Goal: Task Accomplishment & Management: Use online tool/utility

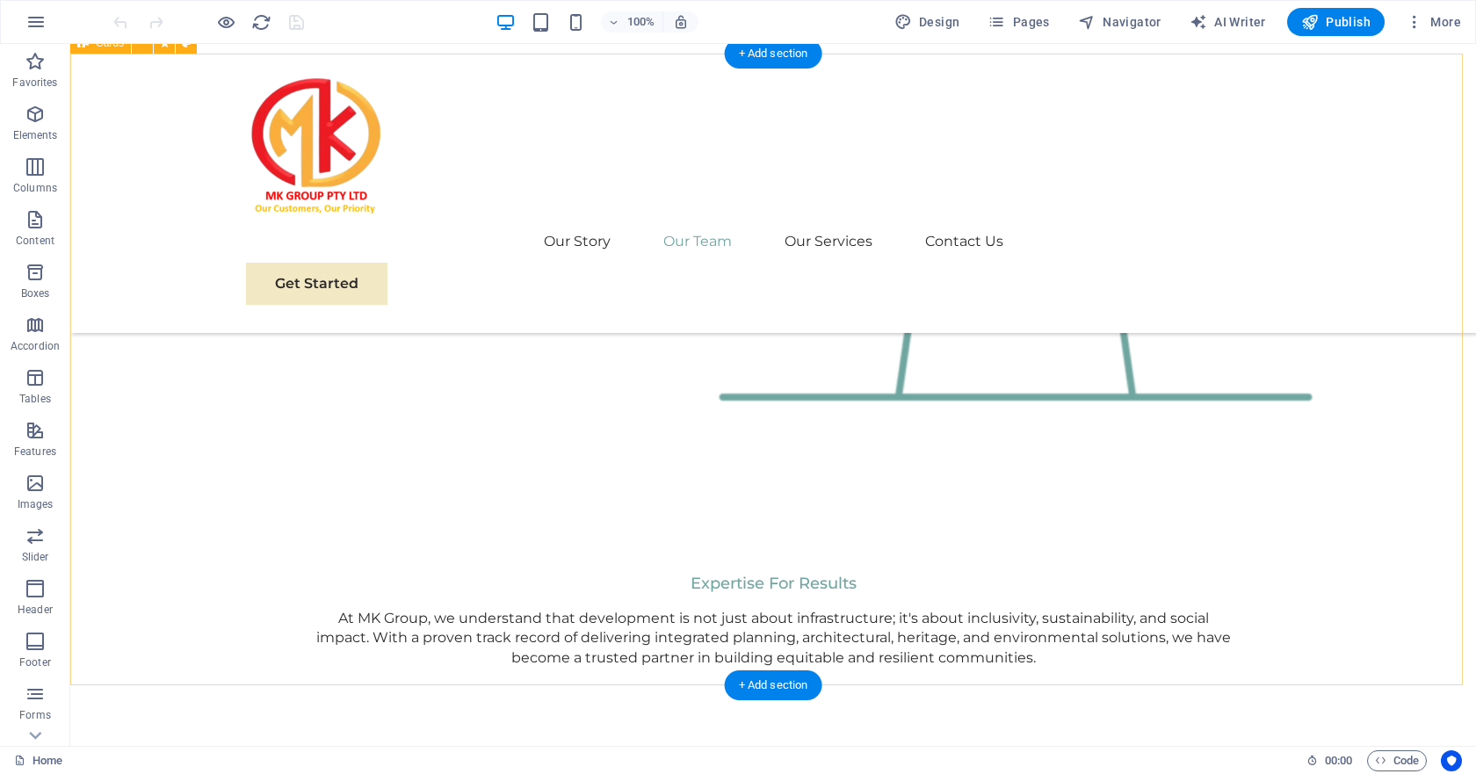
scroll to position [2547, 0]
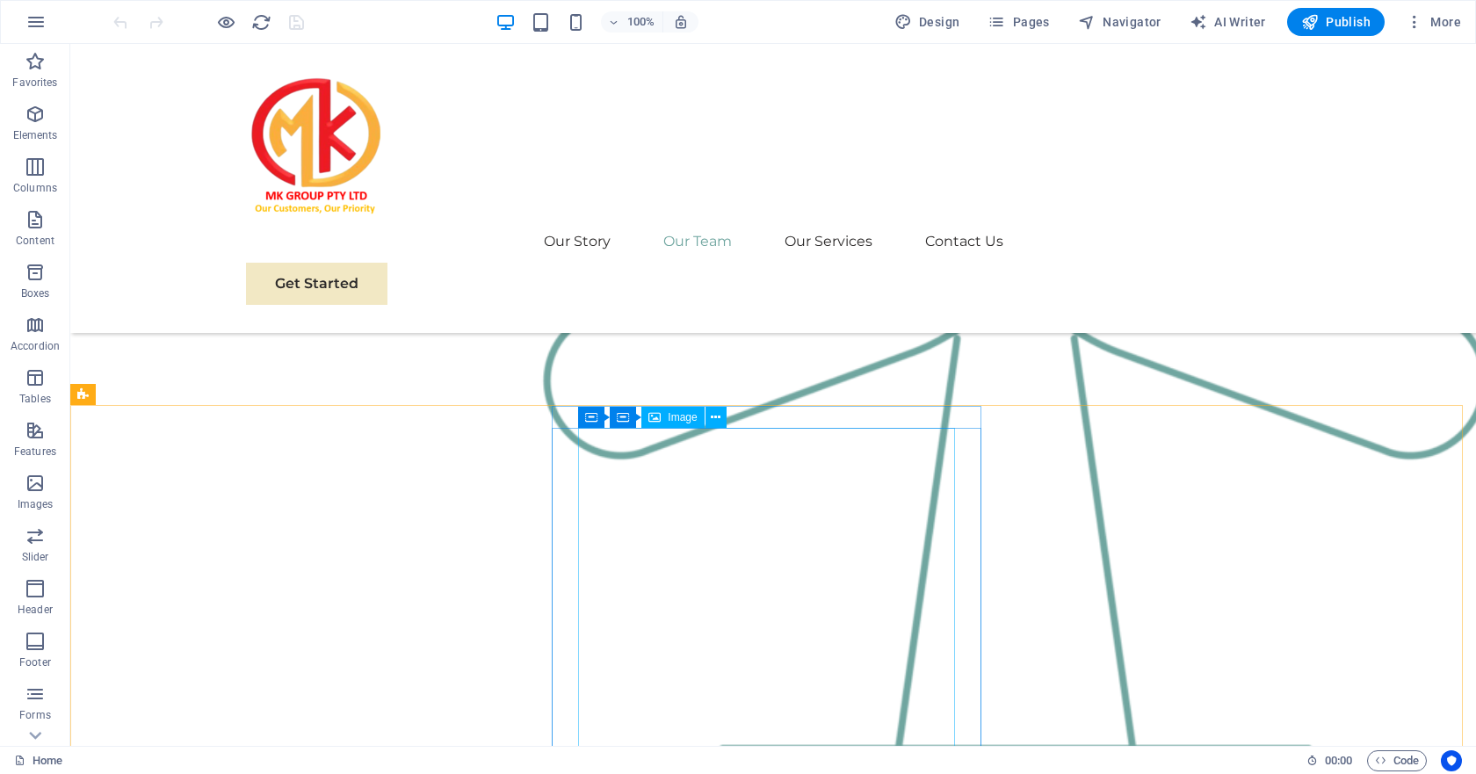
click at [667, 415] on div "Image" at bounding box center [672, 417] width 62 height 21
click at [679, 428] on div "Image" at bounding box center [672, 417] width 62 height 21
click at [719, 418] on icon at bounding box center [716, 417] width 10 height 18
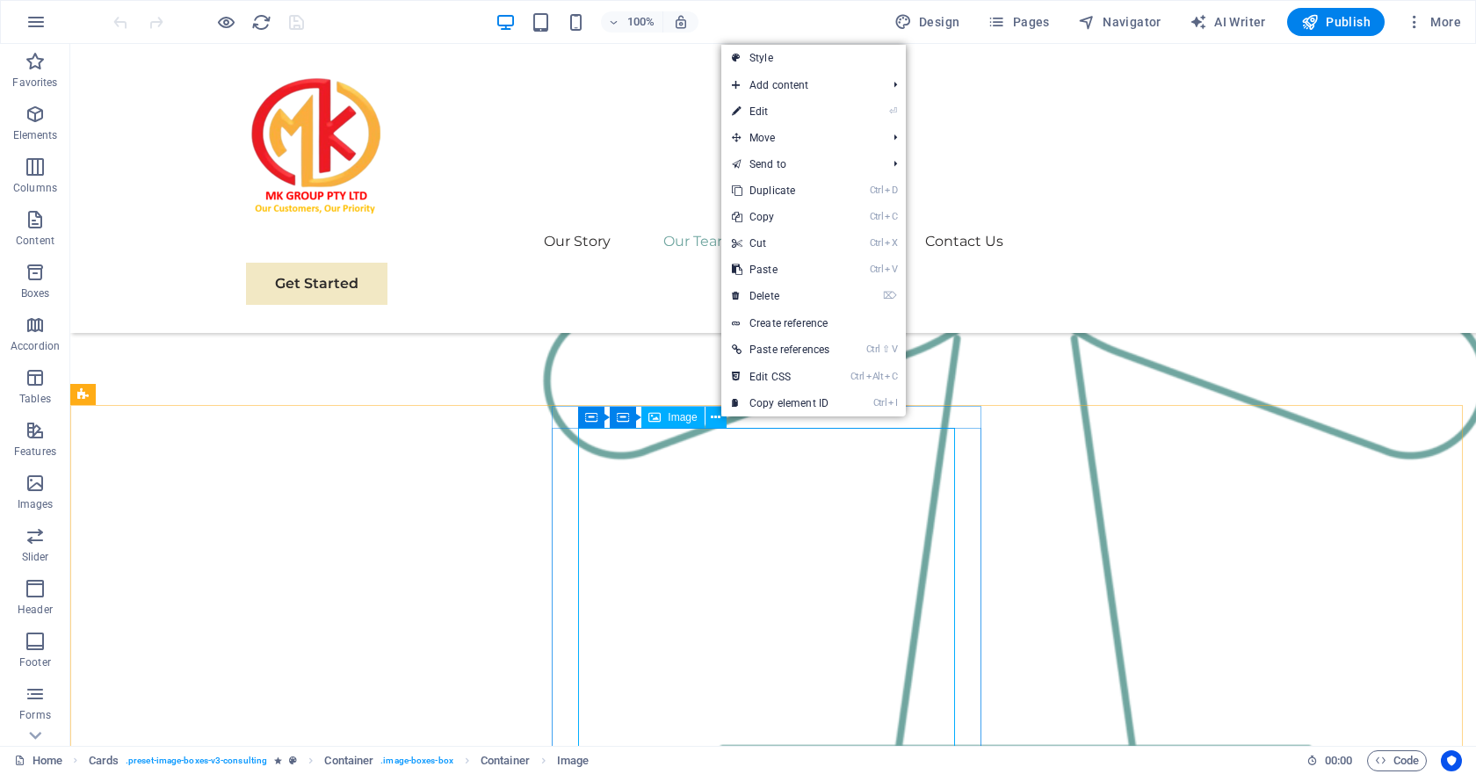
click at [657, 421] on icon at bounding box center [654, 417] width 12 height 21
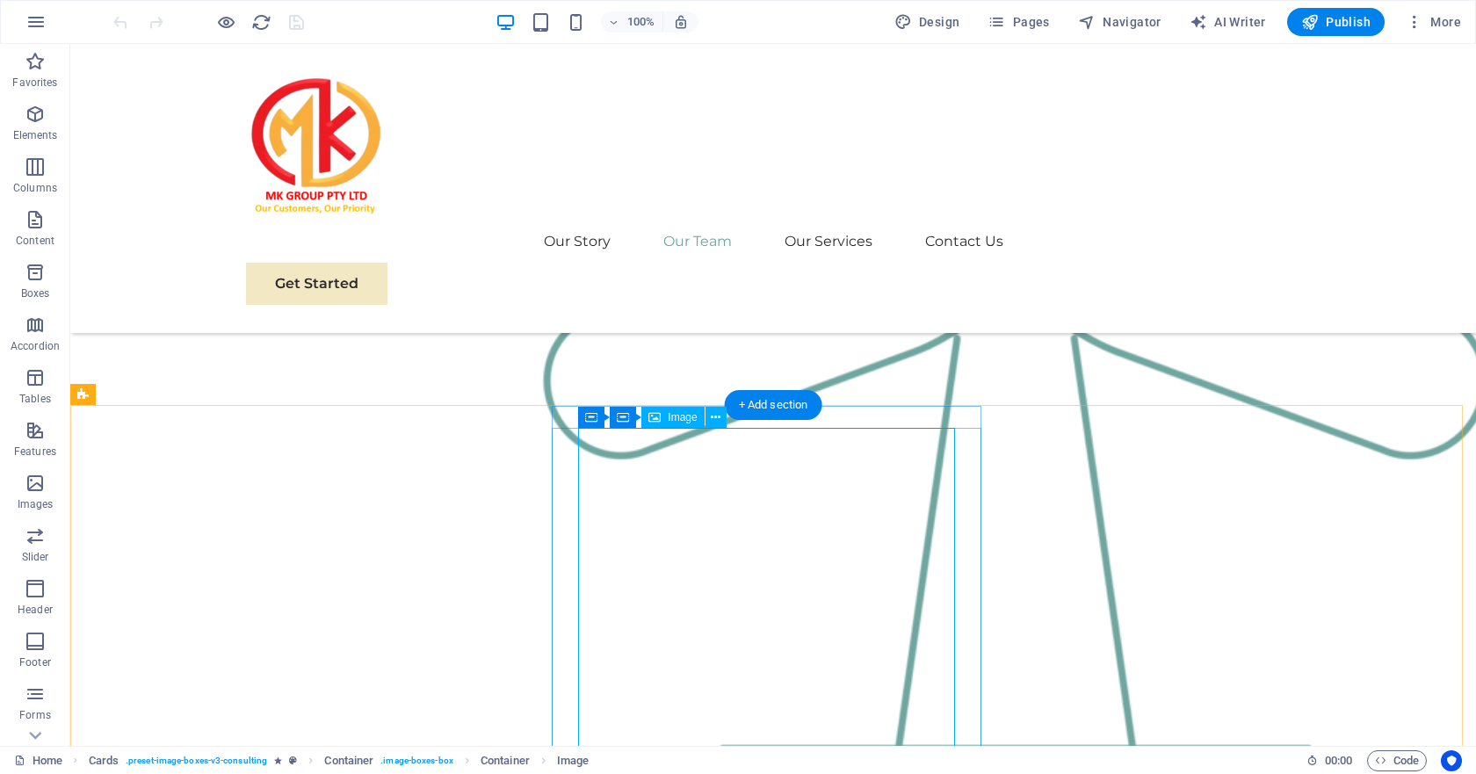
select select "%"
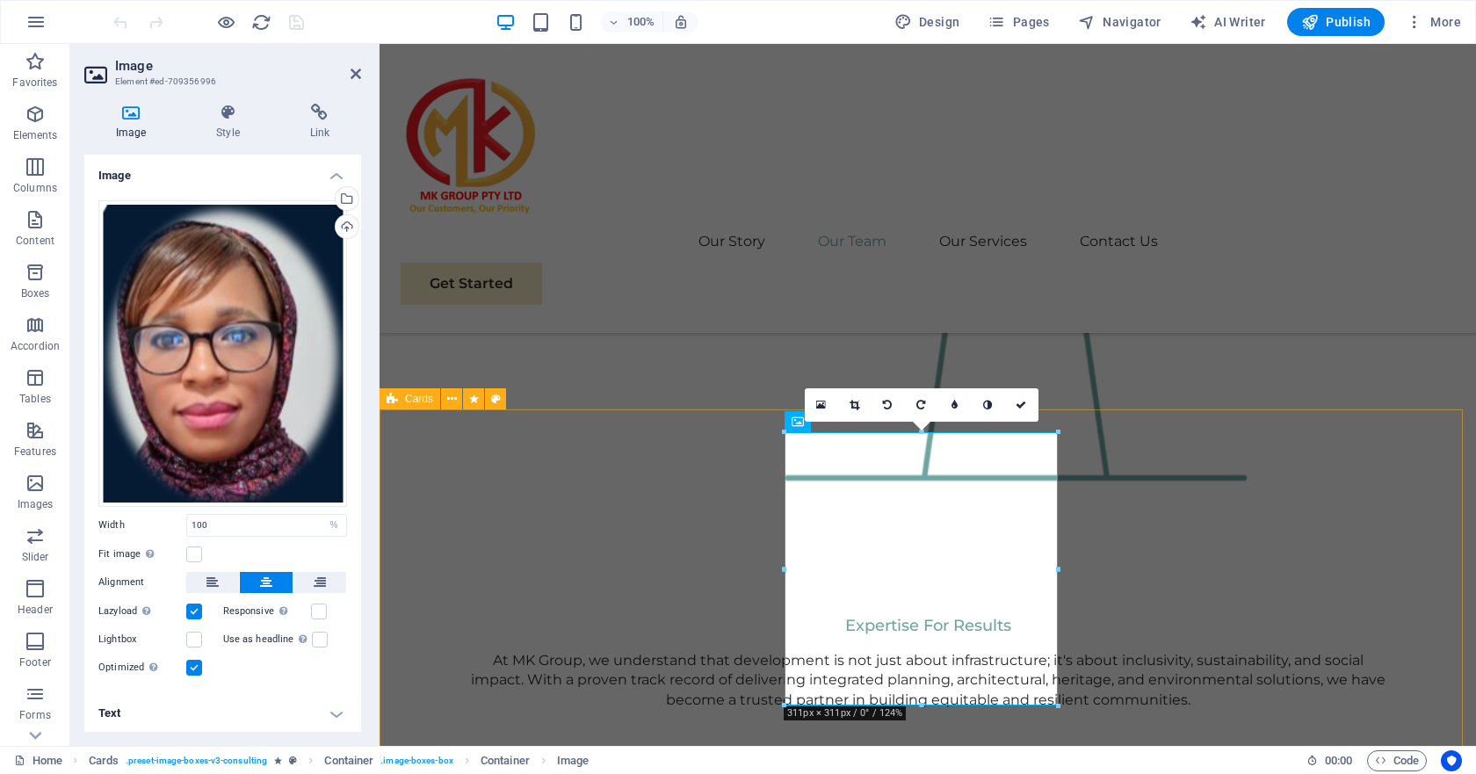
scroll to position [2538, 0]
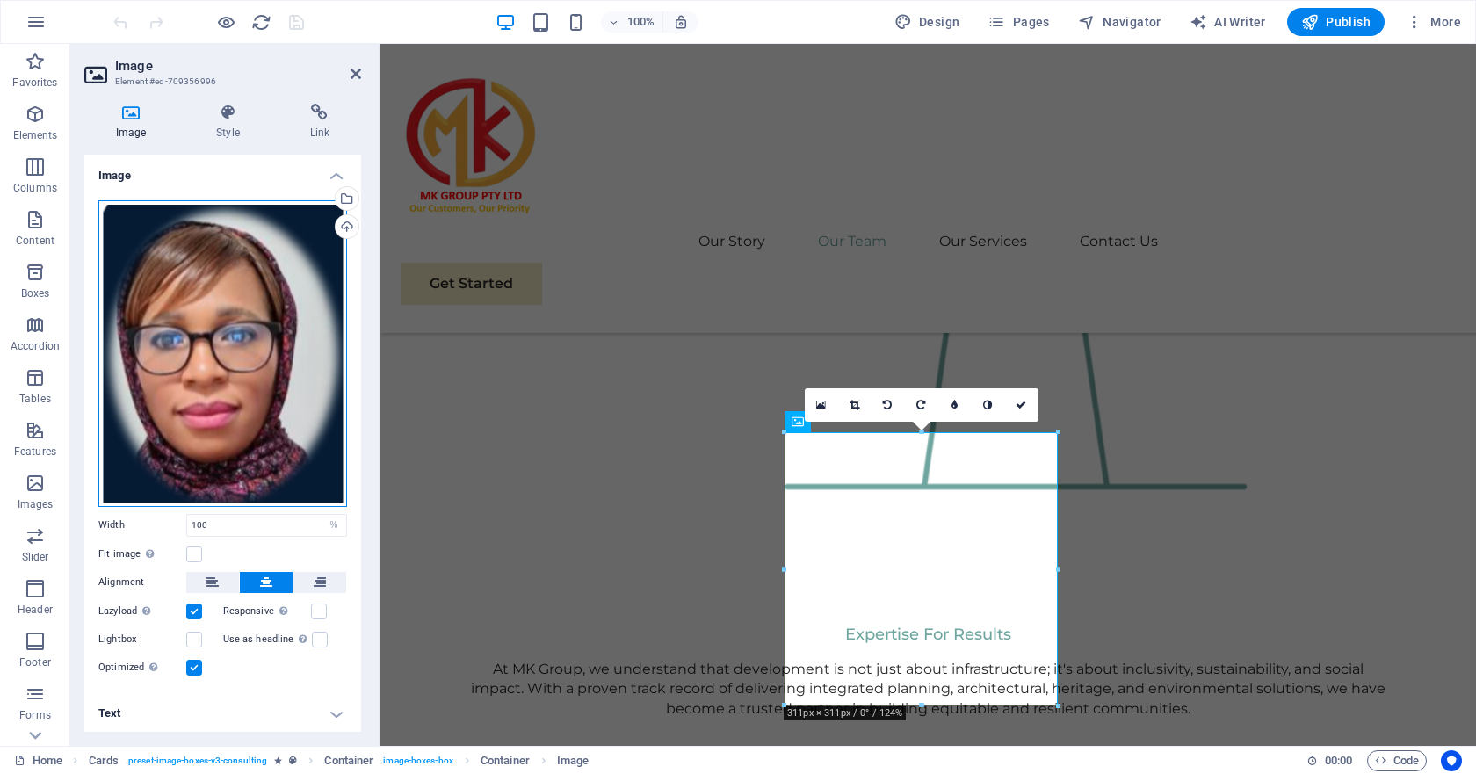
click at [227, 379] on div "Drag files here, click to choose files or select files from Files or our free s…" at bounding box center [222, 353] width 249 height 307
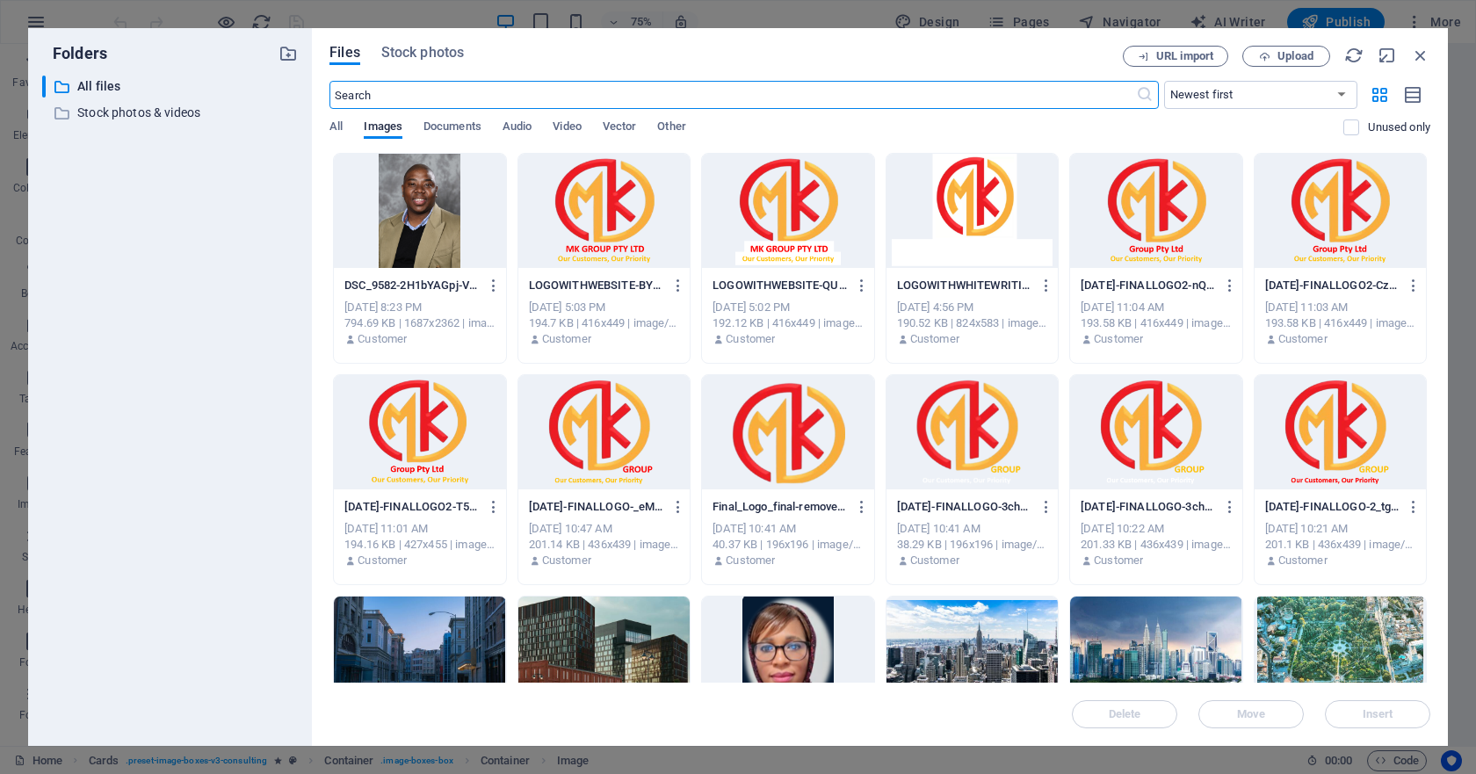
scroll to position [2480, 0]
click at [1278, 58] on span "Upload" at bounding box center [1295, 56] width 36 height 11
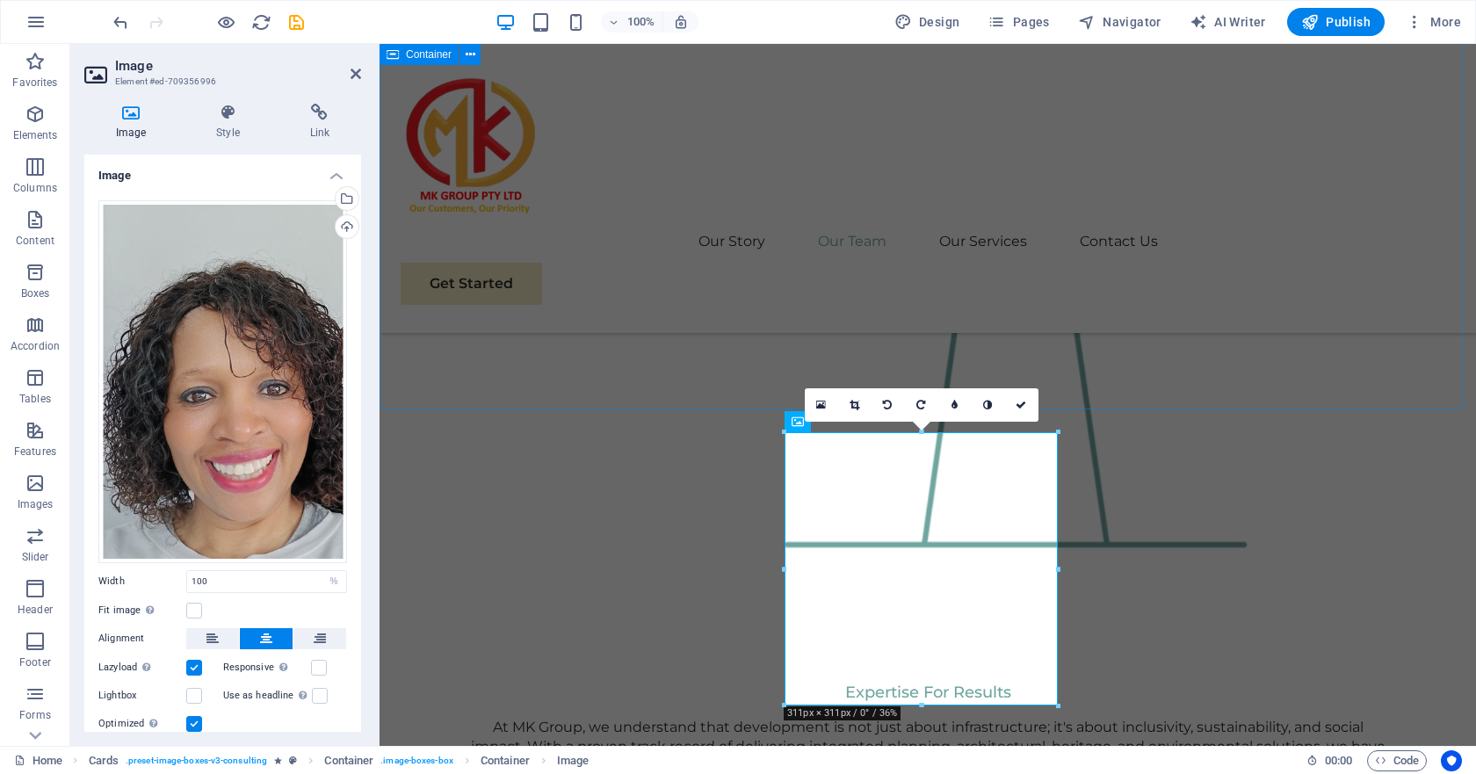
scroll to position [2538, 0]
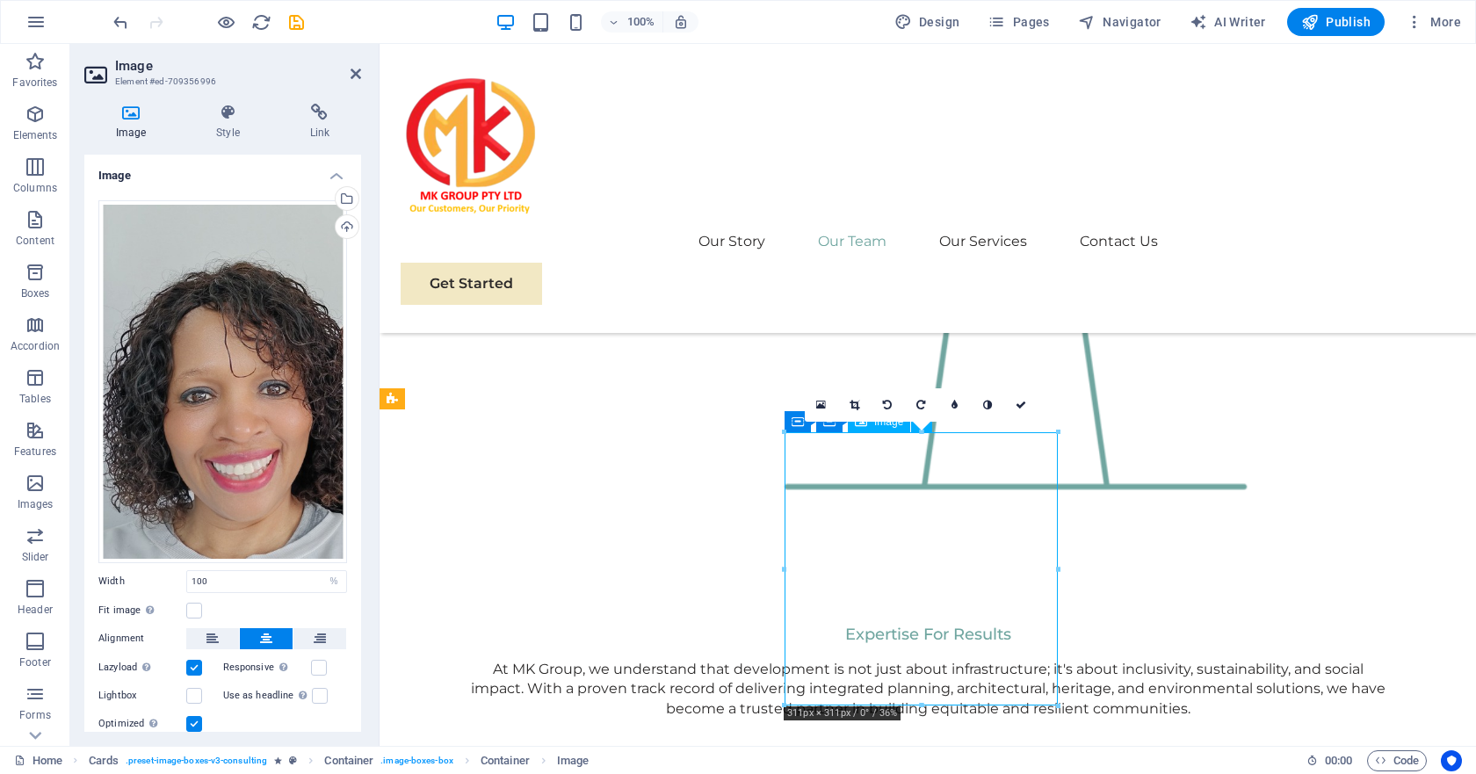
drag, startPoint x: 927, startPoint y: 625, endPoint x: 908, endPoint y: 609, distance: 24.9
drag, startPoint x: 951, startPoint y: 605, endPoint x: 928, endPoint y: 594, distance: 25.5
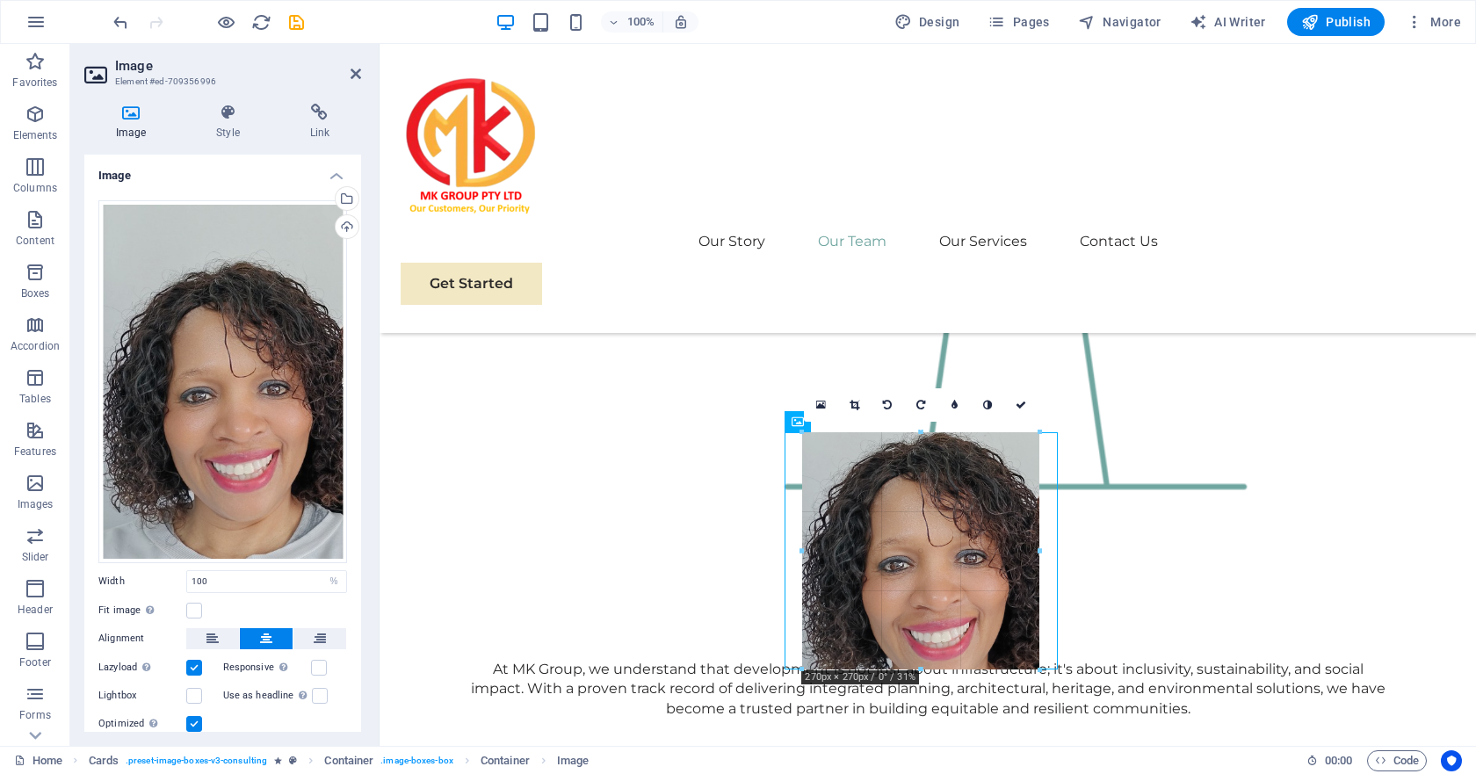
drag, startPoint x: 1061, startPoint y: 708, endPoint x: 1013, endPoint y: 672, distance: 60.3
type input "270"
select select "px"
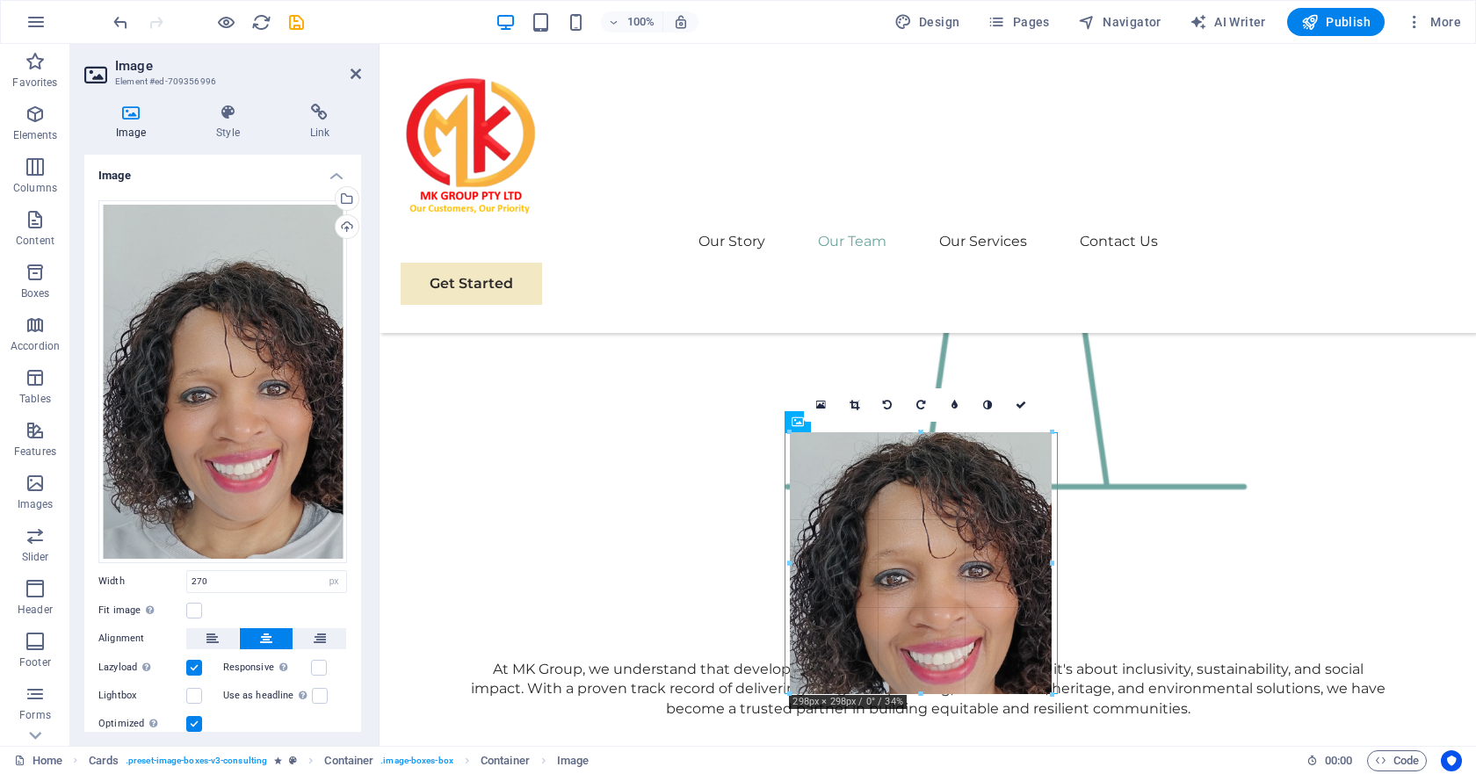
drag, startPoint x: 1039, startPoint y: 671, endPoint x: 1057, endPoint y: 696, distance: 30.2
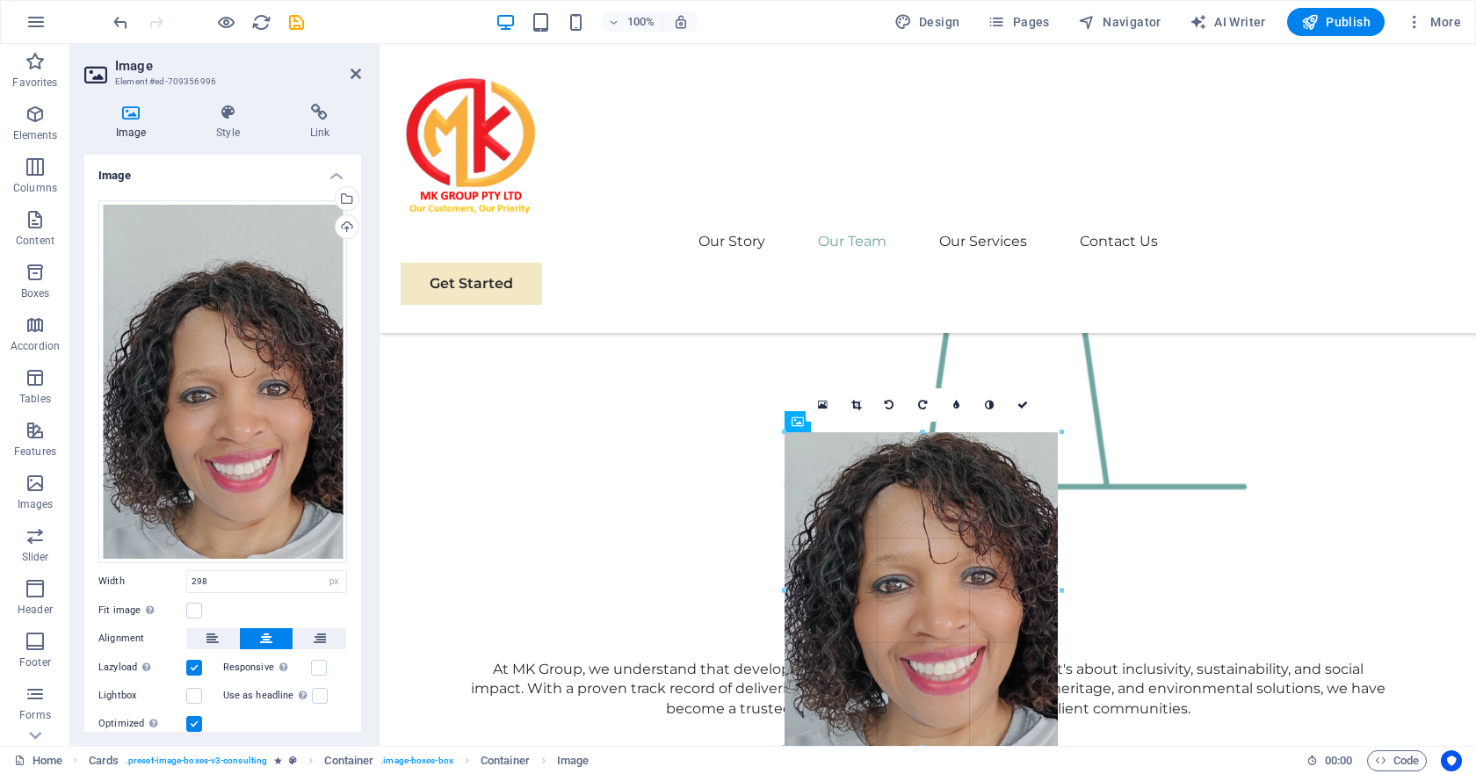
drag, startPoint x: 921, startPoint y: 694, endPoint x: 549, endPoint y: 700, distance: 372.5
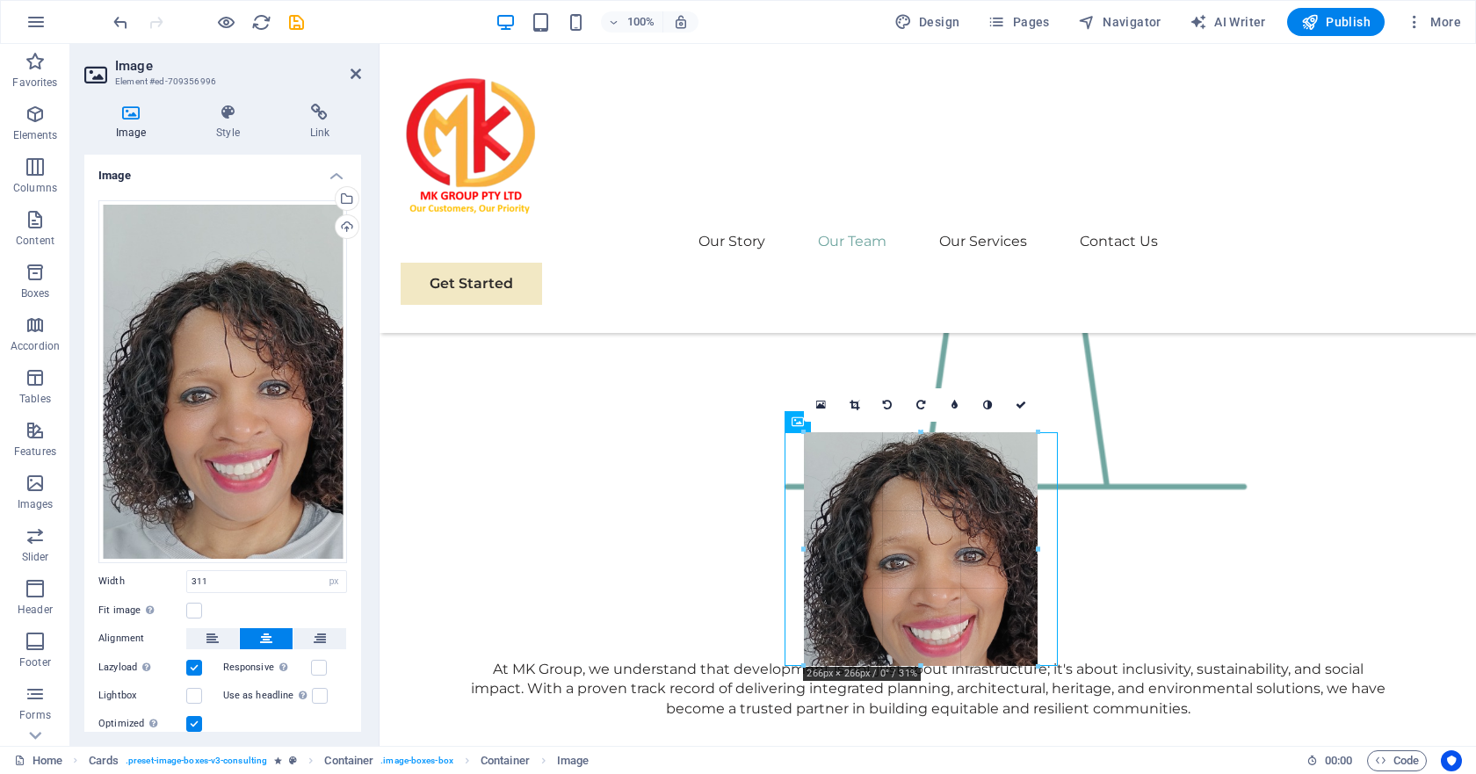
drag, startPoint x: 1054, startPoint y: 434, endPoint x: 633, endPoint y: 436, distance: 420.7
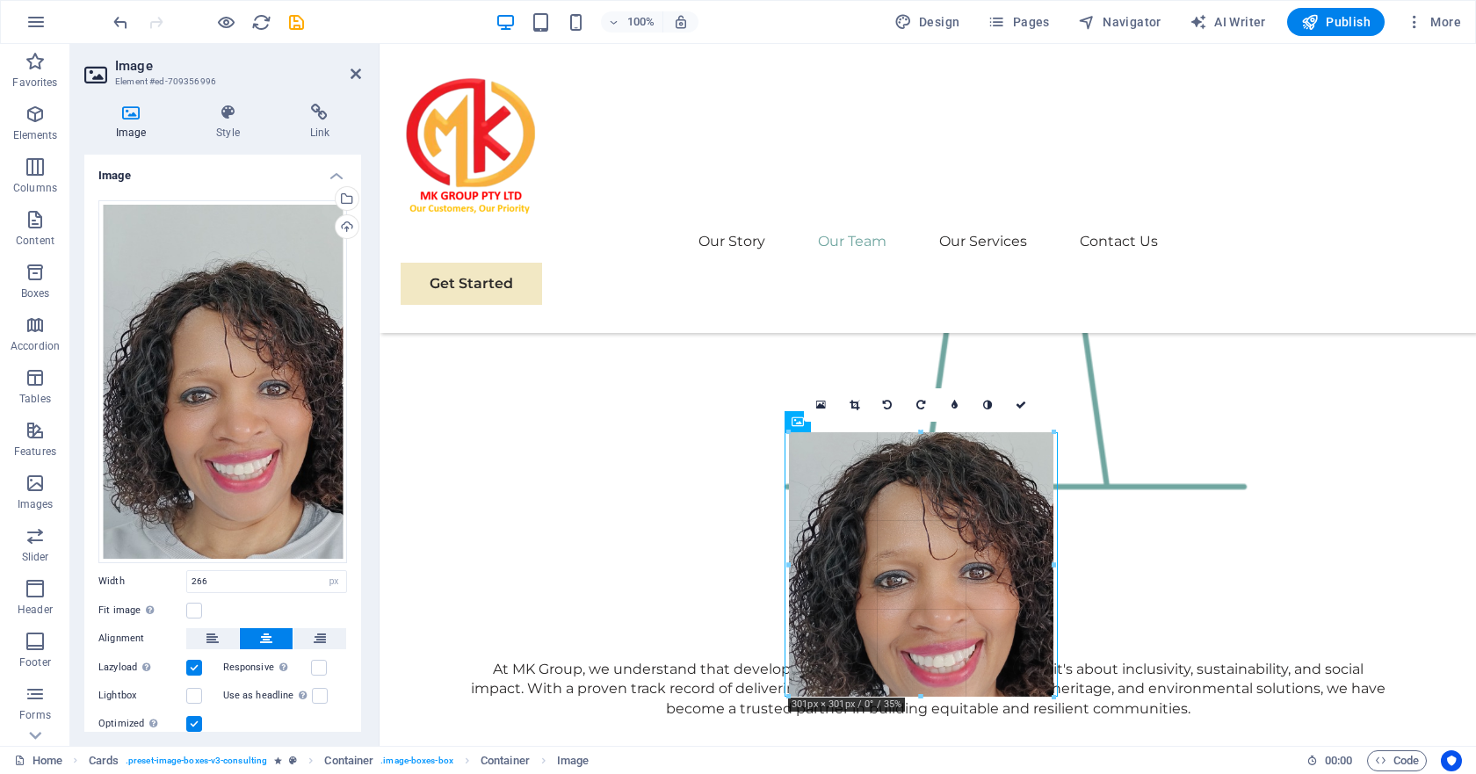
drag, startPoint x: 925, startPoint y: 666, endPoint x: 577, endPoint y: 646, distance: 348.4
type input "301"
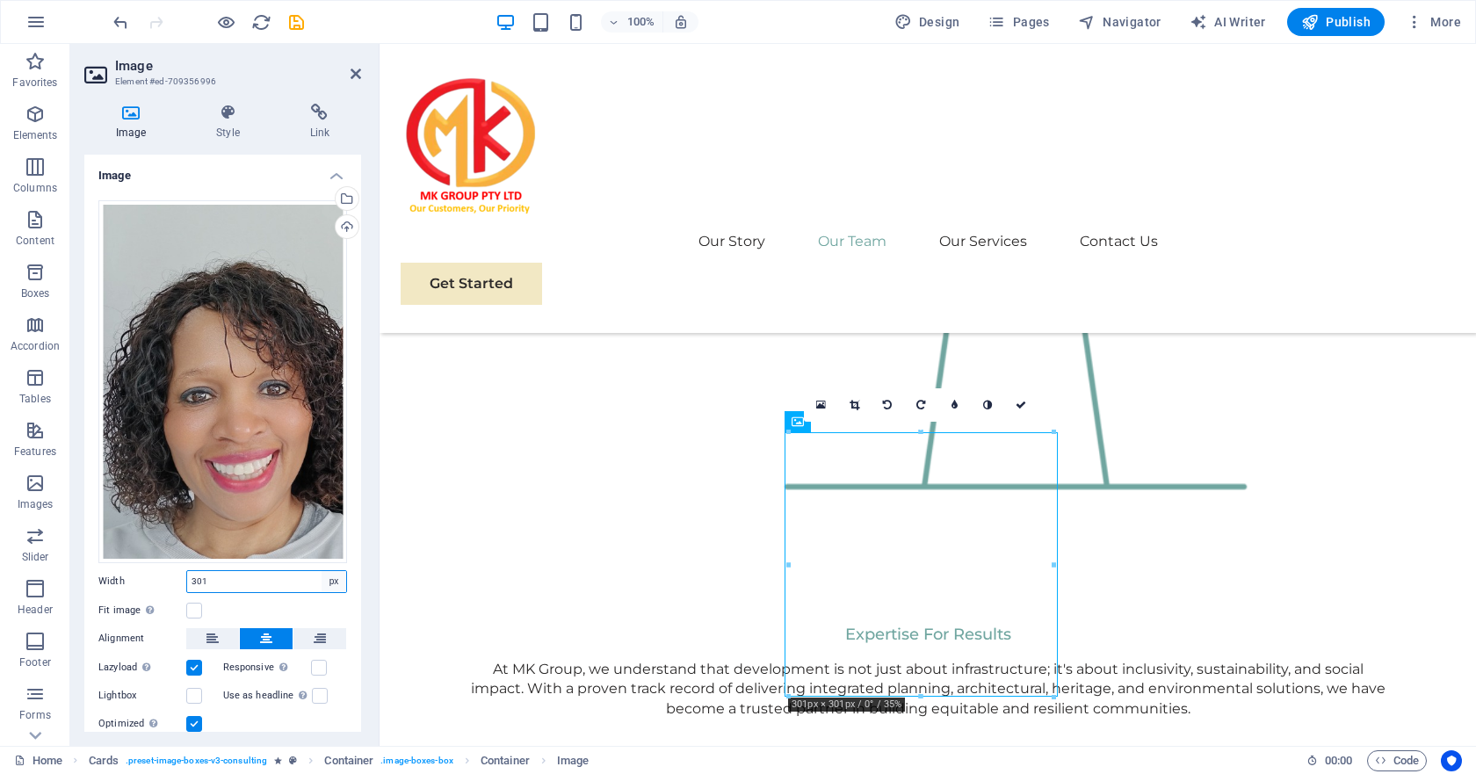
click at [321, 581] on select "Default auto px rem % em vh vw" at bounding box center [333, 581] width 25 height 21
select select "auto"
click at [321, 571] on select "Default auto px rem % em vh vw" at bounding box center [333, 581] width 25 height 21
select select "DISABLED_OPTION_VALUE"
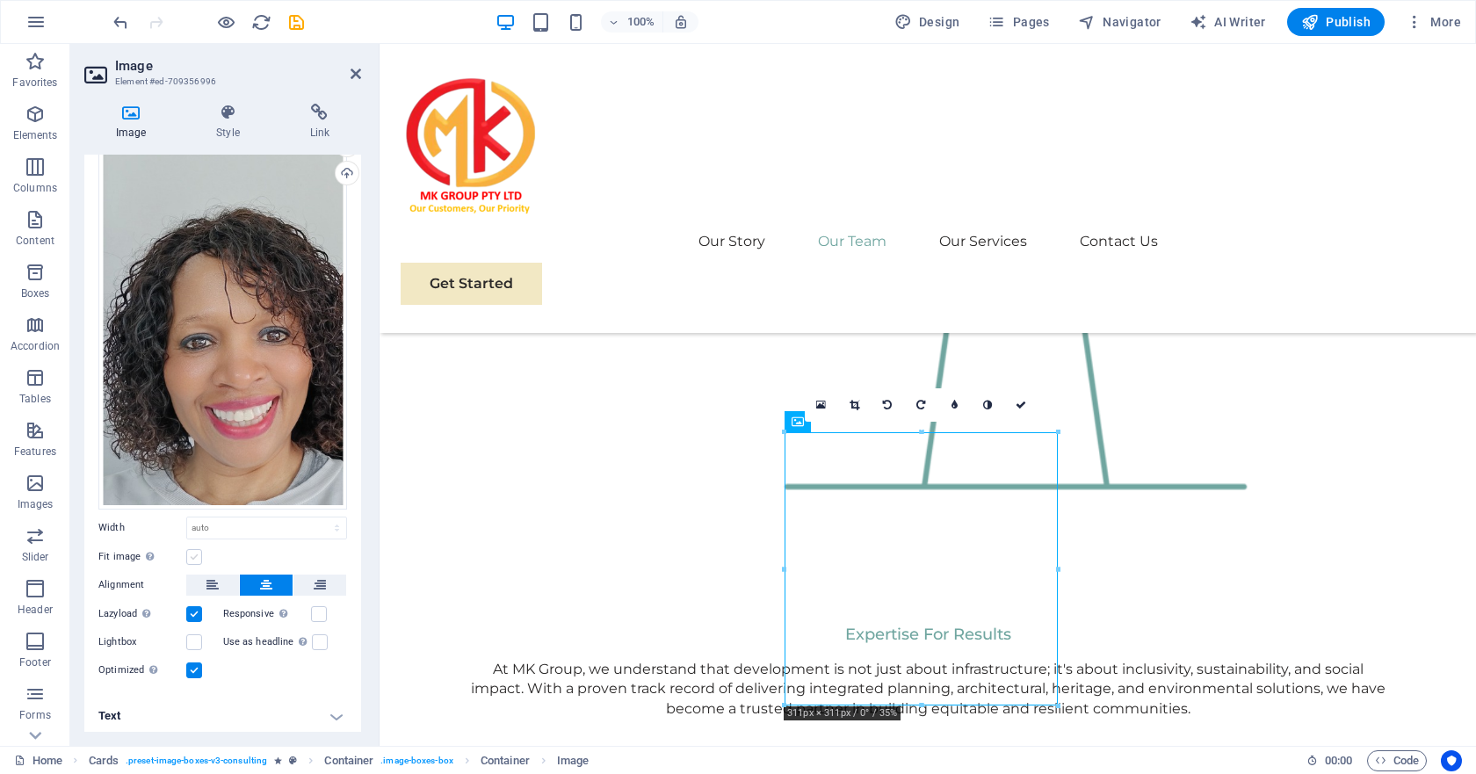
click at [199, 549] on label at bounding box center [194, 557] width 16 height 16
click at [0, 0] on input "Fit image Automatically fit image to a fixed width and height" at bounding box center [0, 0] width 0 height 0
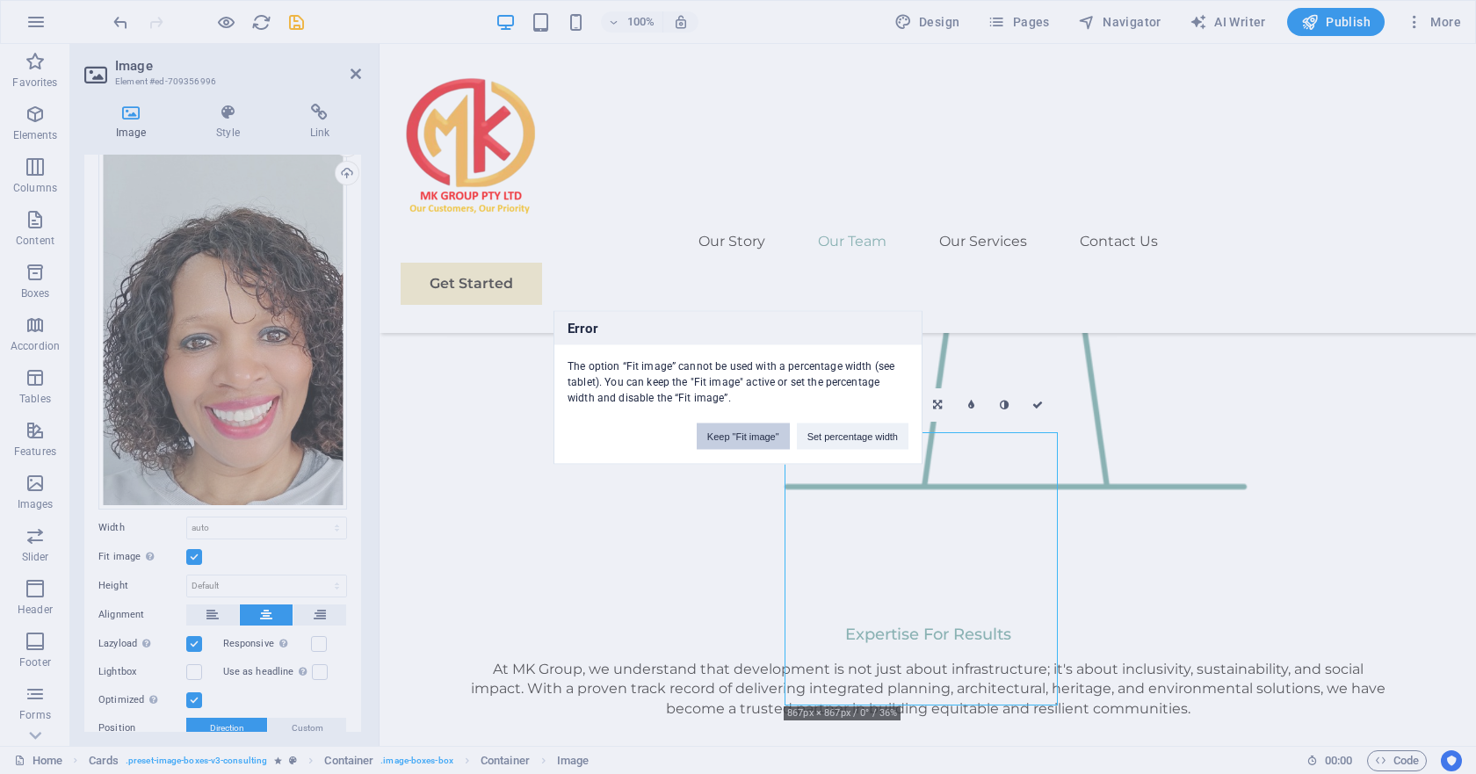
click at [762, 436] on button "Keep "Fit image"" at bounding box center [743, 435] width 93 height 26
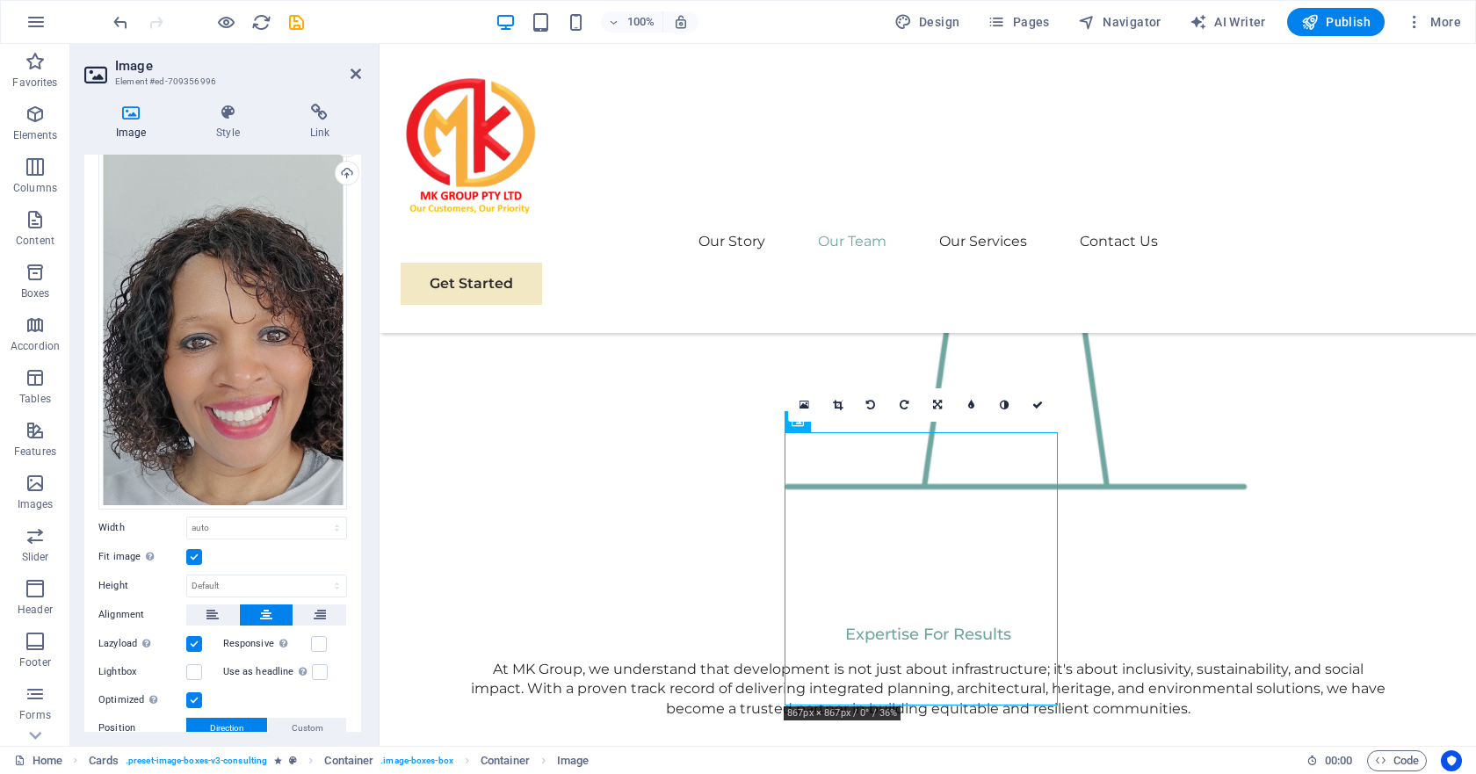
click at [199, 549] on label at bounding box center [194, 557] width 16 height 16
click at [0, 0] on input "Fit image Automatically fit image to a fixed width and height" at bounding box center [0, 0] width 0 height 0
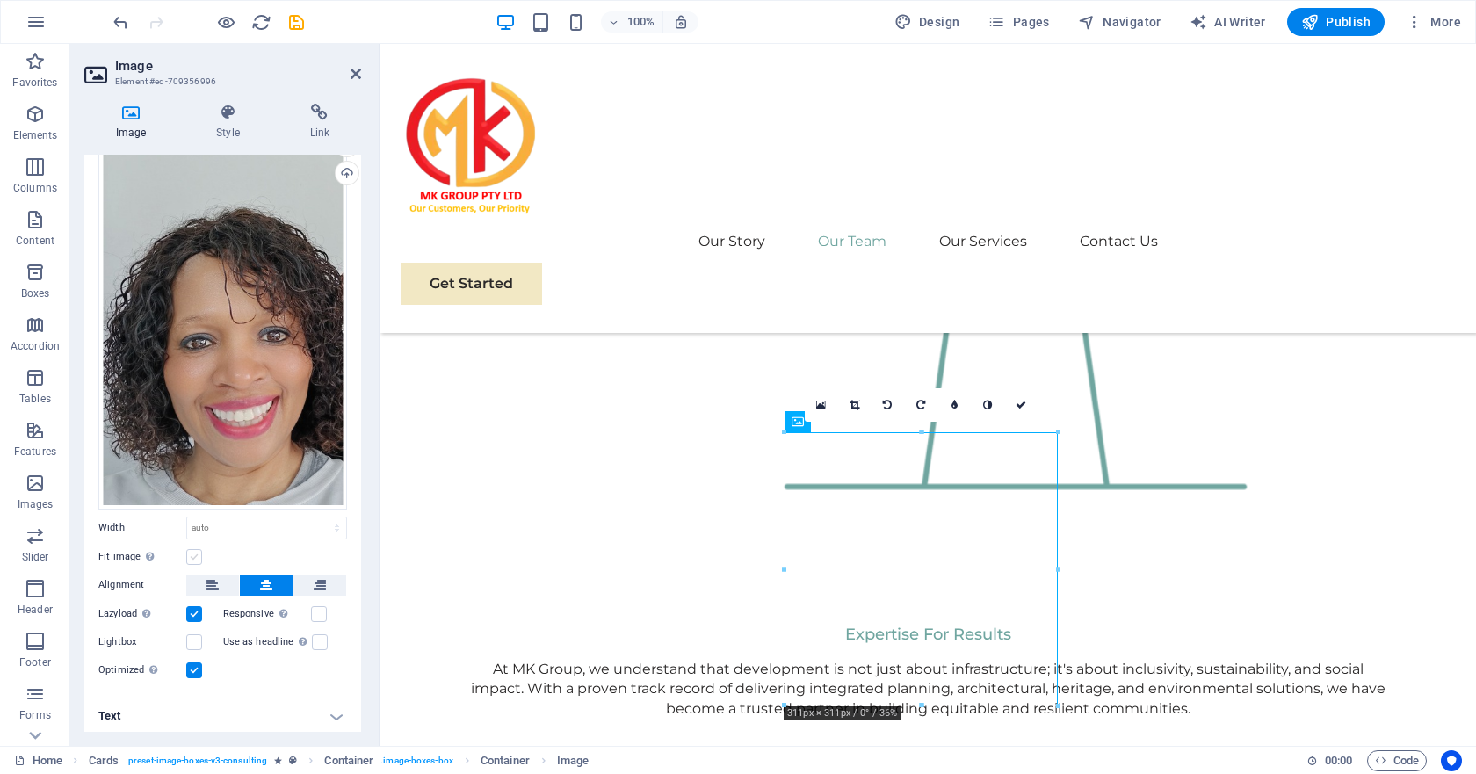
click at [190, 550] on label at bounding box center [194, 557] width 16 height 16
click at [0, 0] on input "Fit image Automatically fit image to a fixed width and height" at bounding box center [0, 0] width 0 height 0
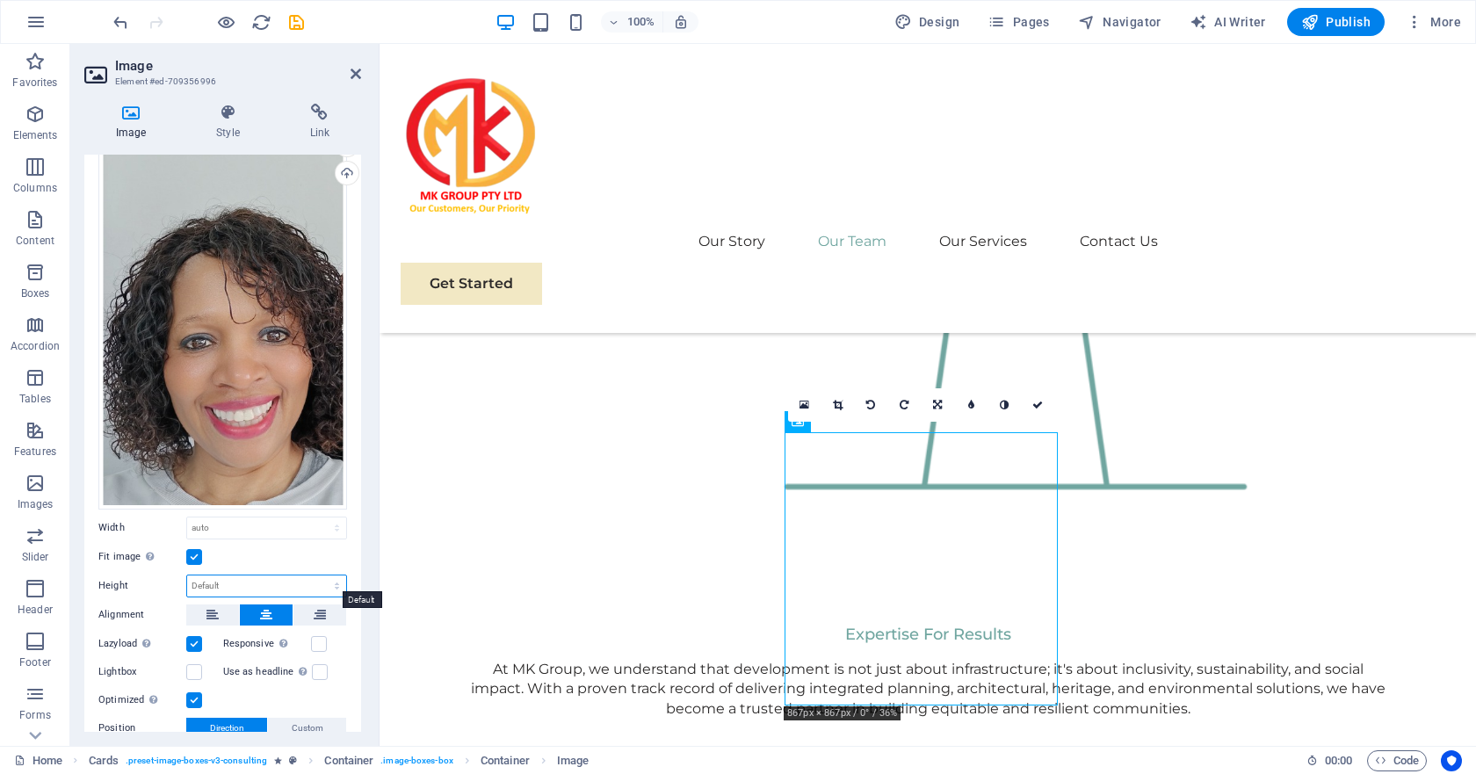
click at [228, 581] on select "Default auto px" at bounding box center [266, 585] width 159 height 21
click at [187, 575] on select "Default auto px" at bounding box center [266, 585] width 159 height 21
click at [256, 586] on select "Default auto px" at bounding box center [266, 585] width 159 height 21
select select "px"
click at [318, 575] on select "Default auto px" at bounding box center [266, 585] width 159 height 21
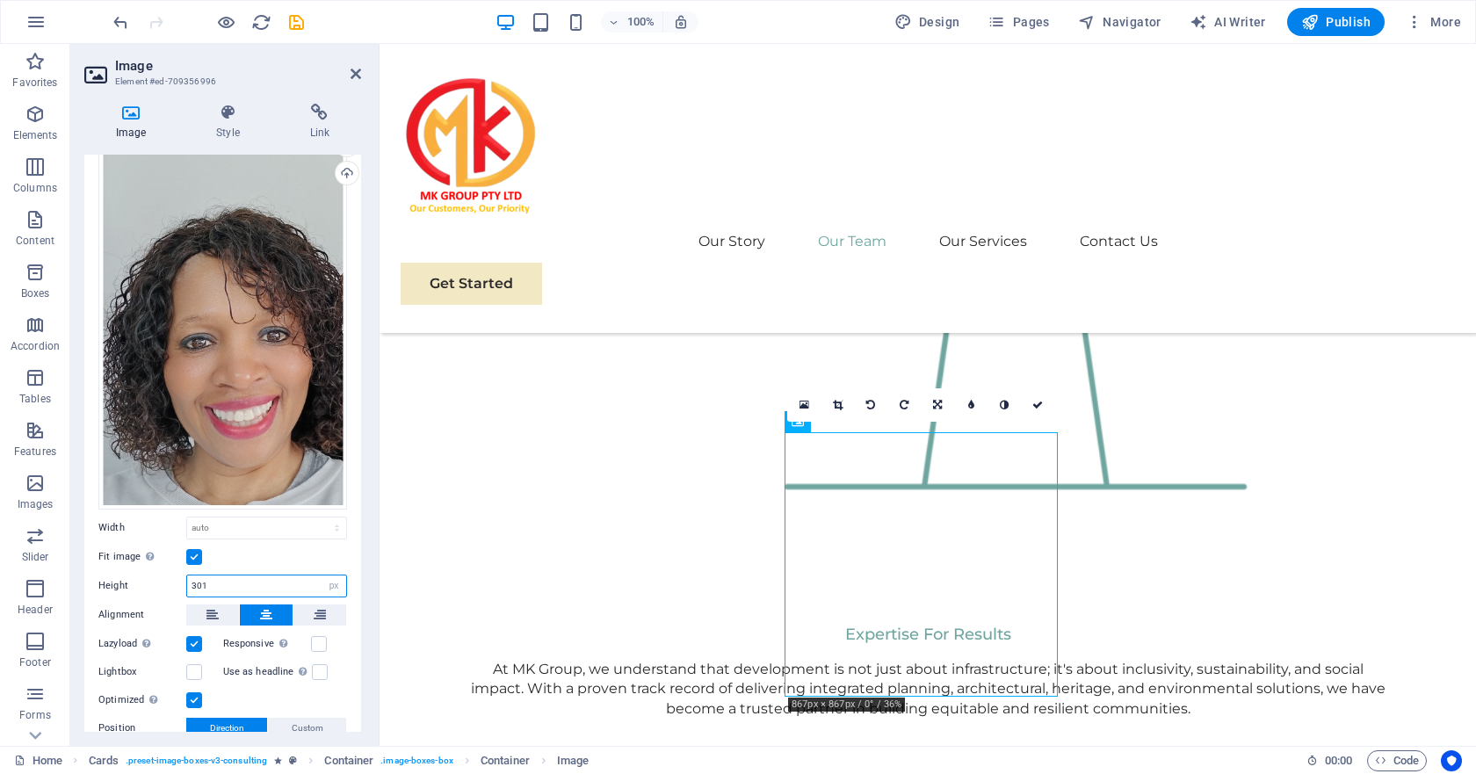
click at [218, 577] on input "301" at bounding box center [266, 585] width 159 height 21
drag, startPoint x: 218, startPoint y: 577, endPoint x: 173, endPoint y: 577, distance: 44.8
click at [173, 577] on div "Height 301 Default auto px" at bounding box center [222, 585] width 249 height 23
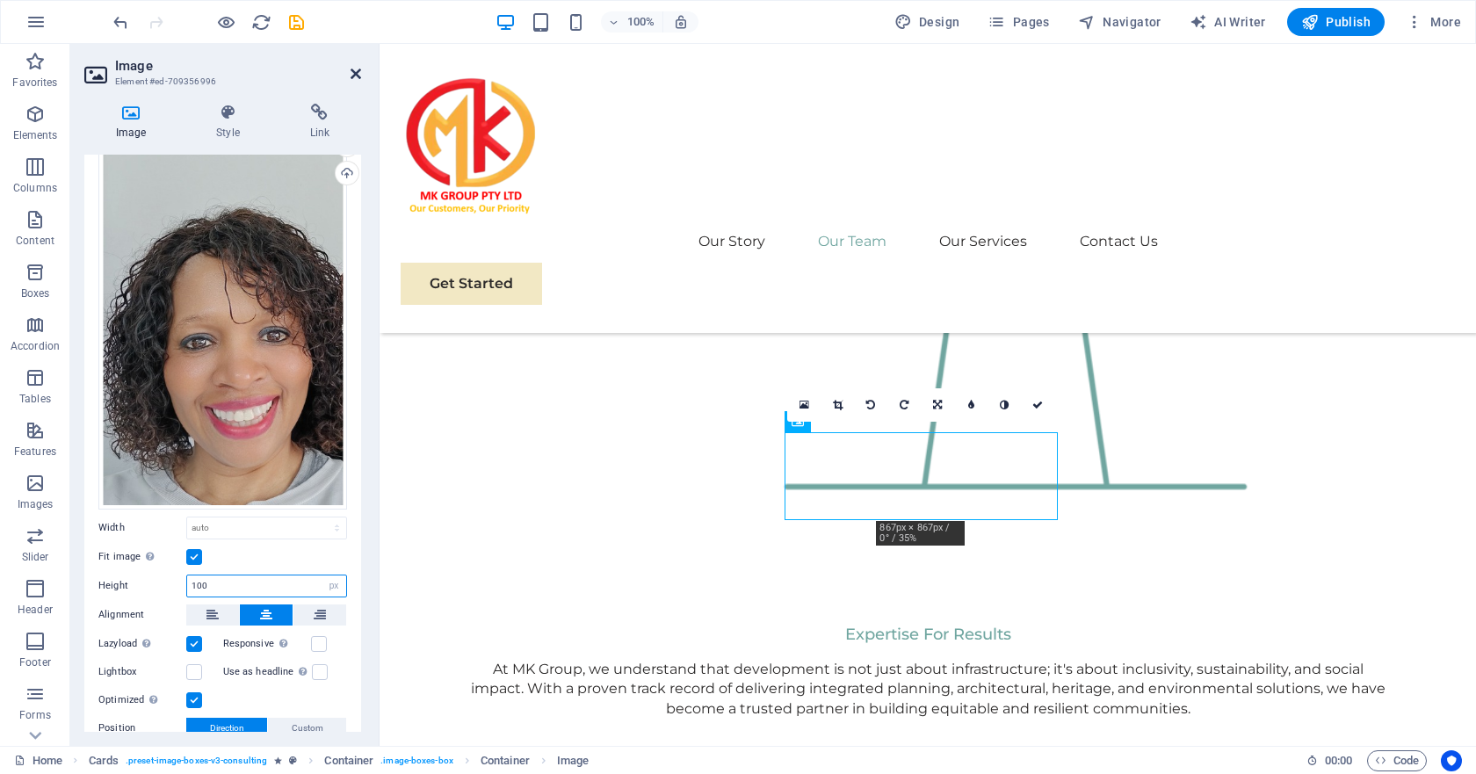
type input "100"
click at [352, 74] on icon at bounding box center [355, 74] width 11 height 14
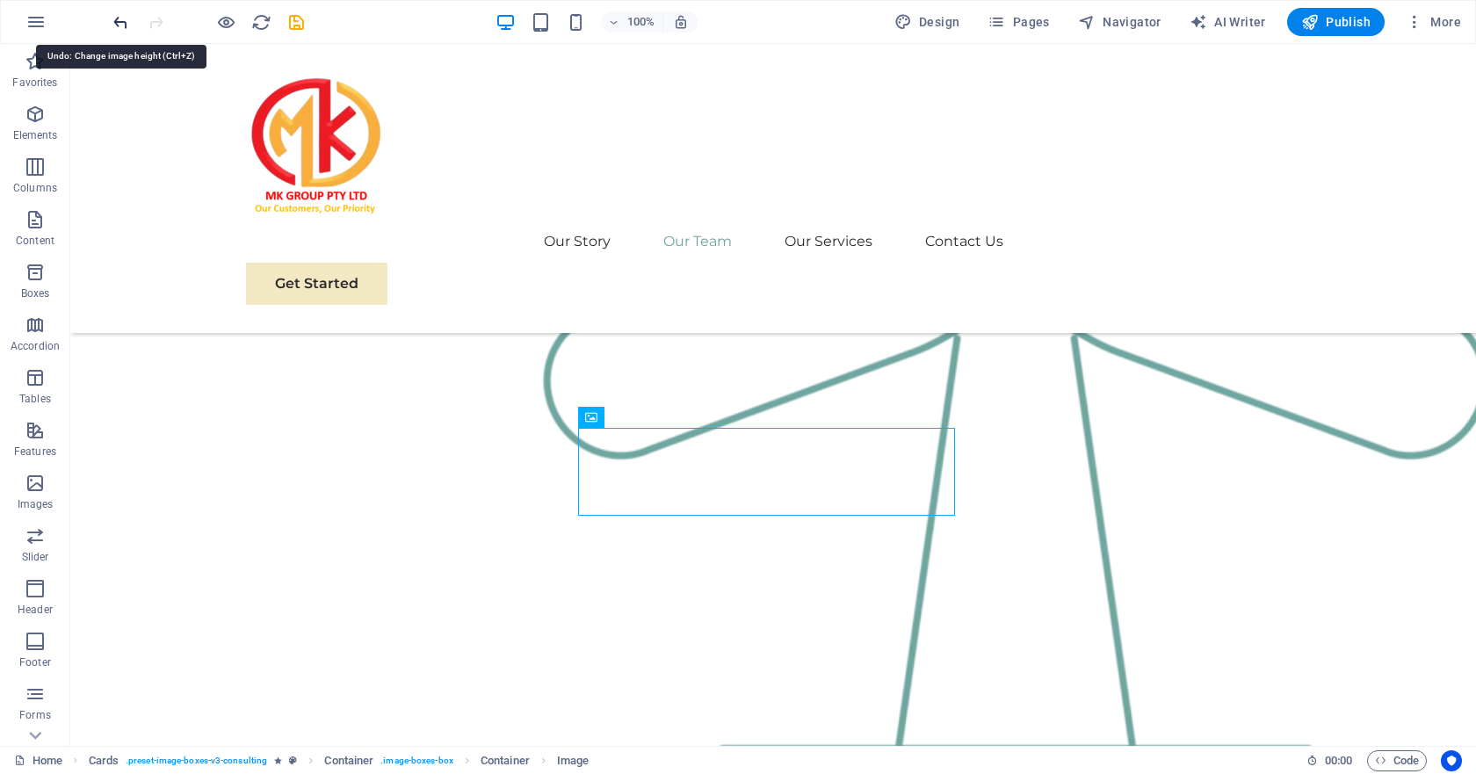
click at [120, 22] on icon "undo" at bounding box center [121, 22] width 20 height 20
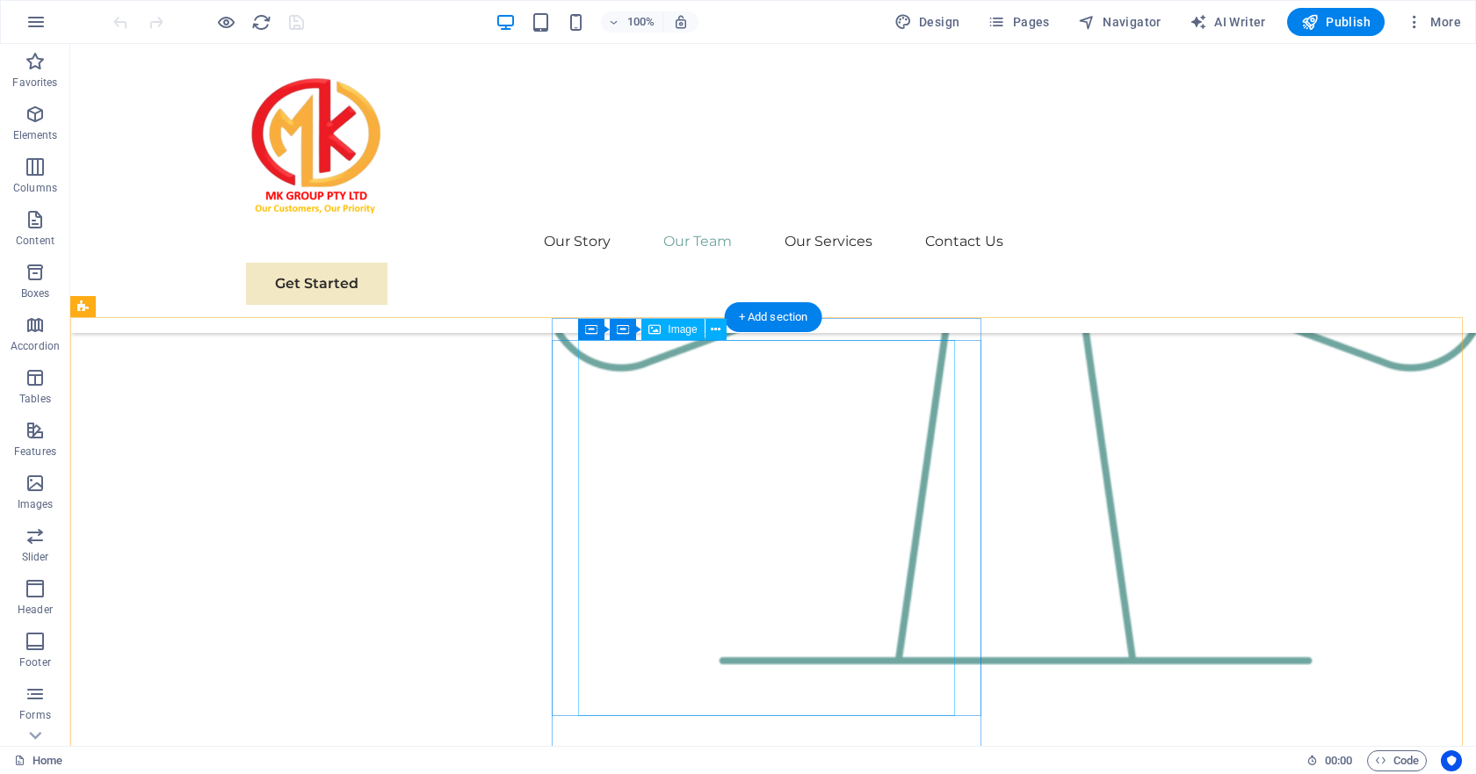
scroll to position [2811, 0]
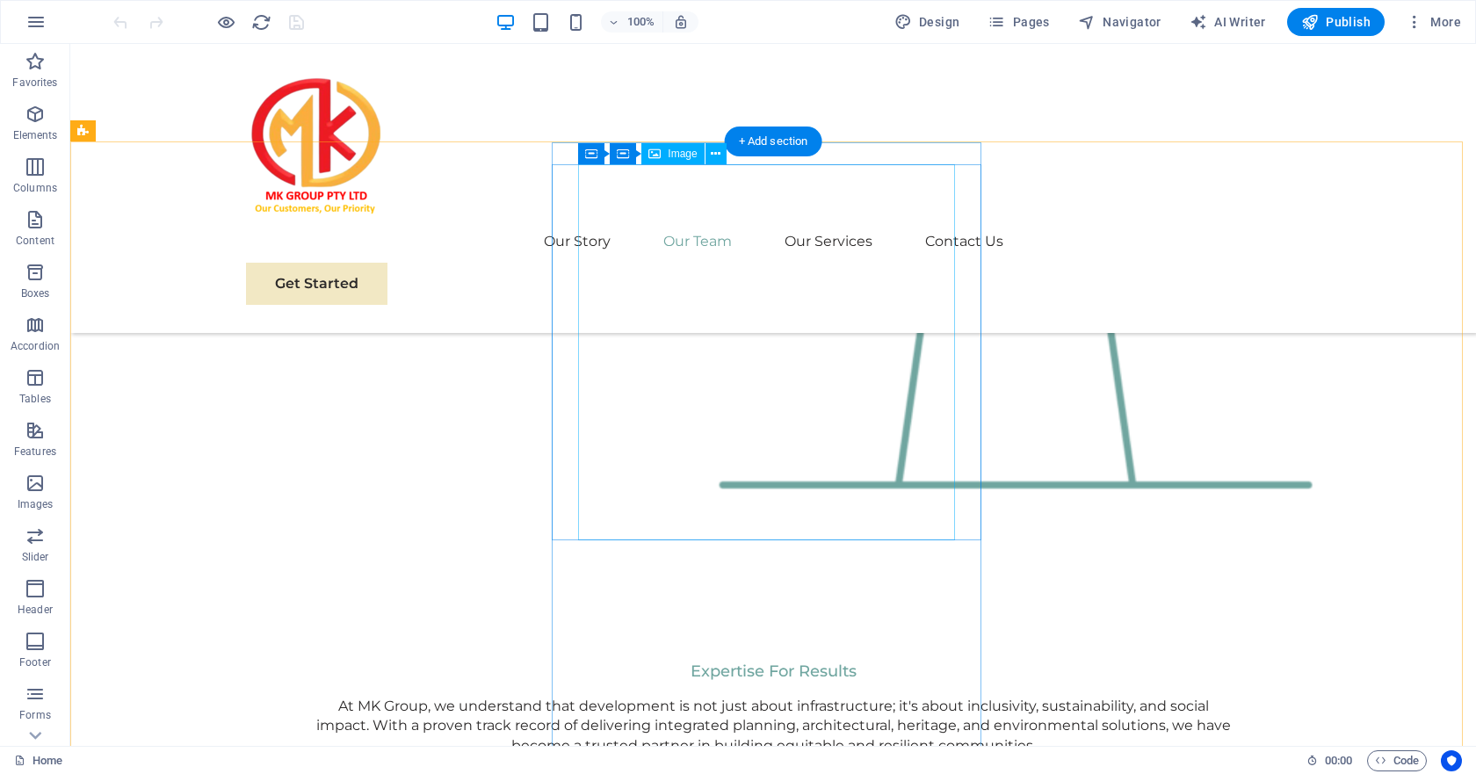
select select "px"
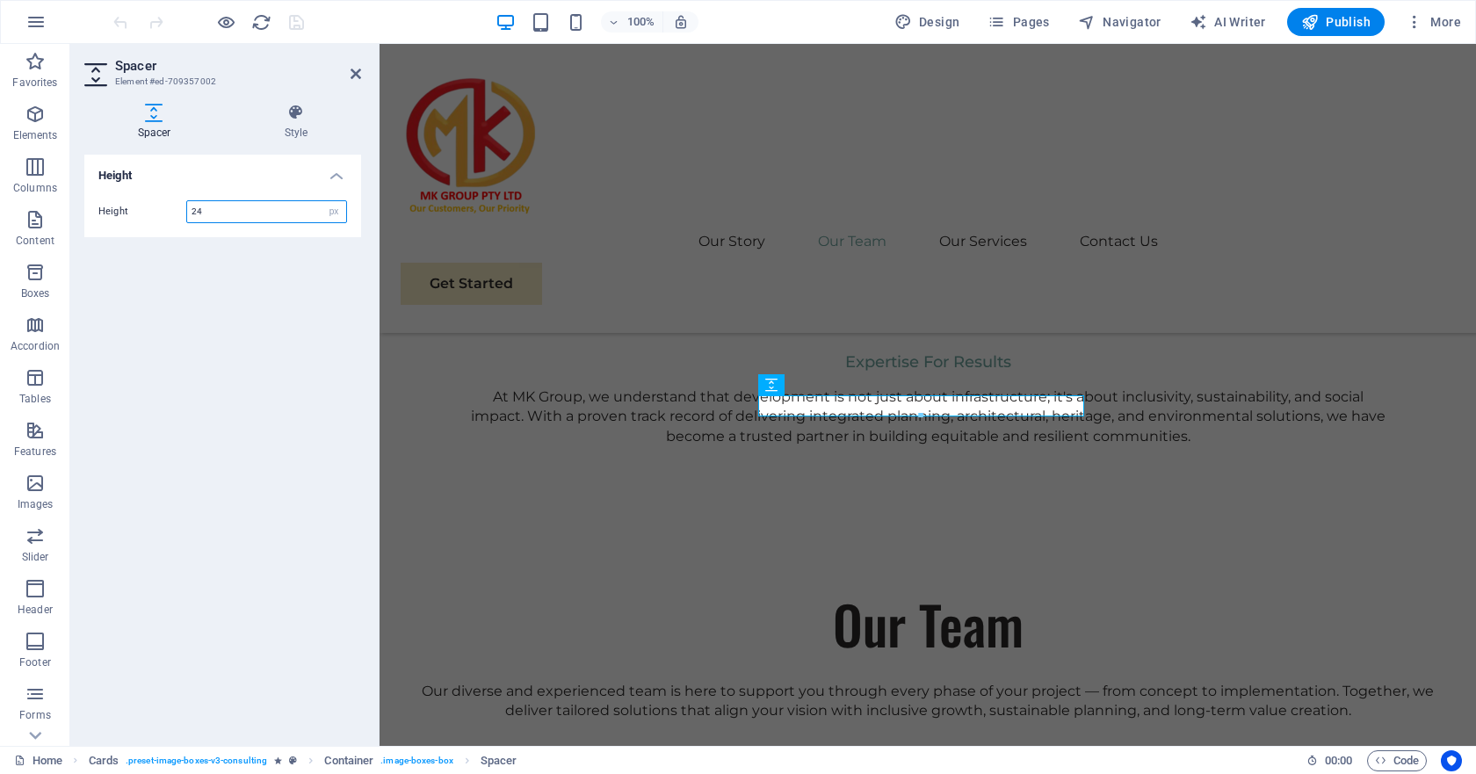
scroll to position [2894, 0]
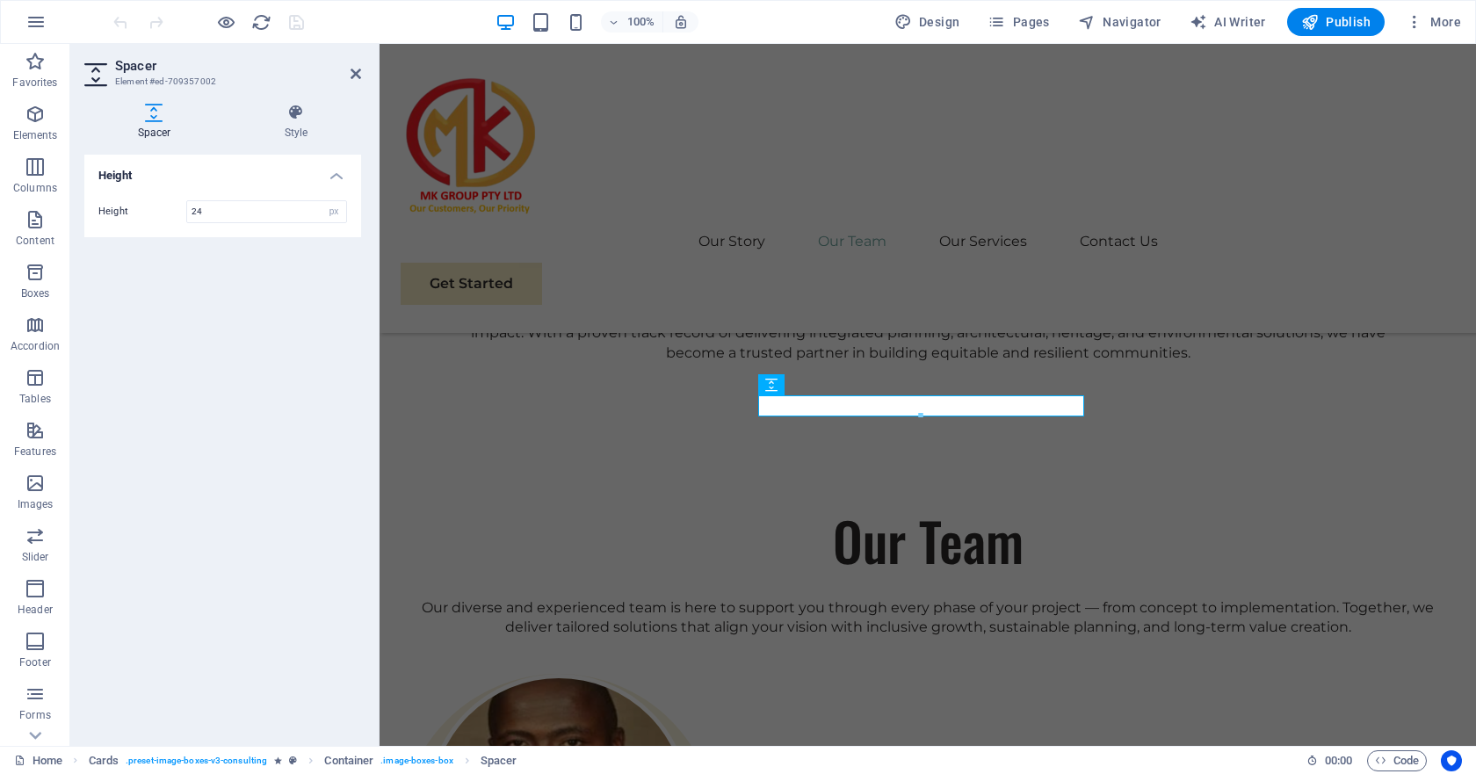
click at [337, 278] on div "Height Height 24 px rem vh vw" at bounding box center [222, 443] width 277 height 577
click at [336, 177] on h4 "Height" at bounding box center [222, 171] width 277 height 32
click at [336, 177] on h4 "Height" at bounding box center [222, 176] width 277 height 42
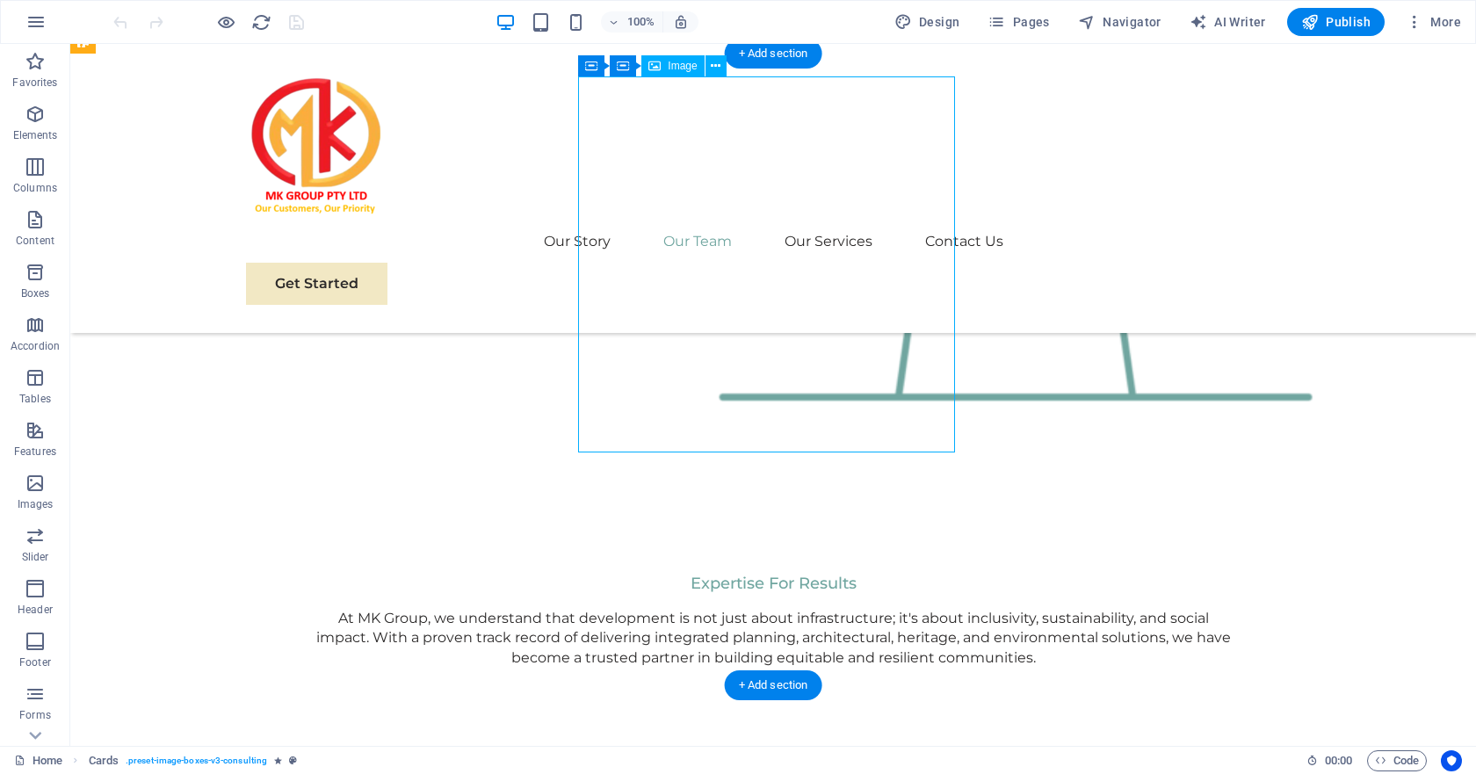
select select "%"
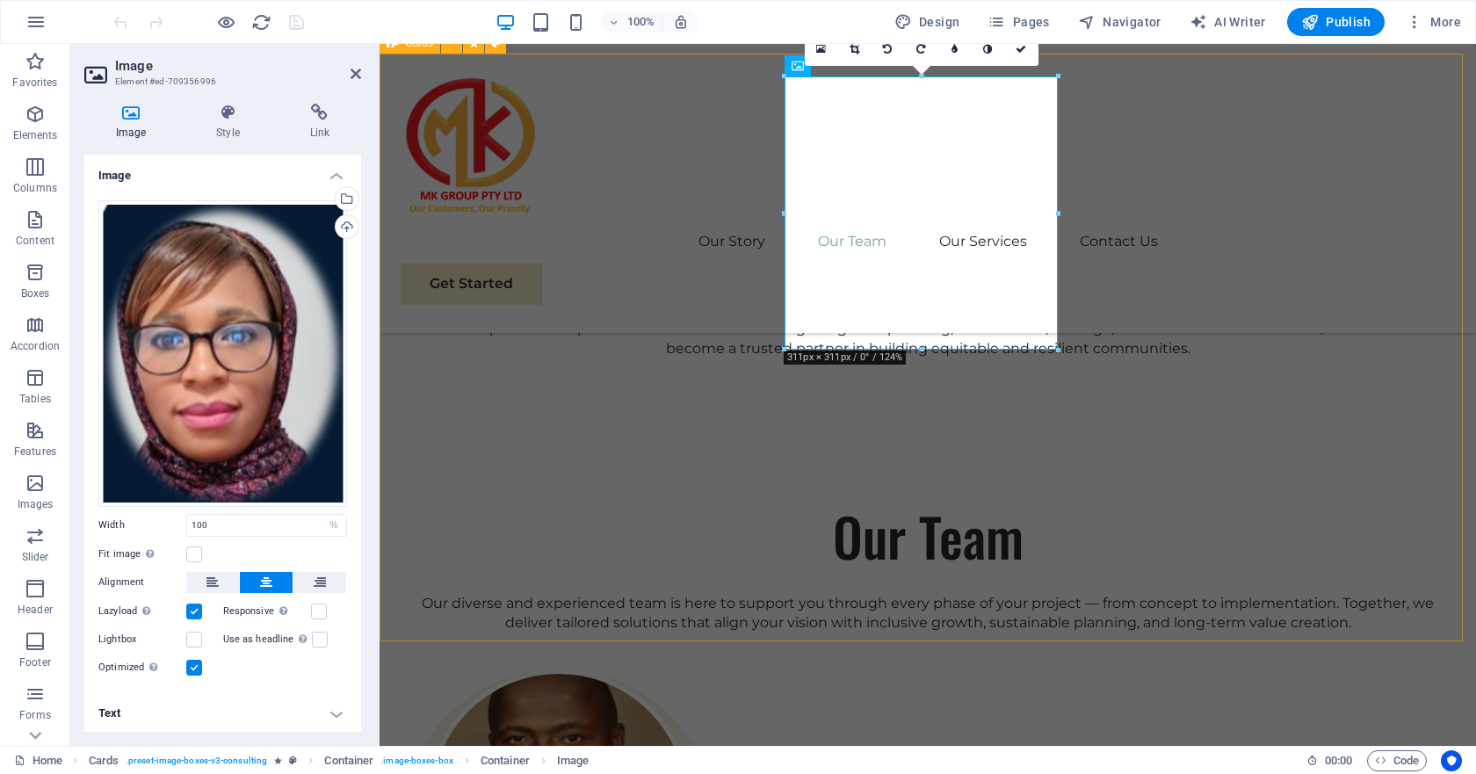
scroll to position [2894, 0]
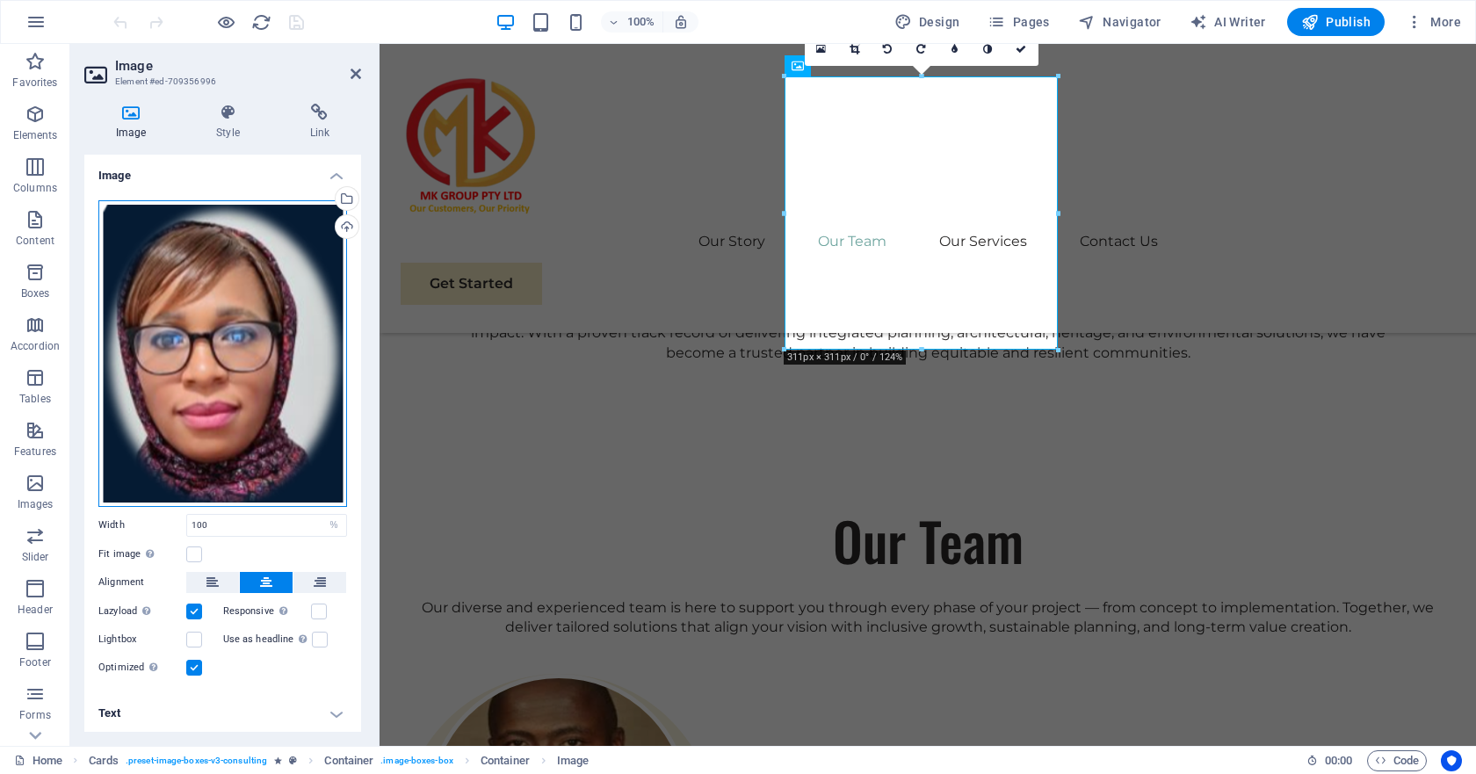
click at [226, 390] on div "Drag files here, click to choose files or select files from Files or our free s…" at bounding box center [222, 353] width 249 height 307
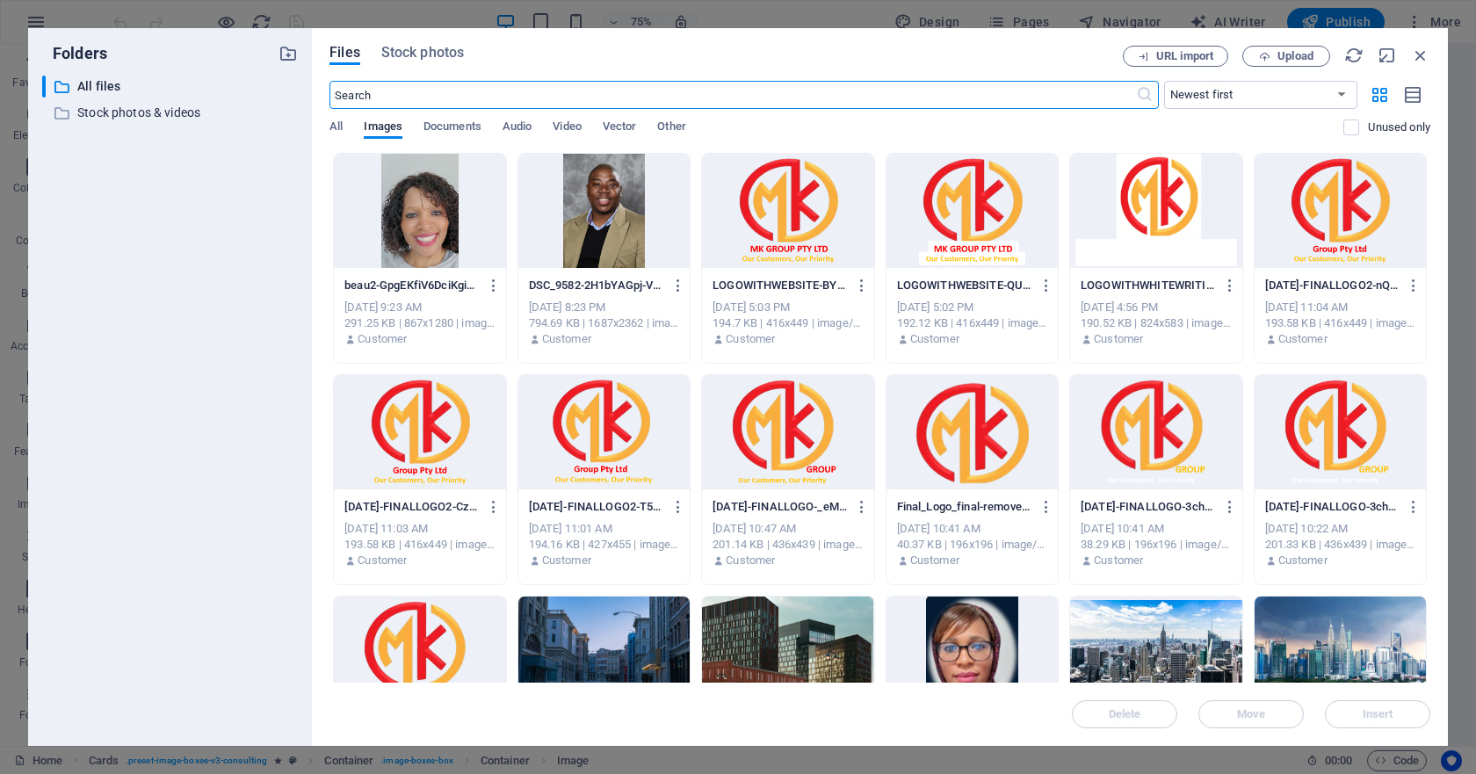
scroll to position [2886, 0]
click at [1274, 54] on span "Upload" at bounding box center [1286, 56] width 72 height 11
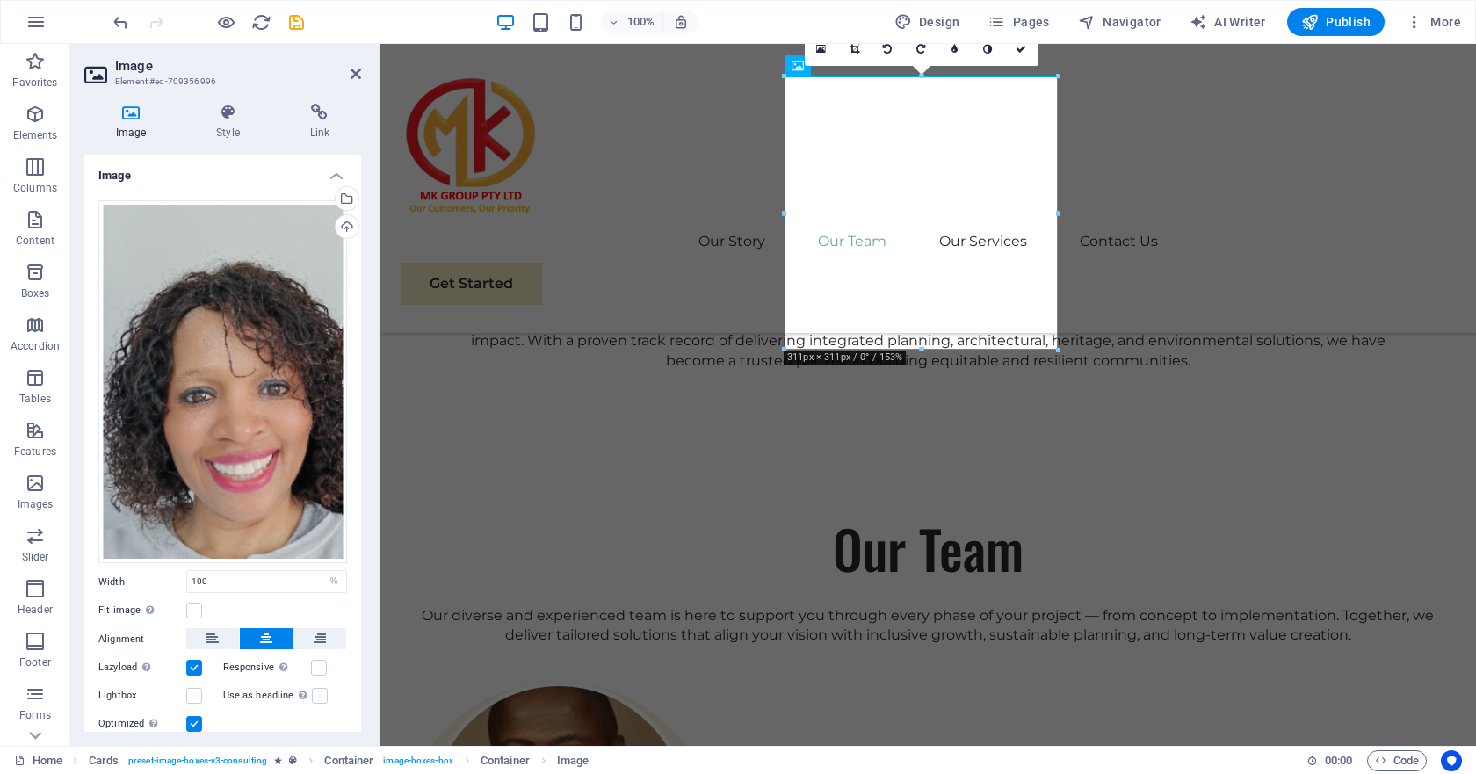
scroll to position [2894, 0]
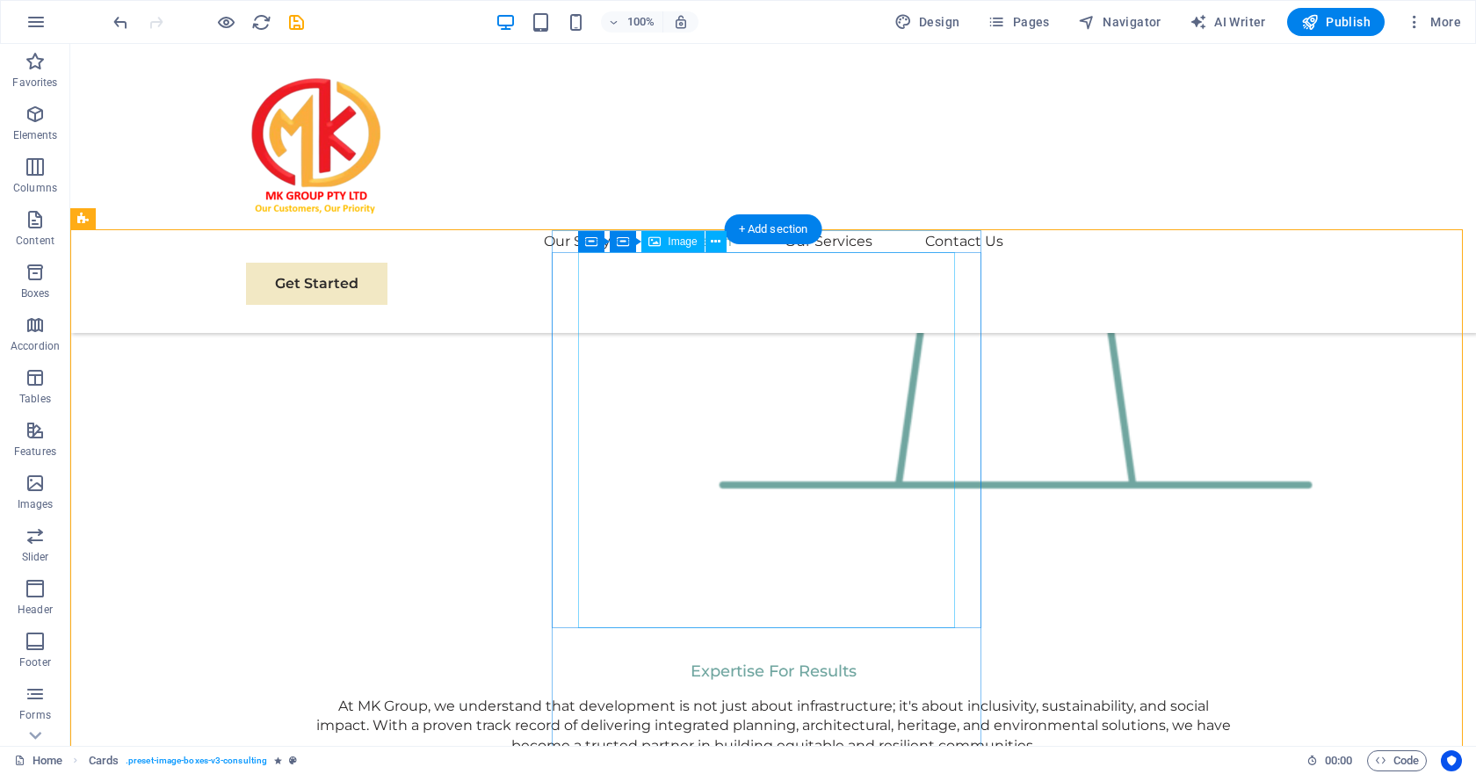
scroll to position [2723, 0]
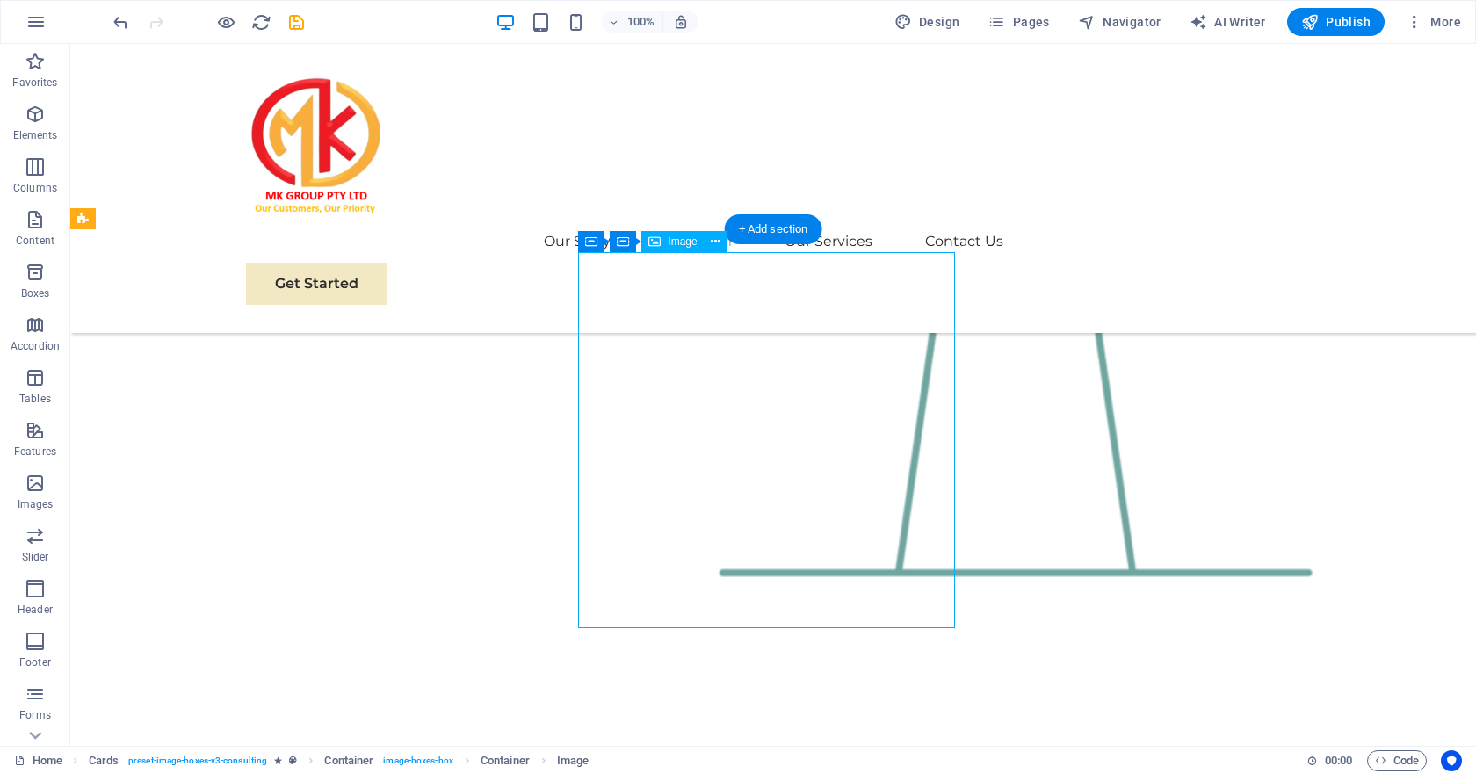
select select "%"
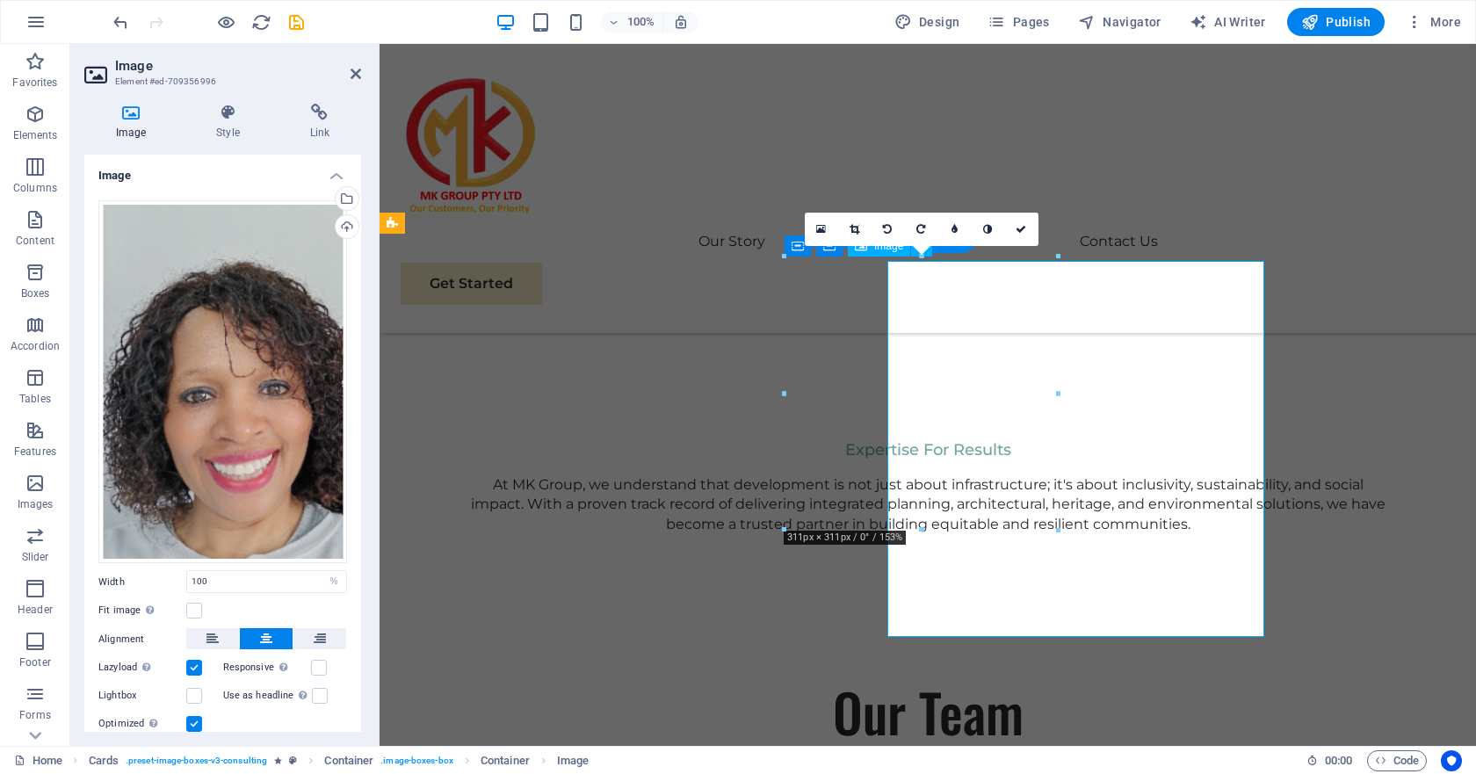
scroll to position [2714, 0]
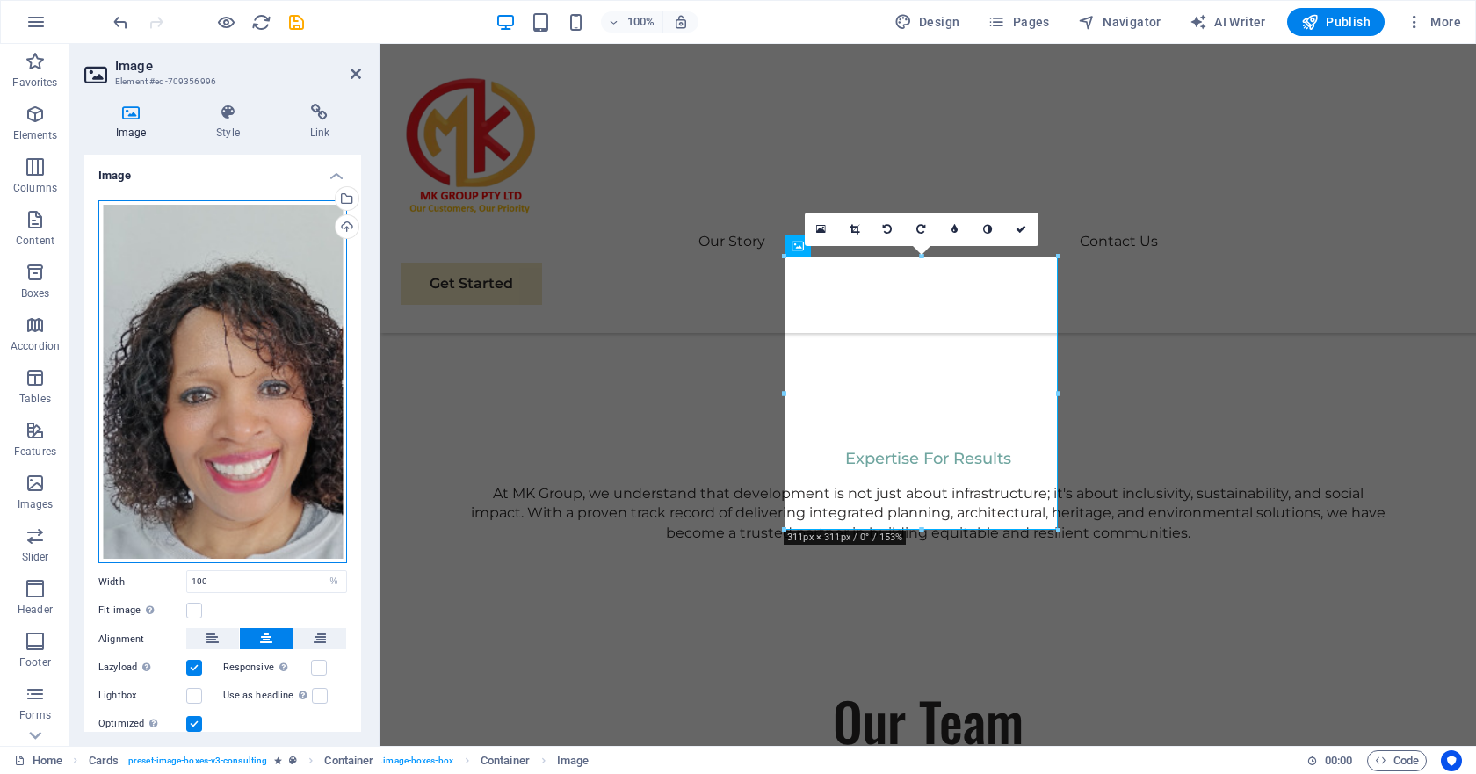
click at [208, 464] on div "Drag files here, click to choose files or select files from Files or our free s…" at bounding box center [222, 381] width 249 height 363
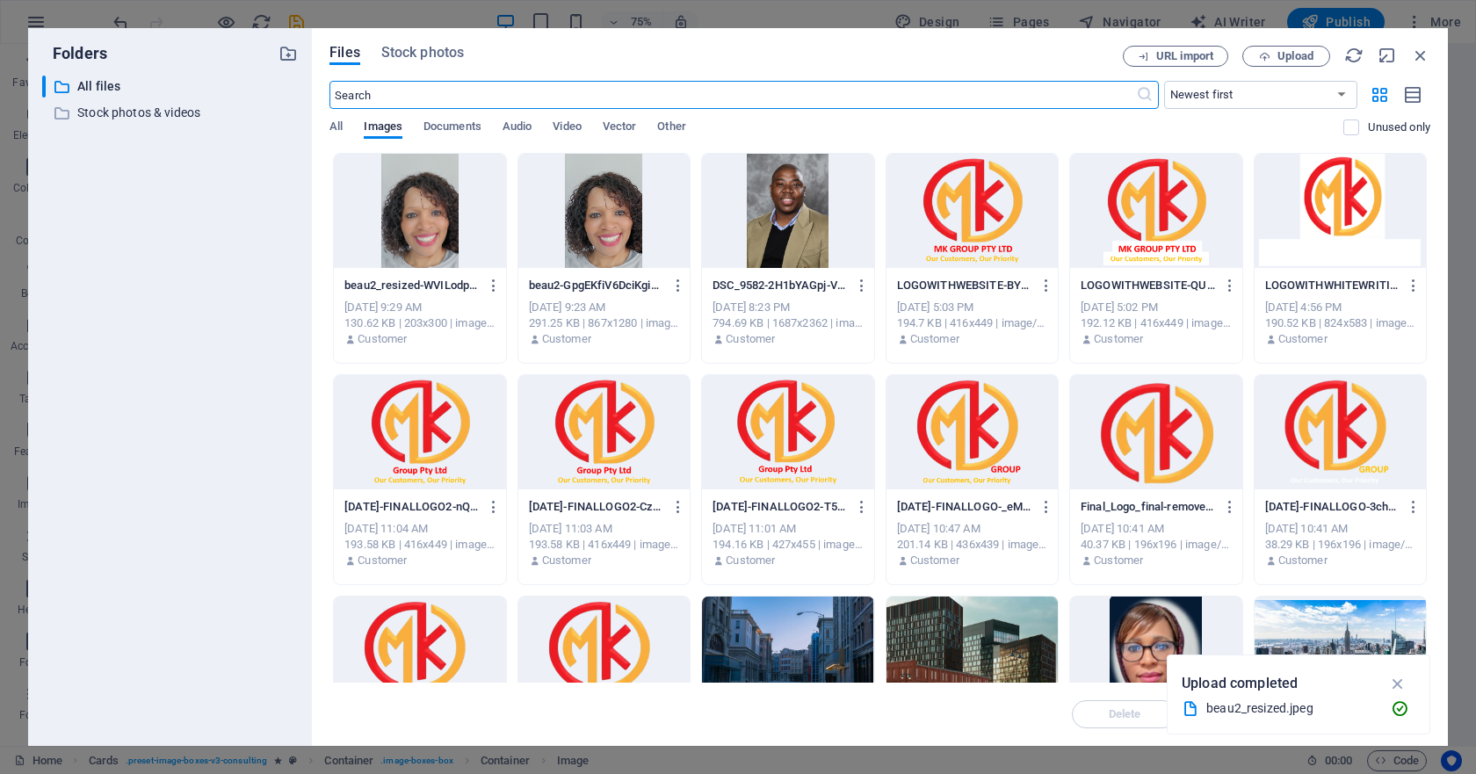
scroll to position [2676, 0]
click at [585, 223] on div at bounding box center [603, 211] width 171 height 114
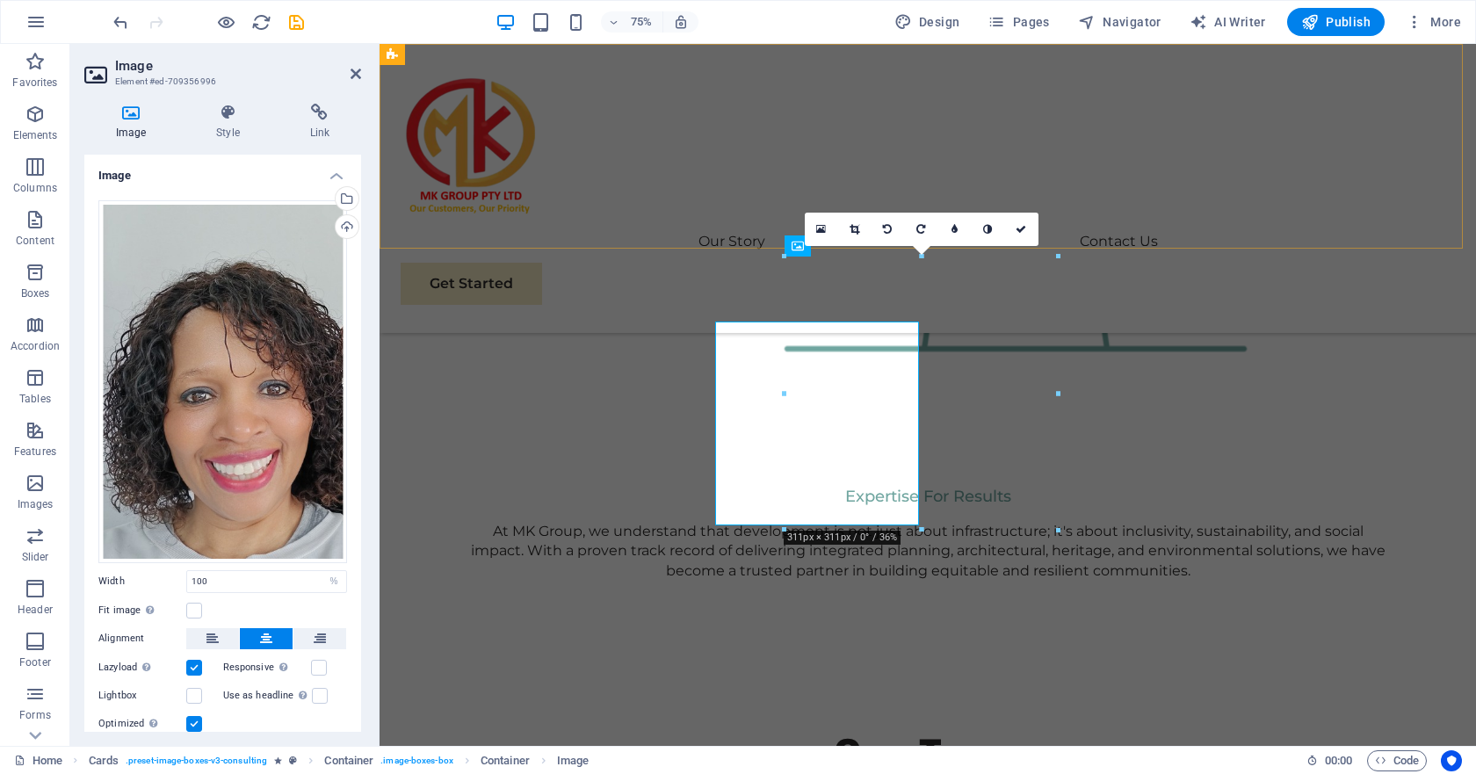
scroll to position [2714, 0]
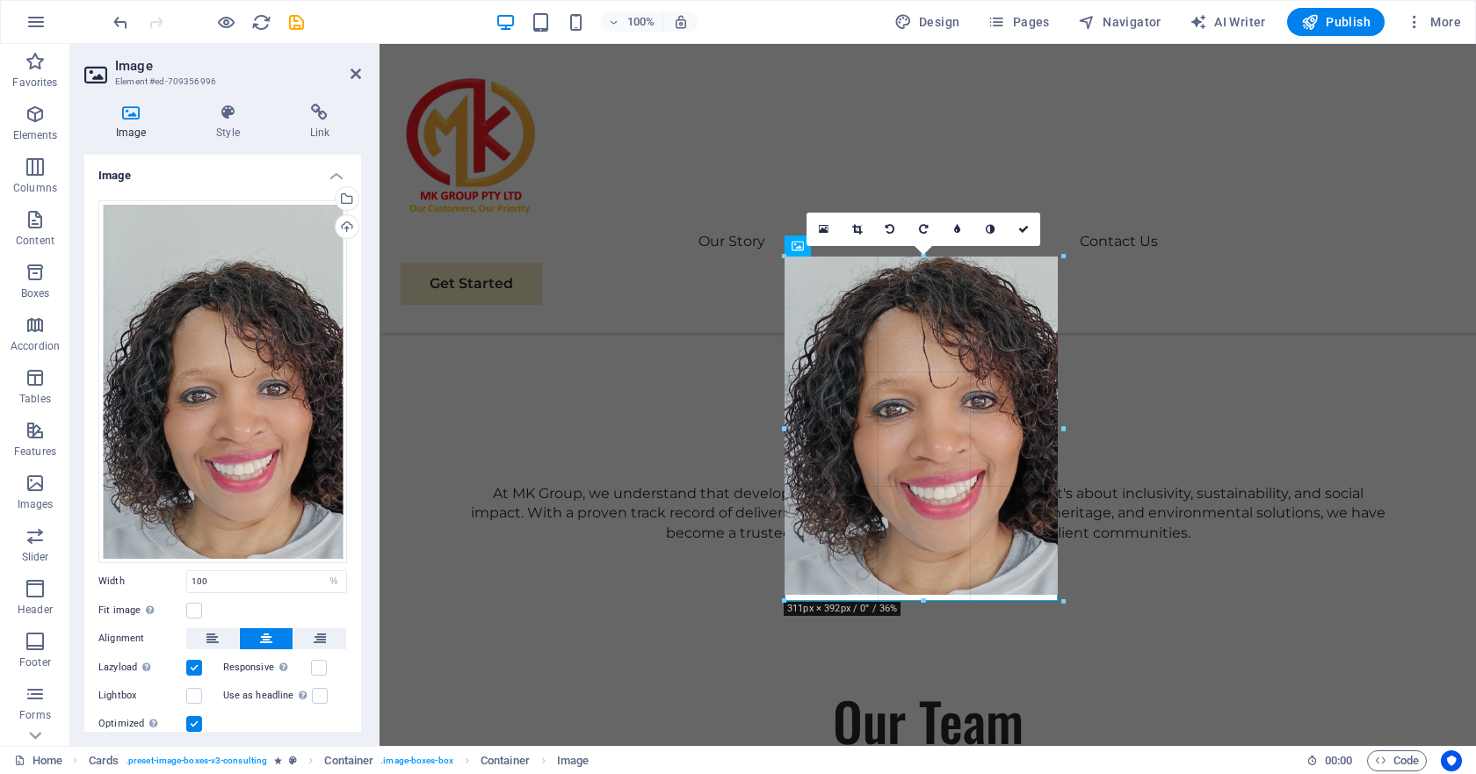
drag, startPoint x: 927, startPoint y: 529, endPoint x: 946, endPoint y: 600, distance: 73.7
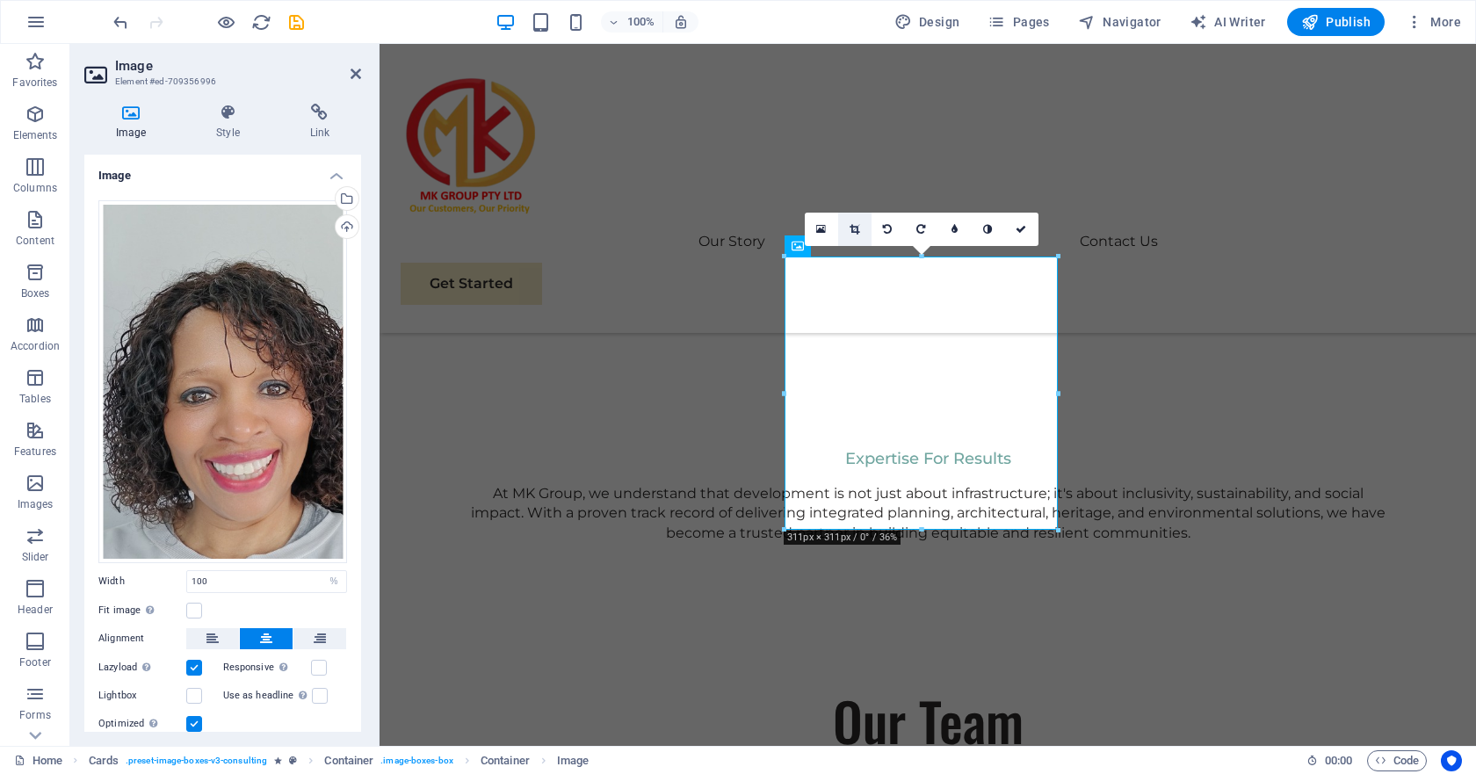
click at [853, 230] on icon at bounding box center [854, 229] width 10 height 11
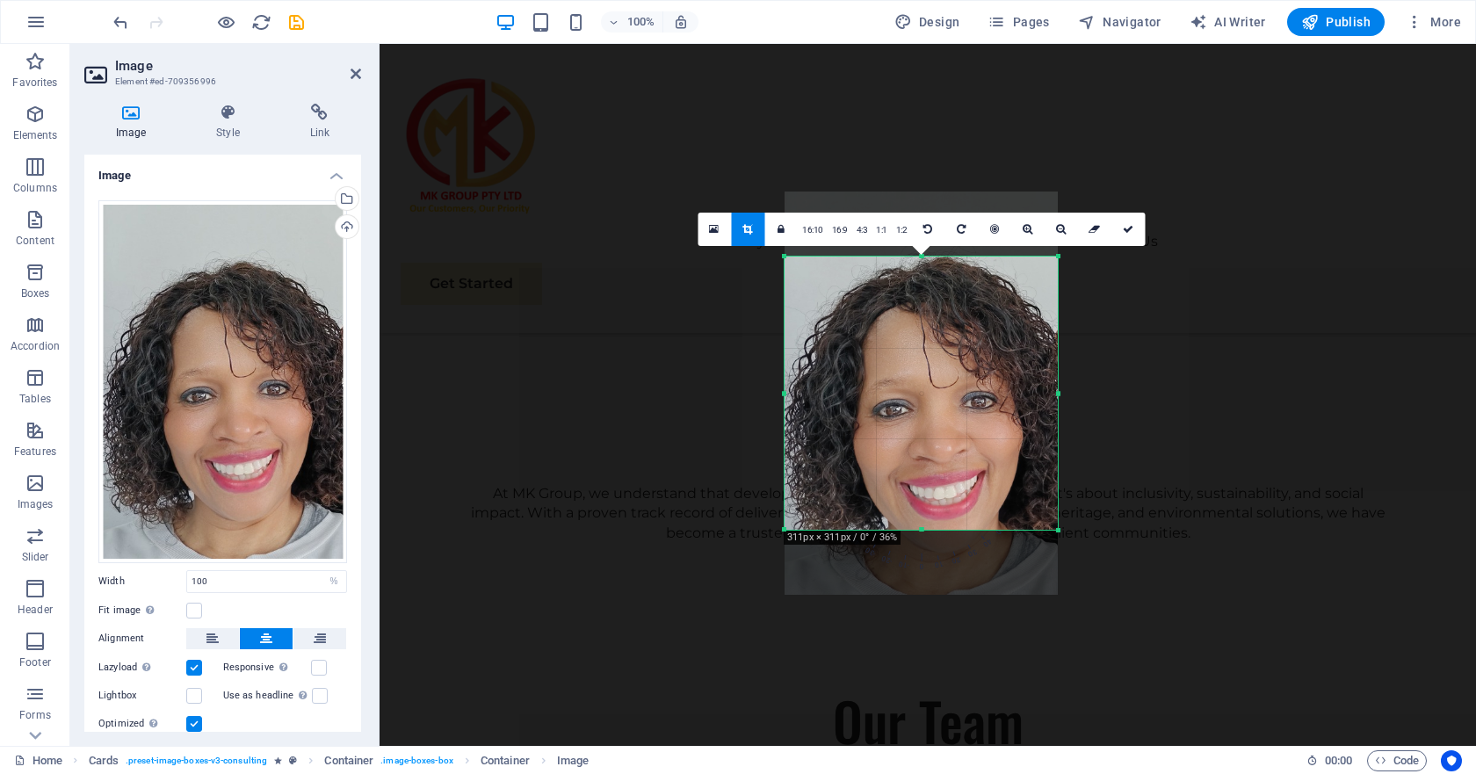
drag, startPoint x: 924, startPoint y: 534, endPoint x: 925, endPoint y: 551, distance: 16.7
click at [925, 551] on span "0" at bounding box center [922, 519] width 20 height 109
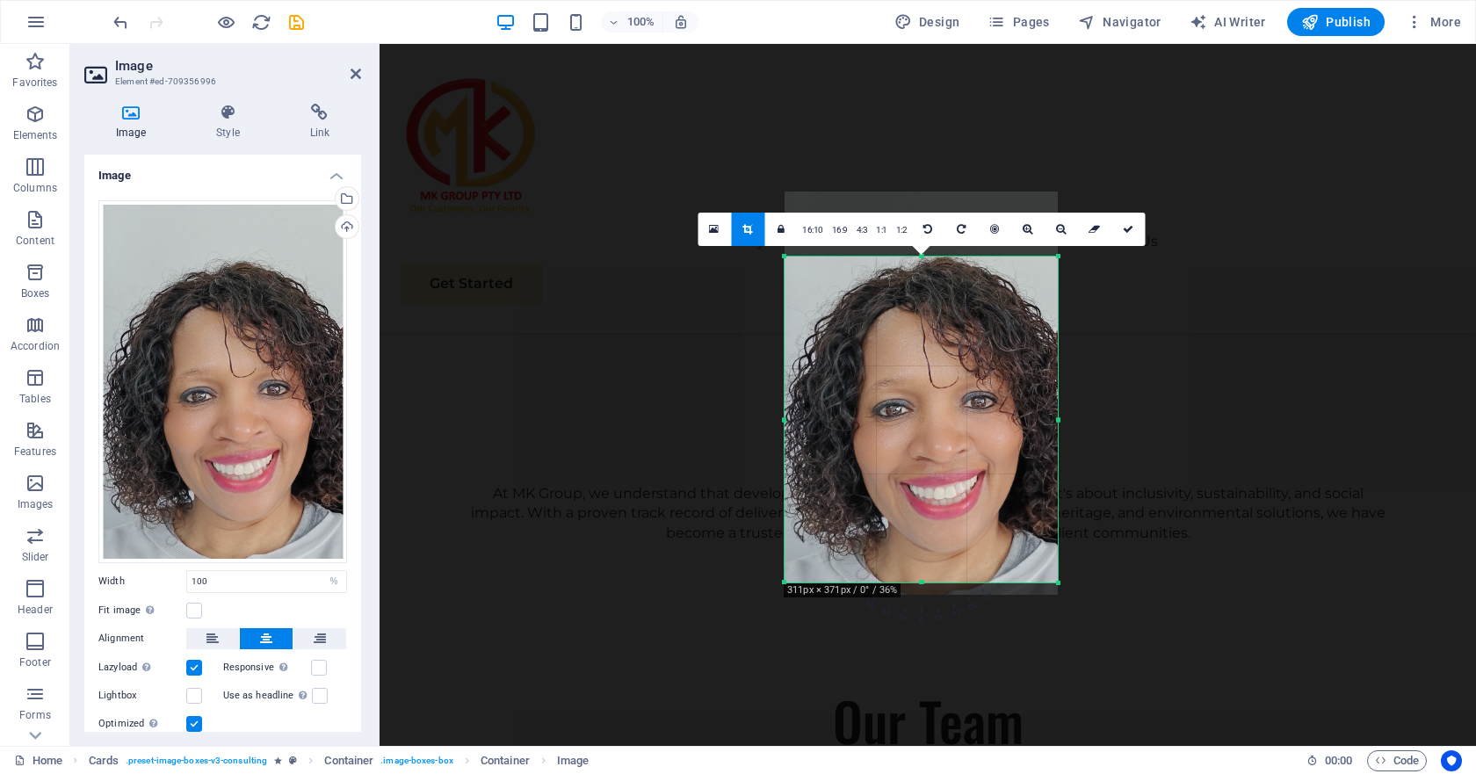
drag, startPoint x: 919, startPoint y: 529, endPoint x: 926, endPoint y: 581, distance: 53.2
click at [926, 581] on div at bounding box center [920, 583] width 273 height 6
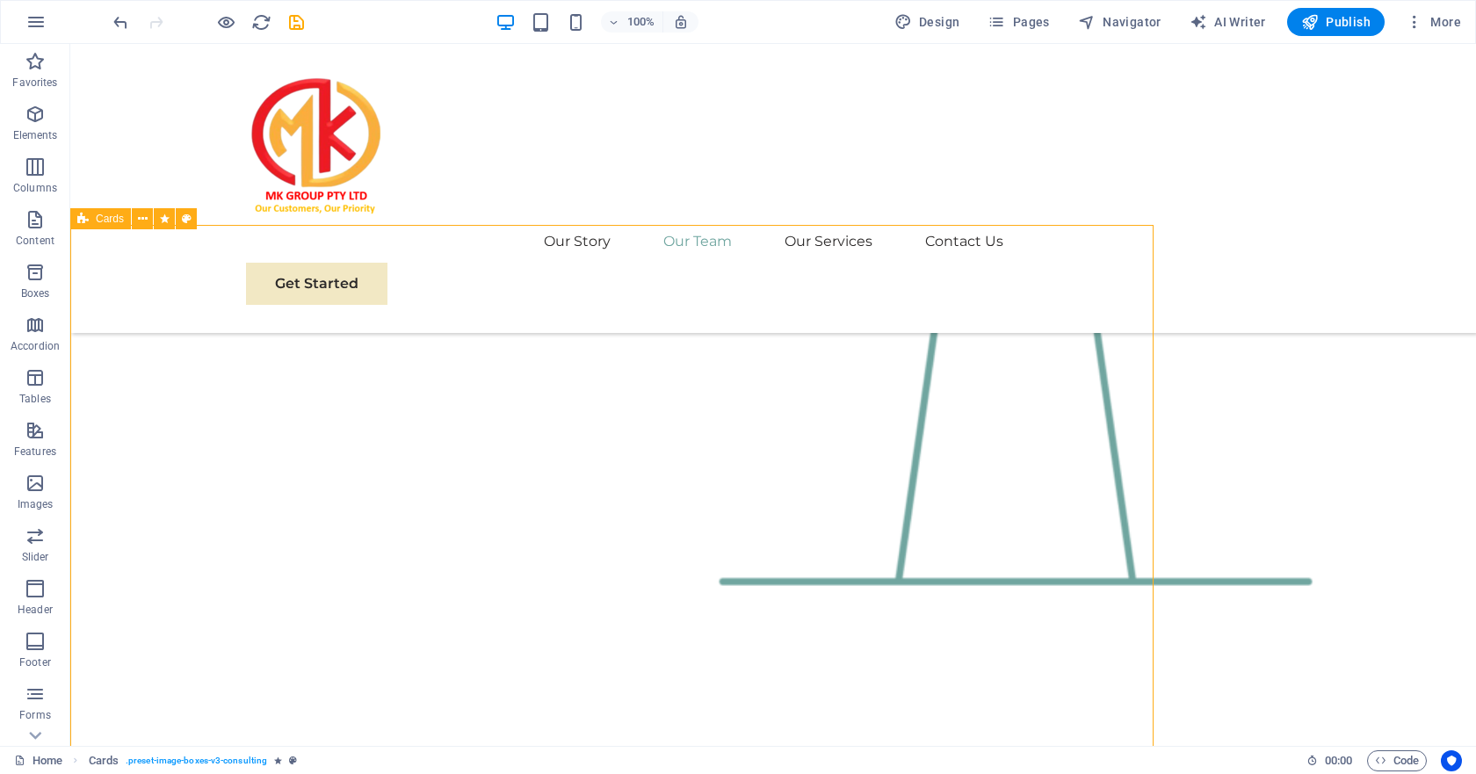
scroll to position [2723, 0]
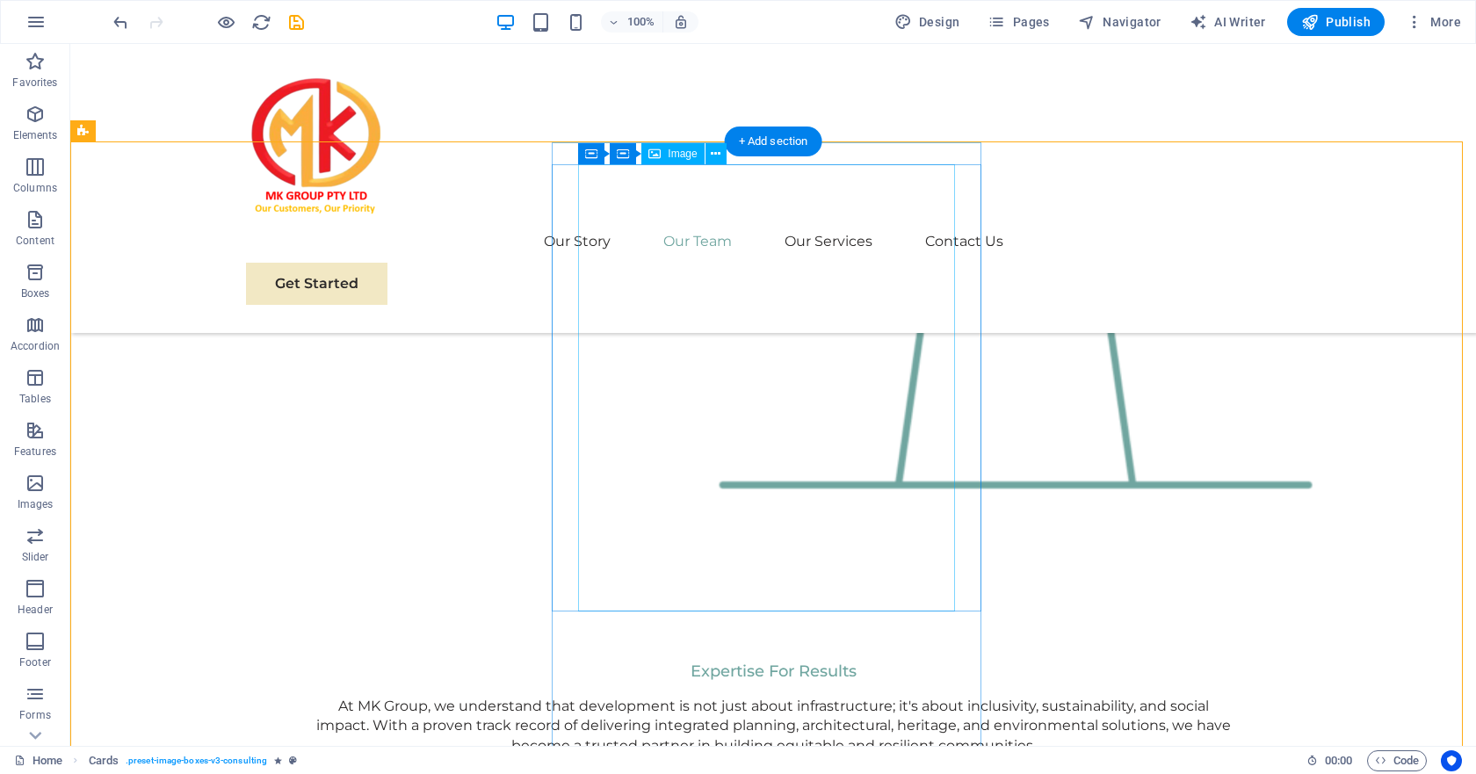
scroll to position [2459, 0]
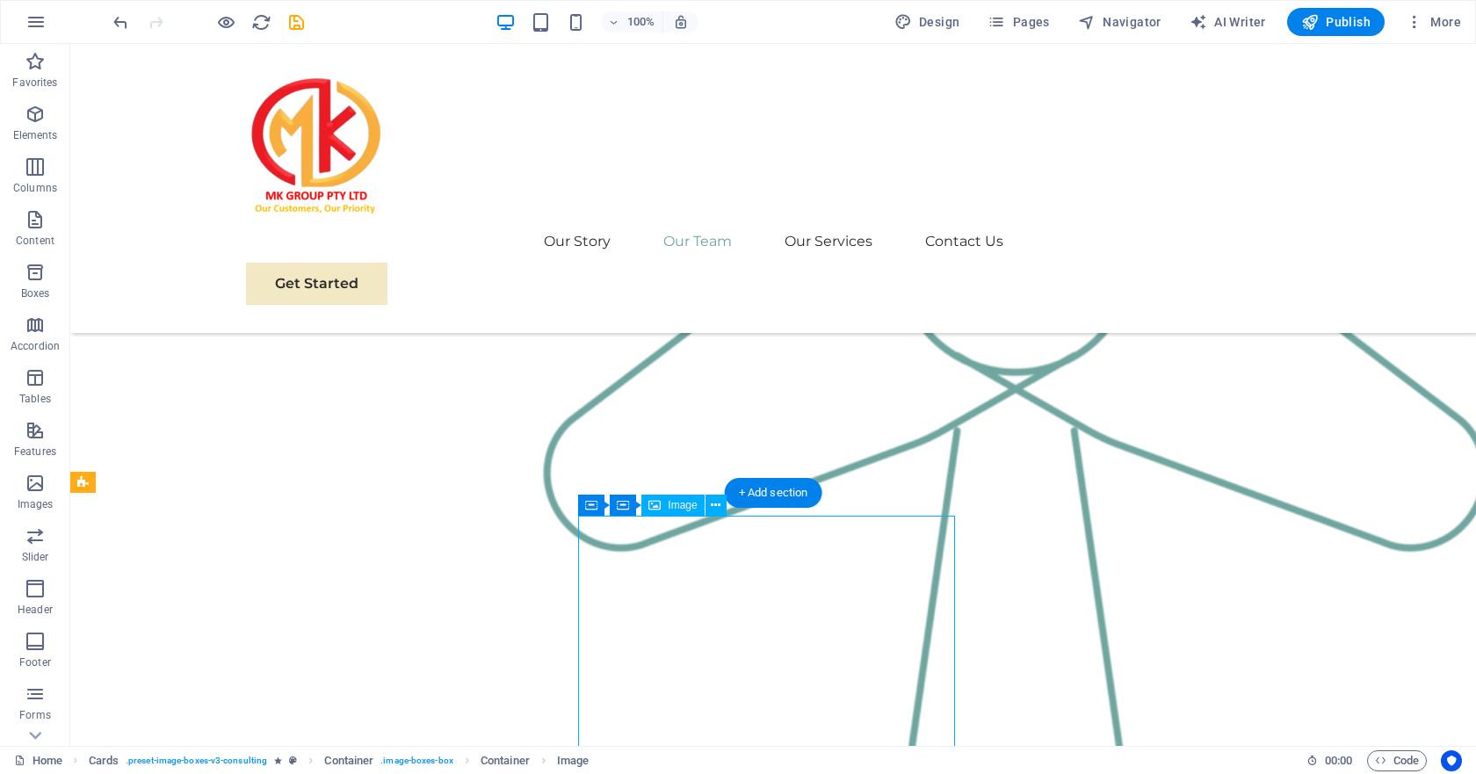
select select "%"
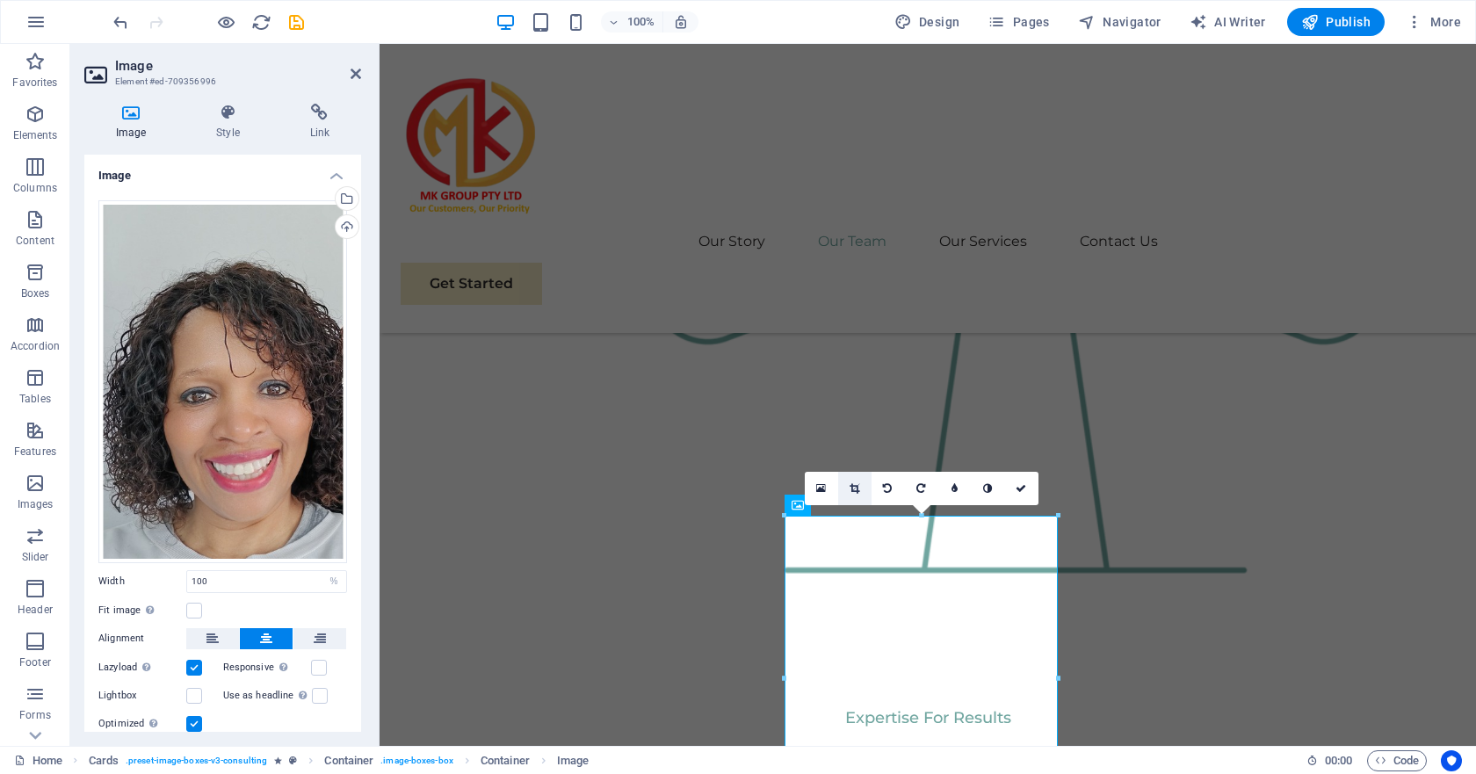
click at [858, 492] on icon at bounding box center [854, 488] width 10 height 11
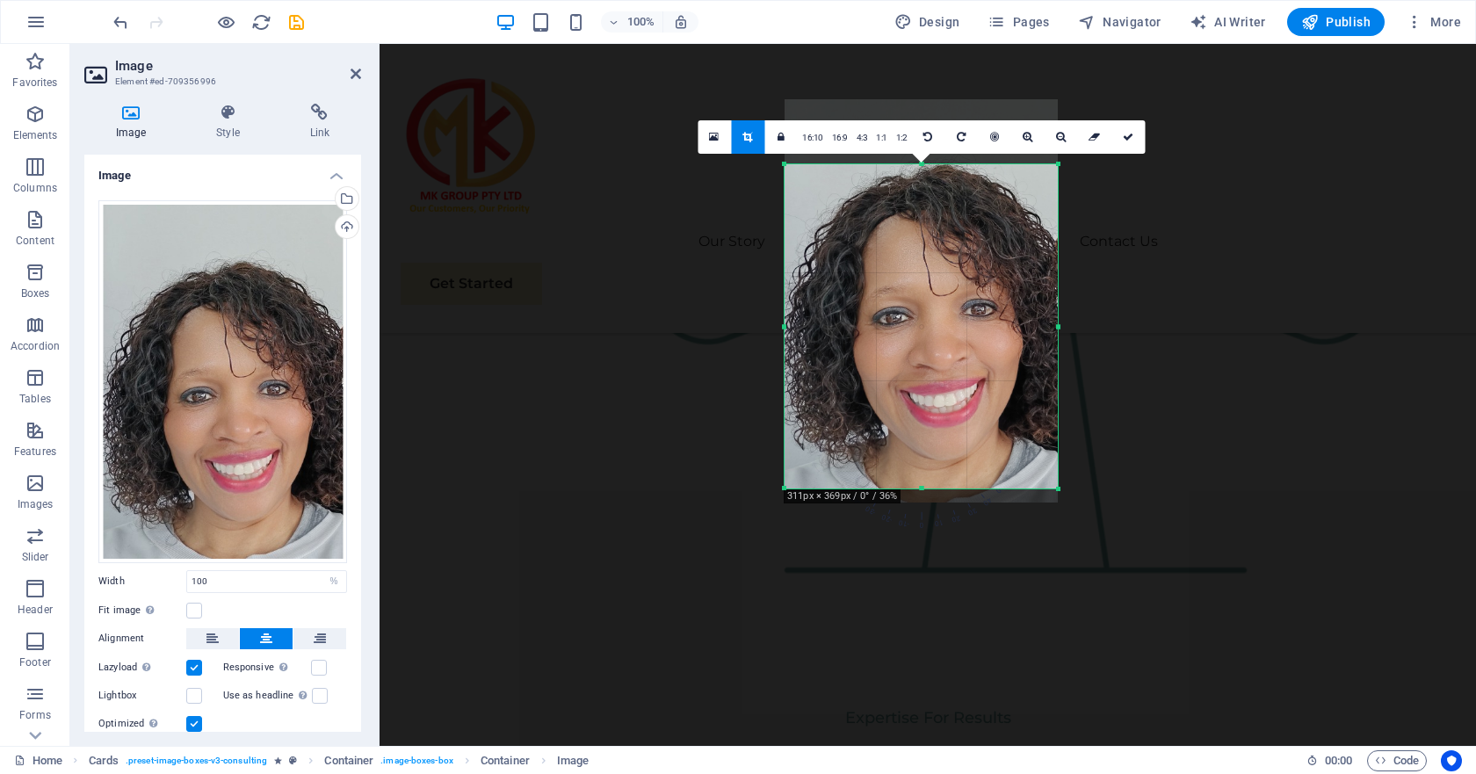
scroll to position [2806, 0]
drag, startPoint x: 1060, startPoint y: 329, endPoint x: 1094, endPoint y: 335, distance: 34.7
drag, startPoint x: 1058, startPoint y: 330, endPoint x: 1137, endPoint y: 335, distance: 78.3
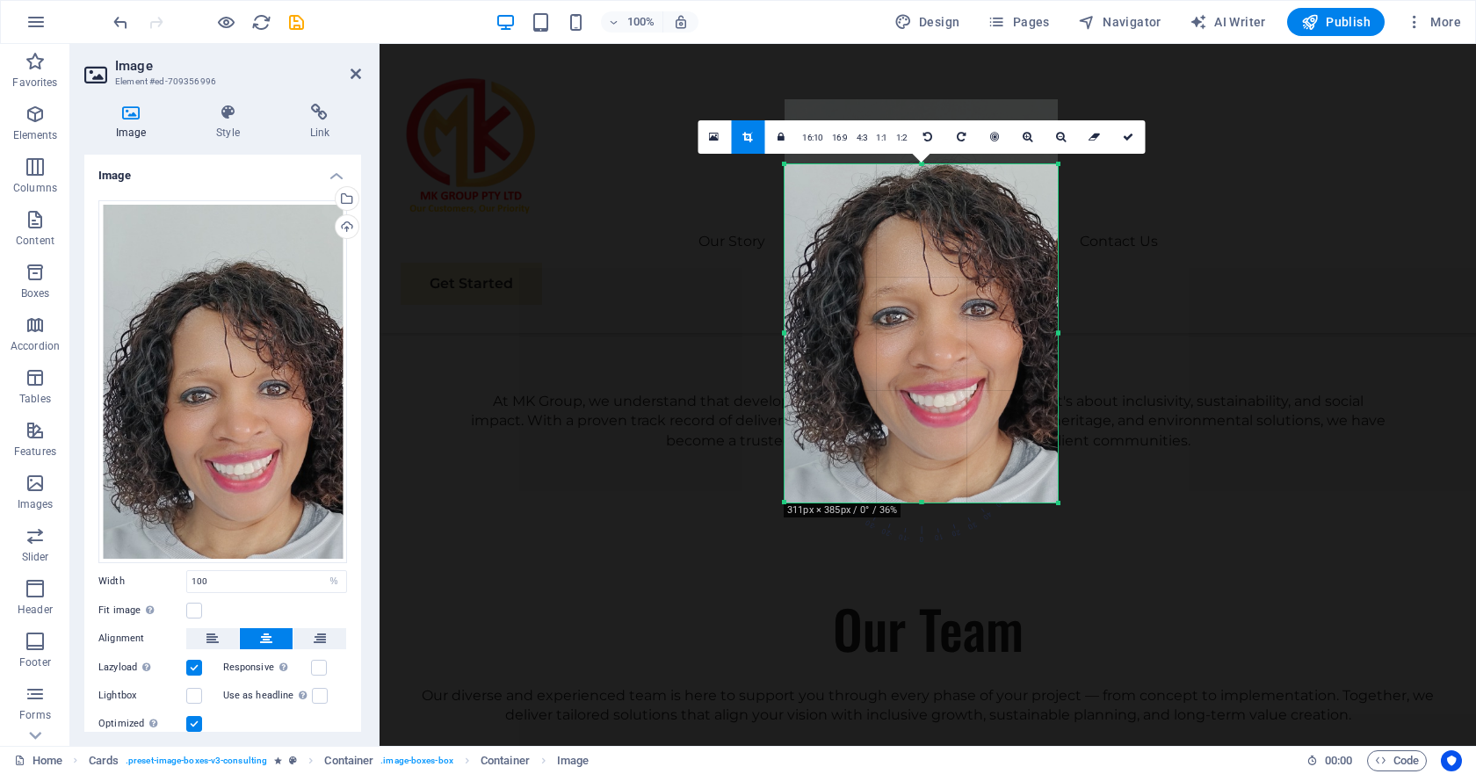
drag, startPoint x: 926, startPoint y: 487, endPoint x: 924, endPoint y: 497, distance: 9.8
click at [924, 497] on div "180 170 160 150 140 130 120 110 100 90 80 70 60 50 40 30 20 10 0 -10 -20 -30 -4…" at bounding box center [920, 333] width 273 height 338
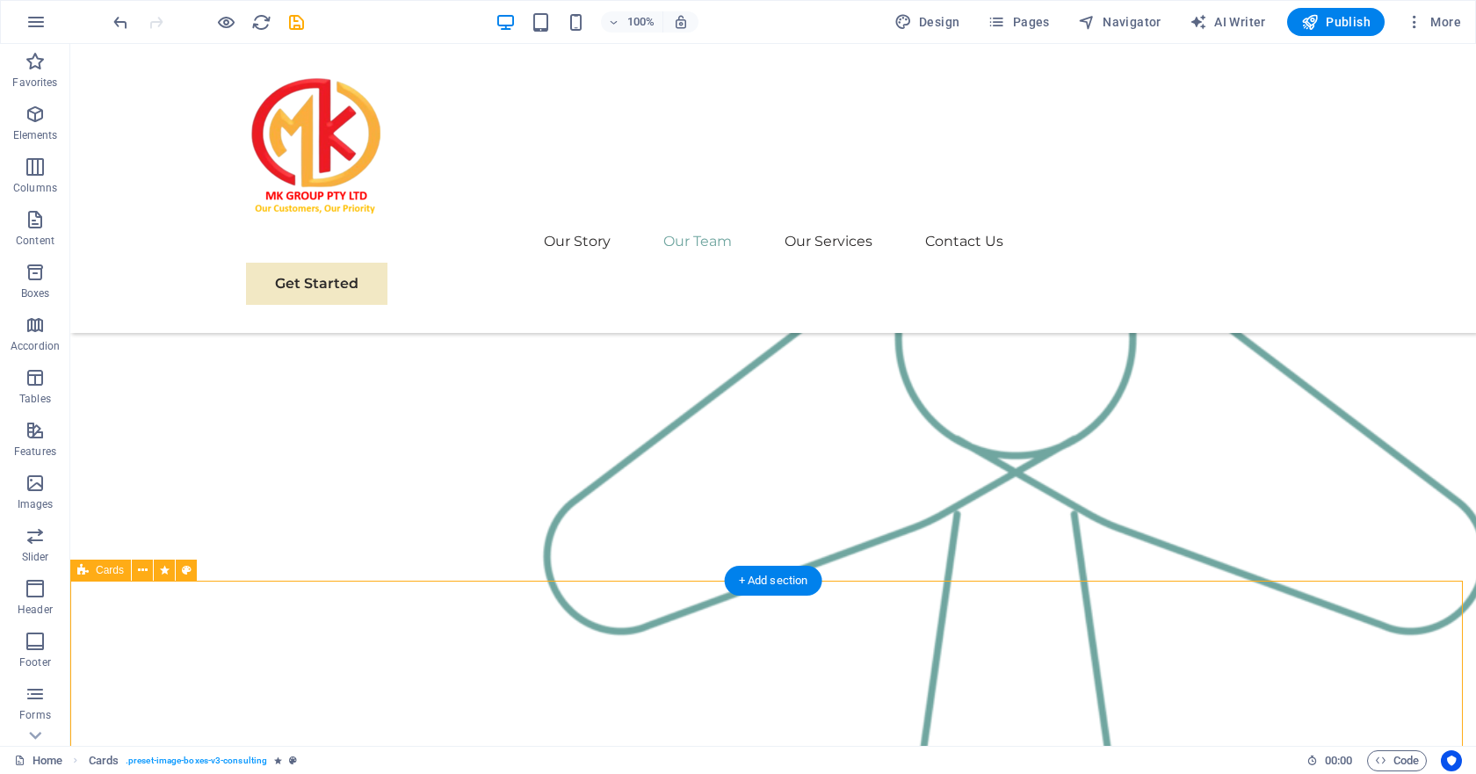
scroll to position [2723, 0]
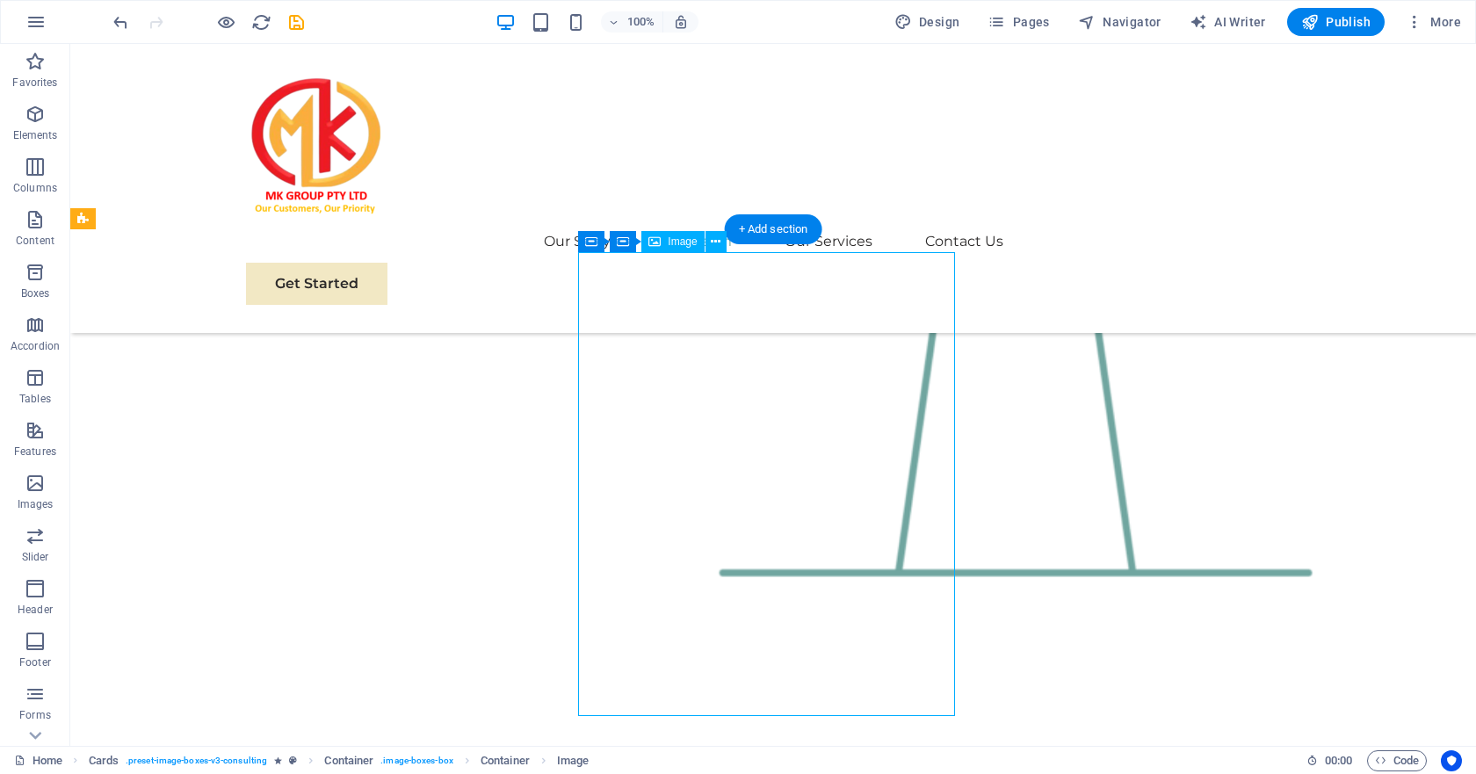
select select "%"
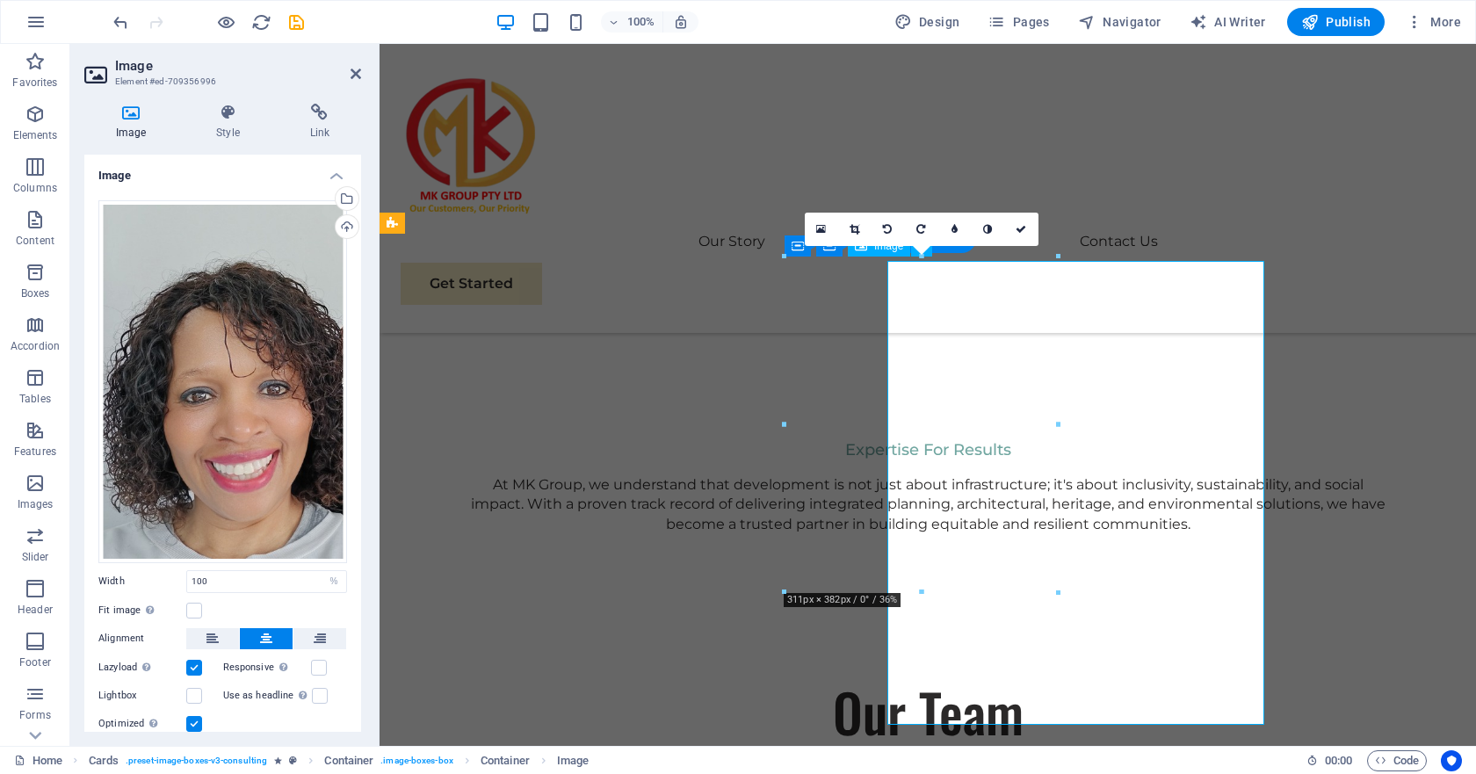
scroll to position [2714, 0]
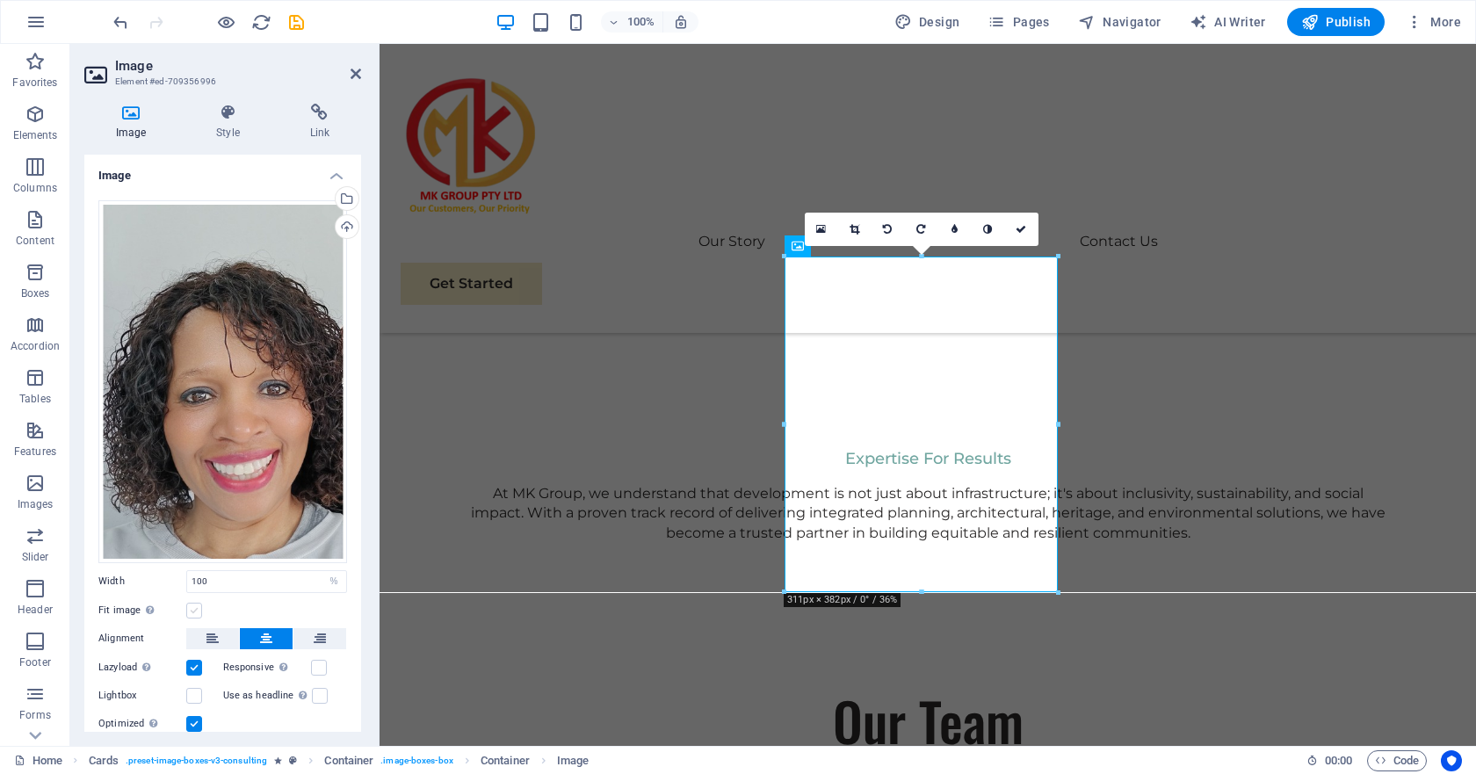
click at [191, 605] on label at bounding box center [194, 611] width 16 height 16
click at [0, 0] on input "Fit image Automatically fit image to a fixed width and height" at bounding box center [0, 0] width 0 height 0
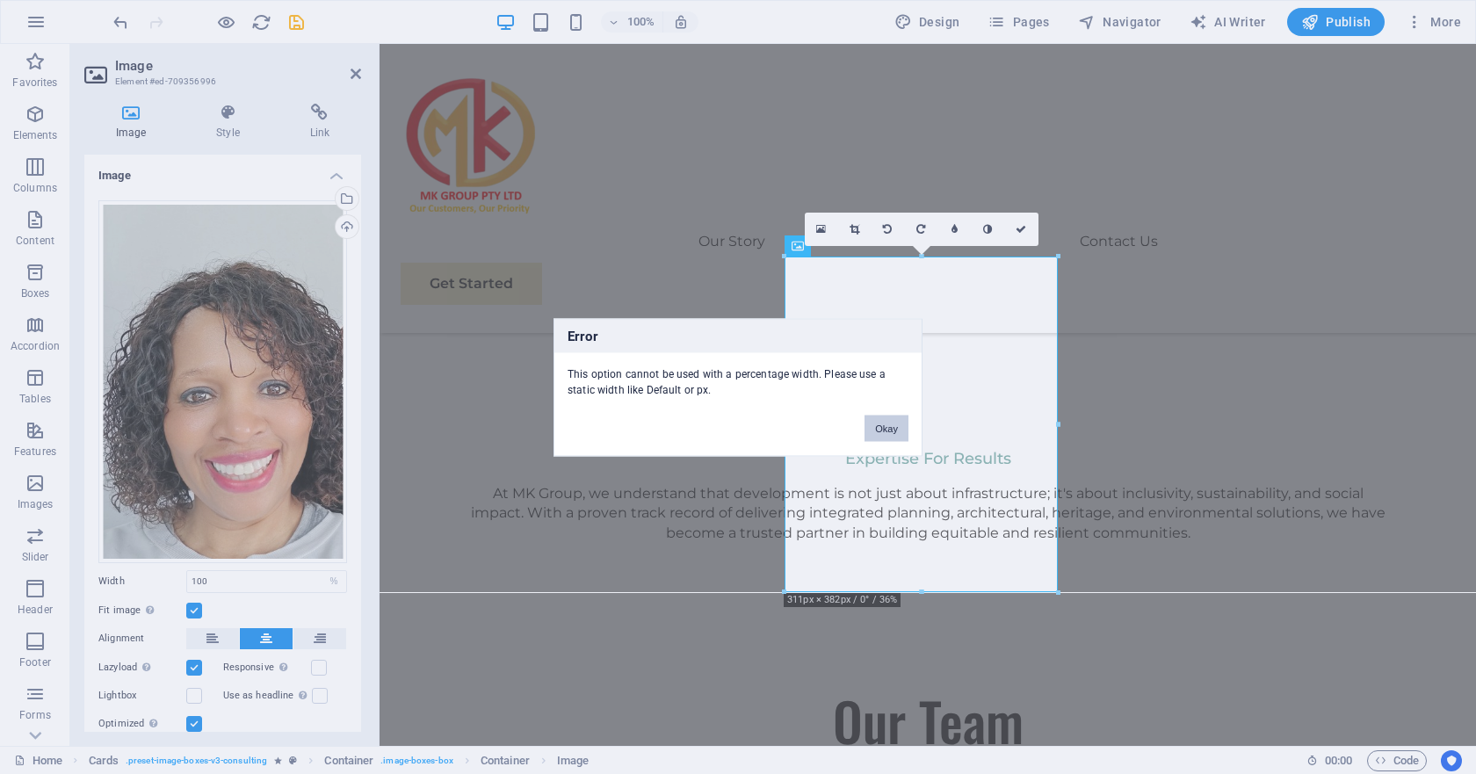
click at [877, 428] on button "Okay" at bounding box center [886, 428] width 44 height 26
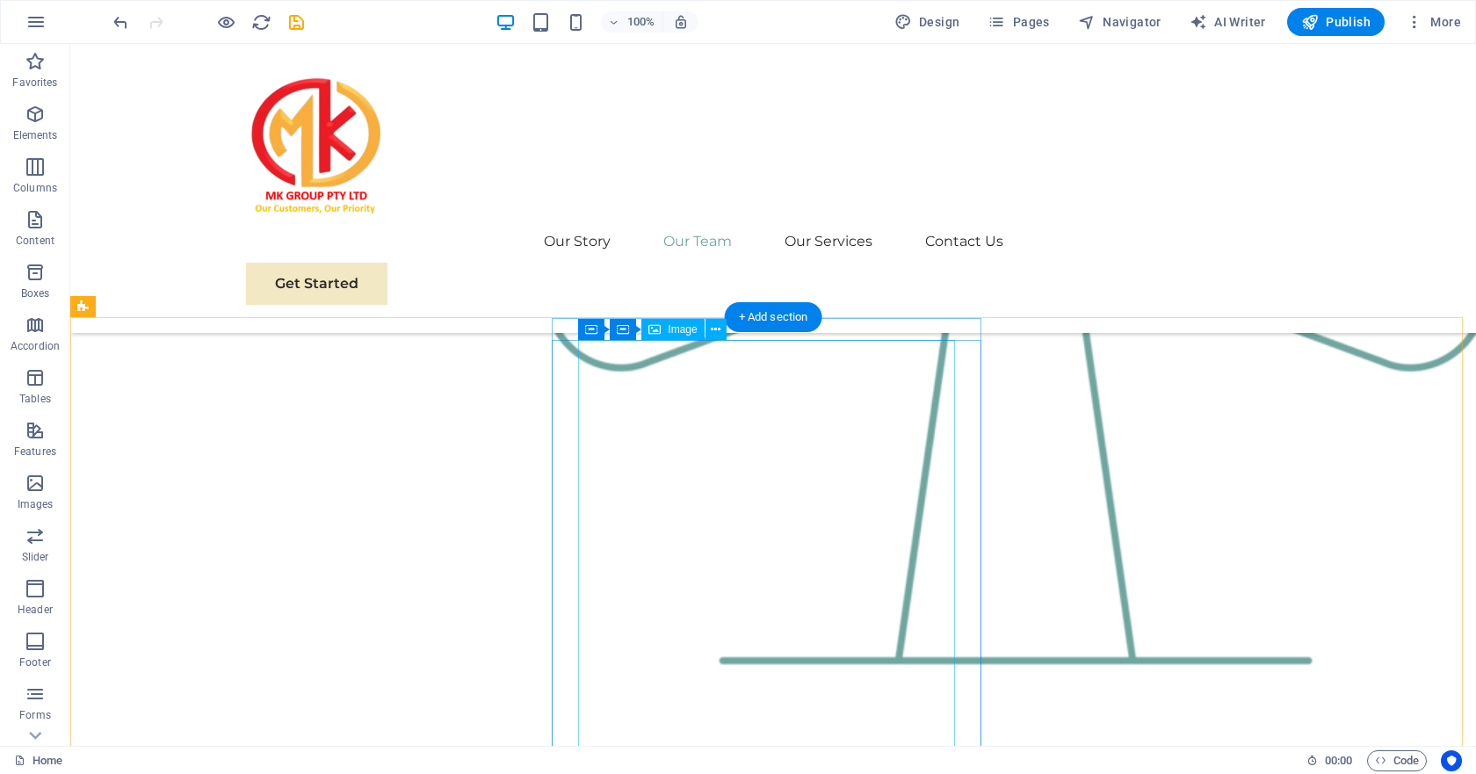
scroll to position [2986, 0]
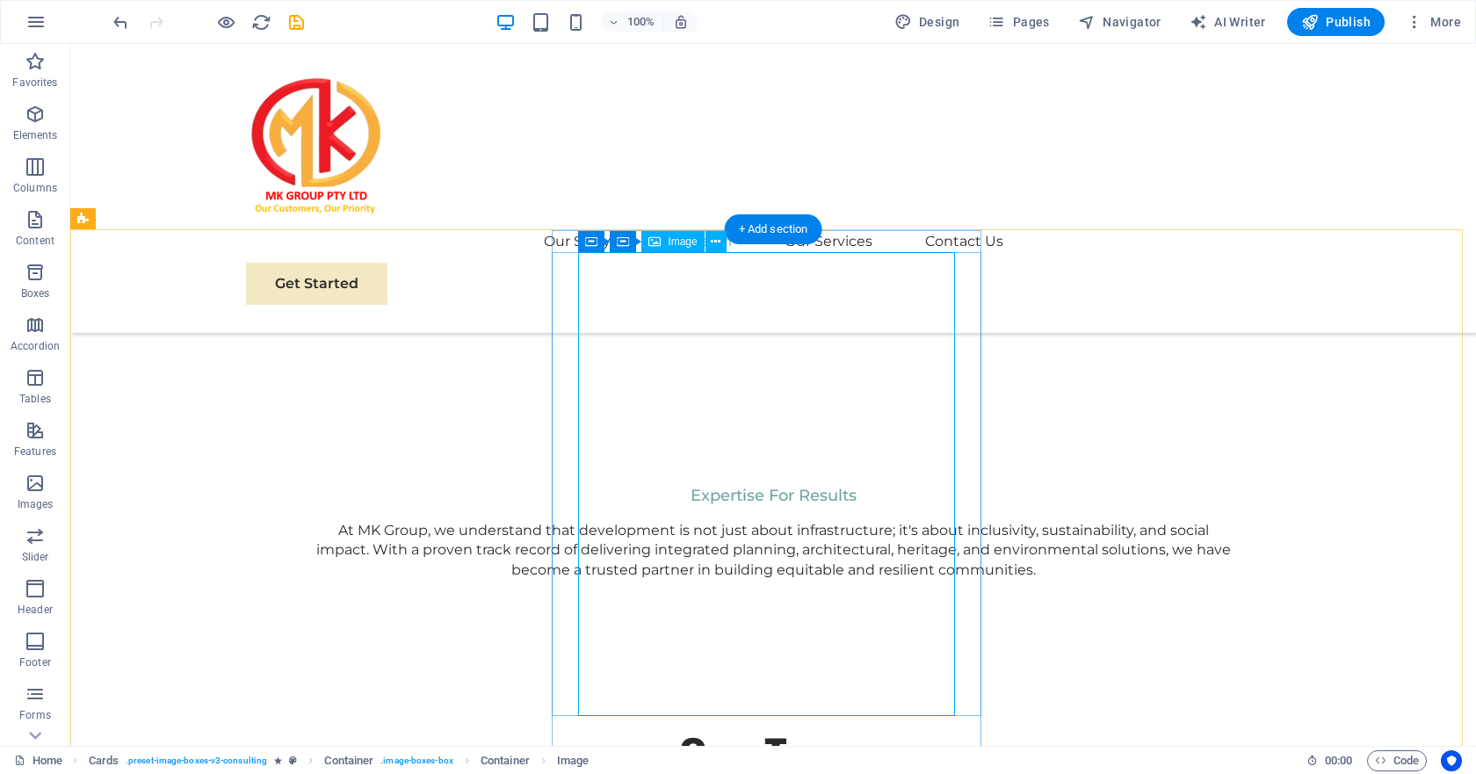
scroll to position [2723, 0]
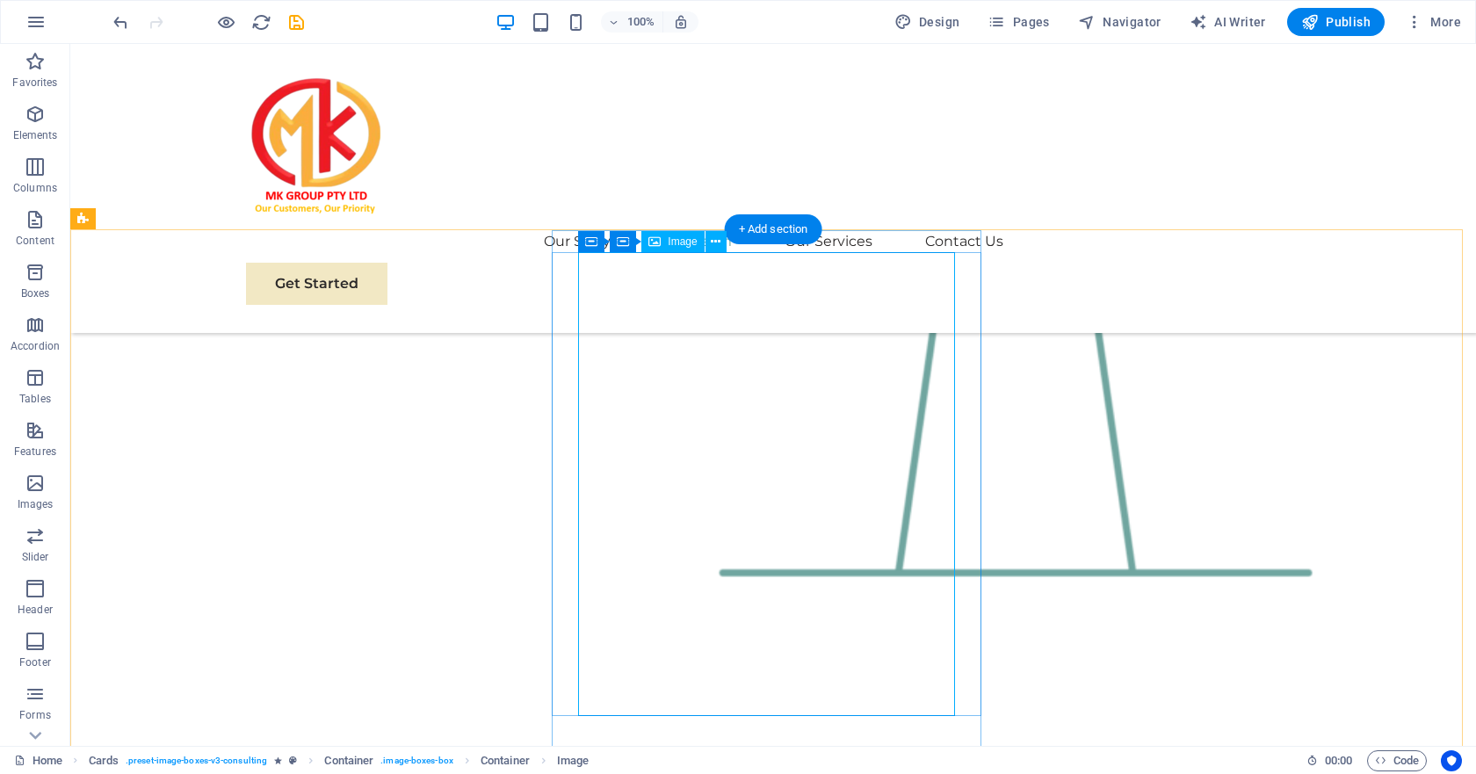
select select "%"
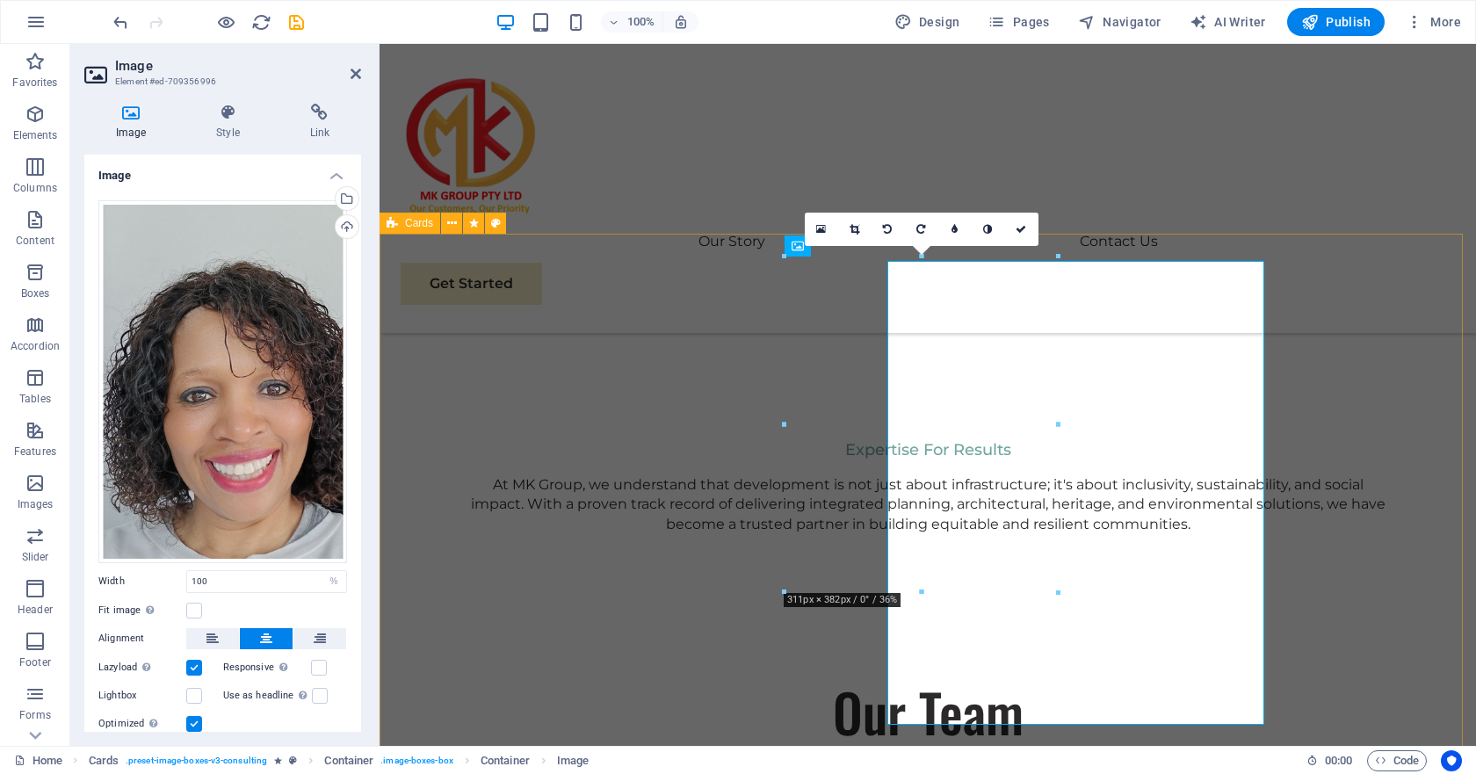
scroll to position [2714, 0]
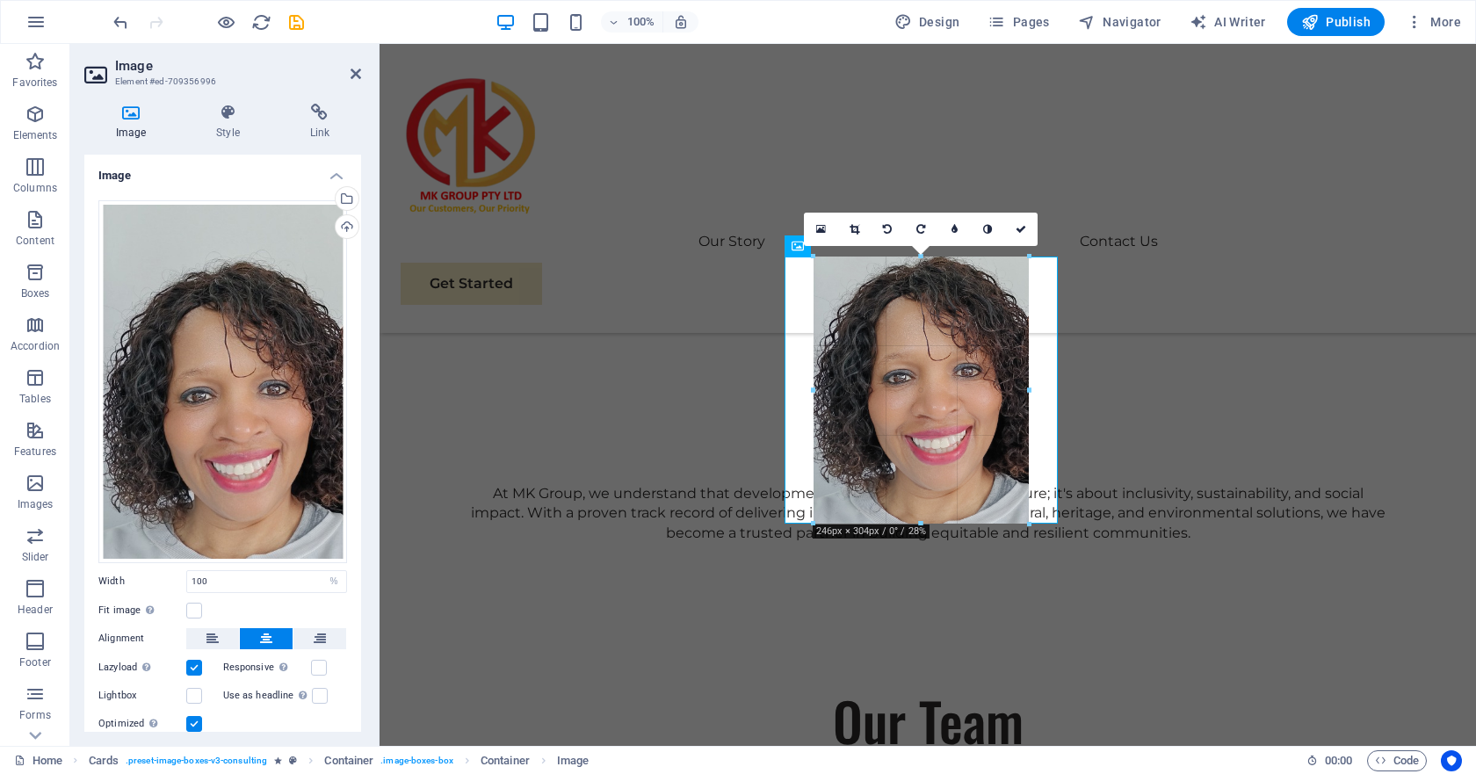
drag, startPoint x: 541, startPoint y: 545, endPoint x: 933, endPoint y: 522, distance: 392.4
type input "246"
select select "px"
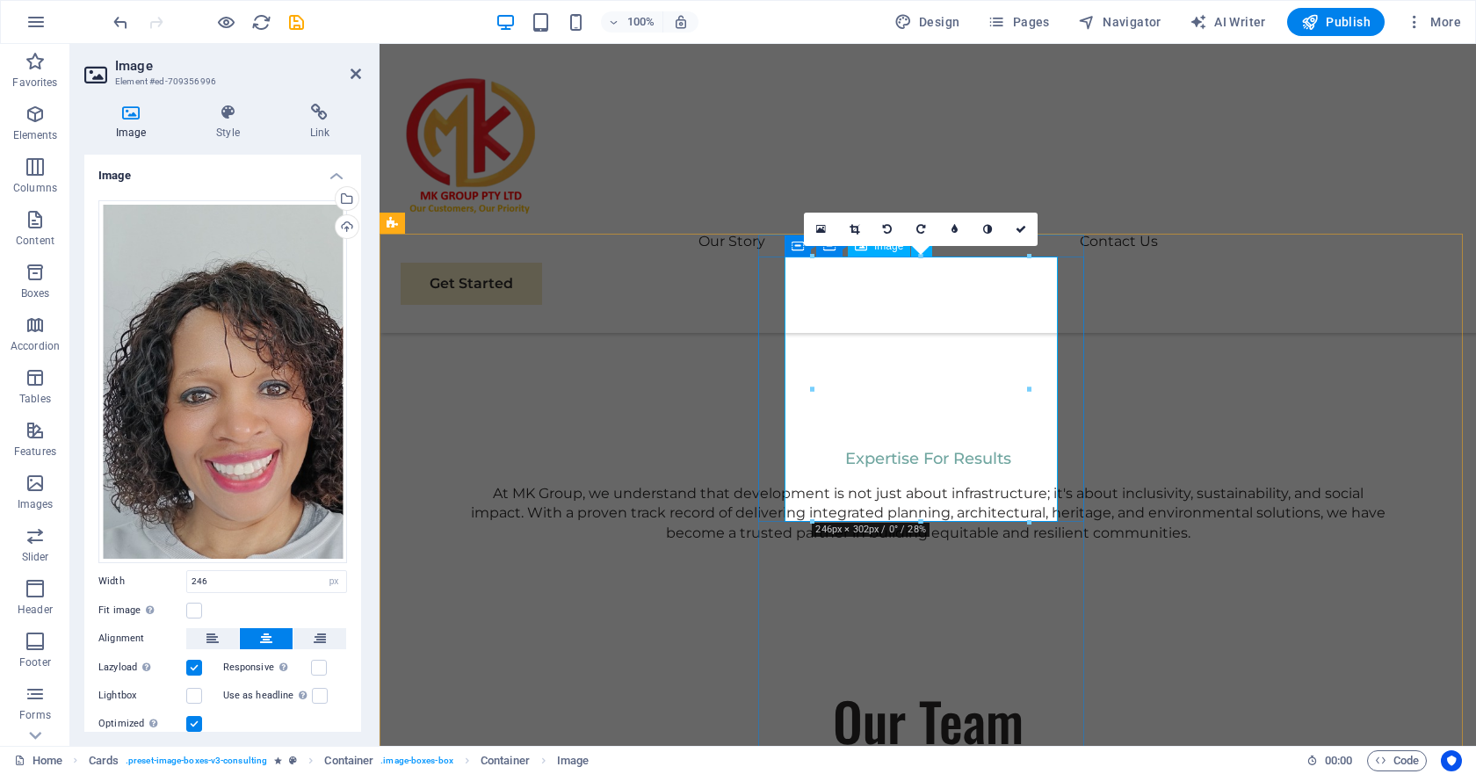
drag, startPoint x: 1304, startPoint y: 563, endPoint x: 929, endPoint y: 494, distance: 381.4
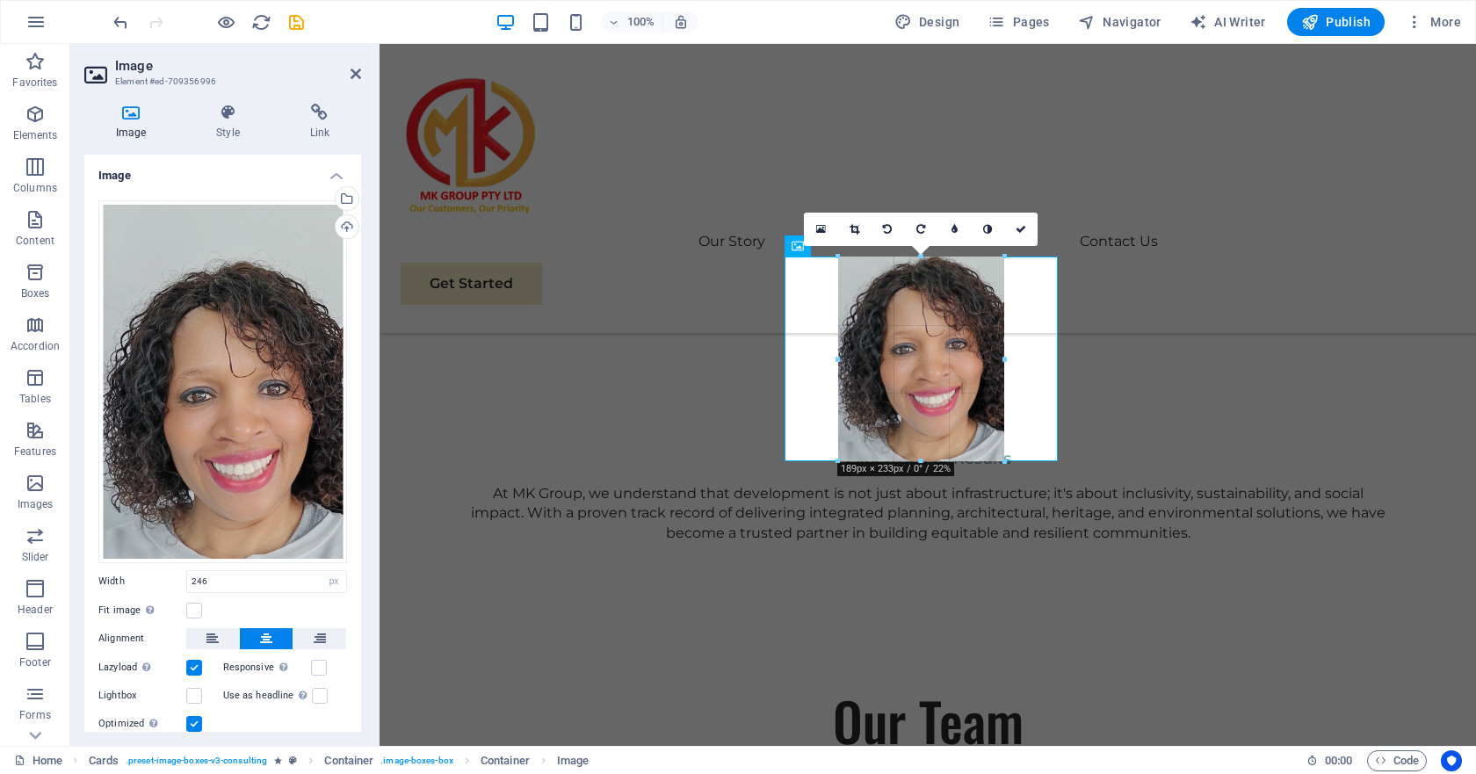
drag, startPoint x: 921, startPoint y: 523, endPoint x: 587, endPoint y: 430, distance: 347.6
type input "190"
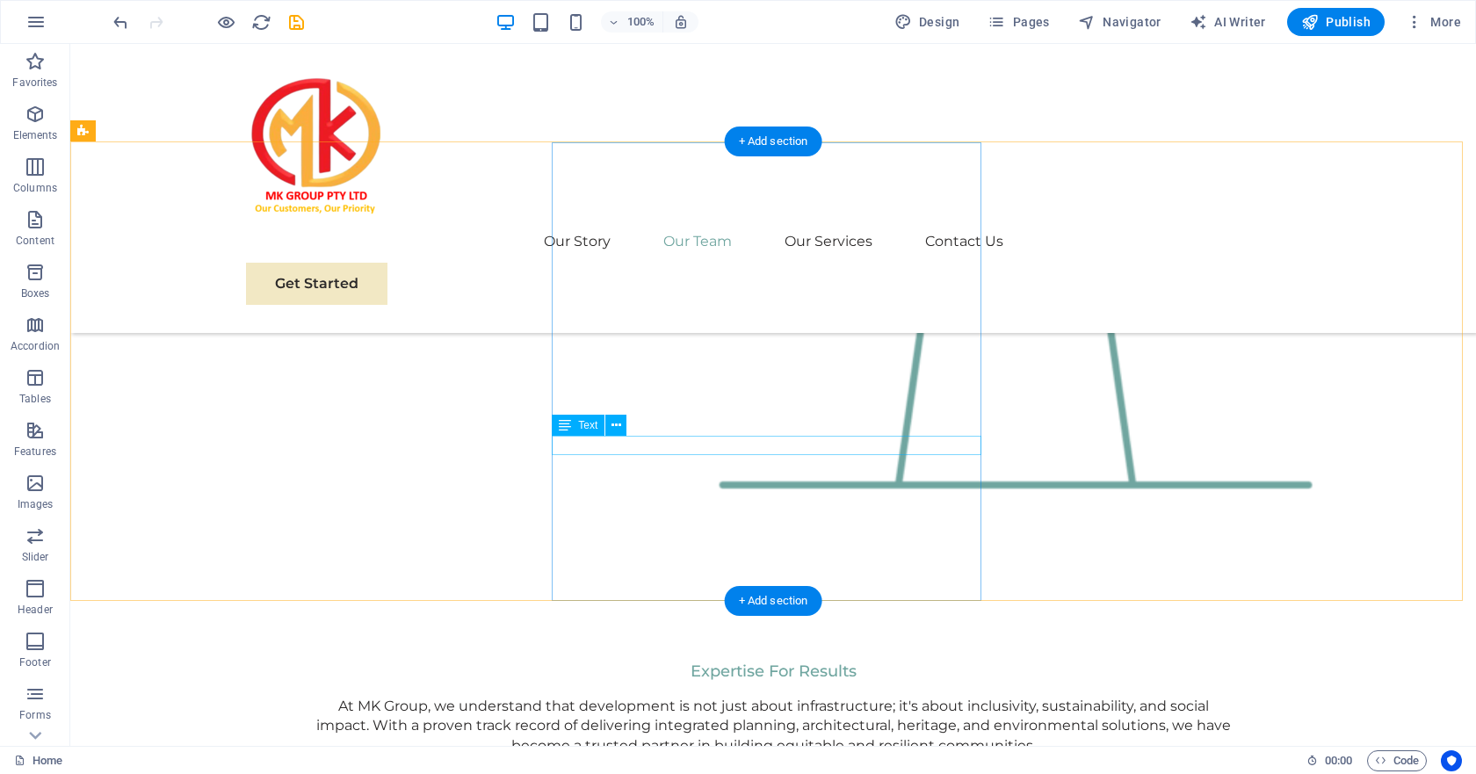
scroll to position [2459, 0]
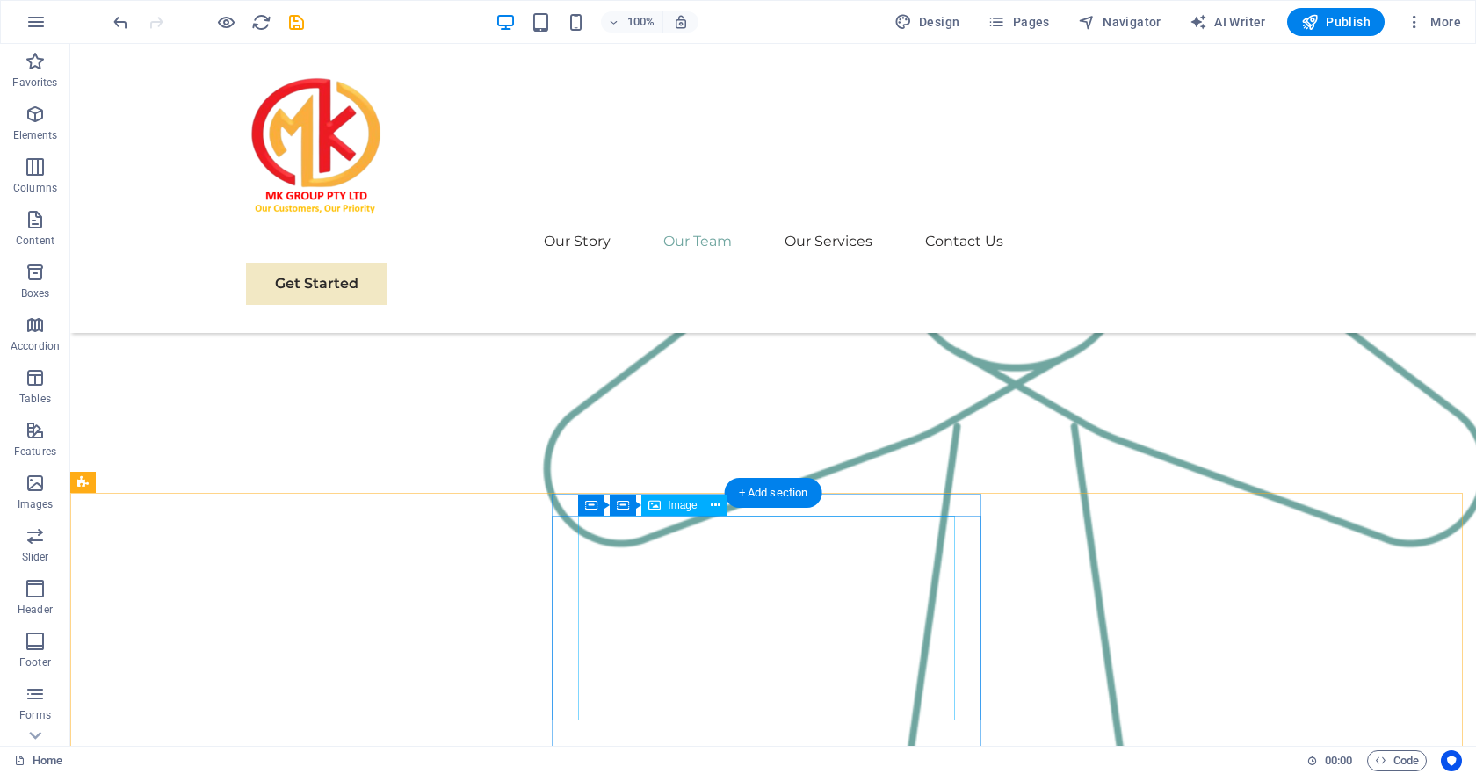
select select "px"
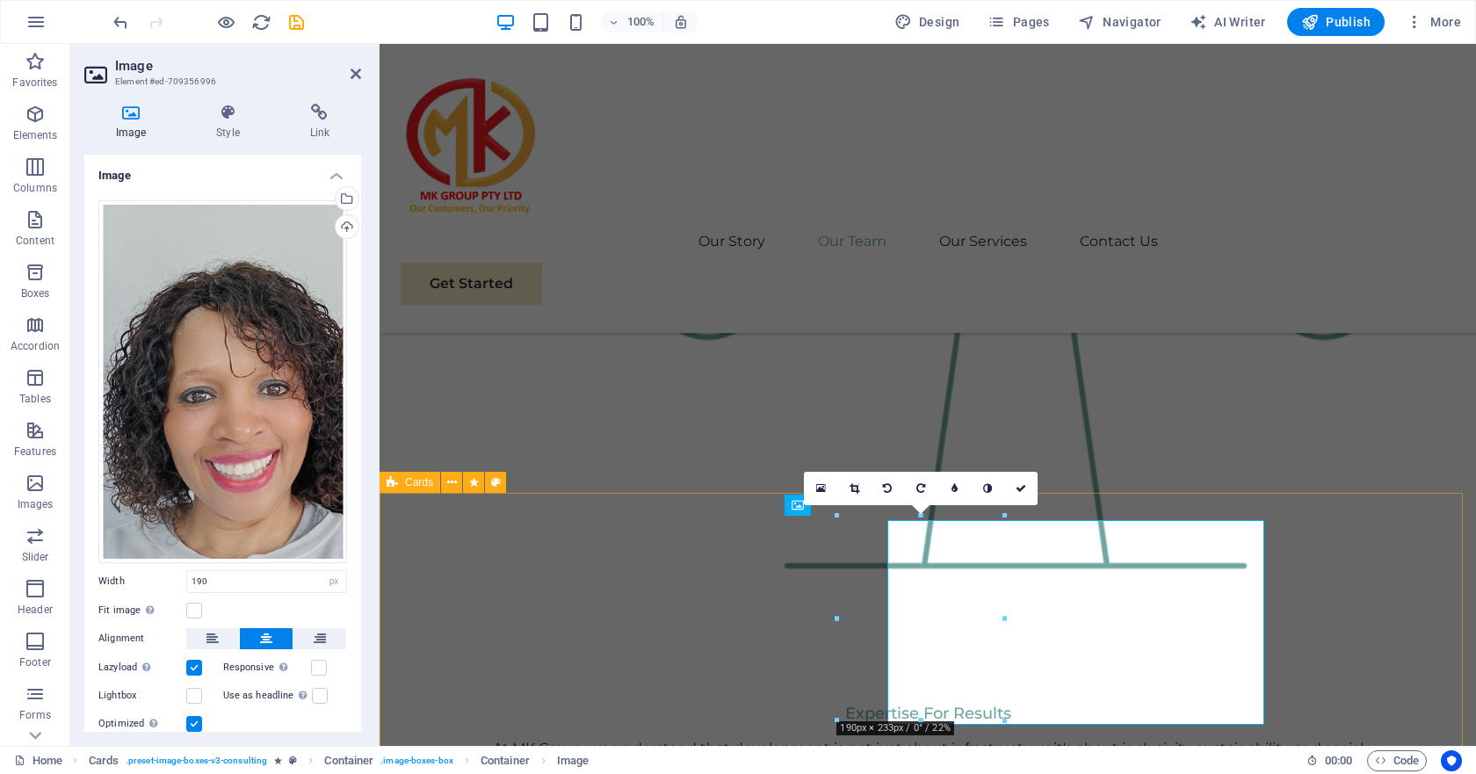
scroll to position [2455, 0]
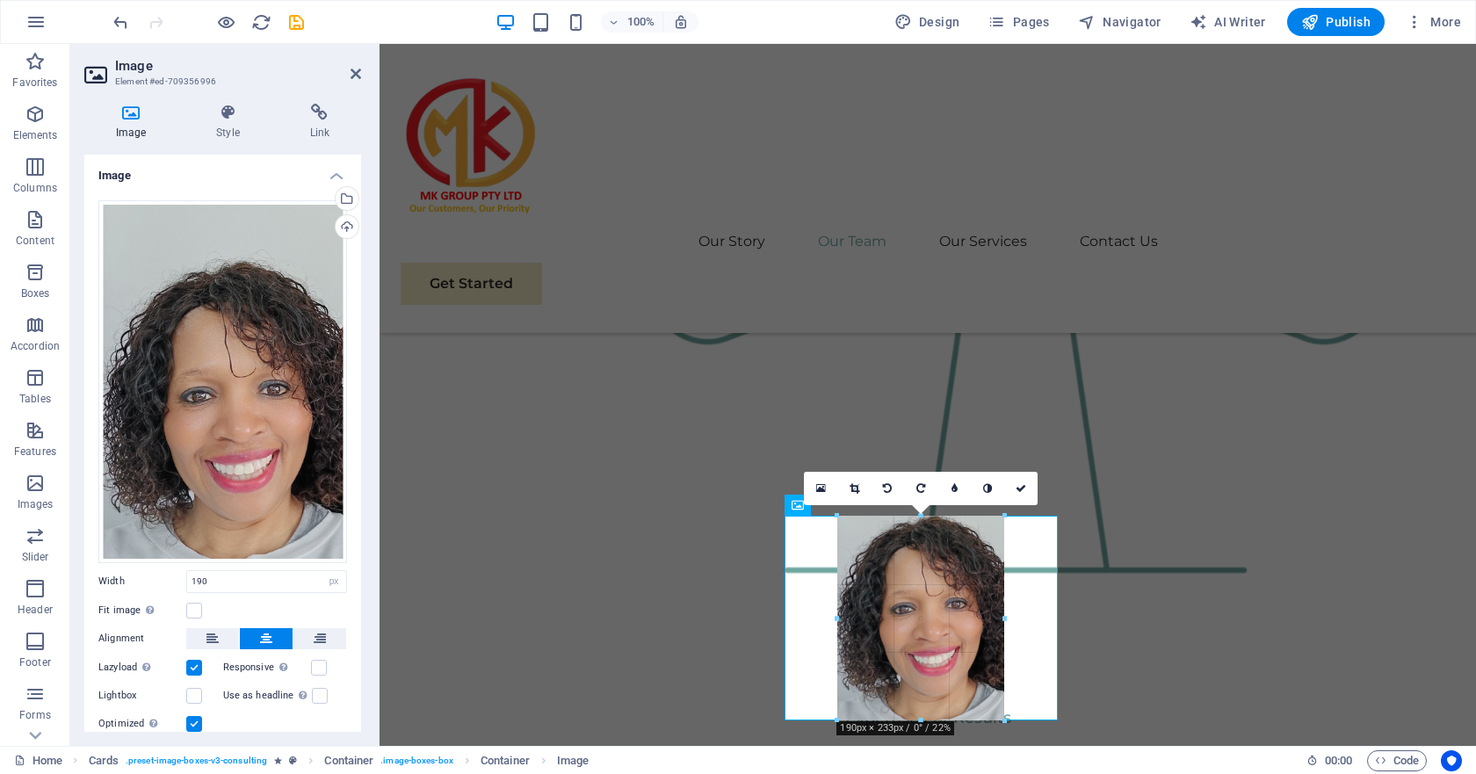
drag, startPoint x: 1005, startPoint y: 626, endPoint x: 1022, endPoint y: 626, distance: 16.7
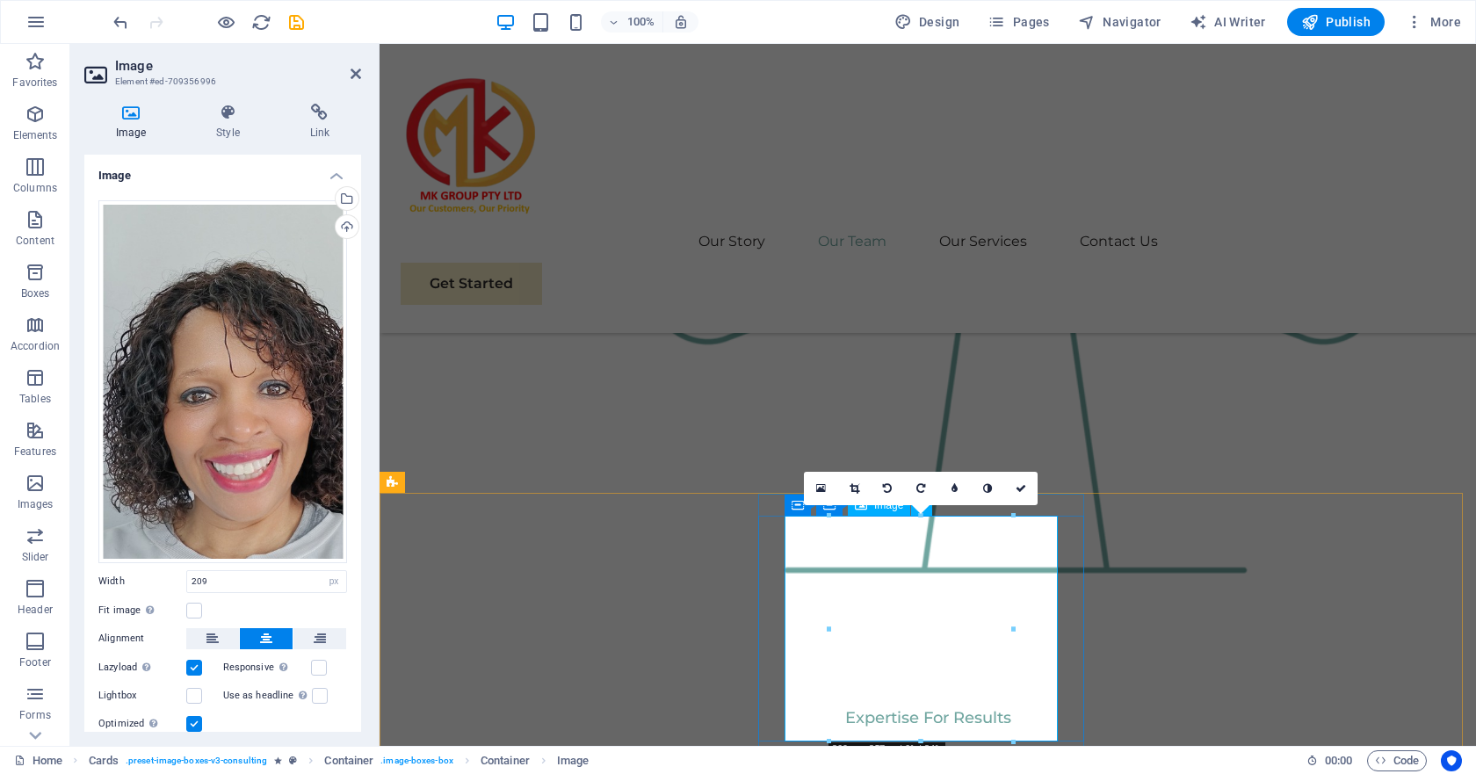
drag, startPoint x: 1395, startPoint y: 673, endPoint x: 1041, endPoint y: 633, distance: 356.2
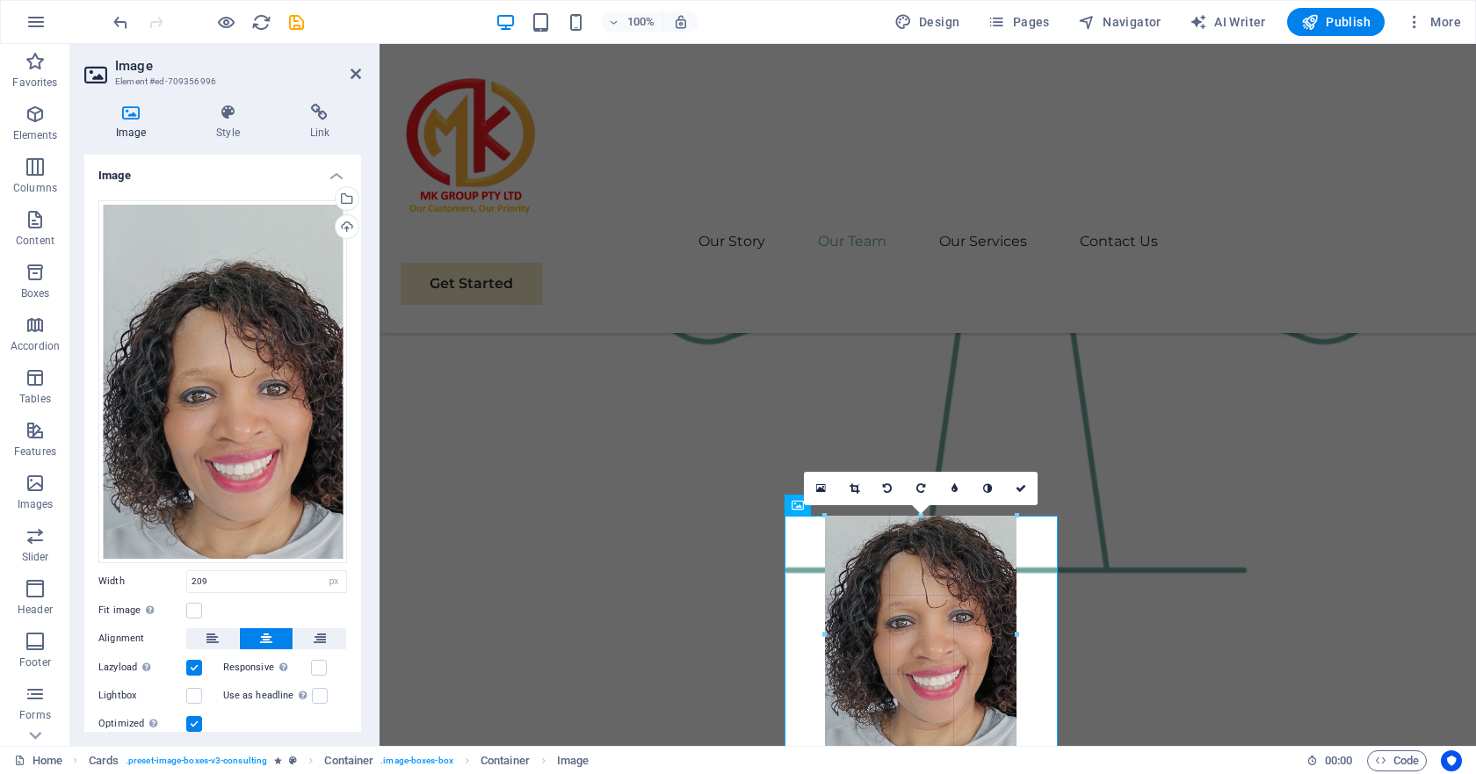
drag, startPoint x: 1012, startPoint y: 628, endPoint x: 645, endPoint y: 588, distance: 369.3
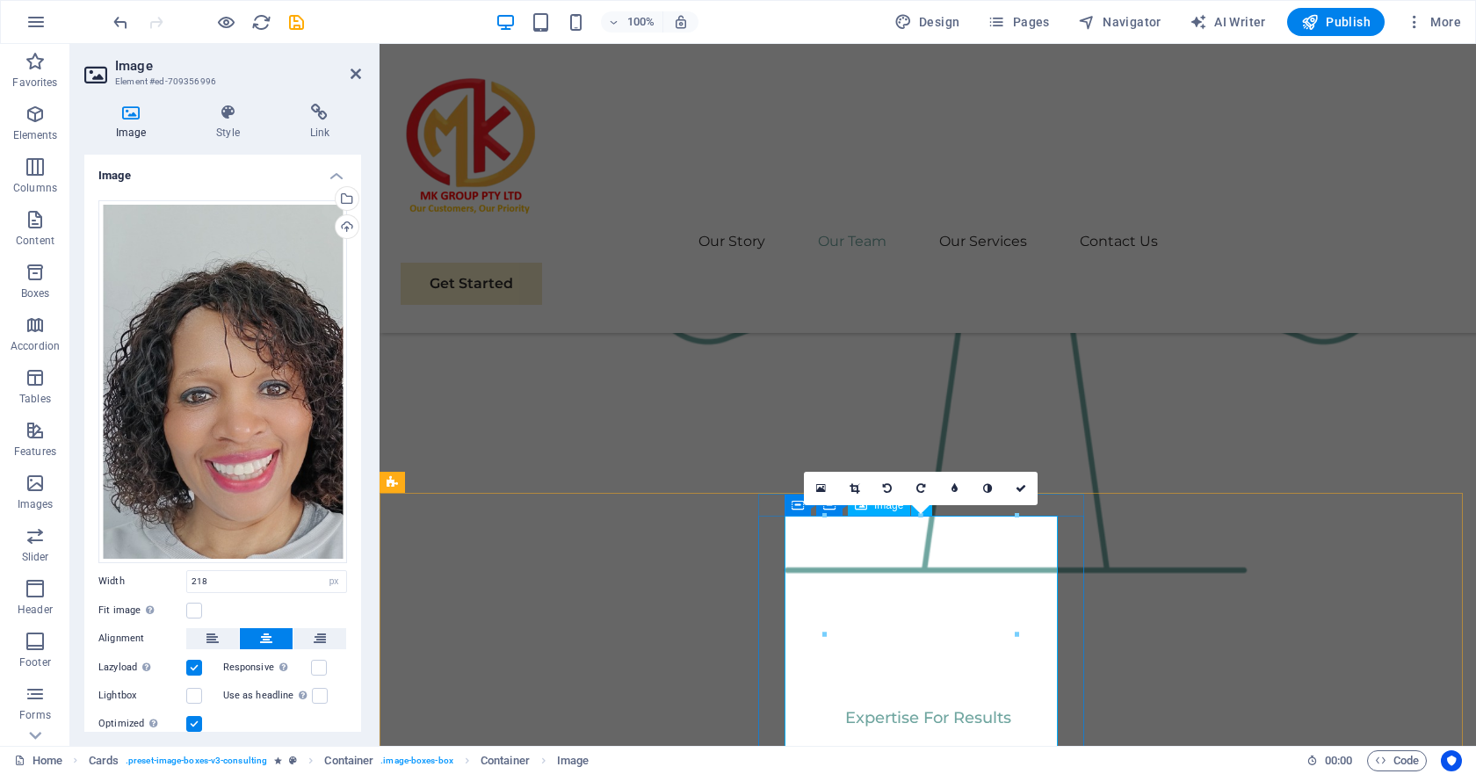
drag, startPoint x: 1202, startPoint y: 675, endPoint x: 801, endPoint y: 634, distance: 402.6
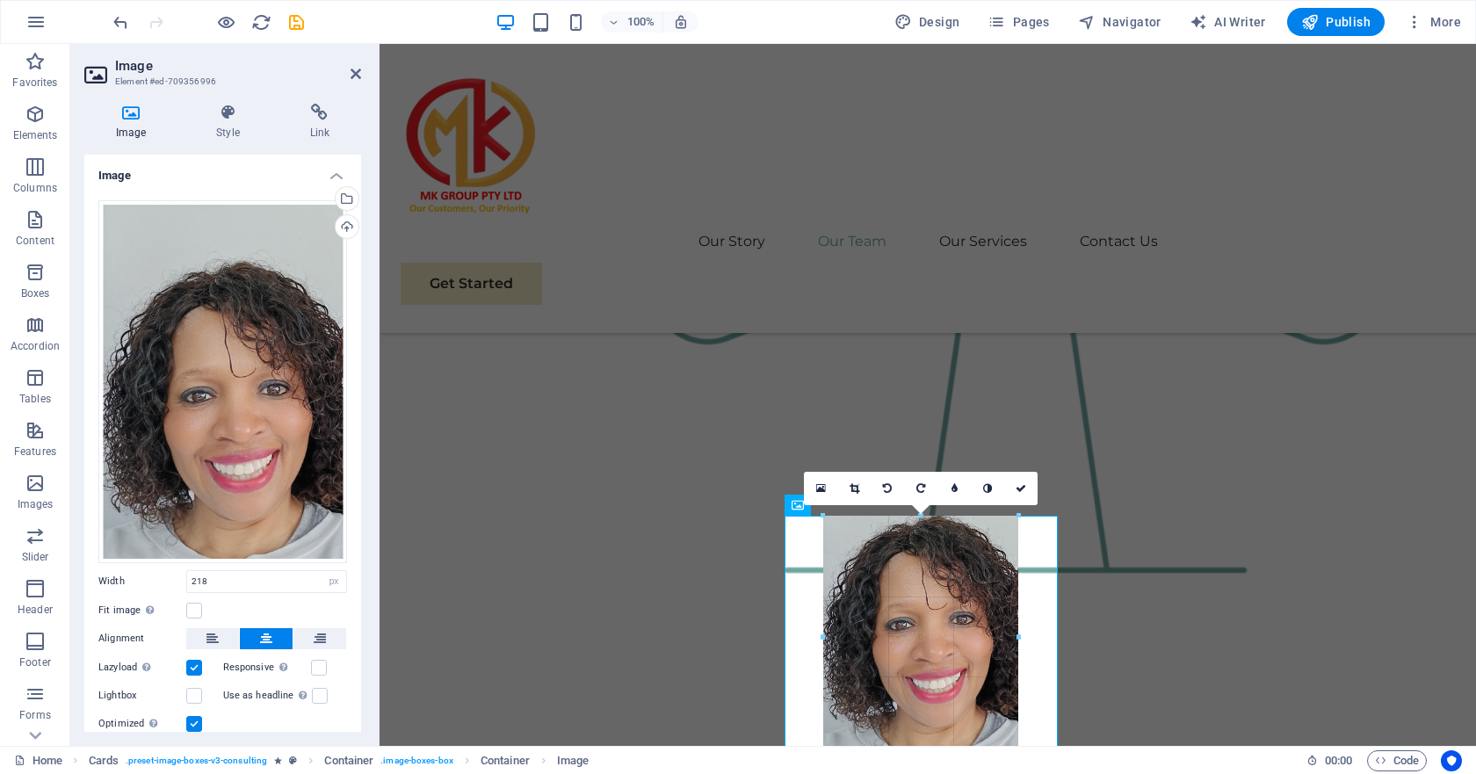
click at [819, 695] on div at bounding box center [920, 771] width 1083 height 556
type input "222"
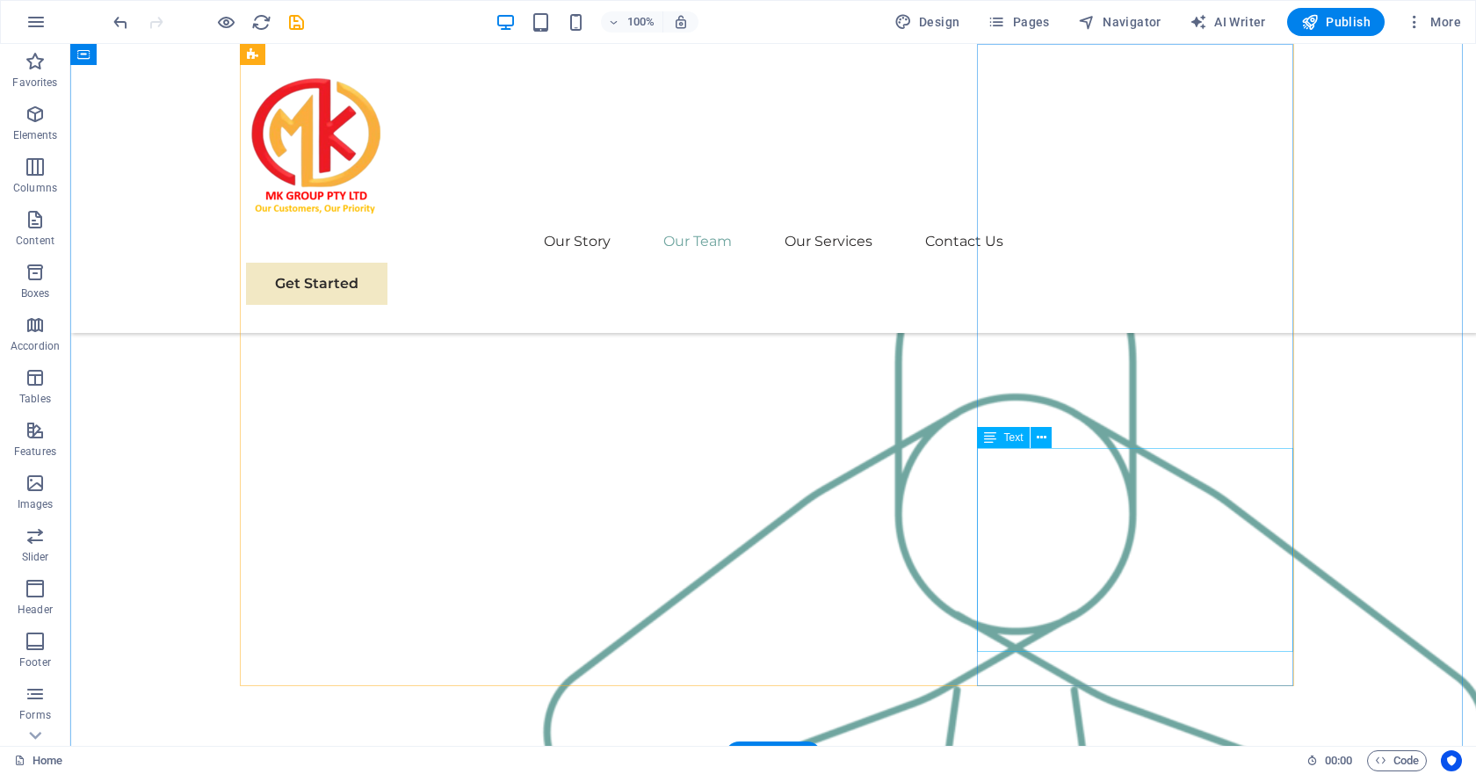
scroll to position [2635, 0]
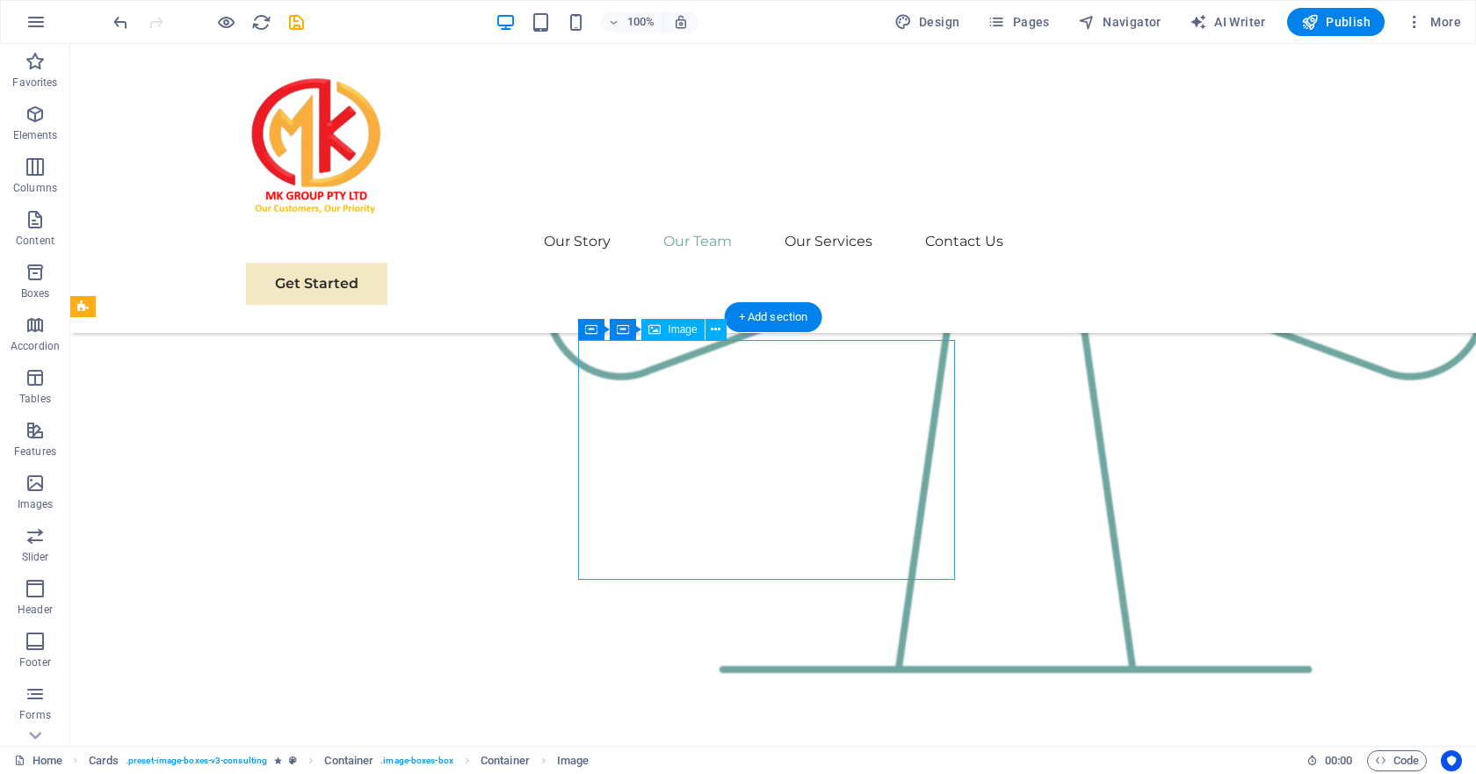
select select "px"
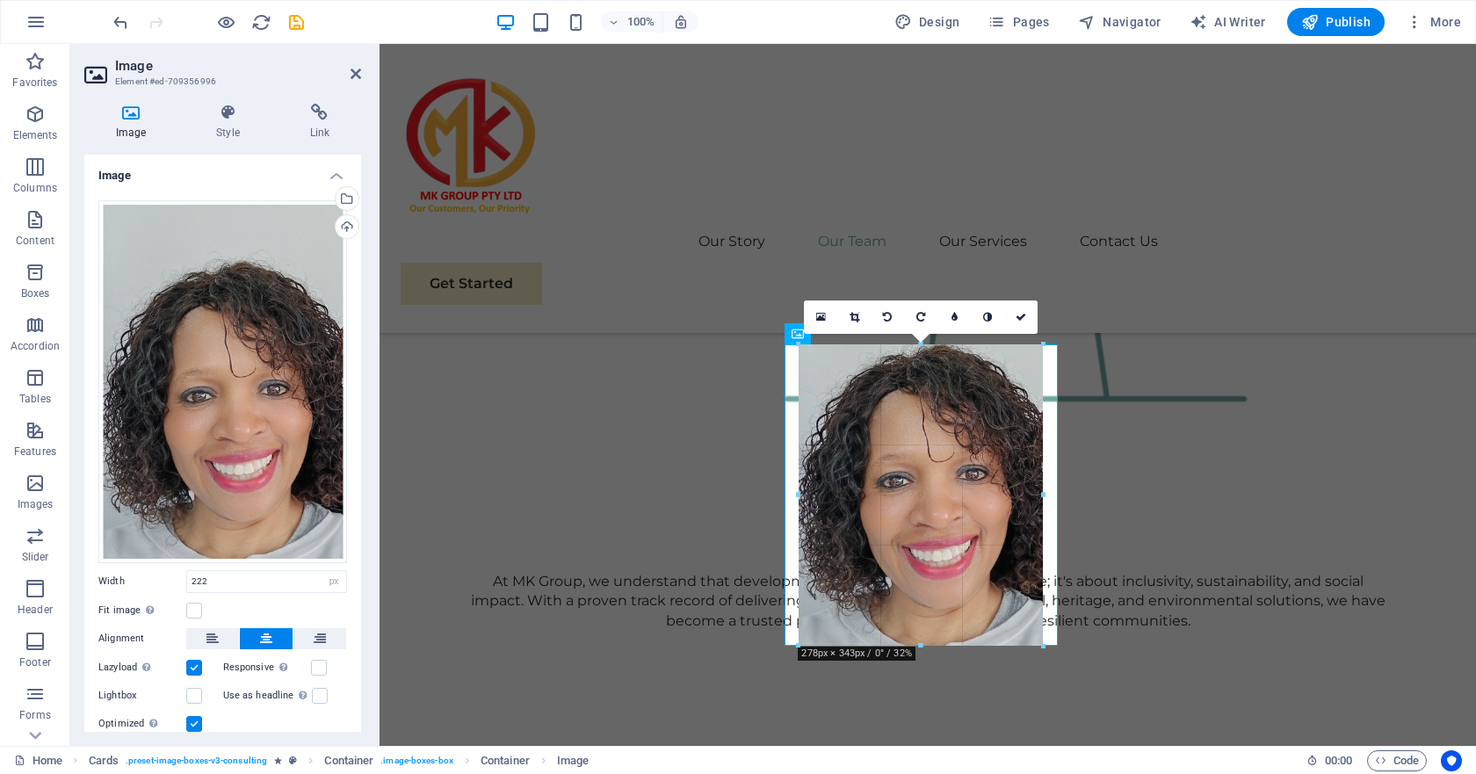
drag, startPoint x: 822, startPoint y: 586, endPoint x: 393, endPoint y: 566, distance: 429.1
type input "279"
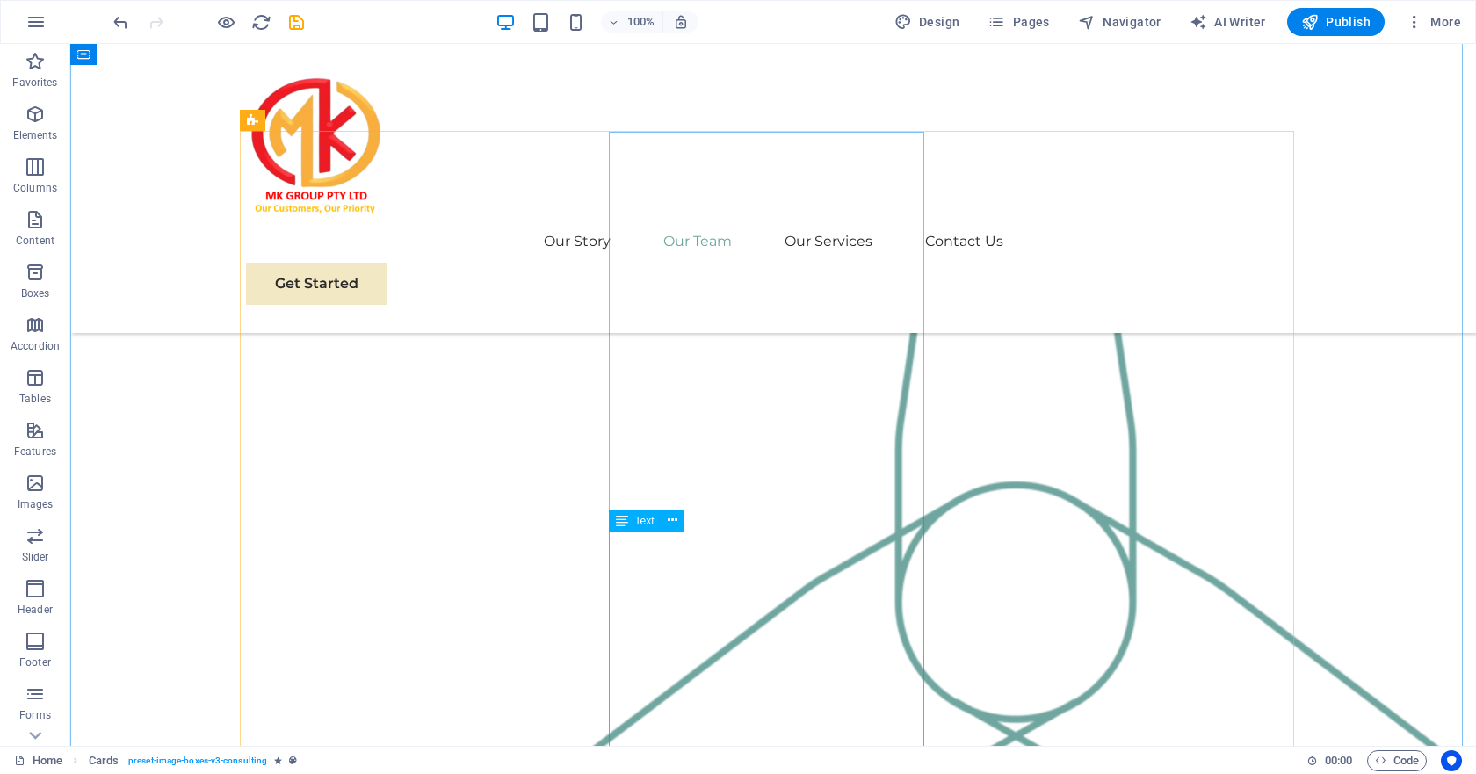
scroll to position [2547, 0]
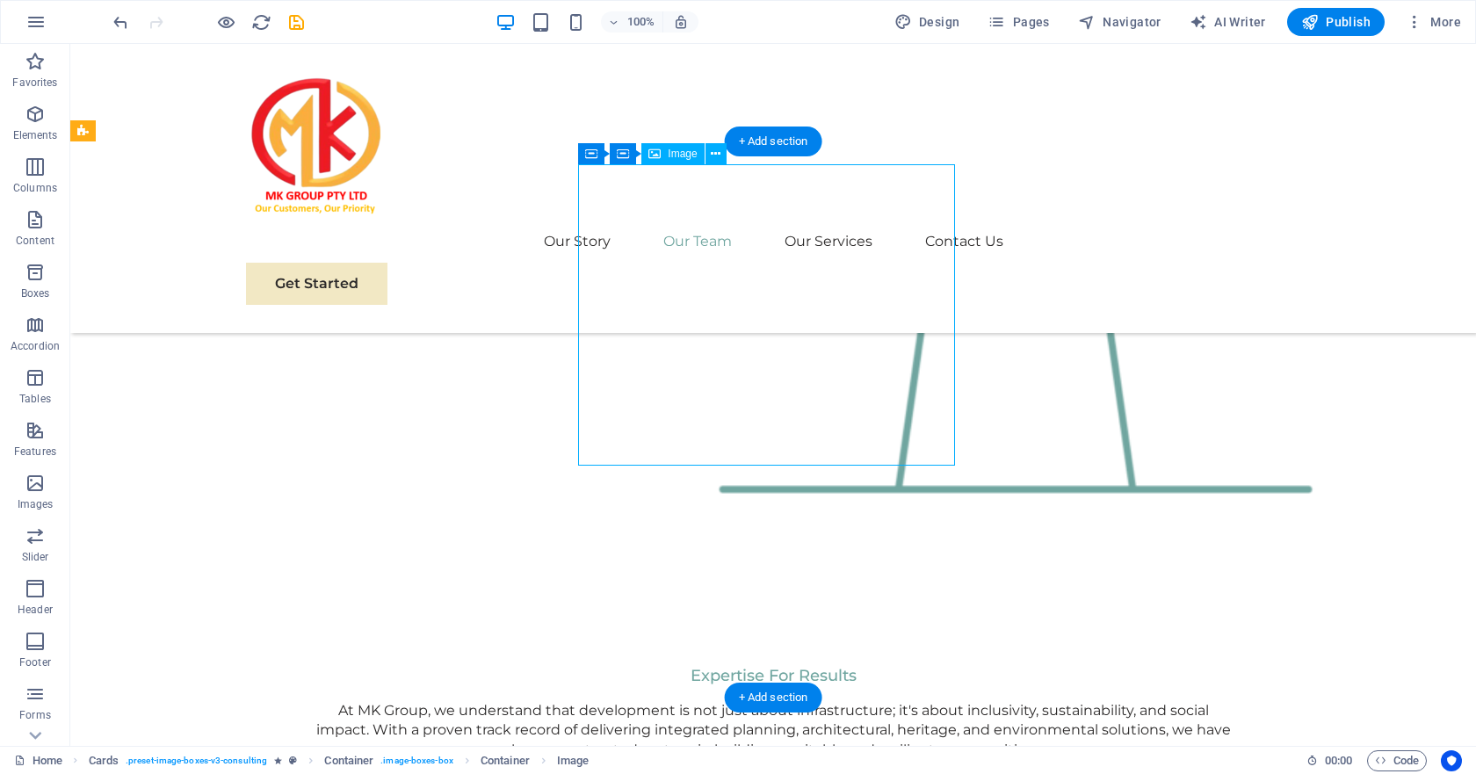
select select "px"
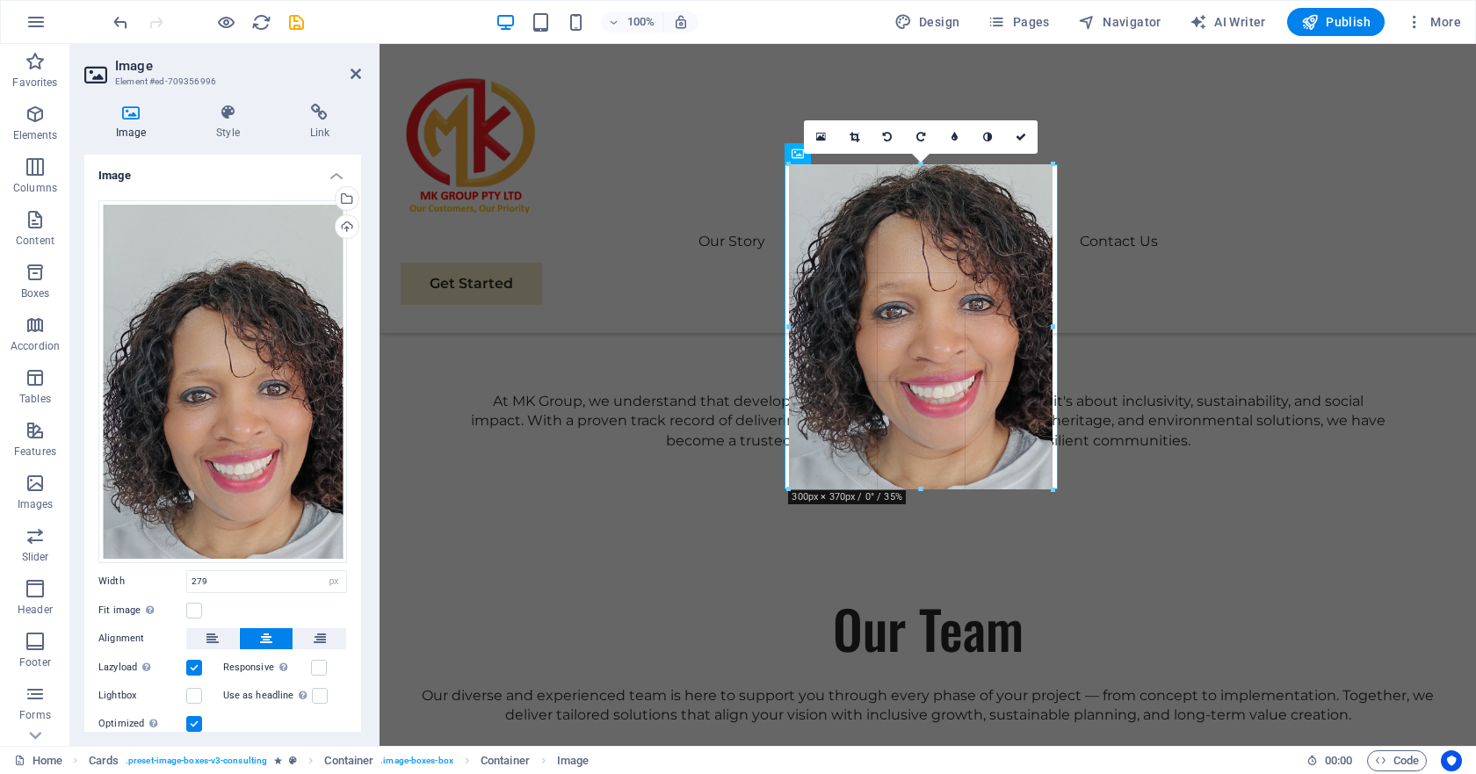
drag, startPoint x: 1042, startPoint y: 316, endPoint x: 682, endPoint y: 277, distance: 362.3
type input "300"
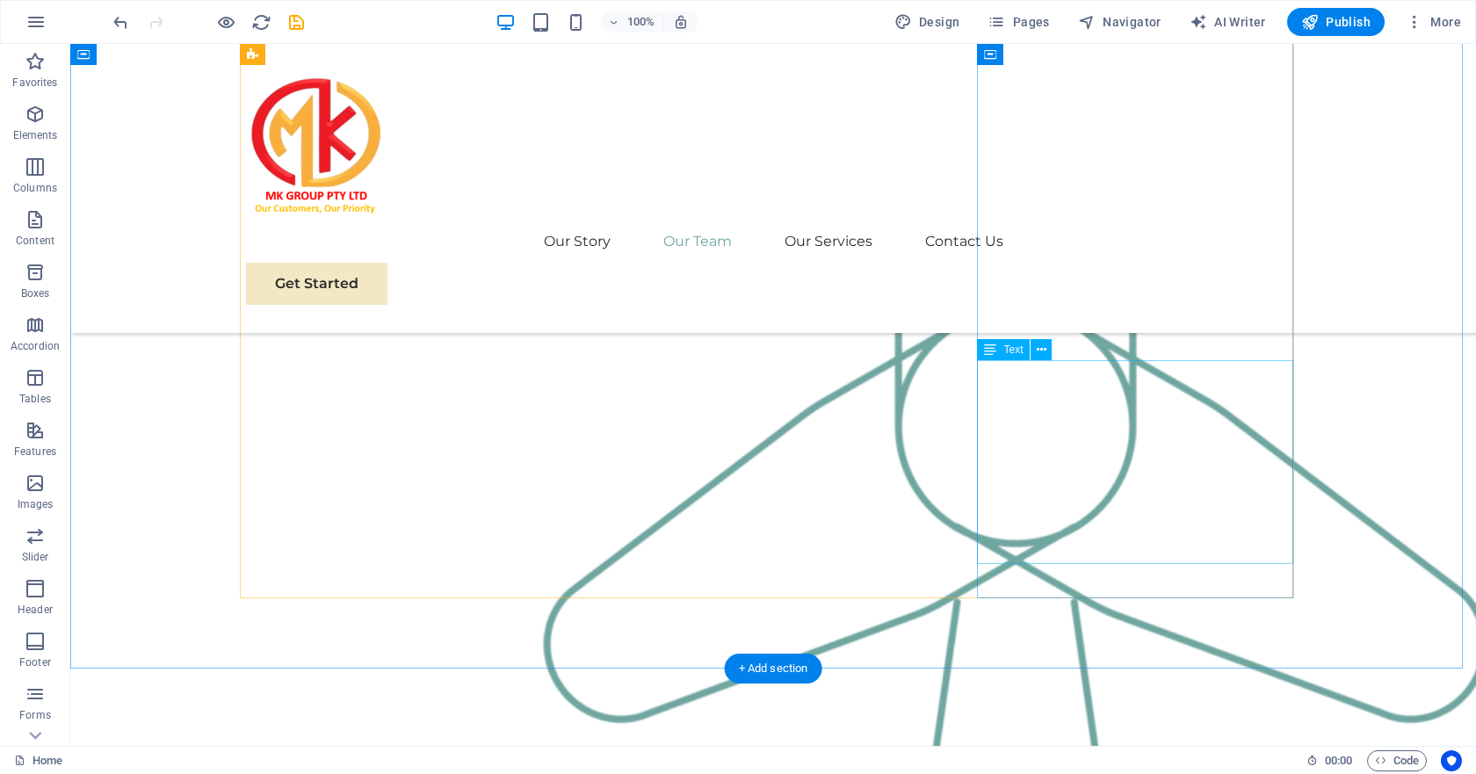
scroll to position [2723, 0]
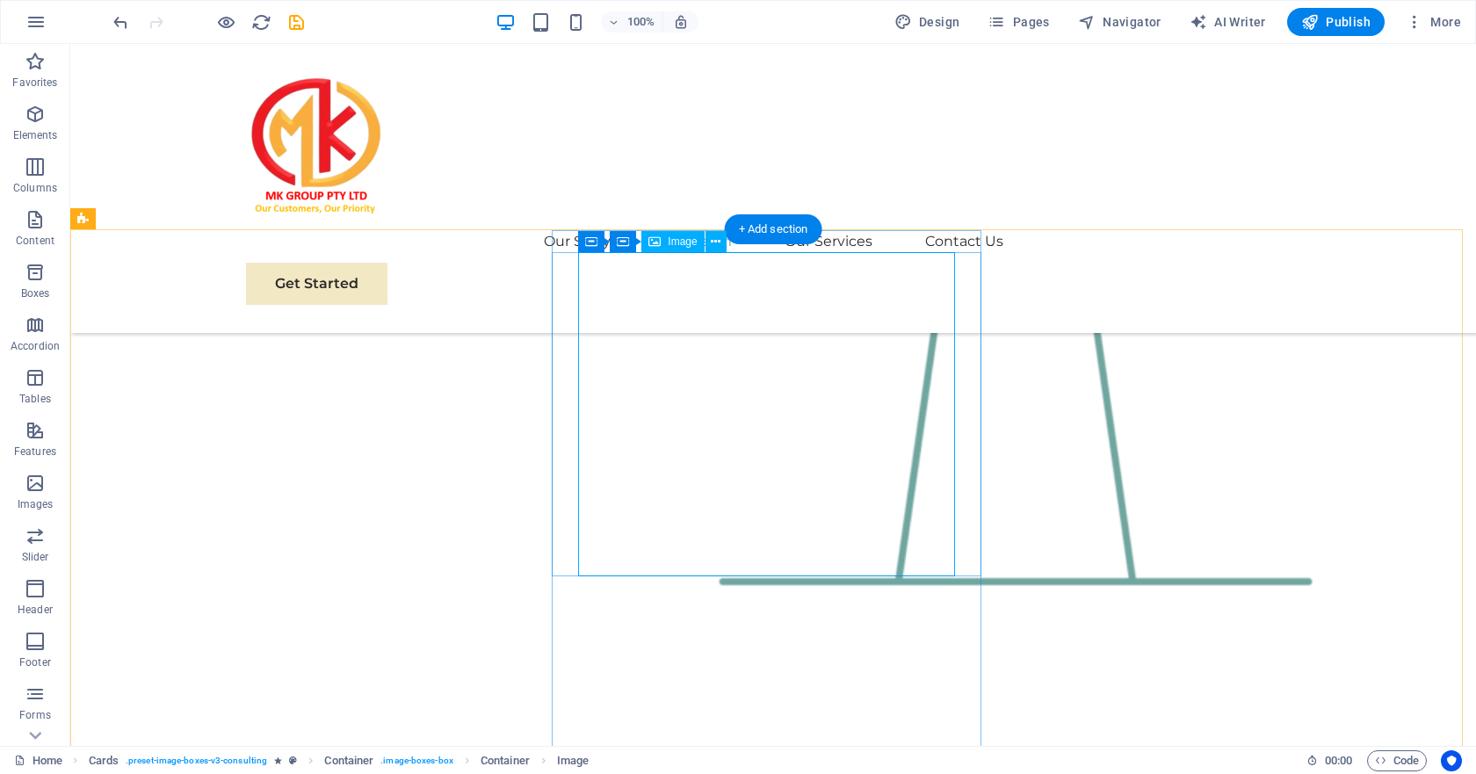
select select "px"
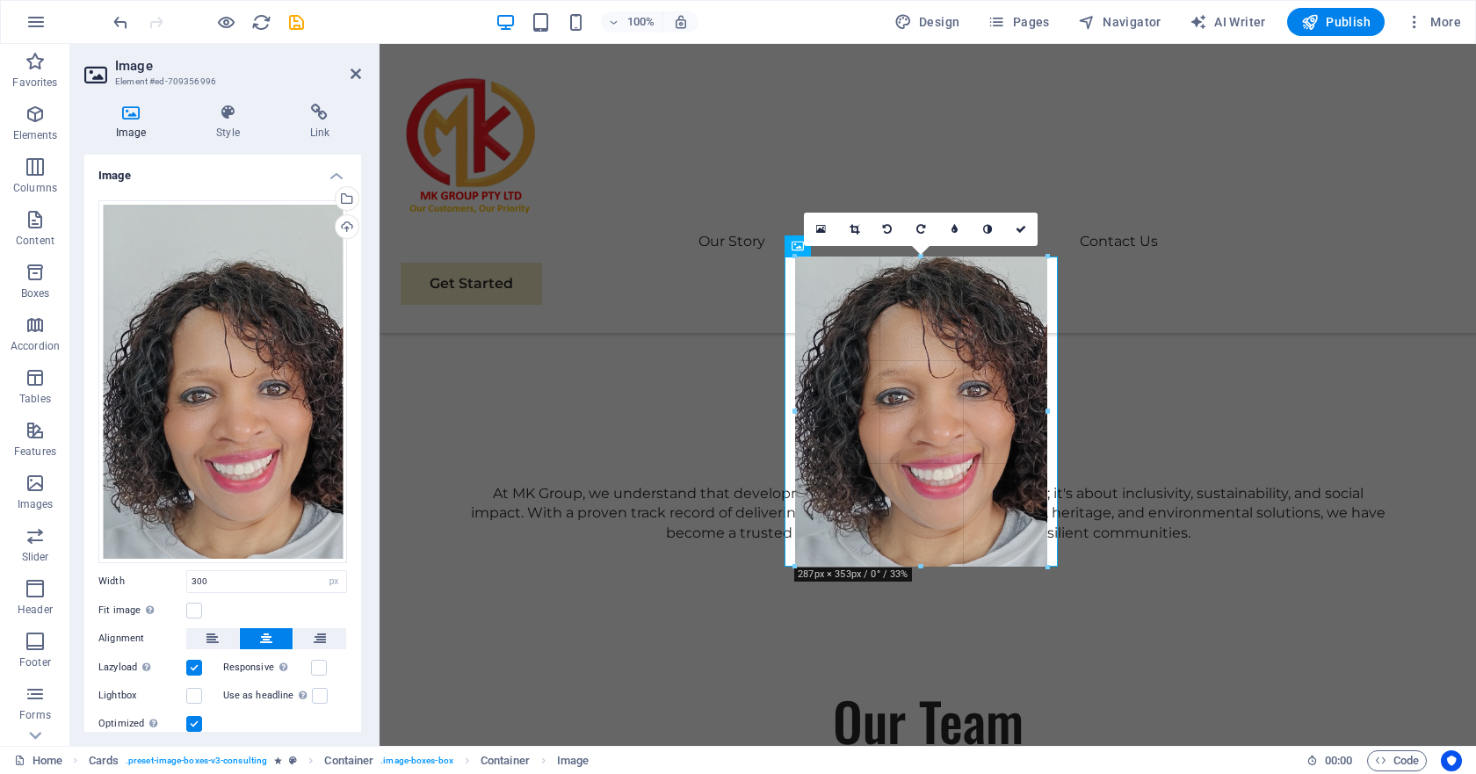
drag, startPoint x: 921, startPoint y: 583, endPoint x: 923, endPoint y: 566, distance: 17.8
type input "289"
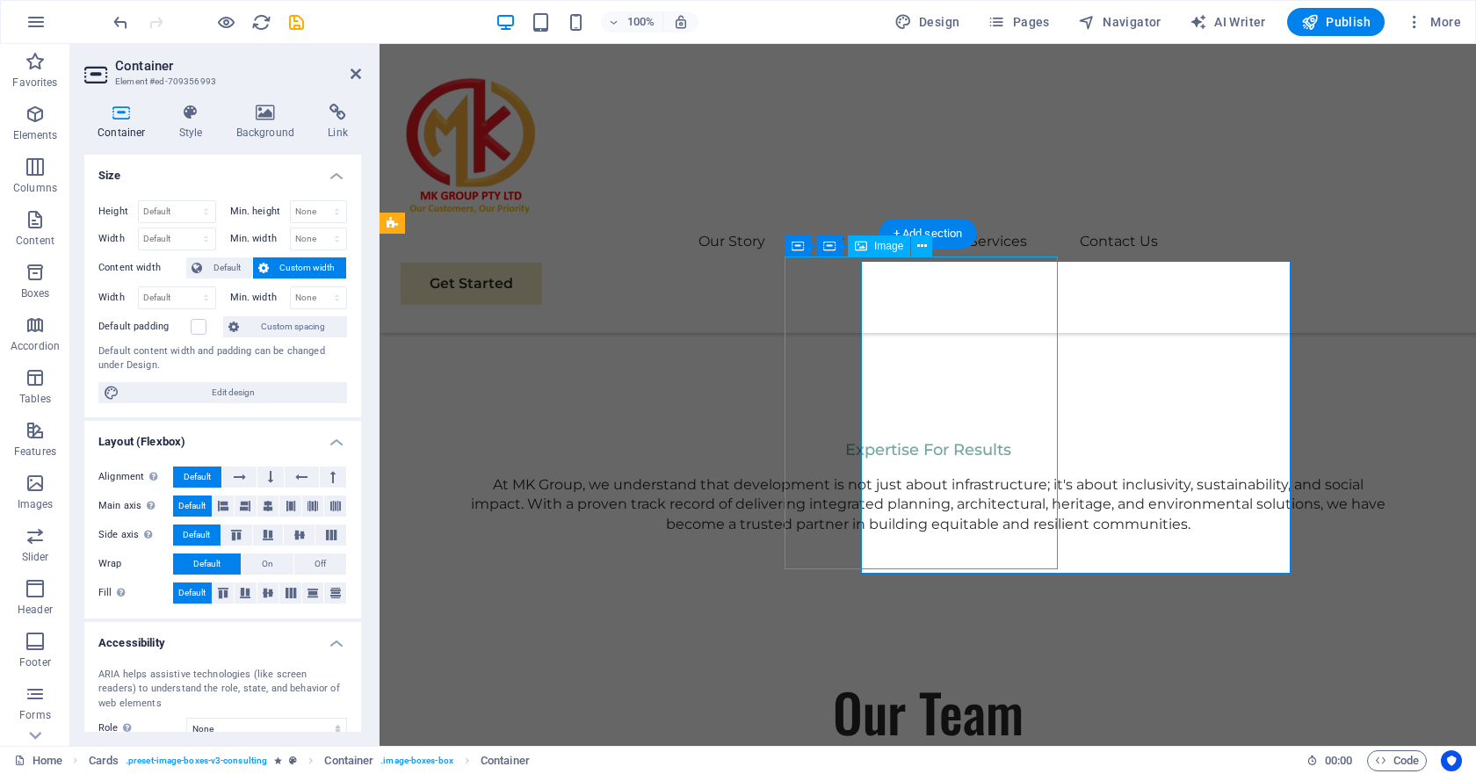
scroll to position [2714, 0]
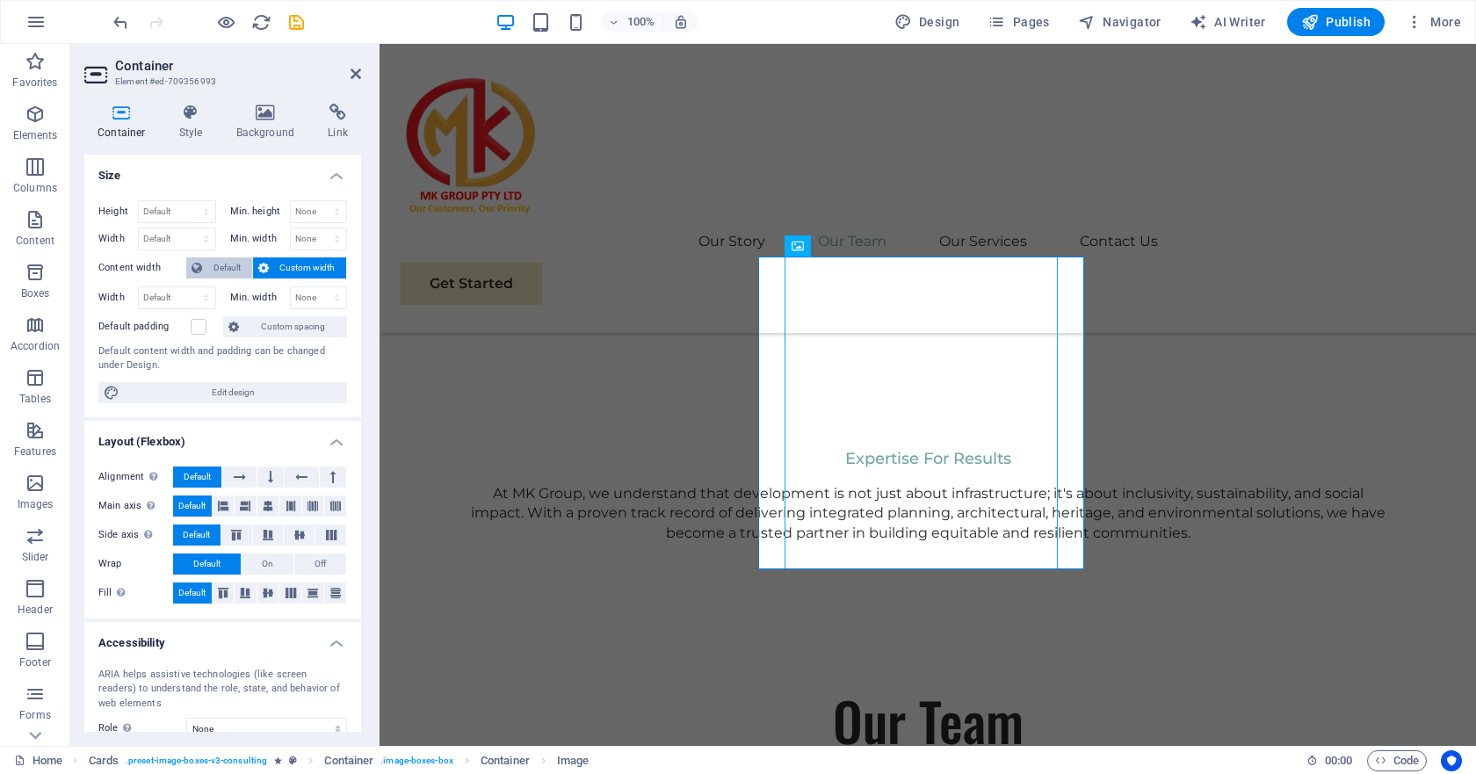
click at [230, 273] on span "Default" at bounding box center [227, 267] width 40 height 21
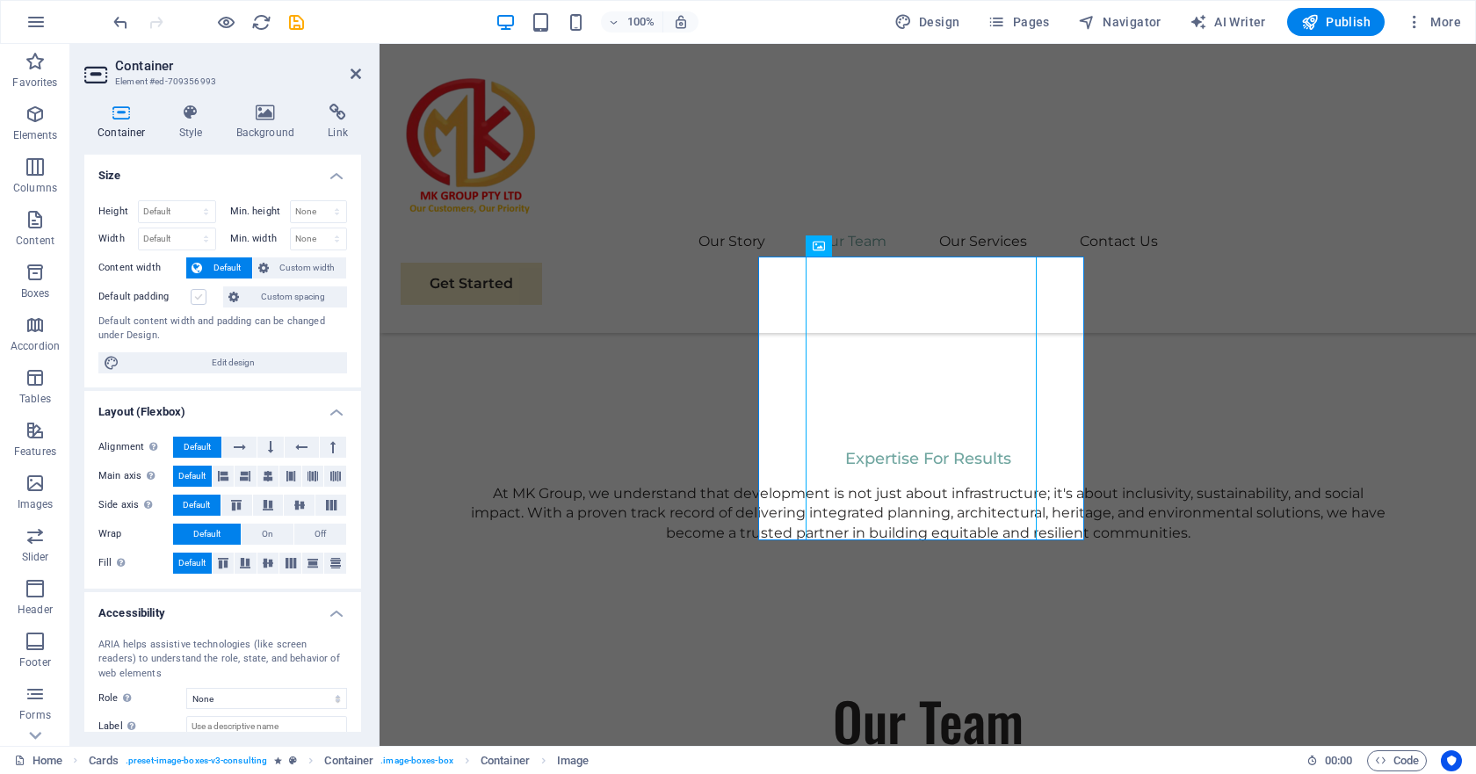
click at [199, 299] on label at bounding box center [199, 297] width 16 height 16
click at [0, 0] on input "Default padding" at bounding box center [0, 0] width 0 height 0
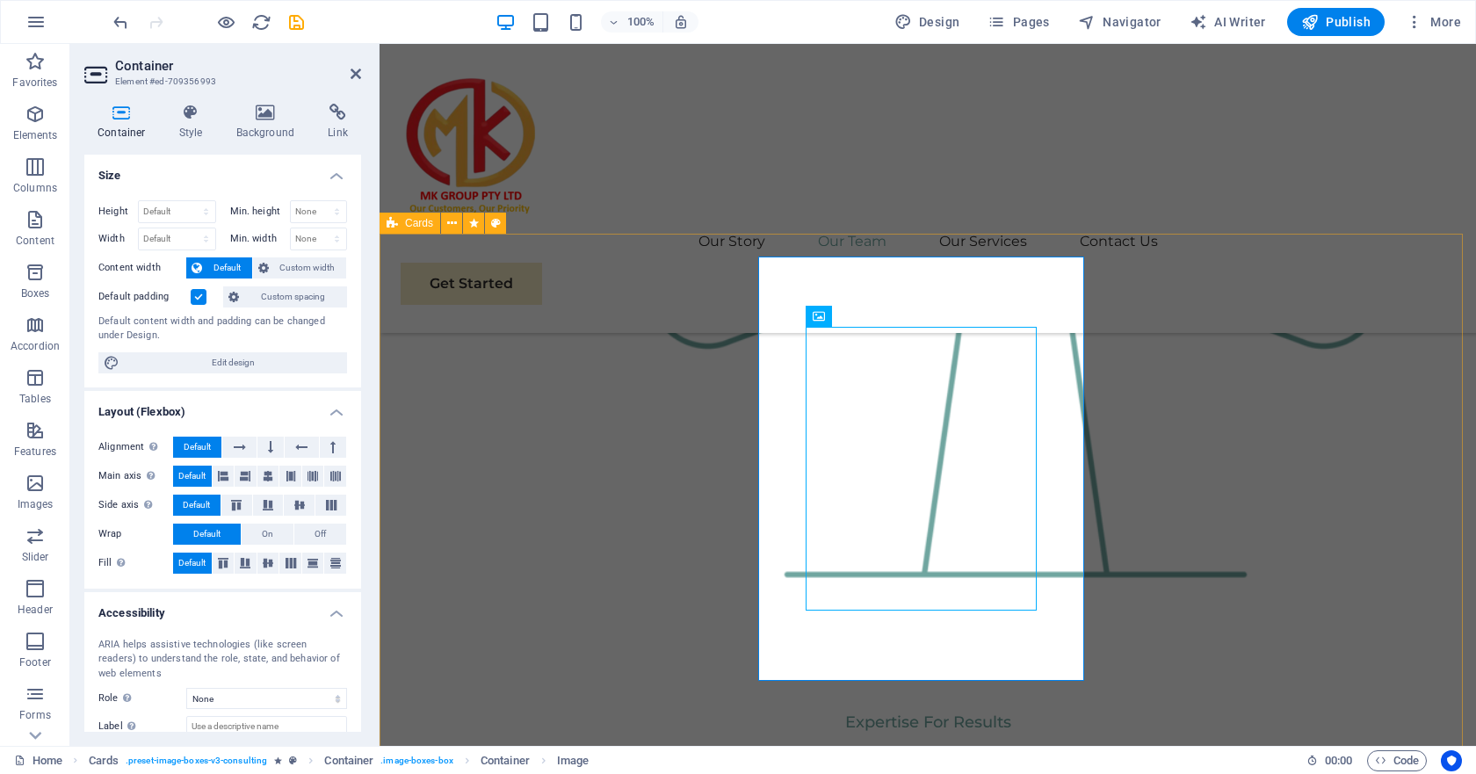
scroll to position [2802, 0]
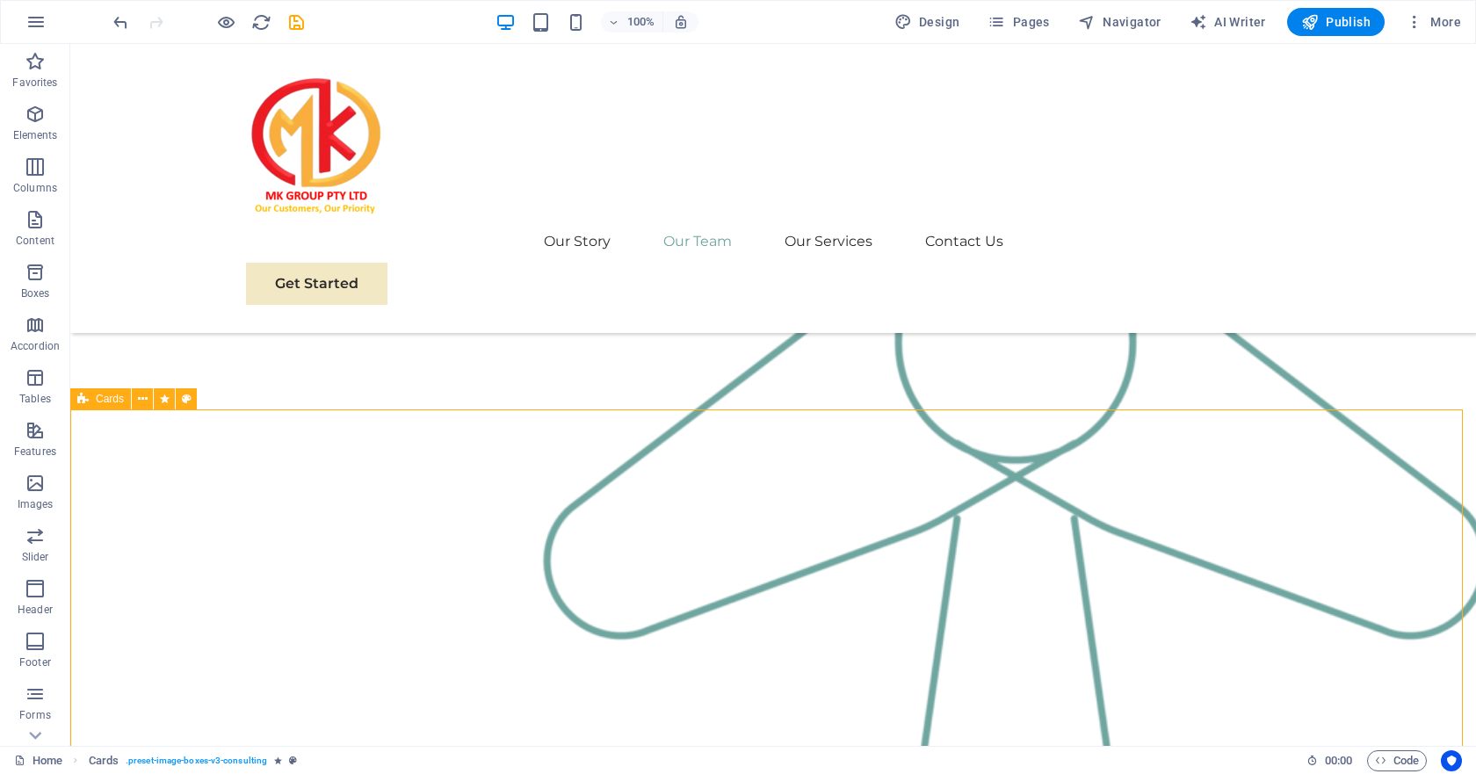
scroll to position [2718, 0]
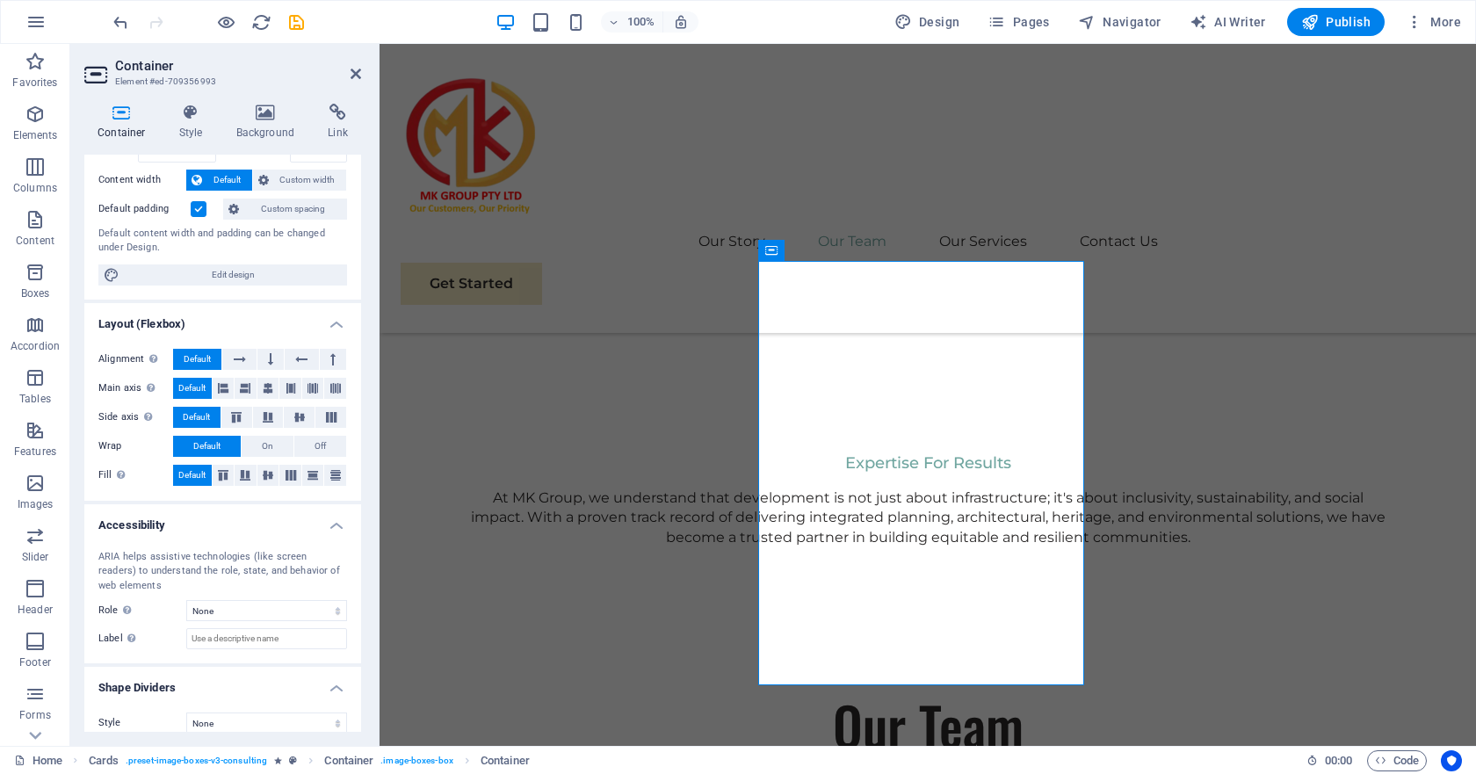
scroll to position [104, 0]
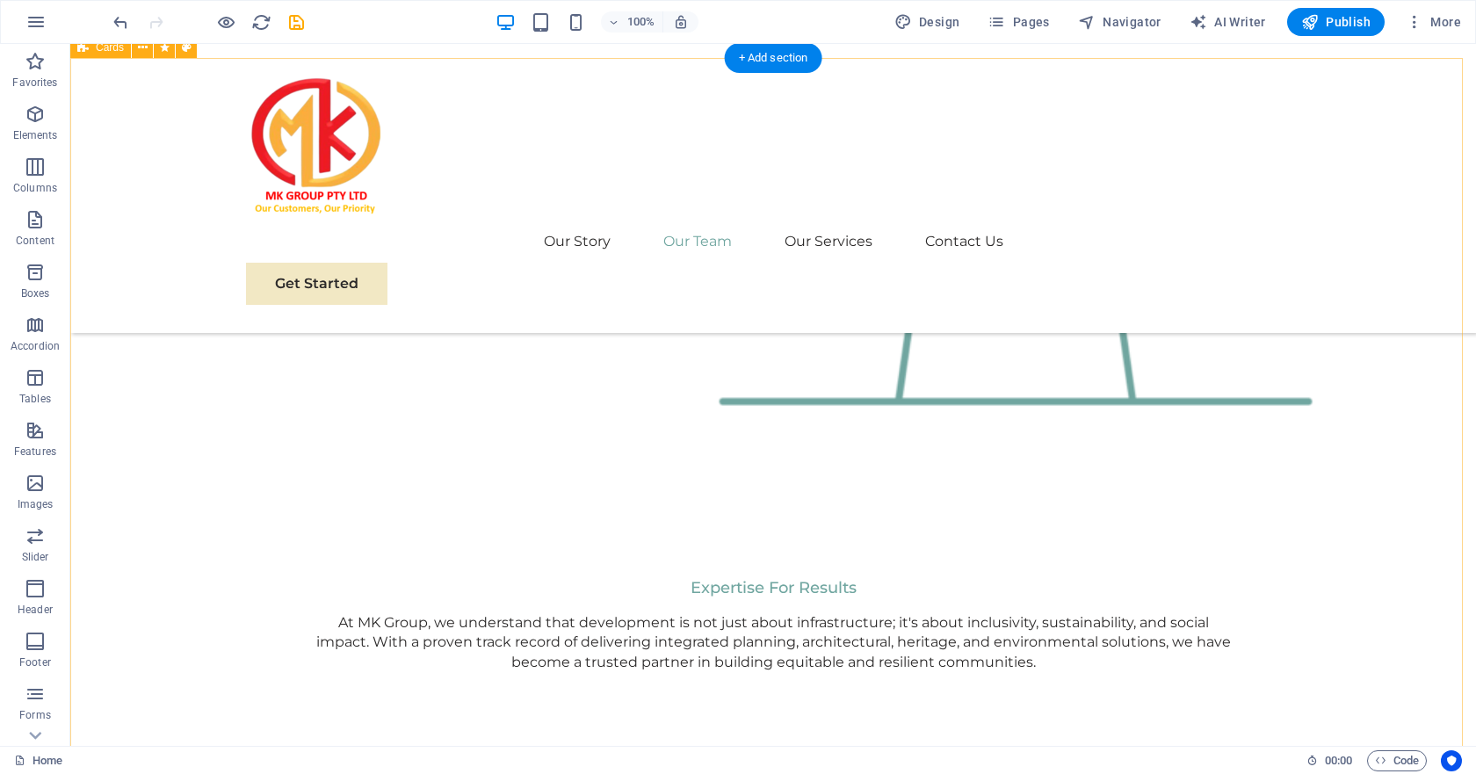
scroll to position [2455, 0]
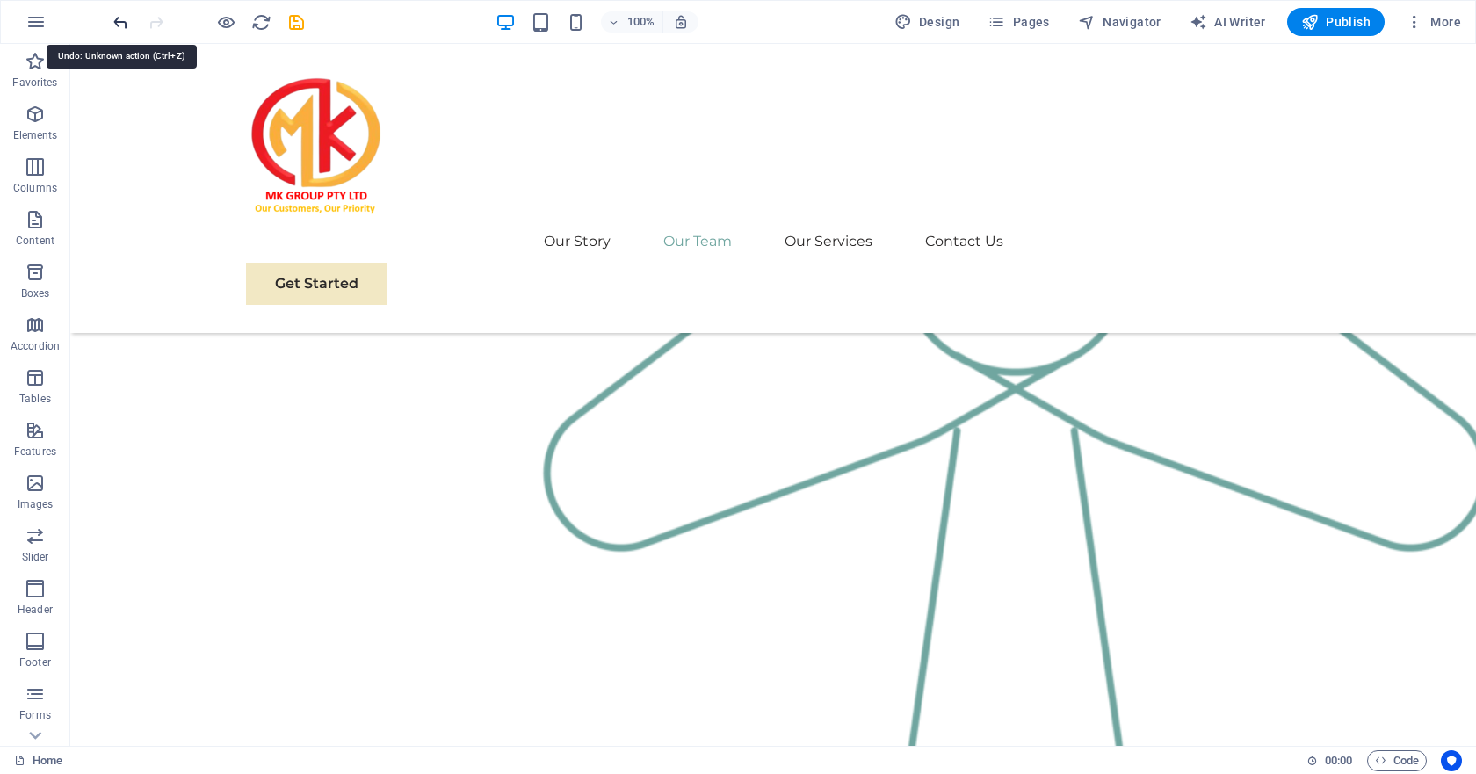
click at [120, 25] on icon "undo" at bounding box center [121, 22] width 20 height 20
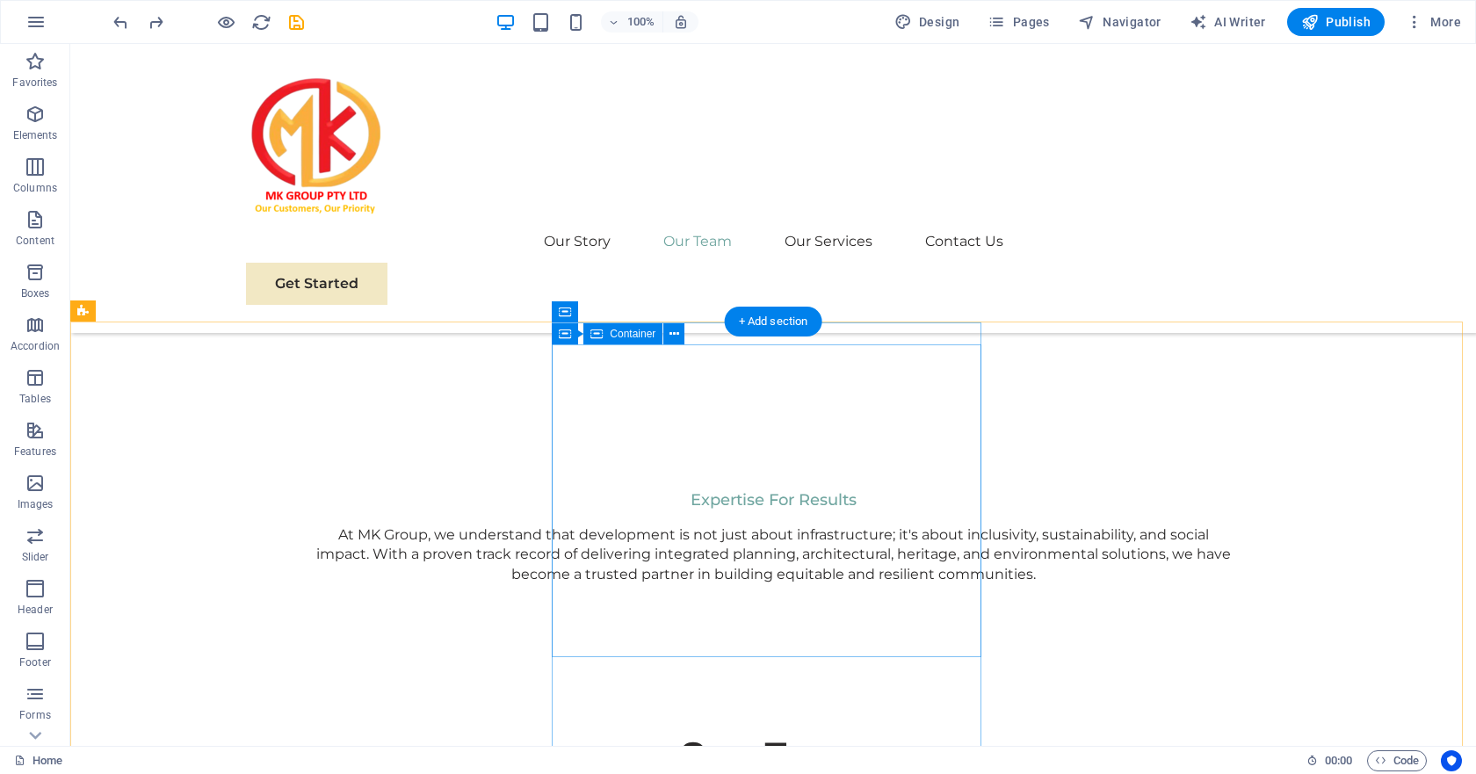
scroll to position [2543, 0]
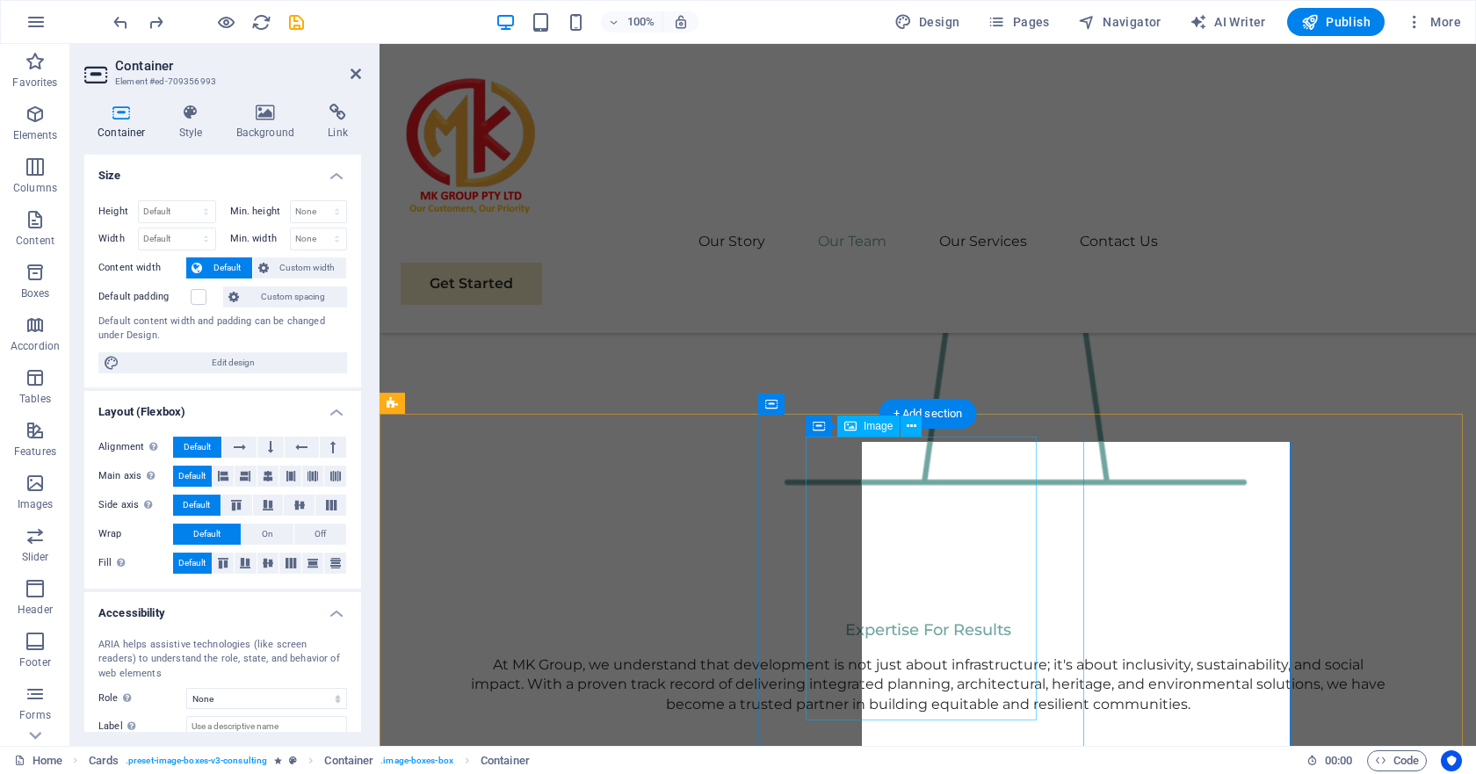
scroll to position [2534, 0]
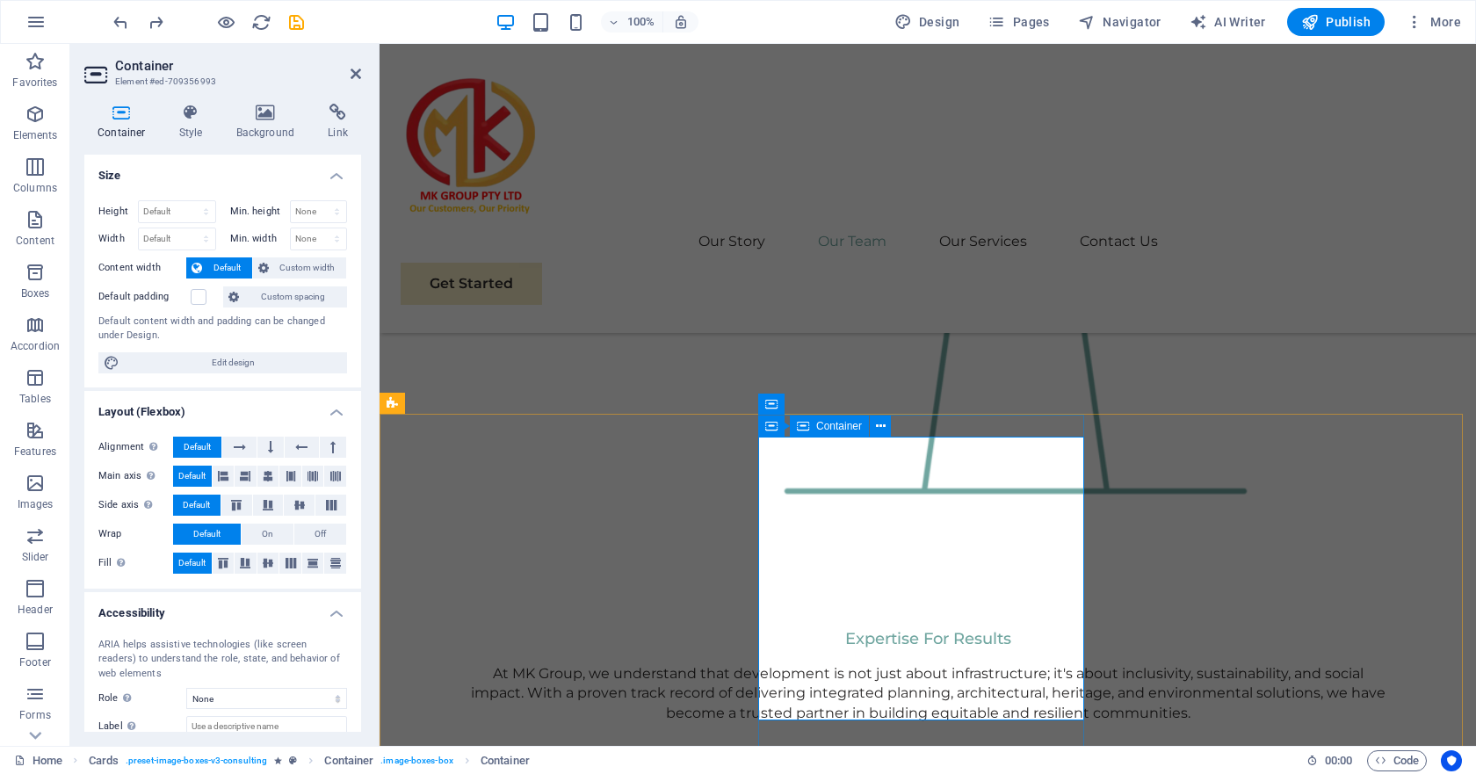
click at [212, 352] on span "Edit design" at bounding box center [233, 362] width 217 height 21
select select "rem"
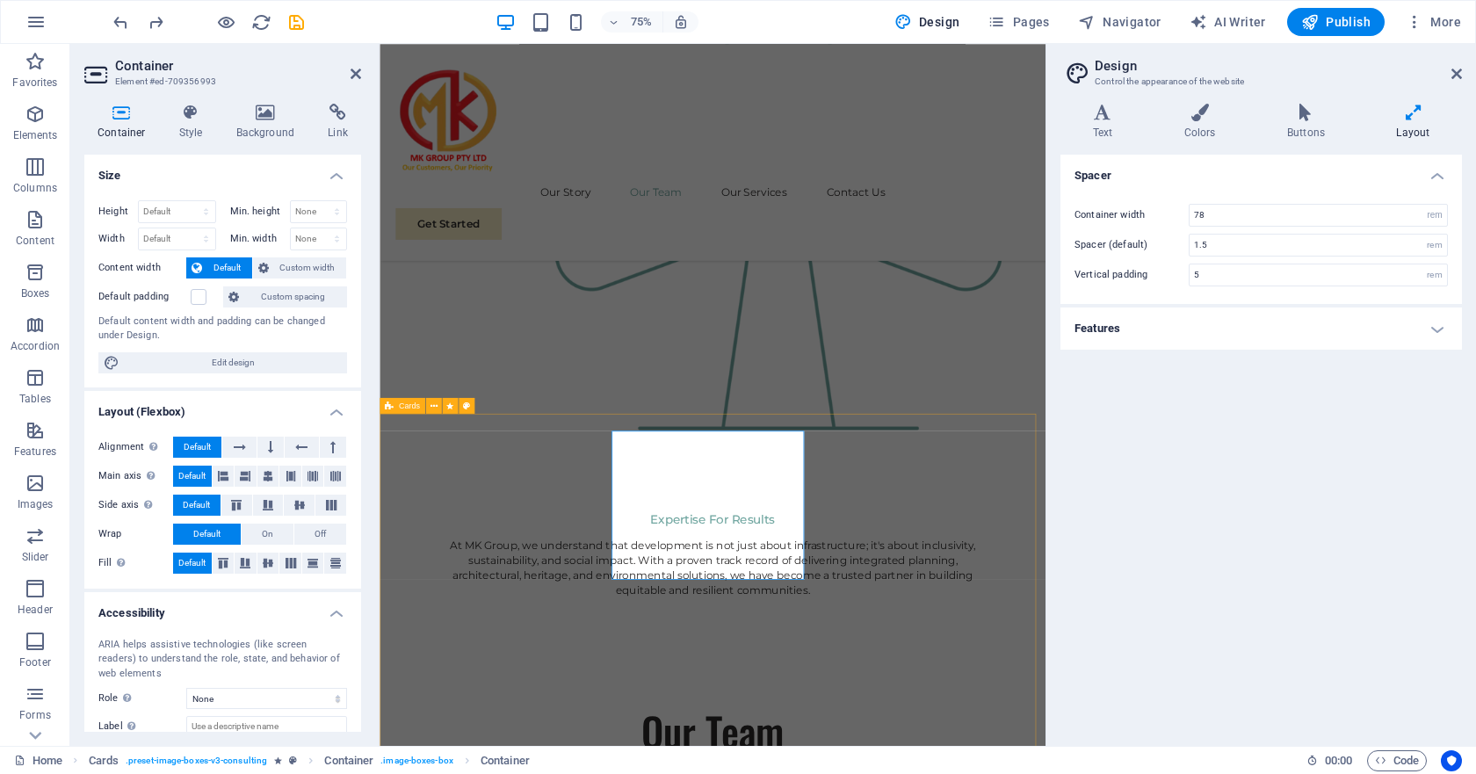
scroll to position [2476, 0]
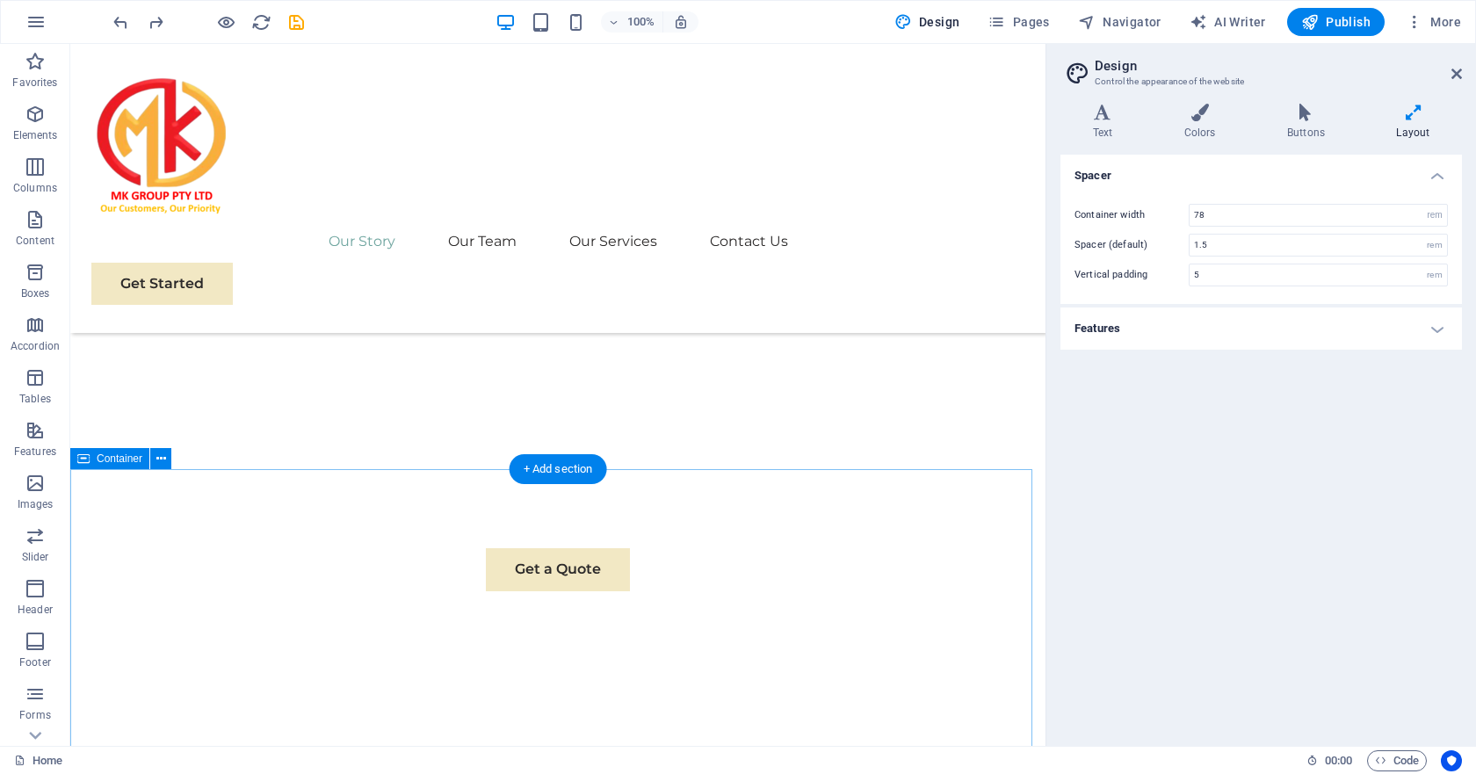
scroll to position [365, 0]
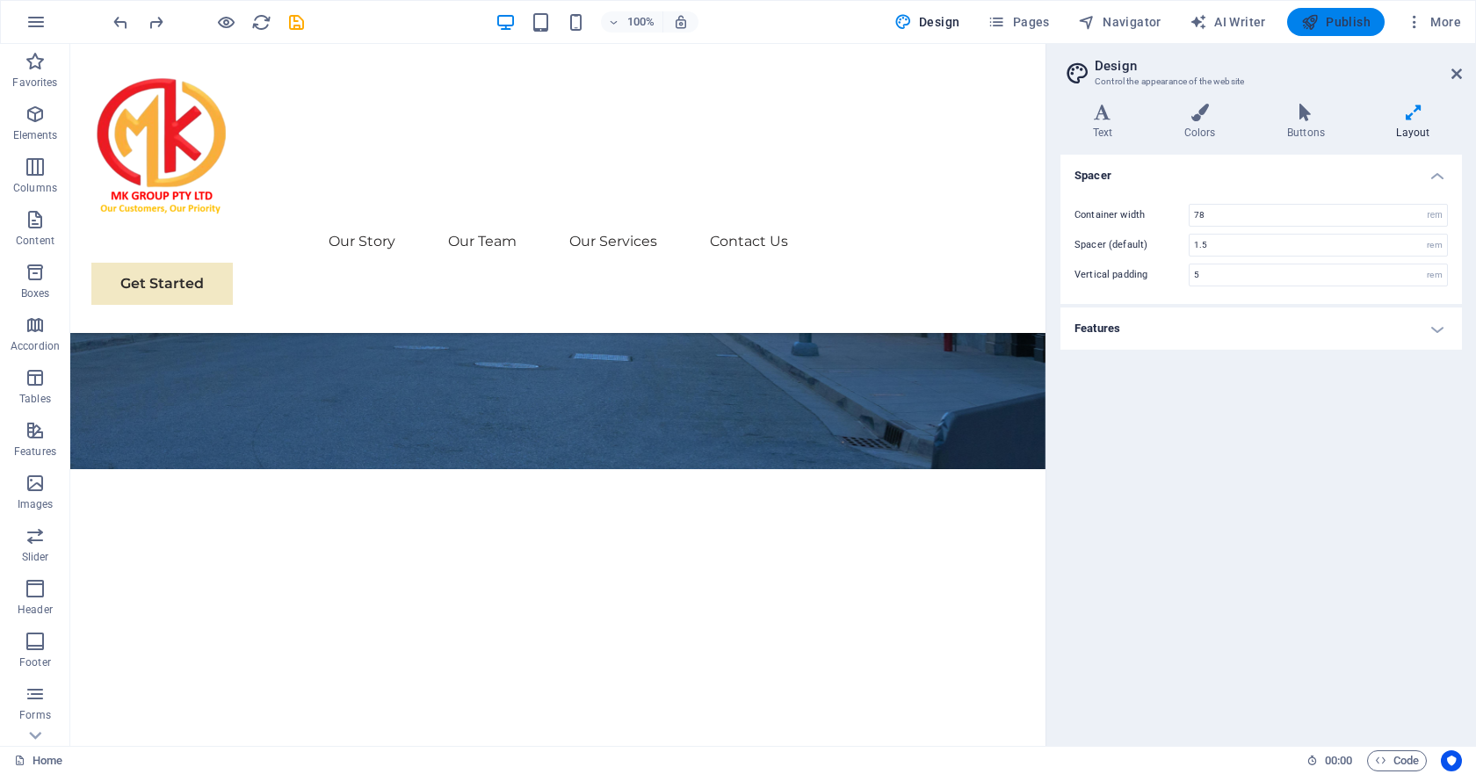
click at [1332, 24] on span "Publish" at bounding box center [1335, 22] width 69 height 18
checkbox input "false"
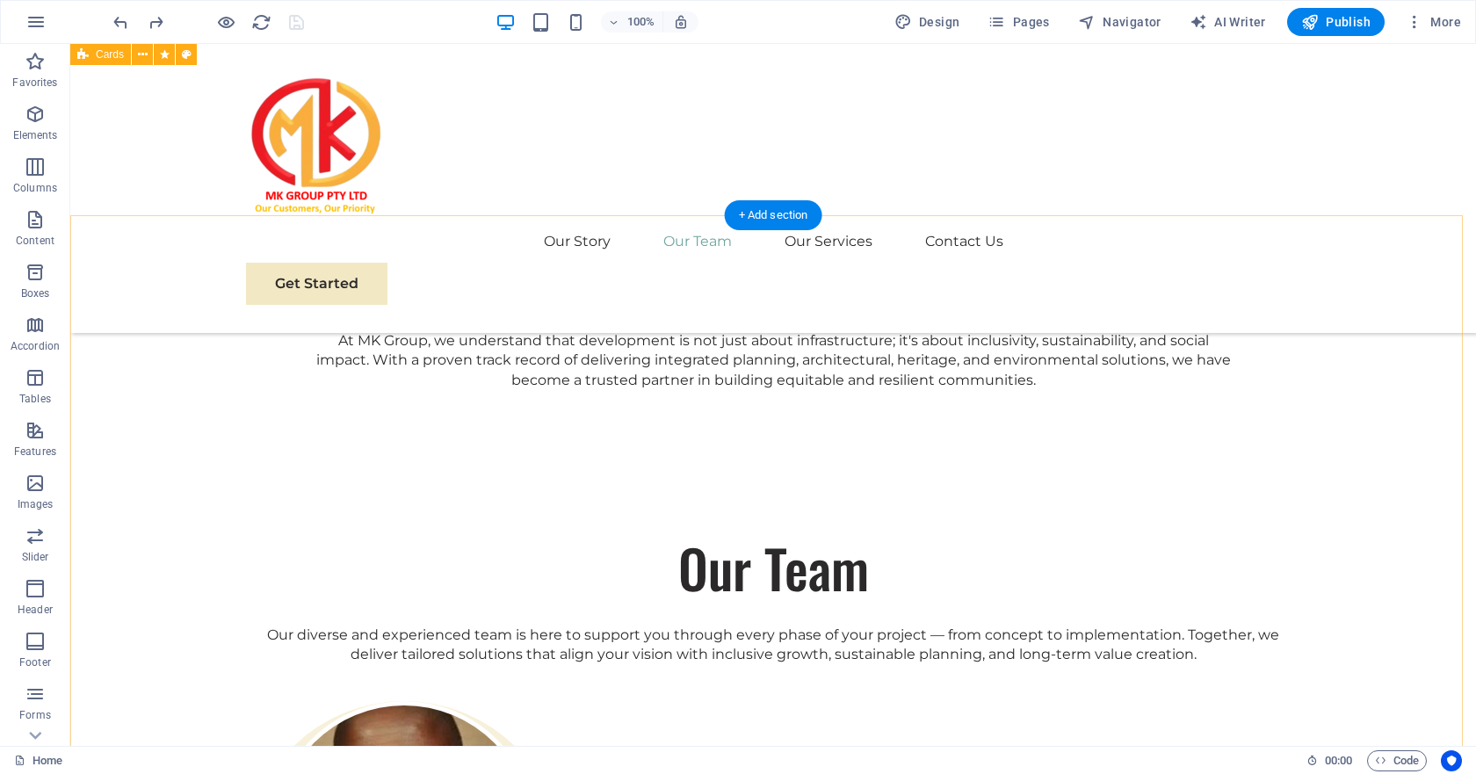
scroll to position [2737, 0]
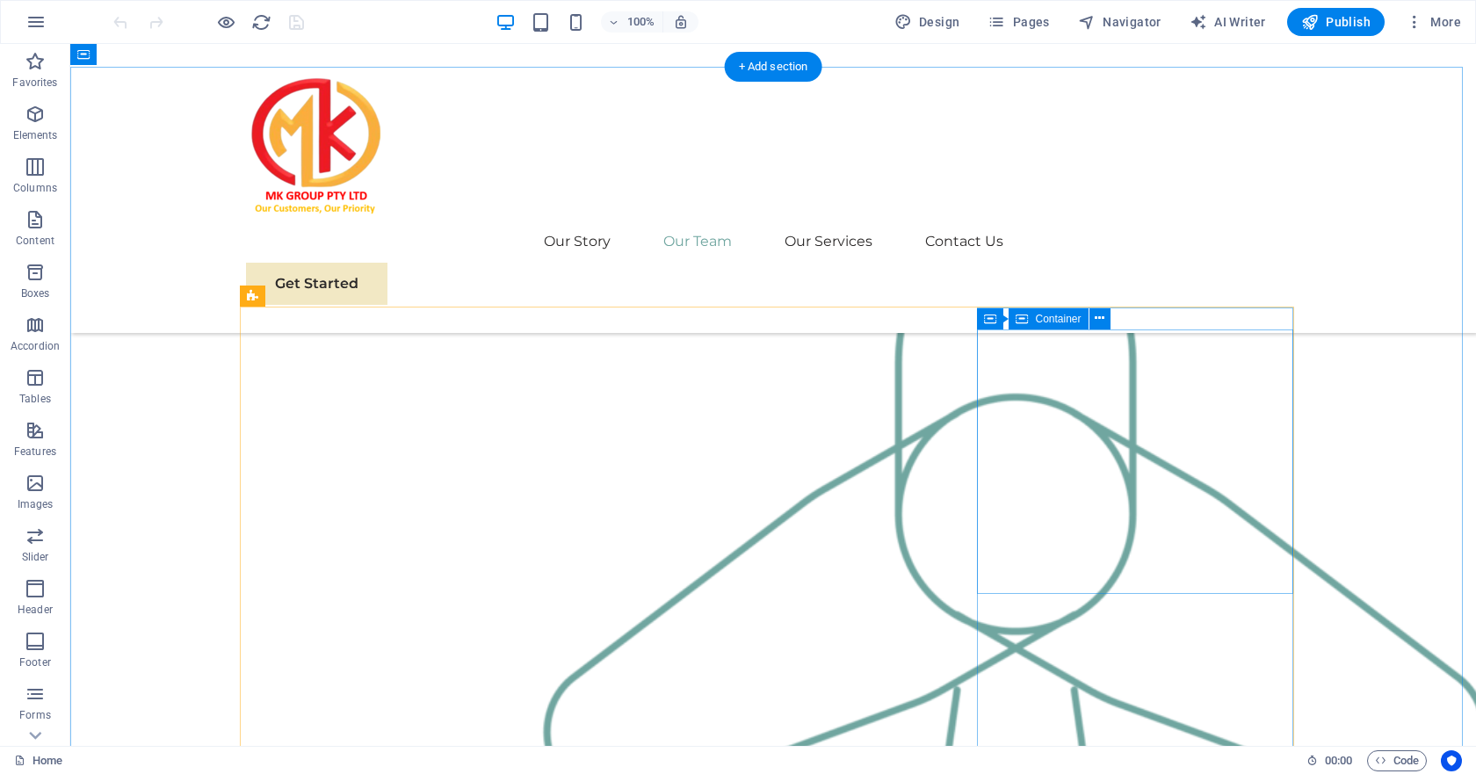
scroll to position [1845, 0]
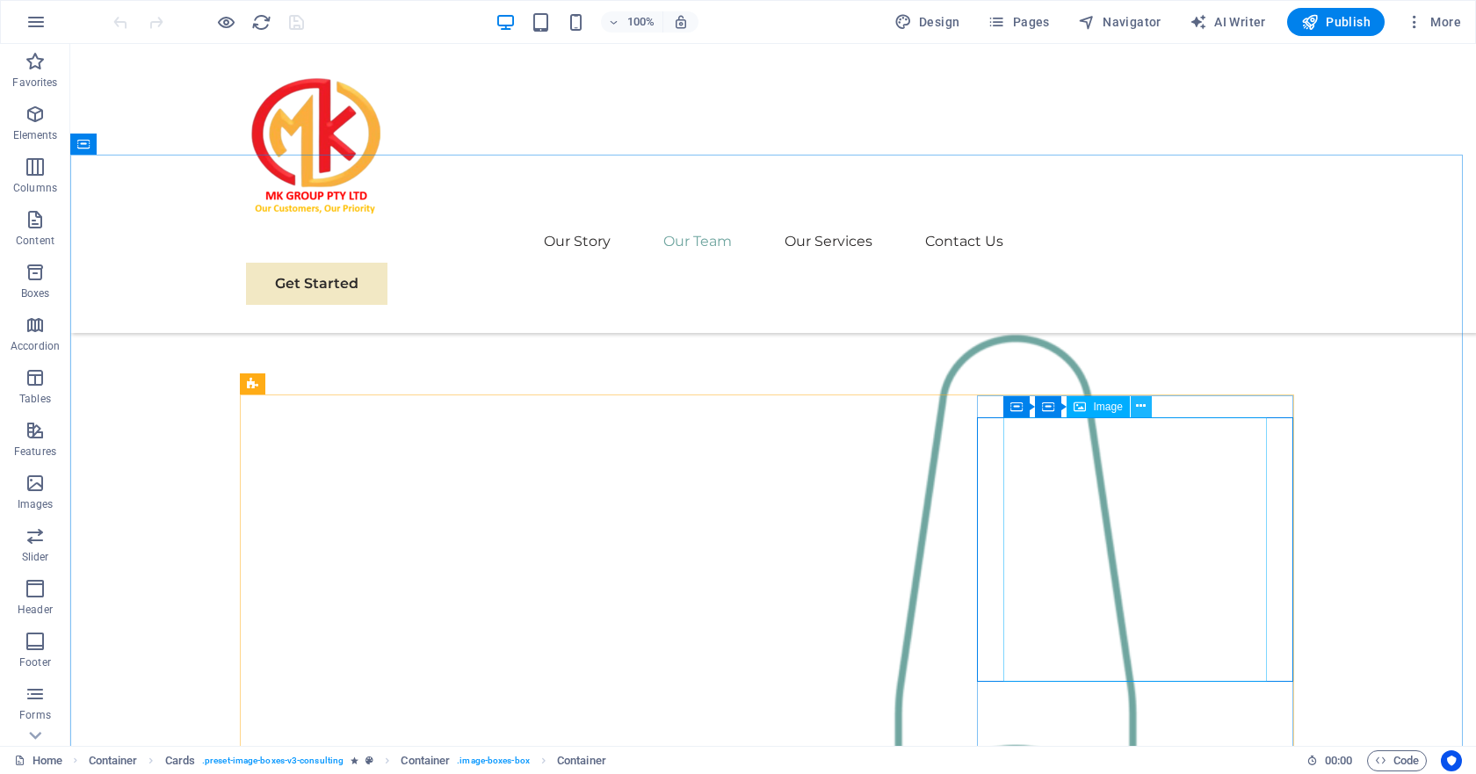
click at [1144, 405] on icon at bounding box center [1141, 406] width 10 height 18
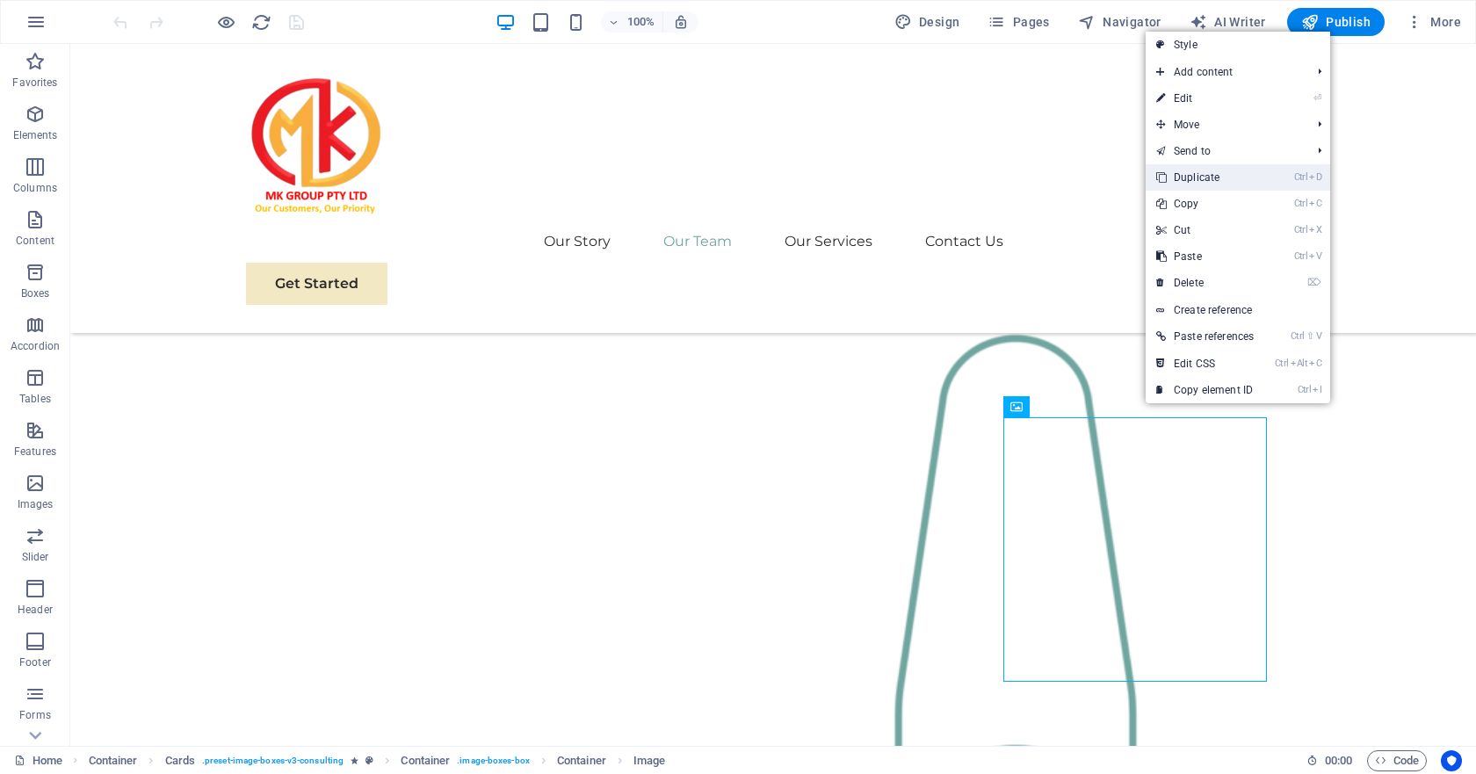
click at [1193, 176] on link "Ctrl D Duplicate" at bounding box center [1204, 177] width 119 height 26
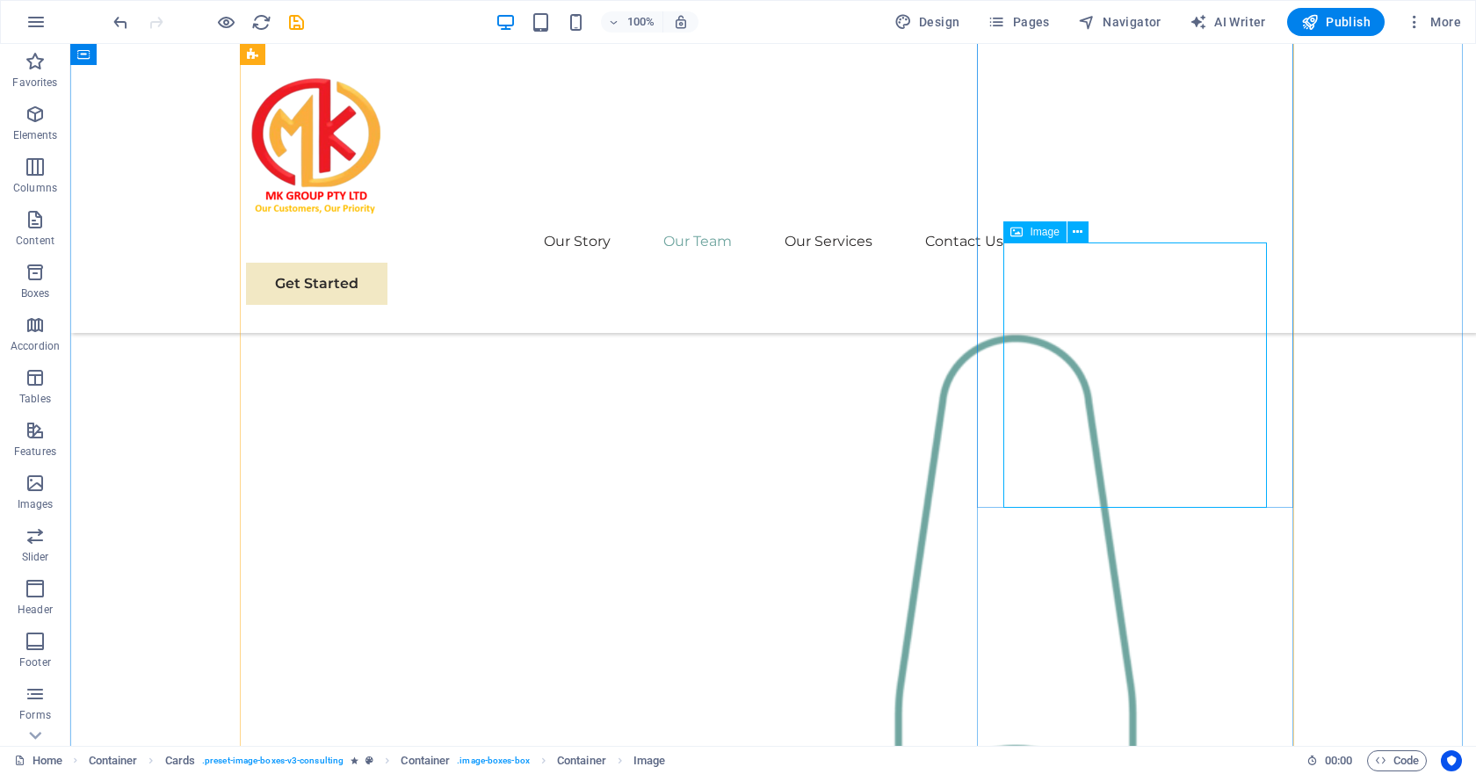
scroll to position [2372, 0]
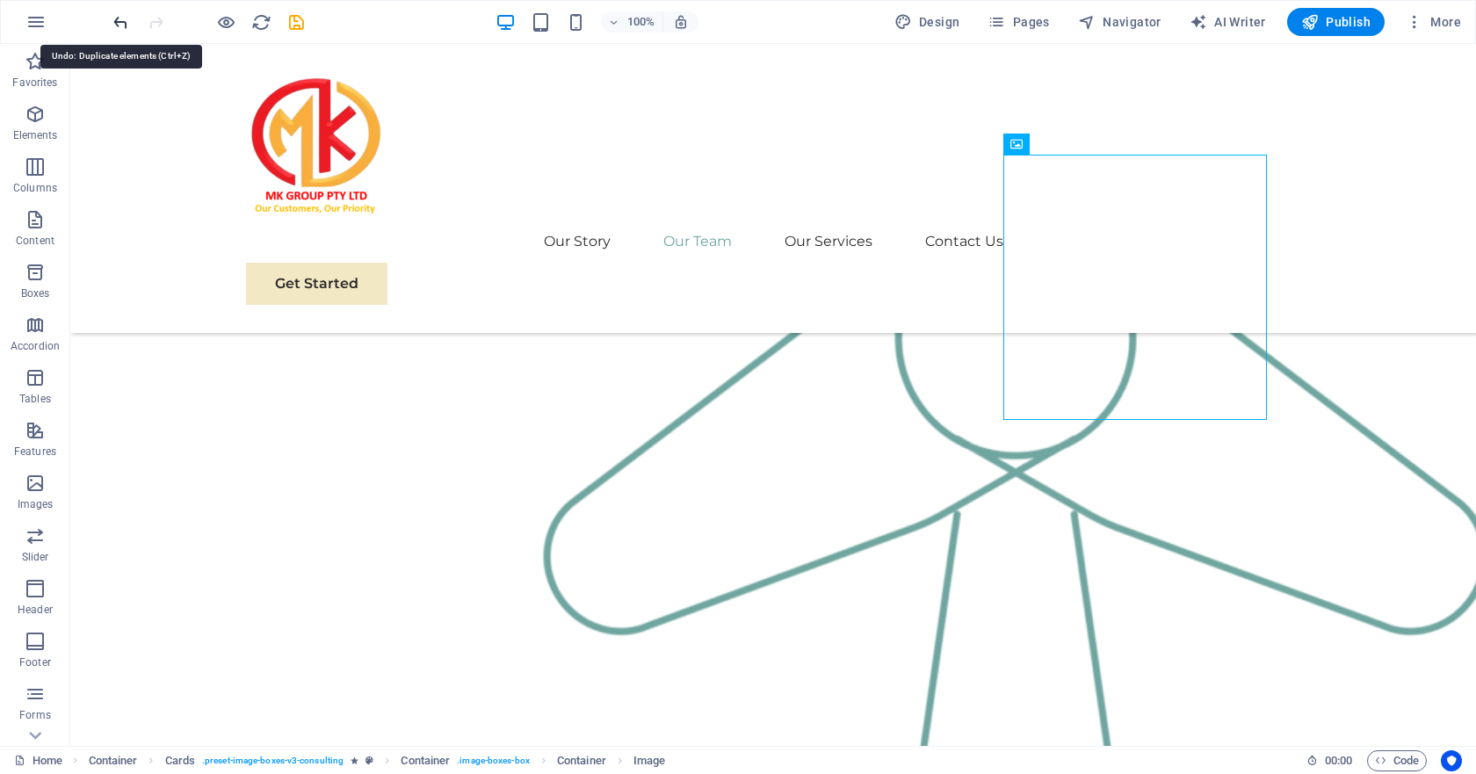
click at [119, 21] on icon "undo" at bounding box center [121, 22] width 20 height 20
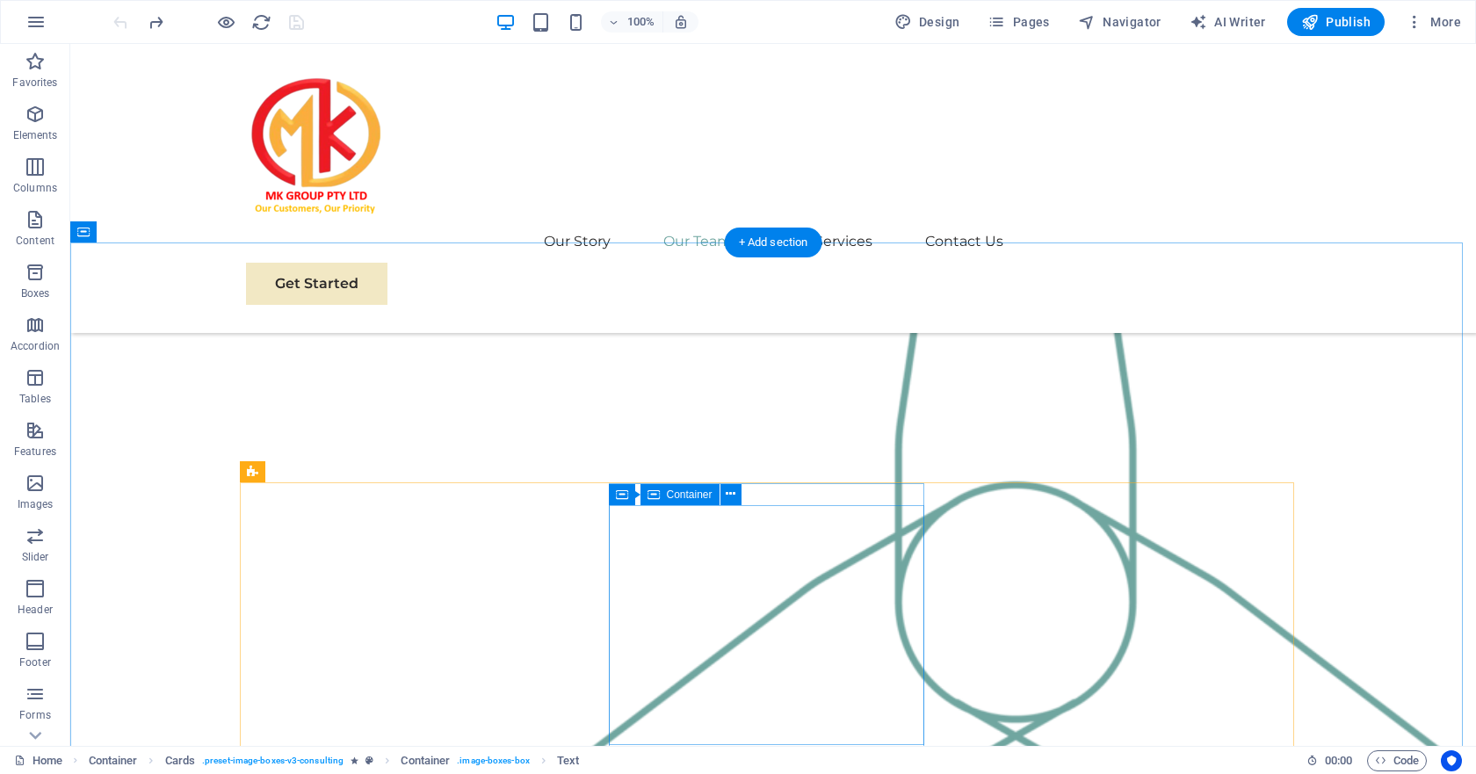
scroll to position [1757, 0]
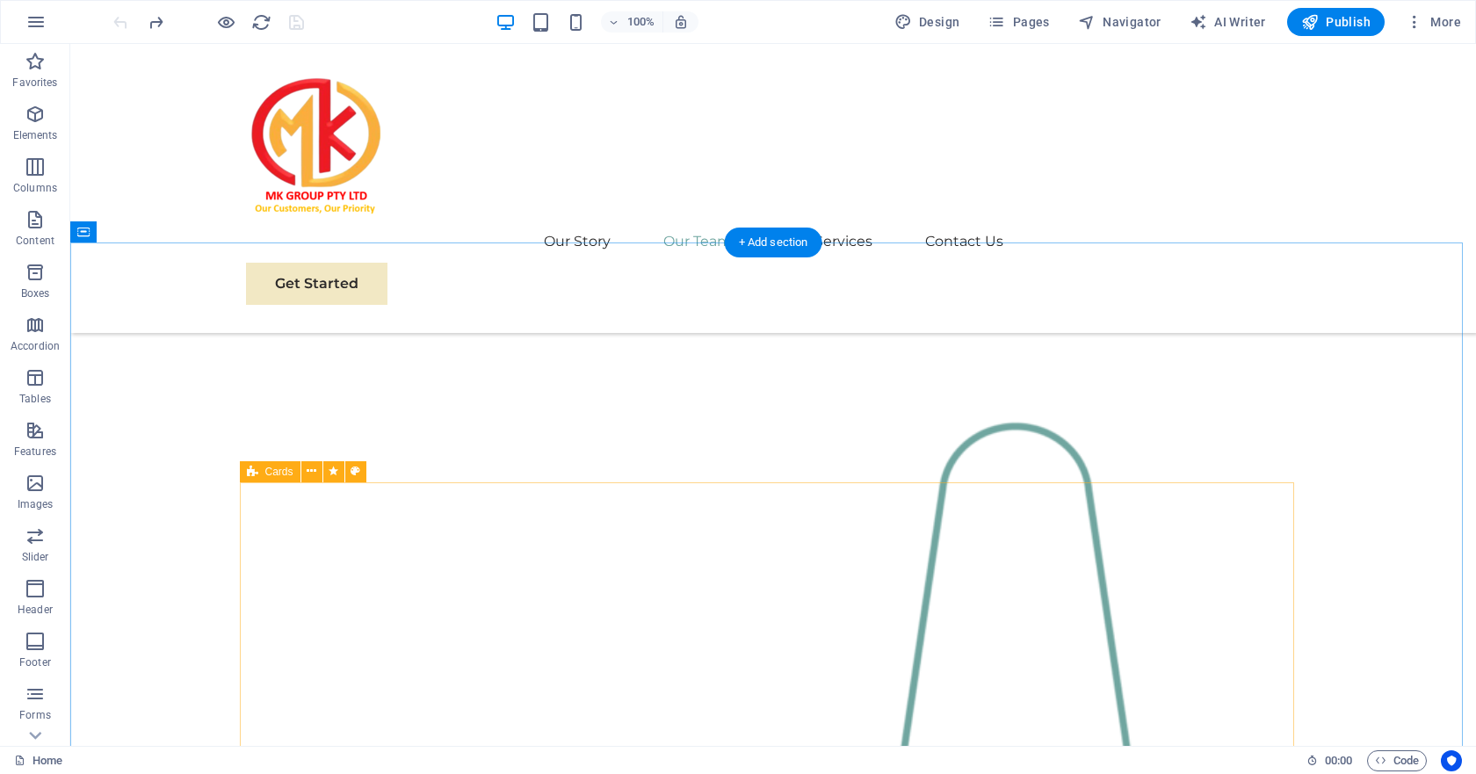
click at [316, 473] on icon at bounding box center [312, 471] width 10 height 18
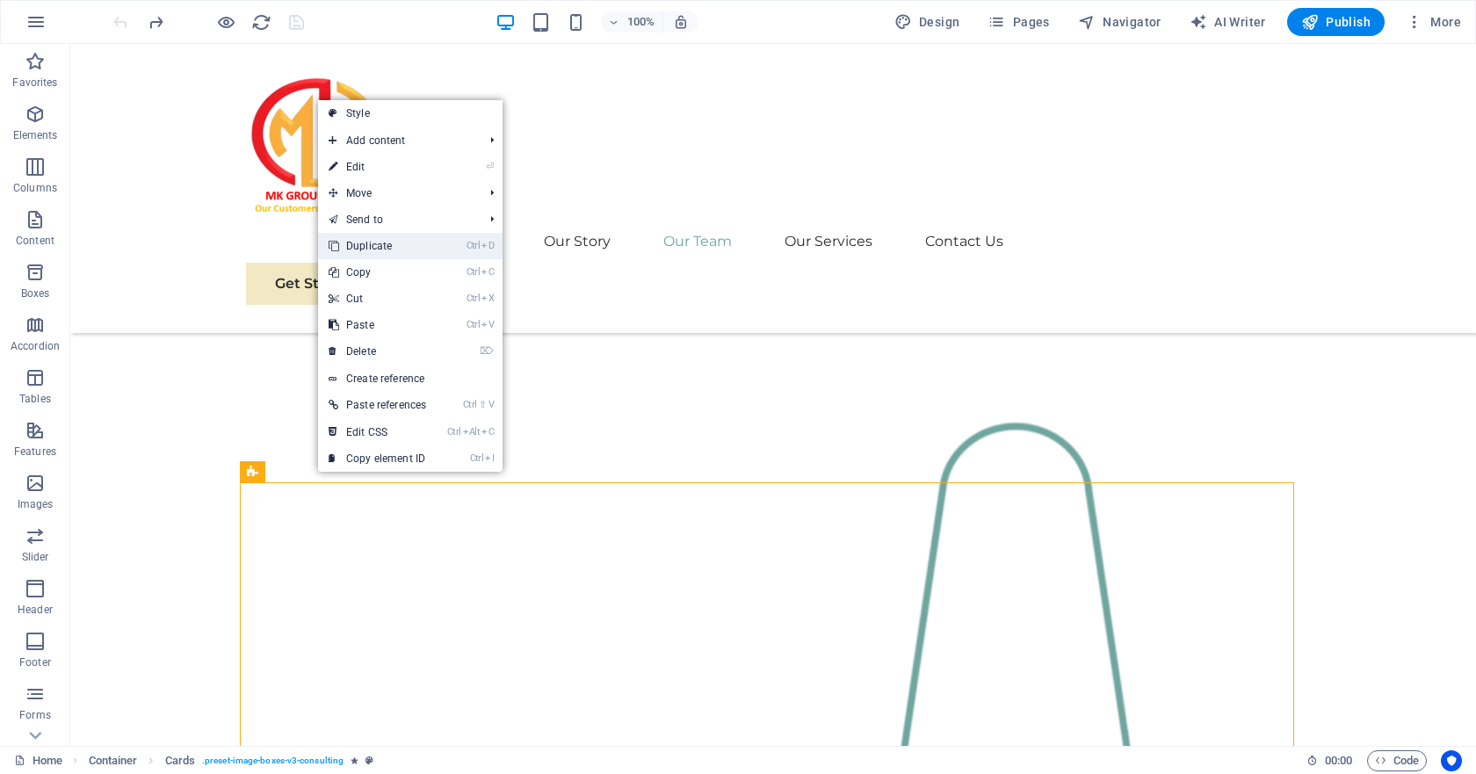
click at [380, 242] on link "Ctrl D Duplicate" at bounding box center [377, 246] width 119 height 26
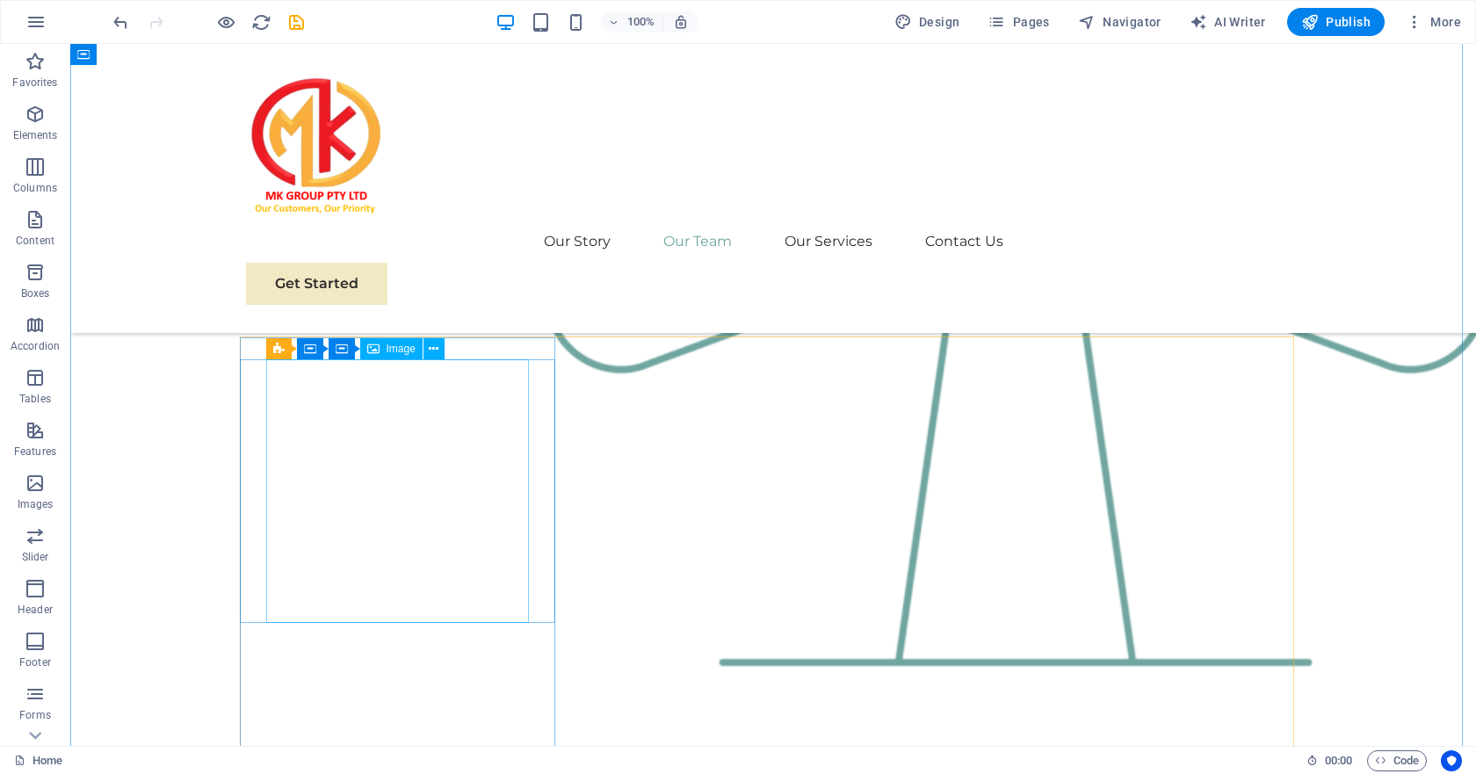
scroll to position [2370, 0]
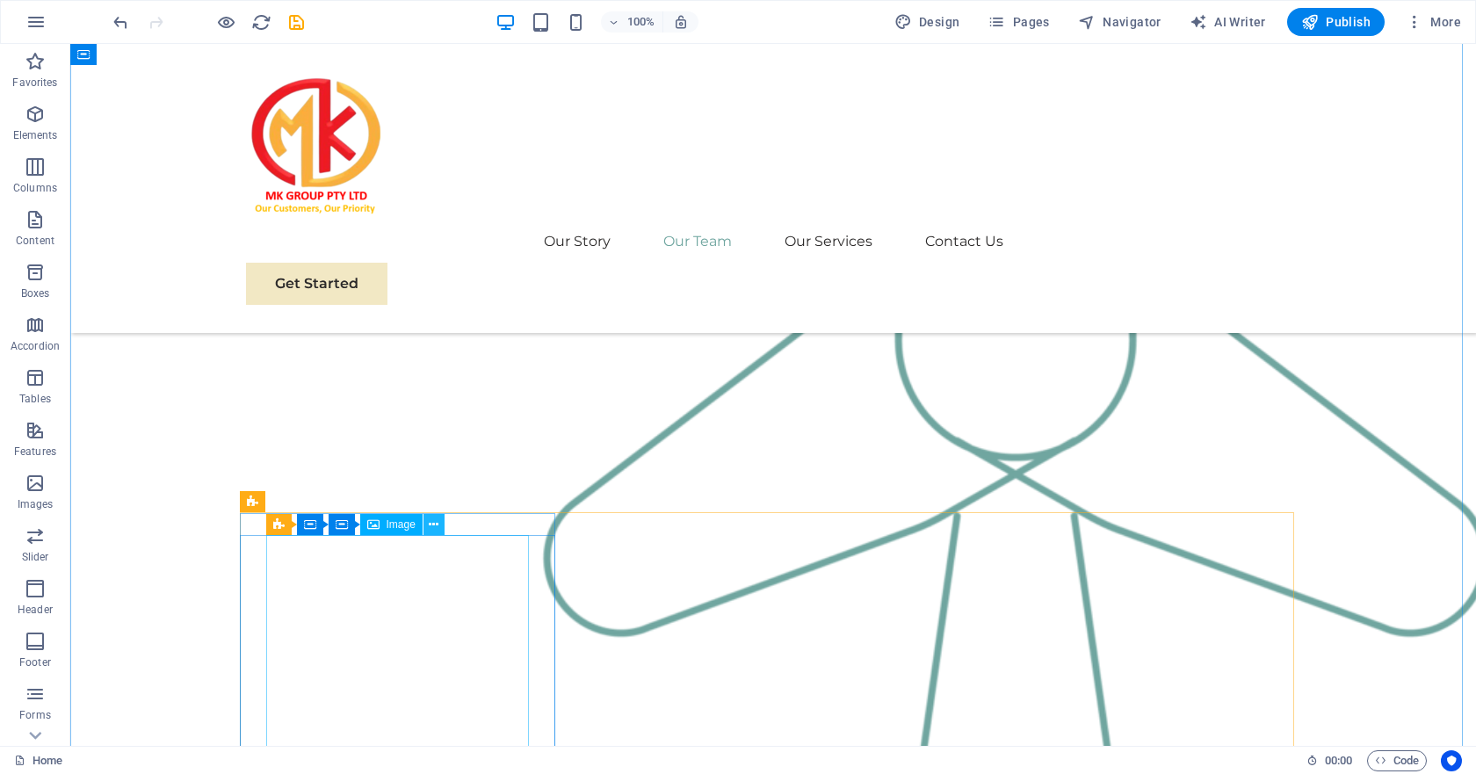
click at [435, 520] on icon at bounding box center [434, 525] width 10 height 18
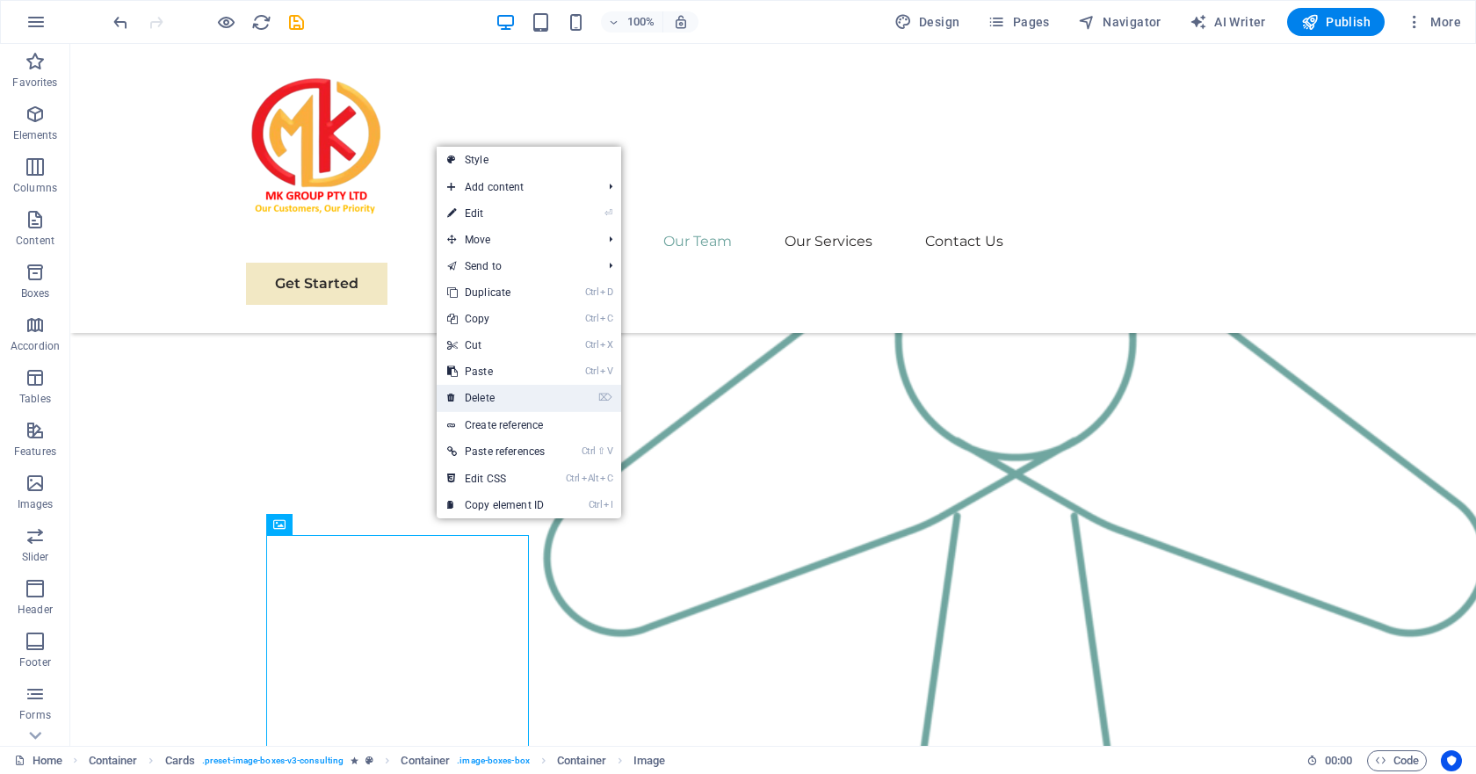
click at [500, 396] on link "⌦ Delete" at bounding box center [496, 398] width 119 height 26
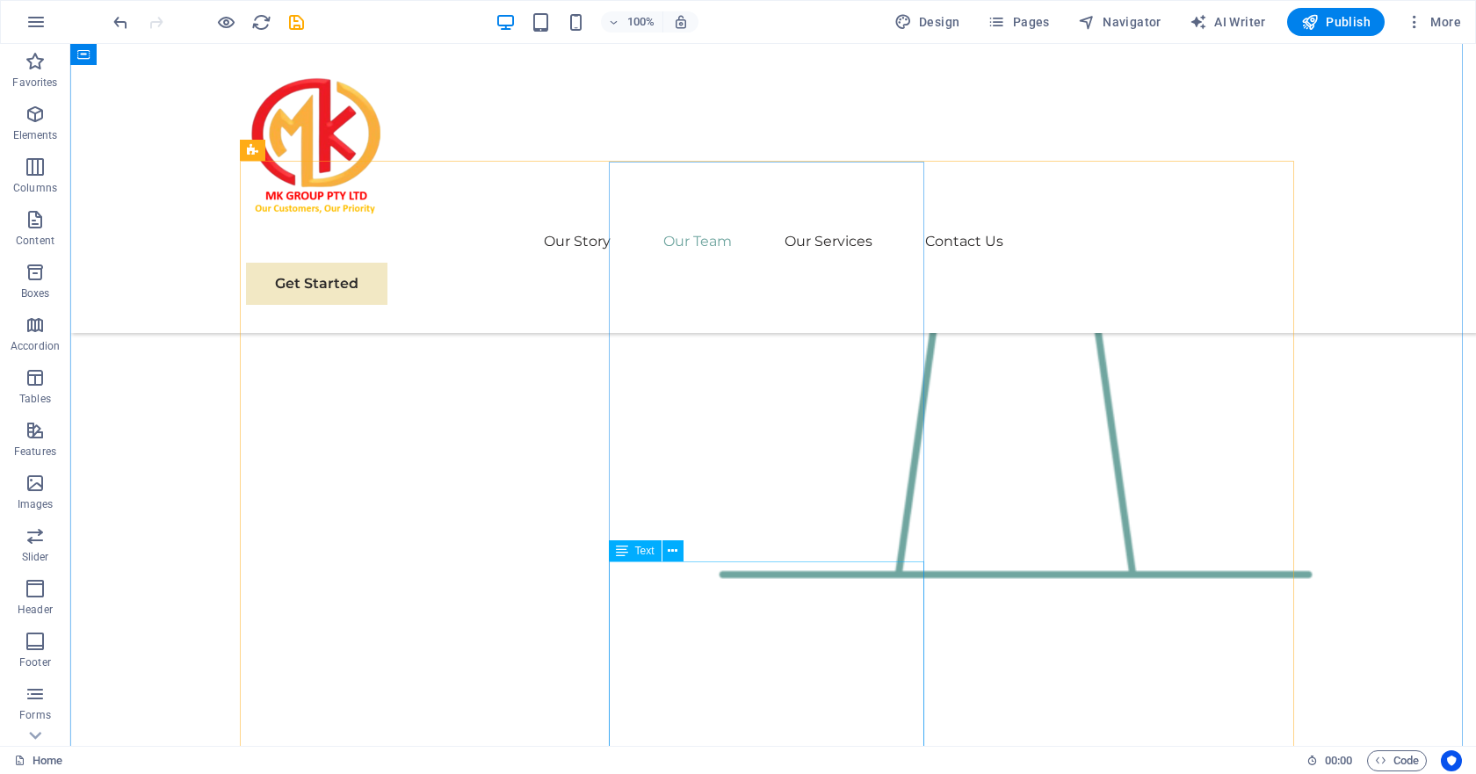
scroll to position [2458, 0]
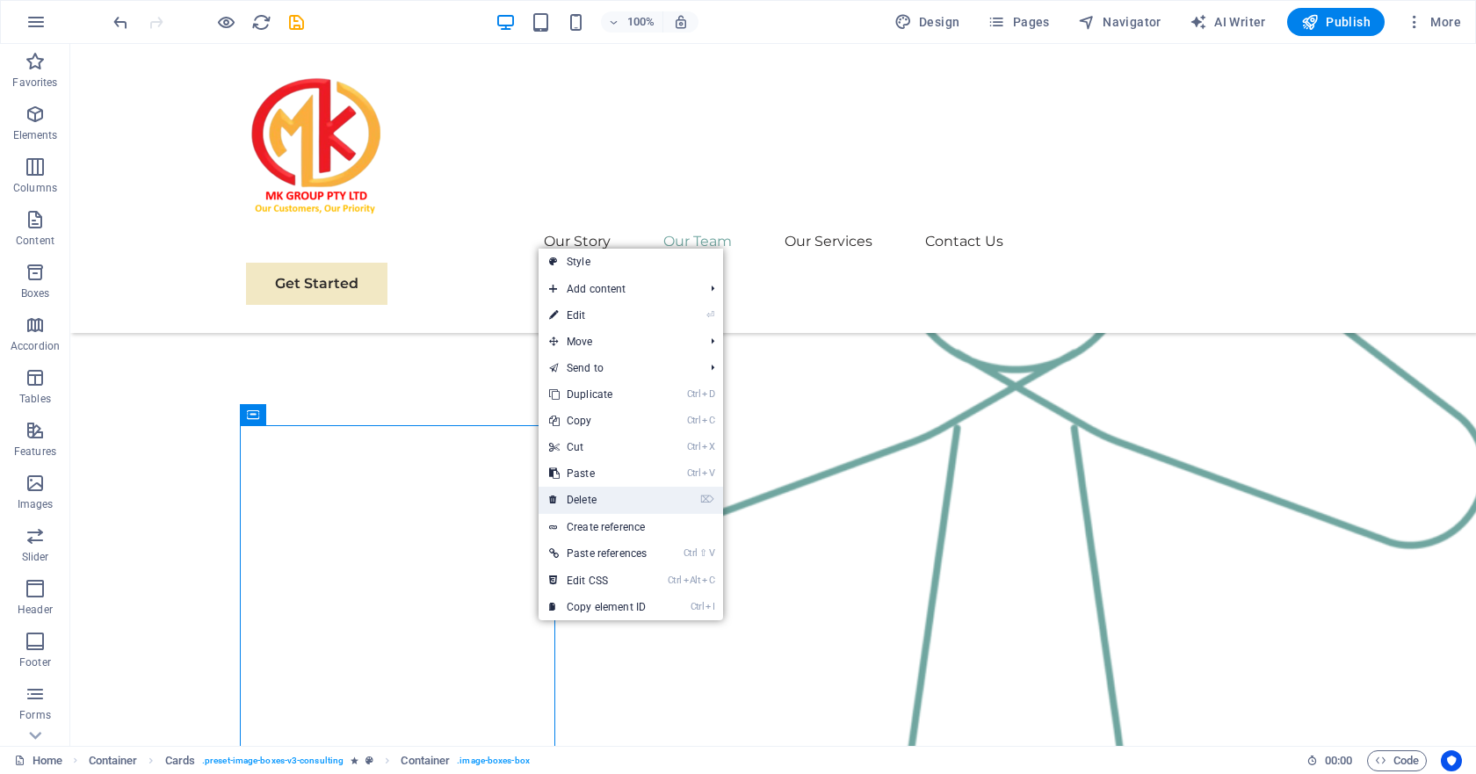
click at [601, 497] on link "⌦ Delete" at bounding box center [597, 500] width 119 height 26
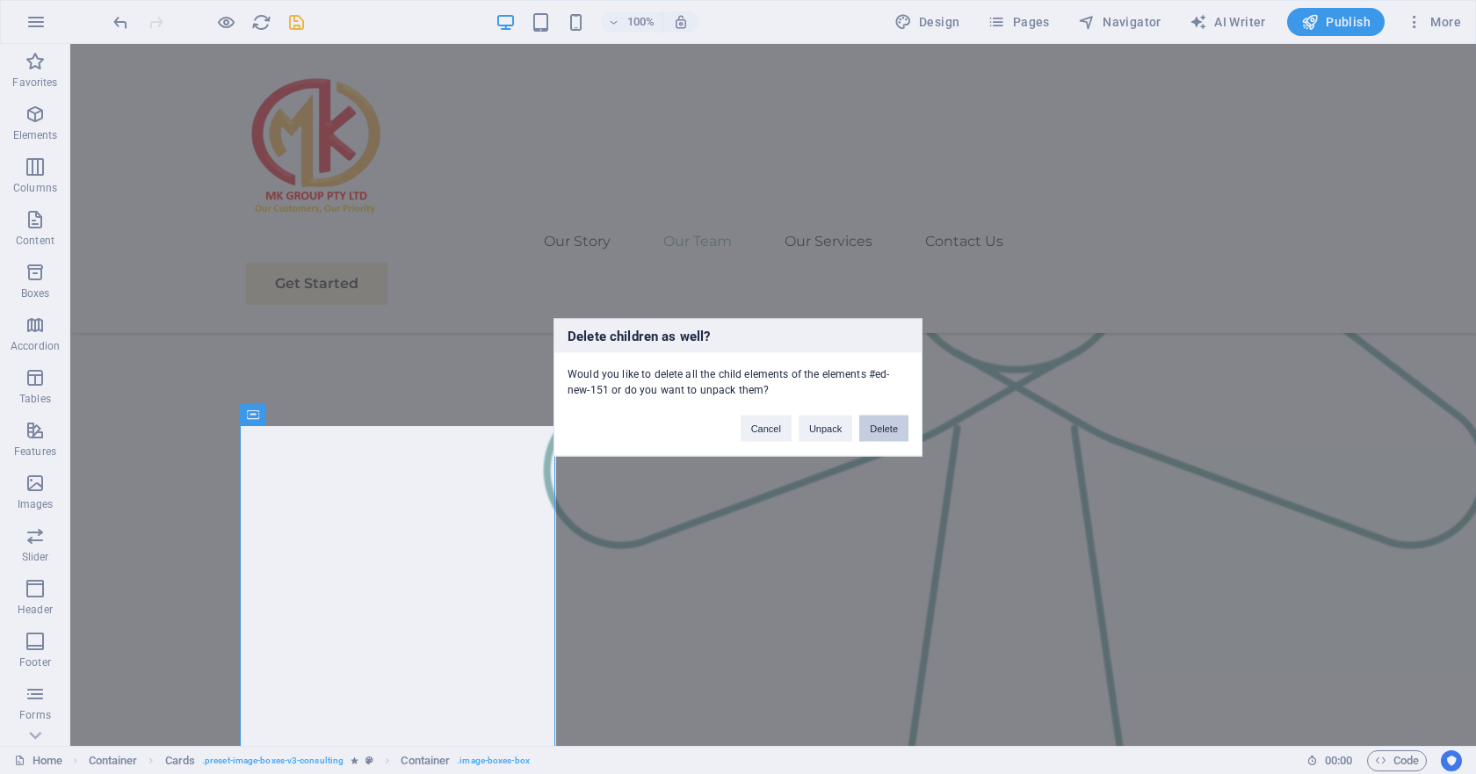
click at [884, 430] on button "Delete" at bounding box center [883, 428] width 49 height 26
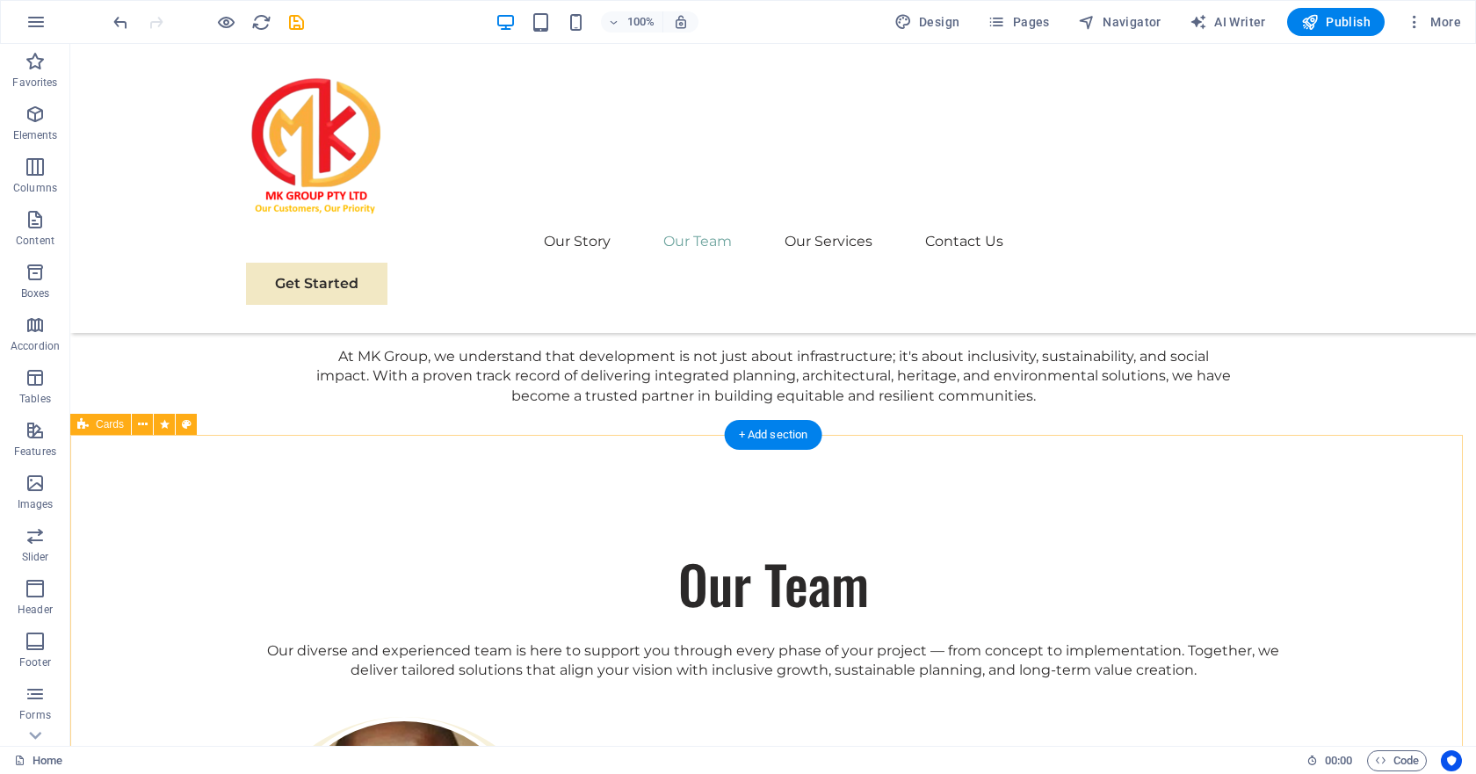
scroll to position [2721, 0]
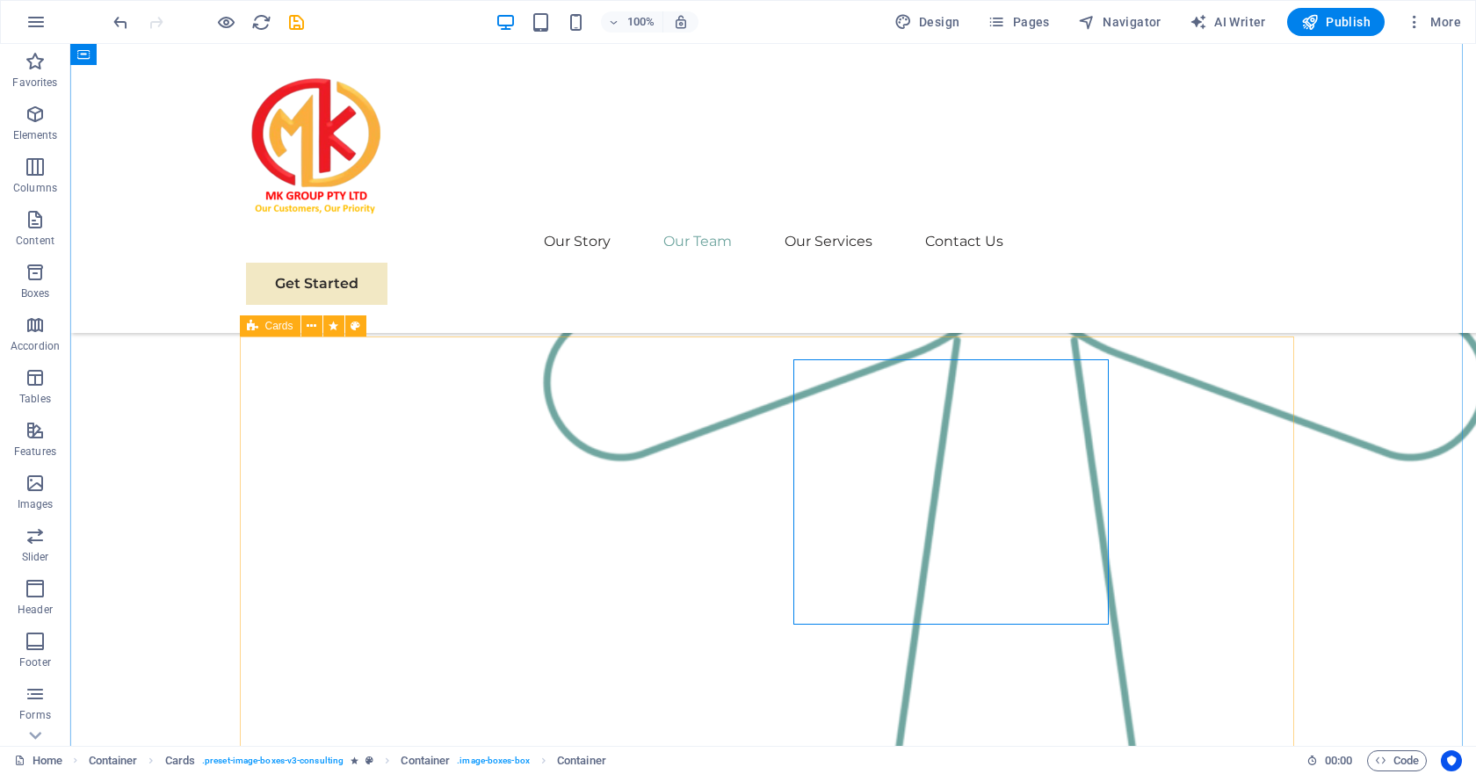
scroll to position [2458, 0]
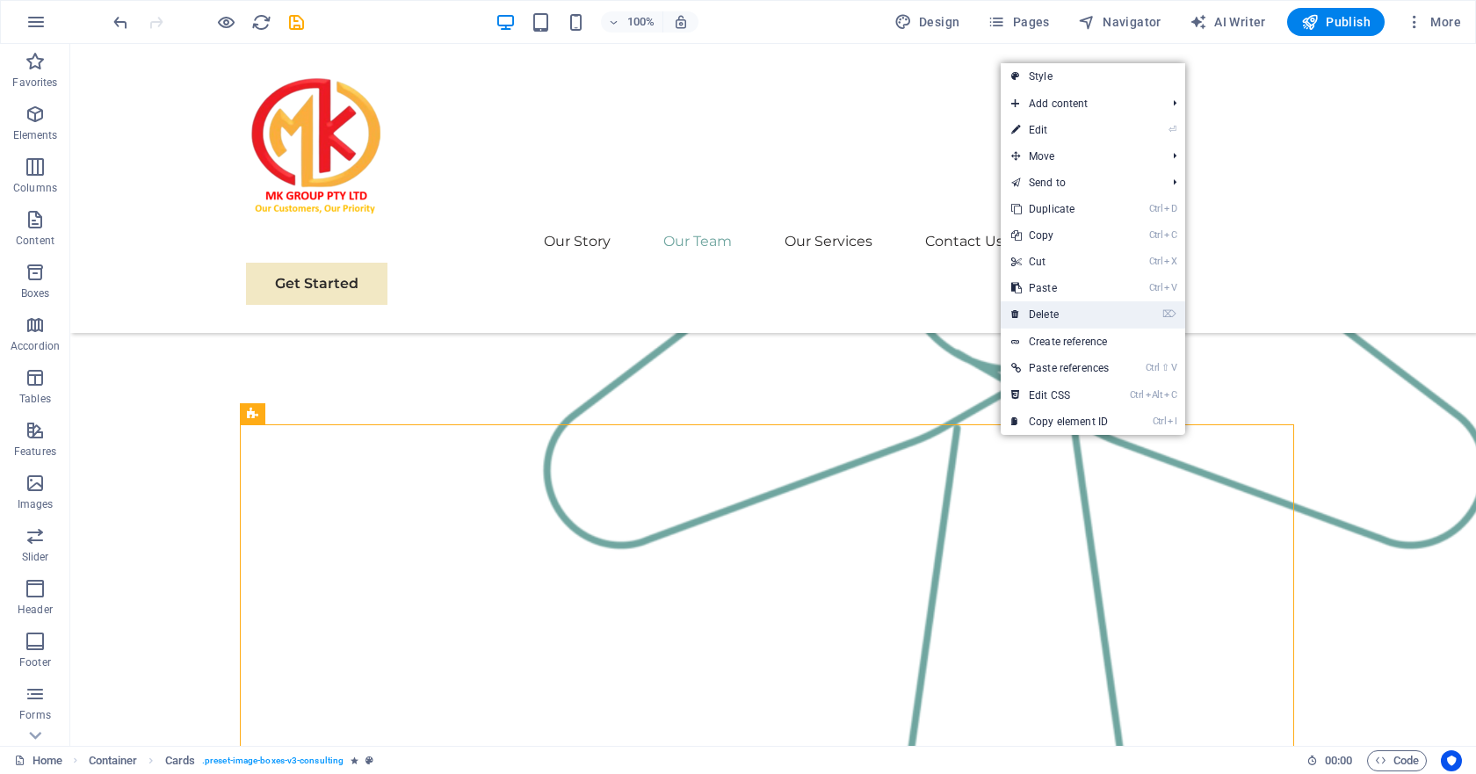
click at [1058, 312] on link "⌦ Delete" at bounding box center [1059, 314] width 119 height 26
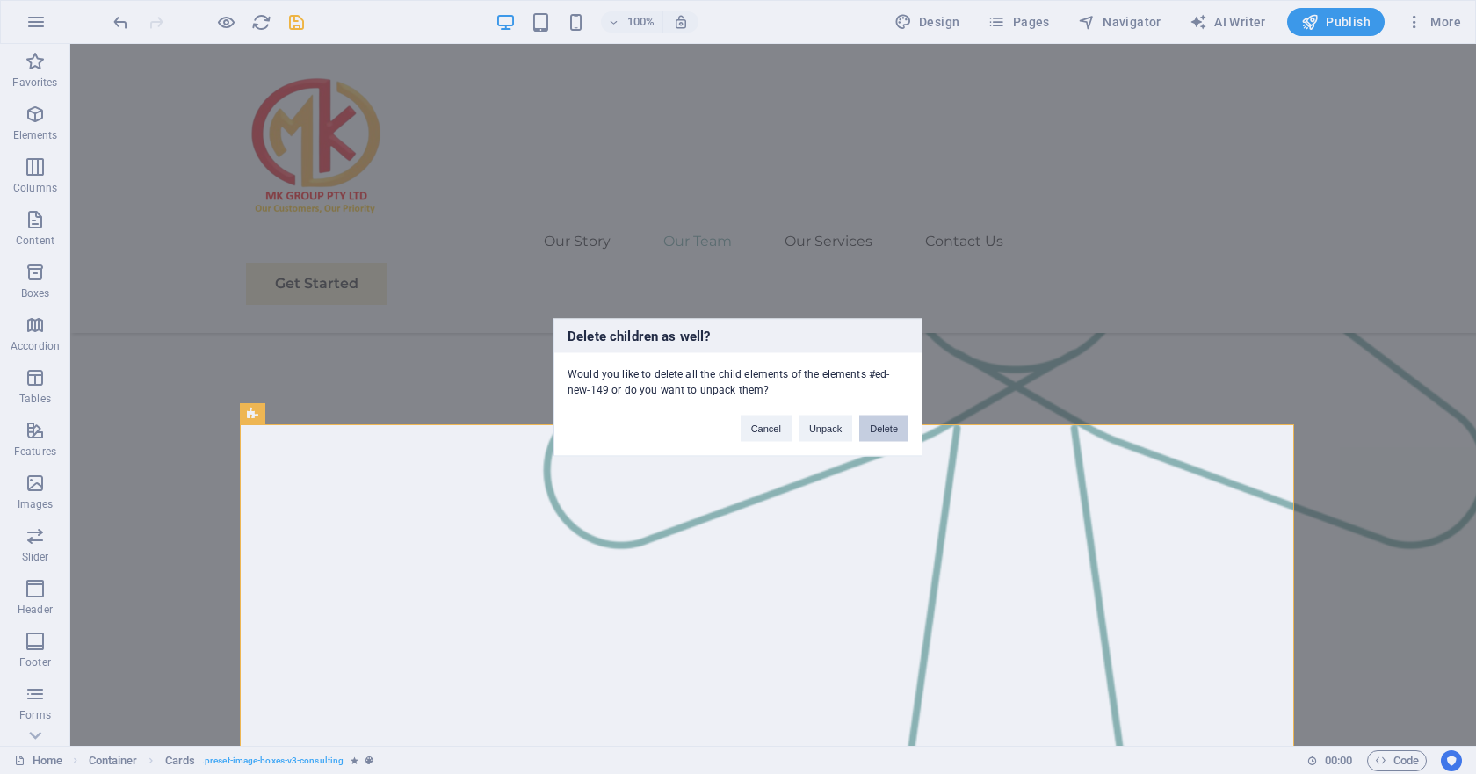
click at [880, 427] on button "Delete" at bounding box center [883, 428] width 49 height 26
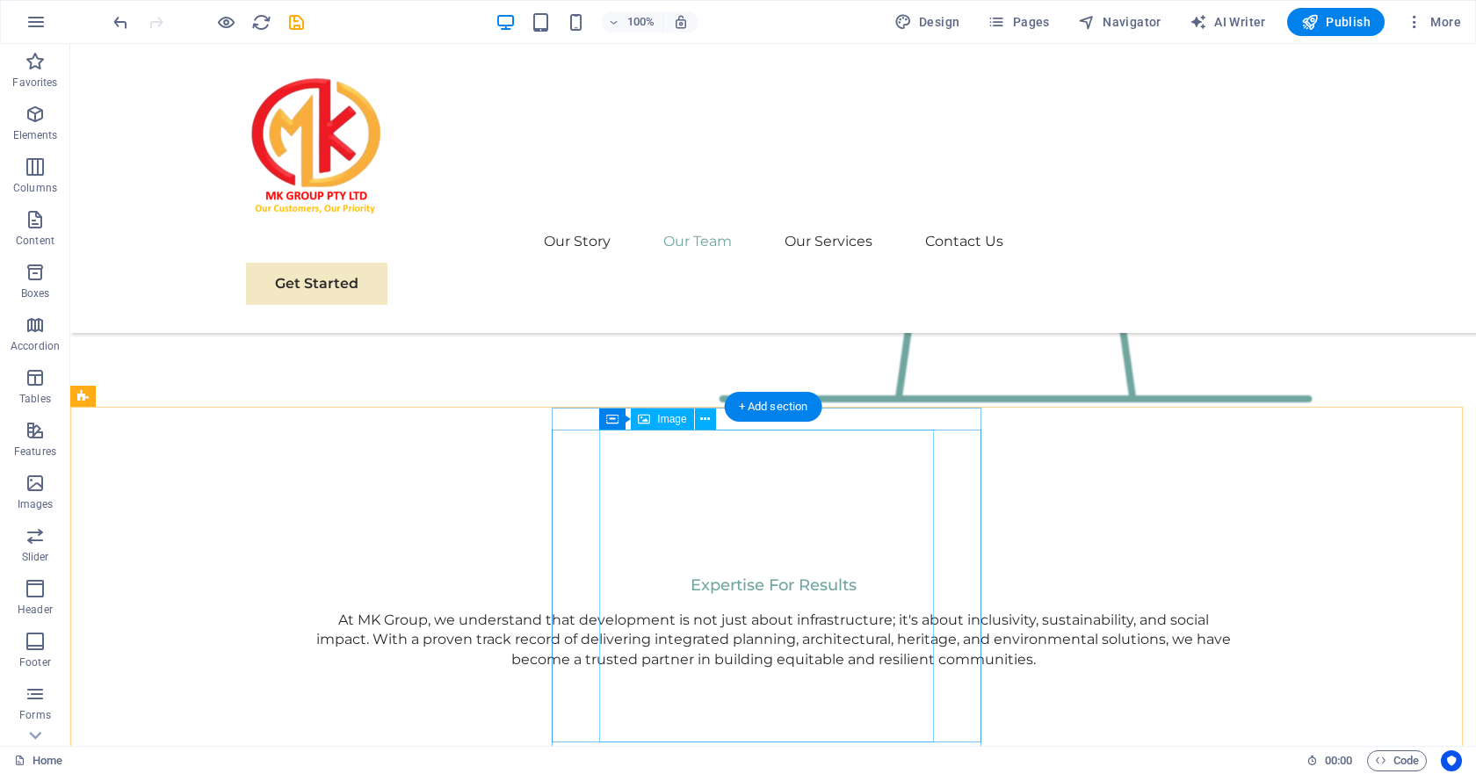
scroll to position [2545, 0]
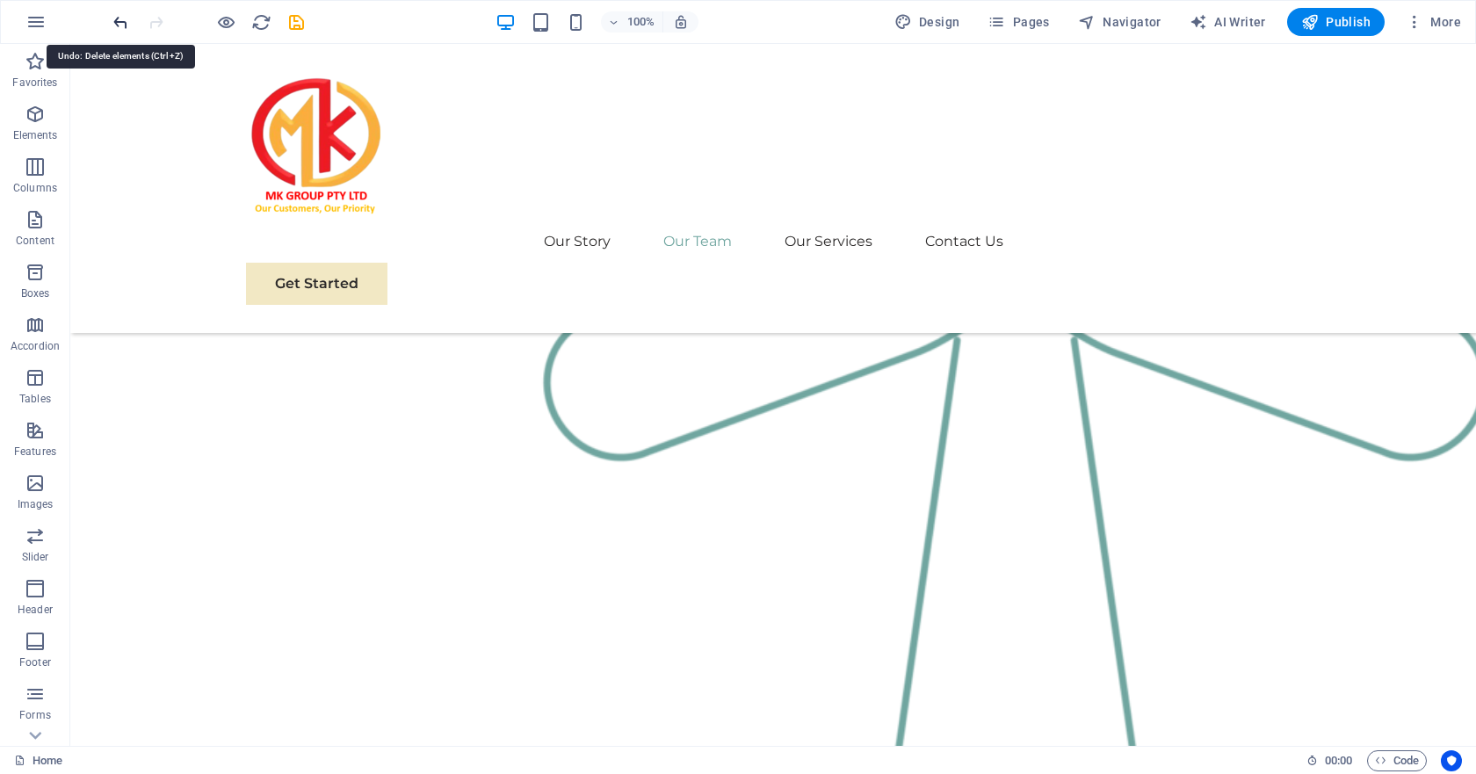
click at [121, 25] on icon "undo" at bounding box center [121, 22] width 20 height 20
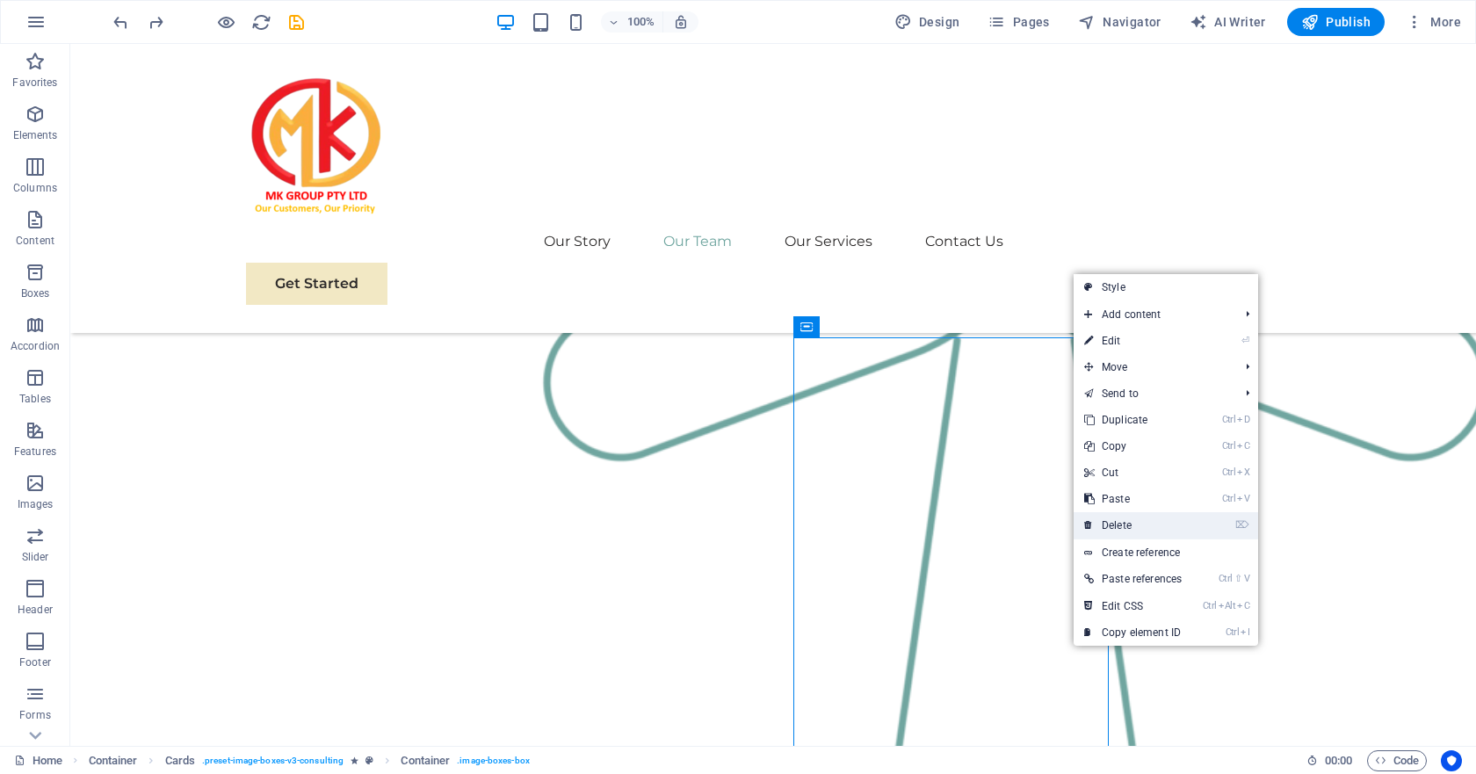
click at [1121, 522] on link "⌦ Delete" at bounding box center [1132, 525] width 119 height 26
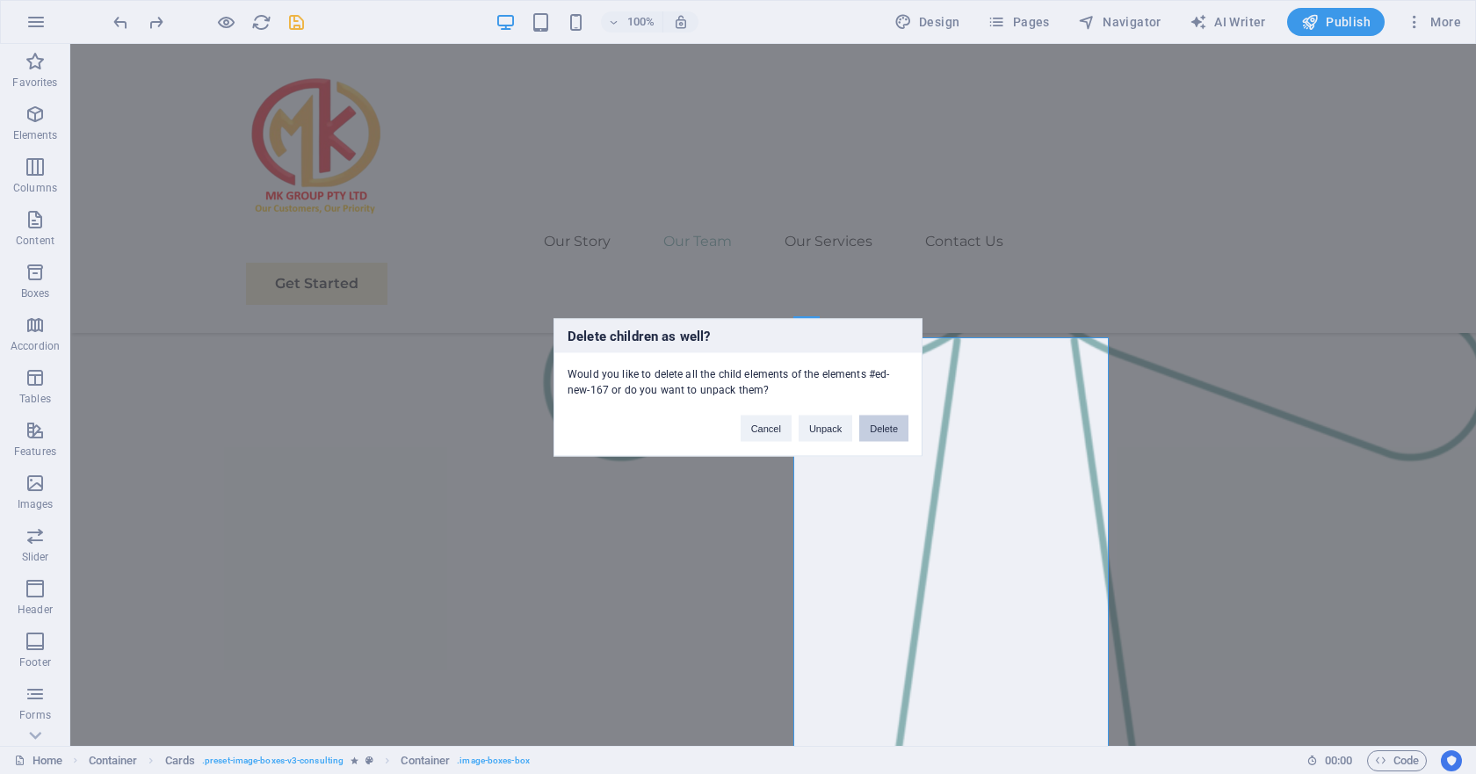
click at [876, 431] on button "Delete" at bounding box center [883, 428] width 49 height 26
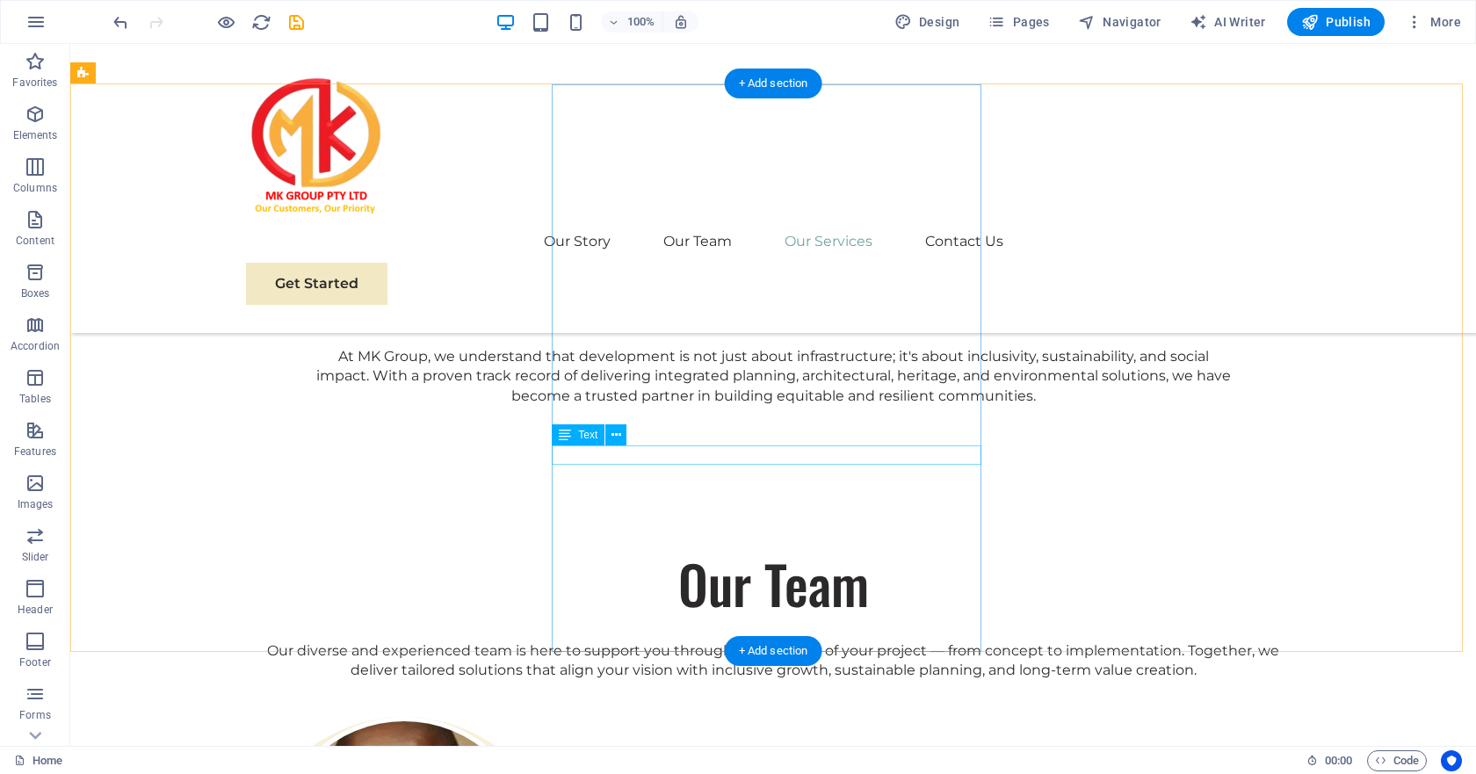
scroll to position [3512, 0]
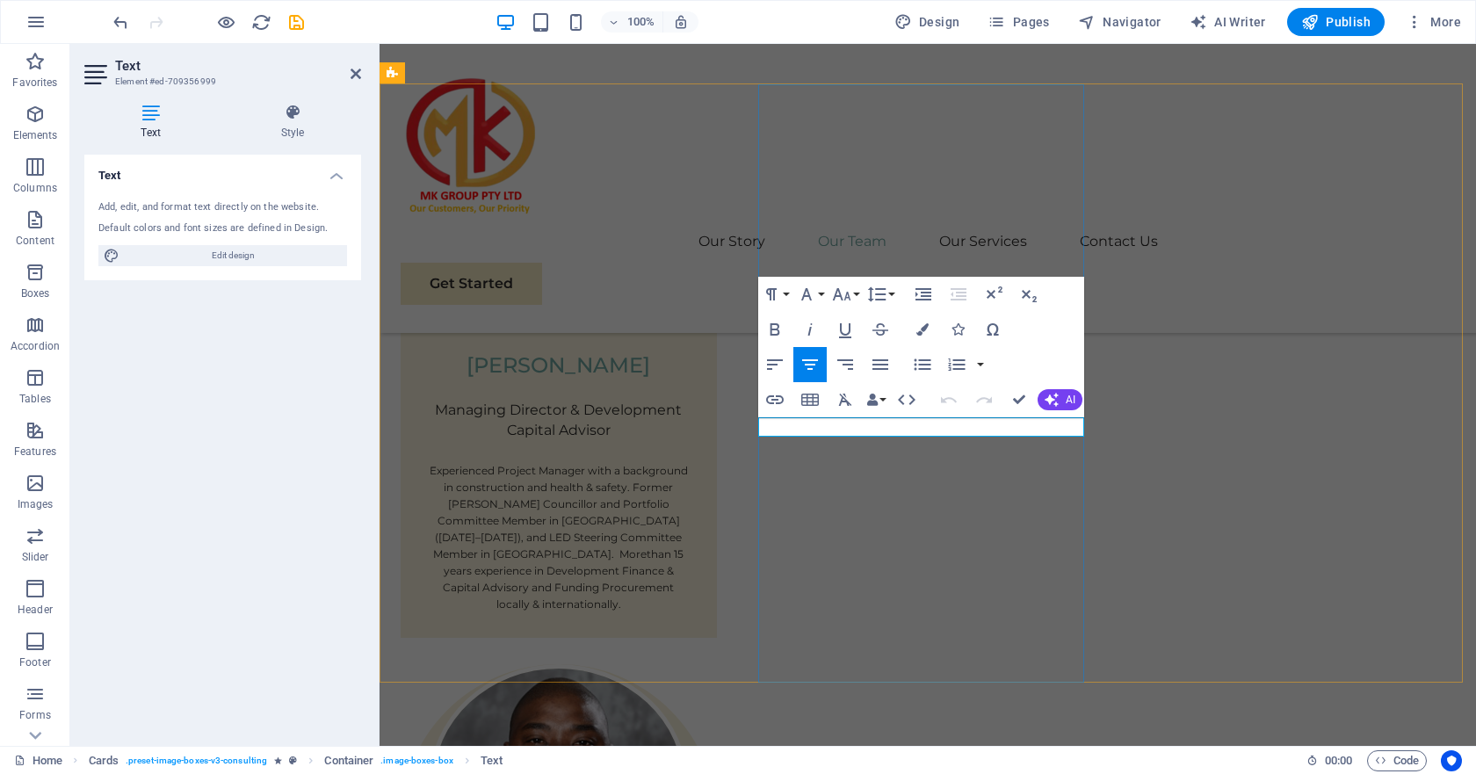
copy p "Beauty Seekoei"
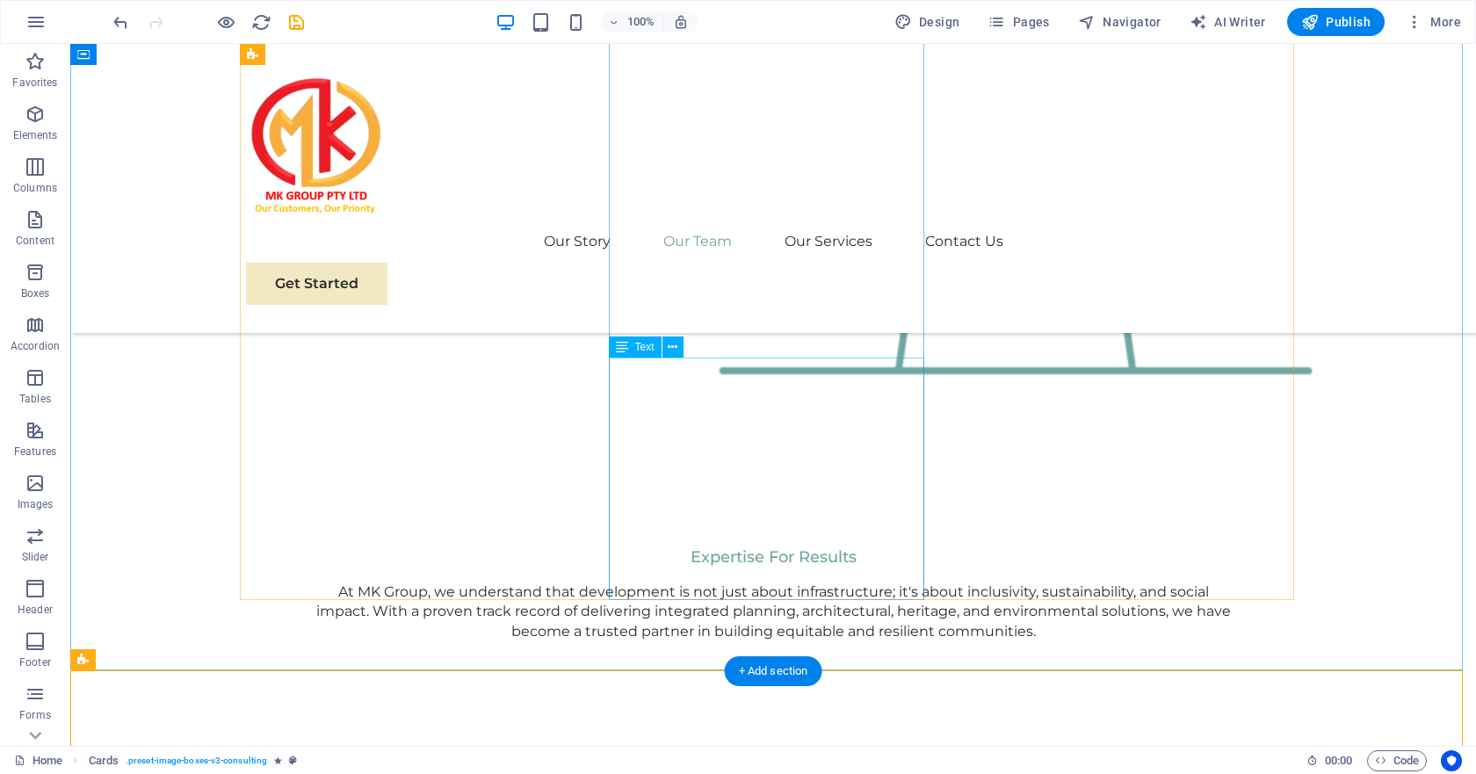
scroll to position [2661, 0]
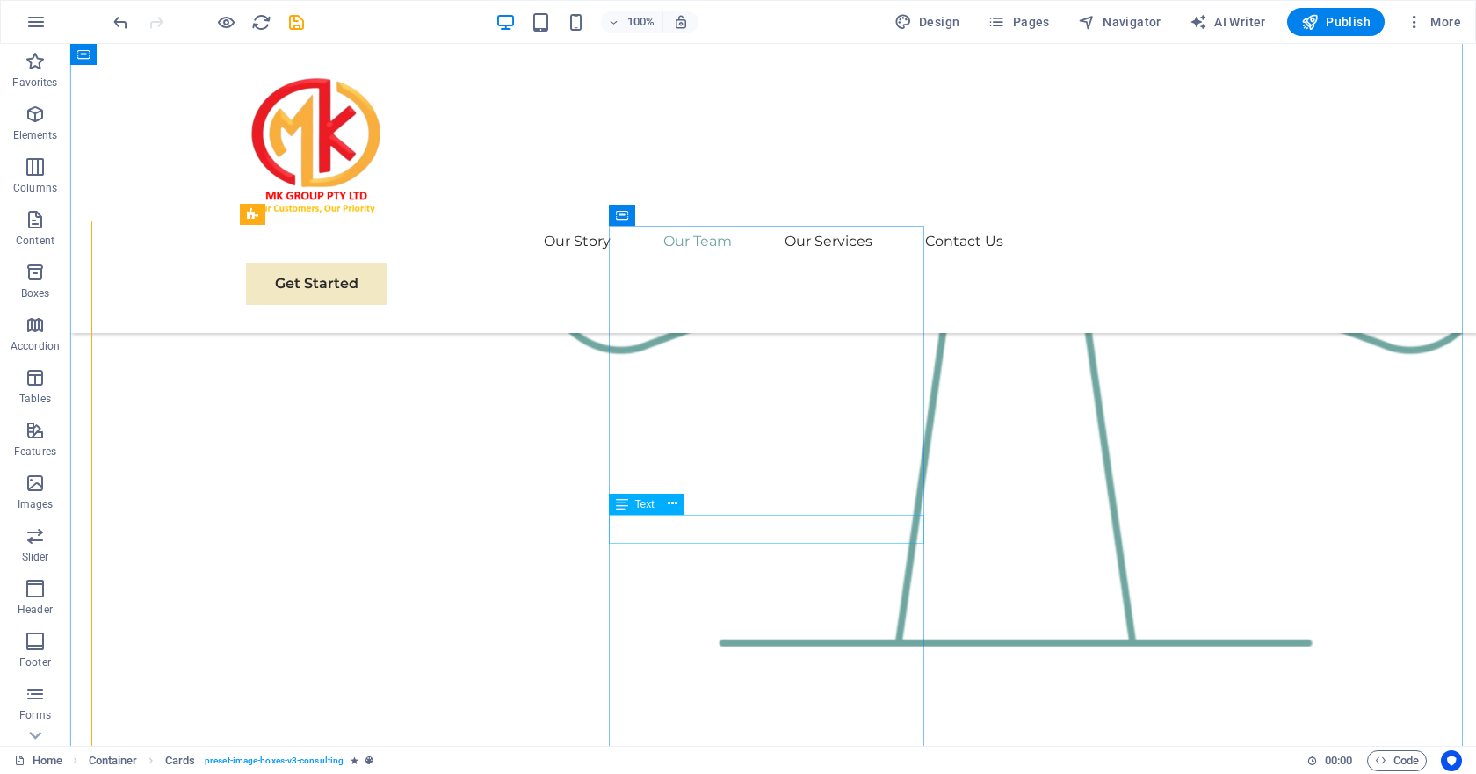
scroll to position [2657, 0]
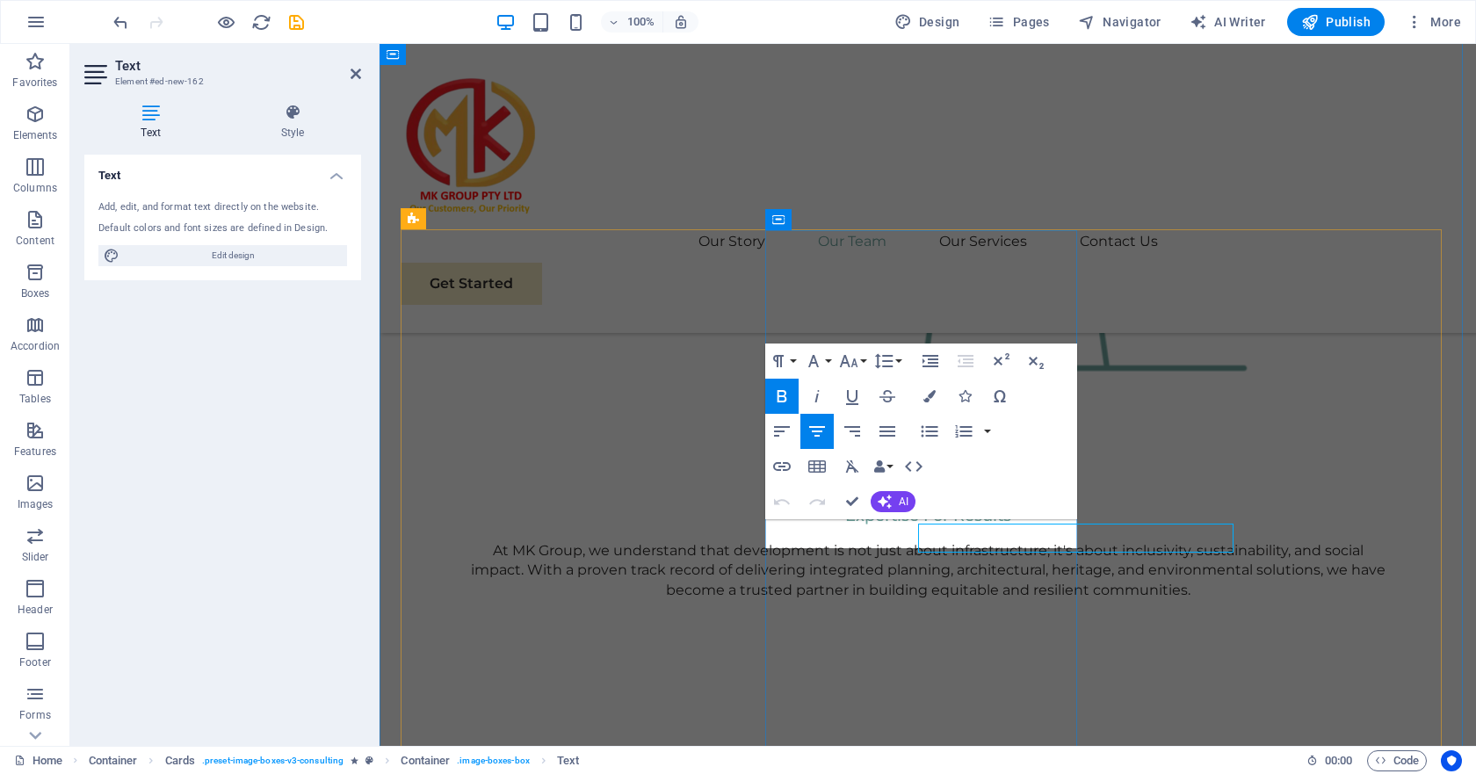
scroll to position [2648, 0]
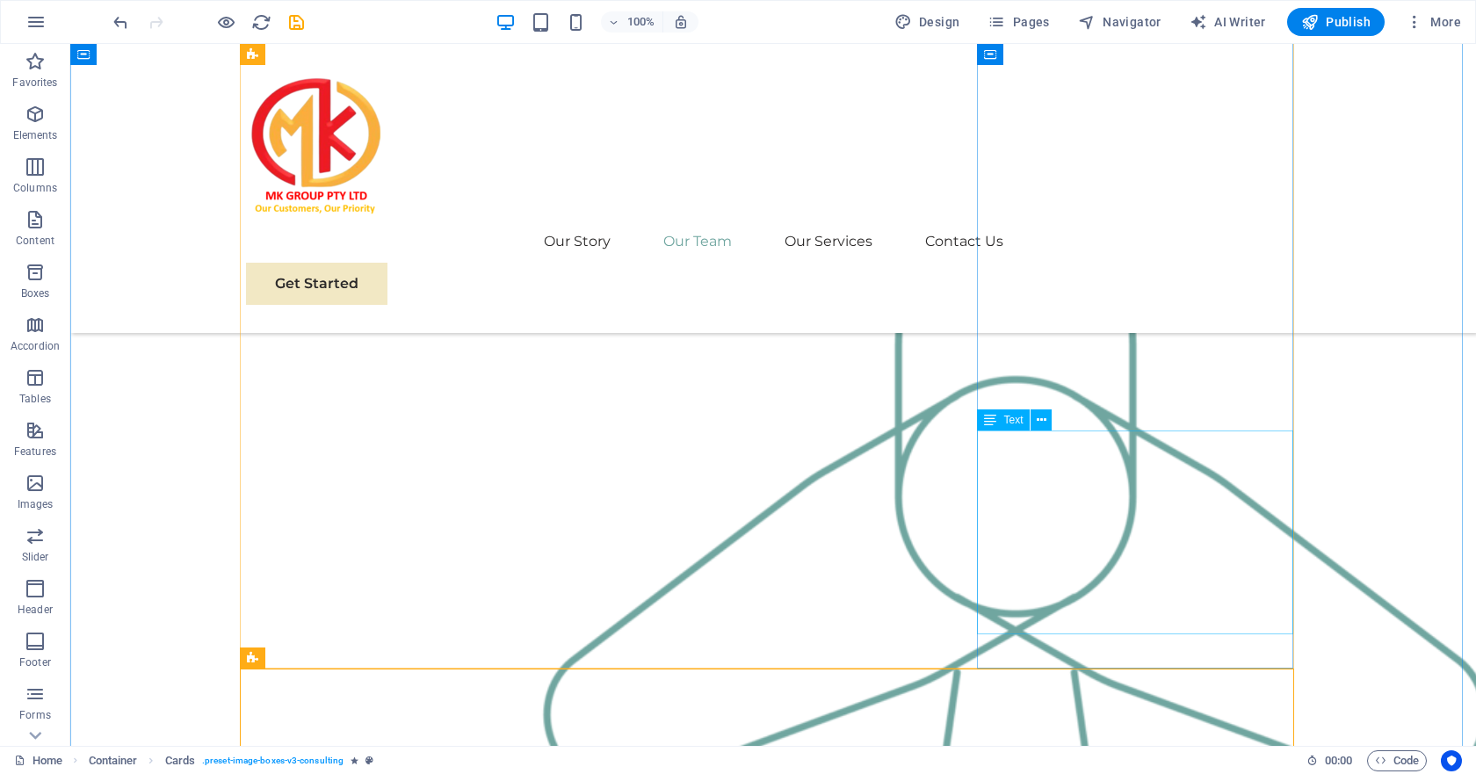
scroll to position [2477, 0]
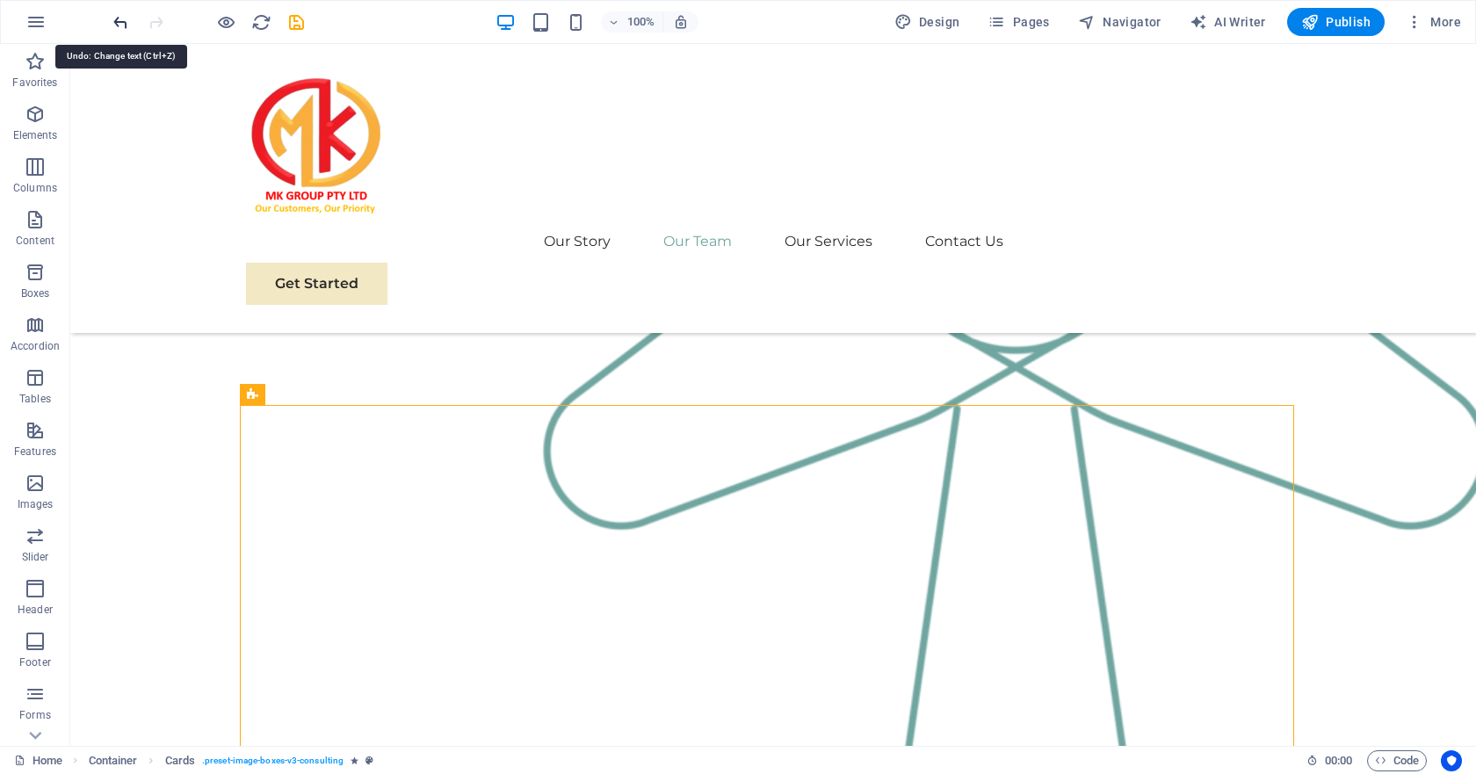
click at [125, 21] on icon "undo" at bounding box center [121, 22] width 20 height 20
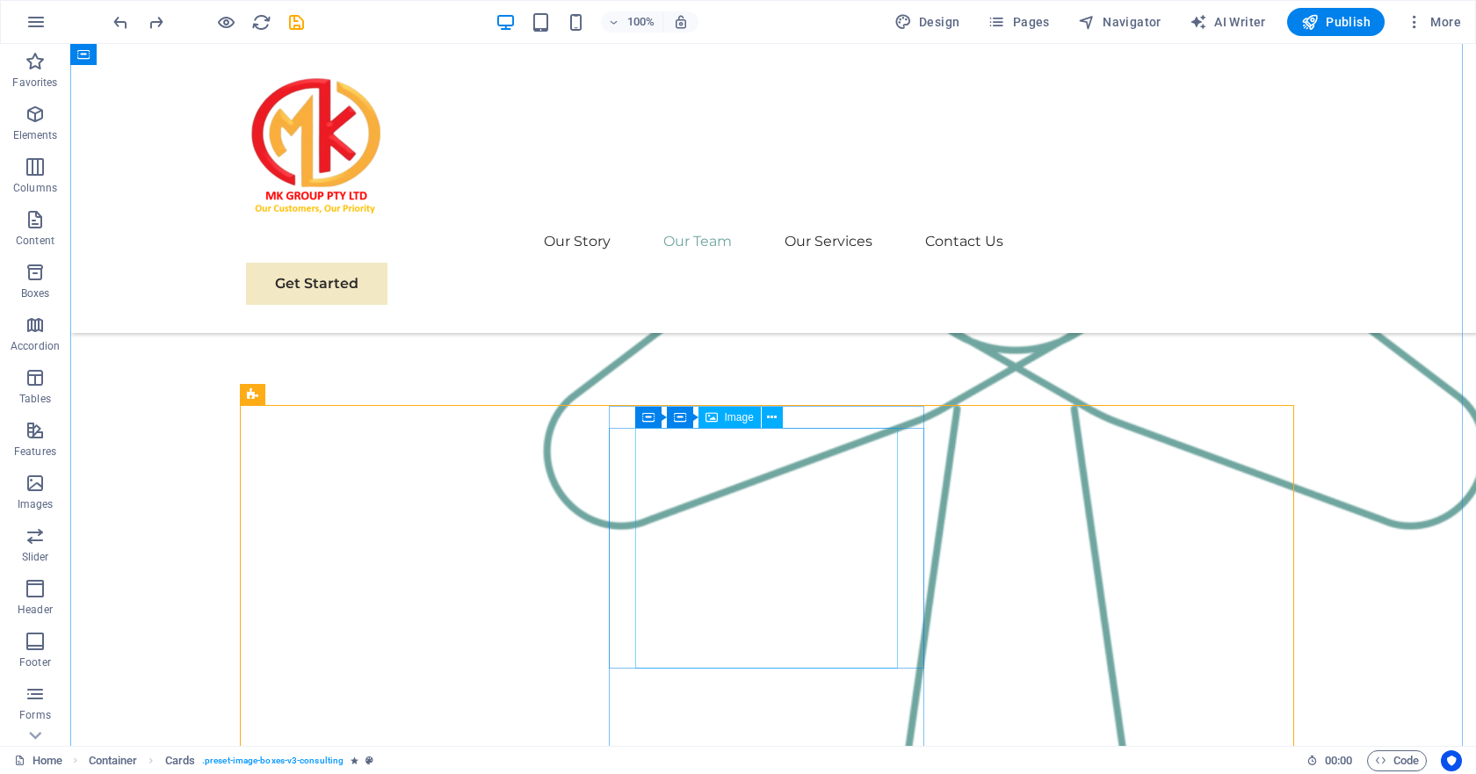
scroll to position [2740, 0]
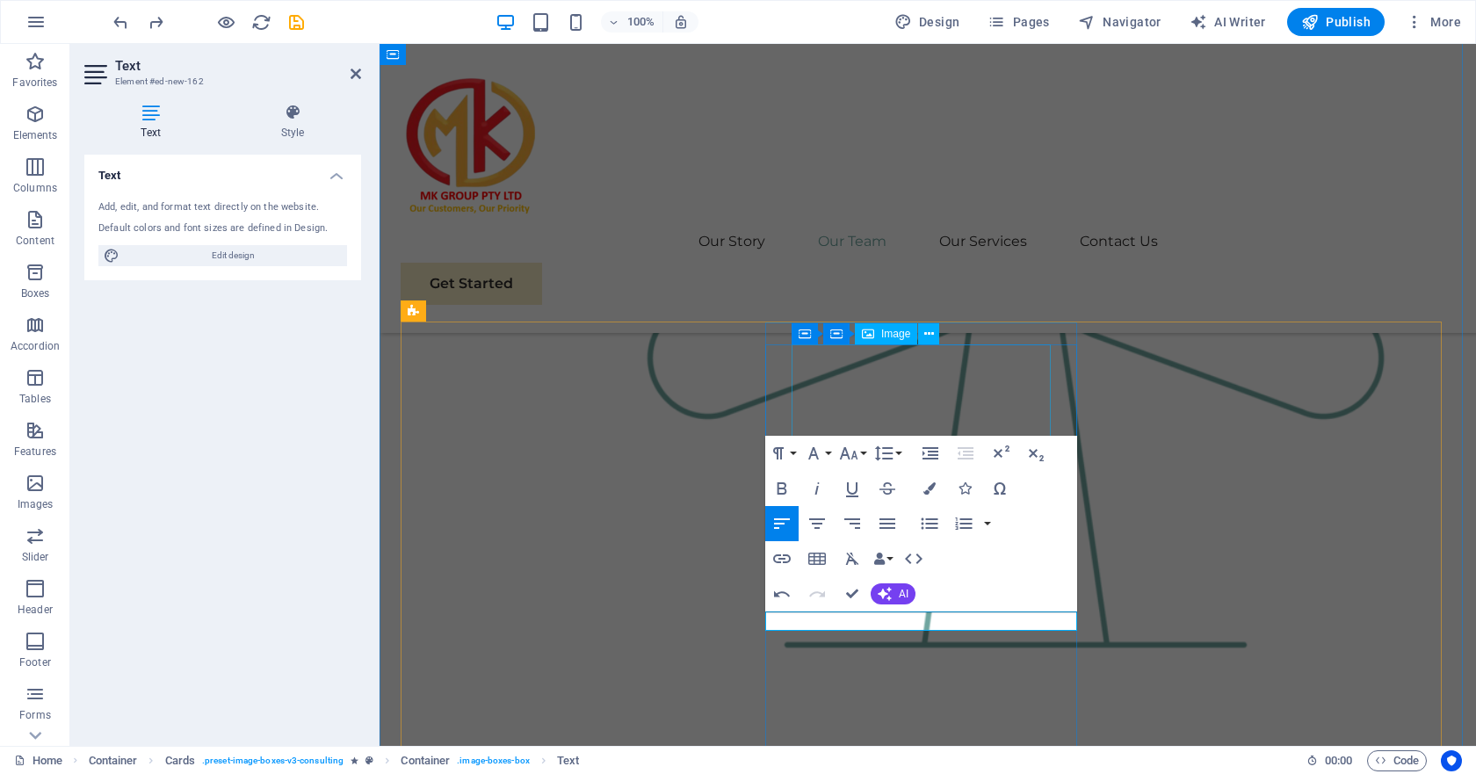
scroll to position [2732, 0]
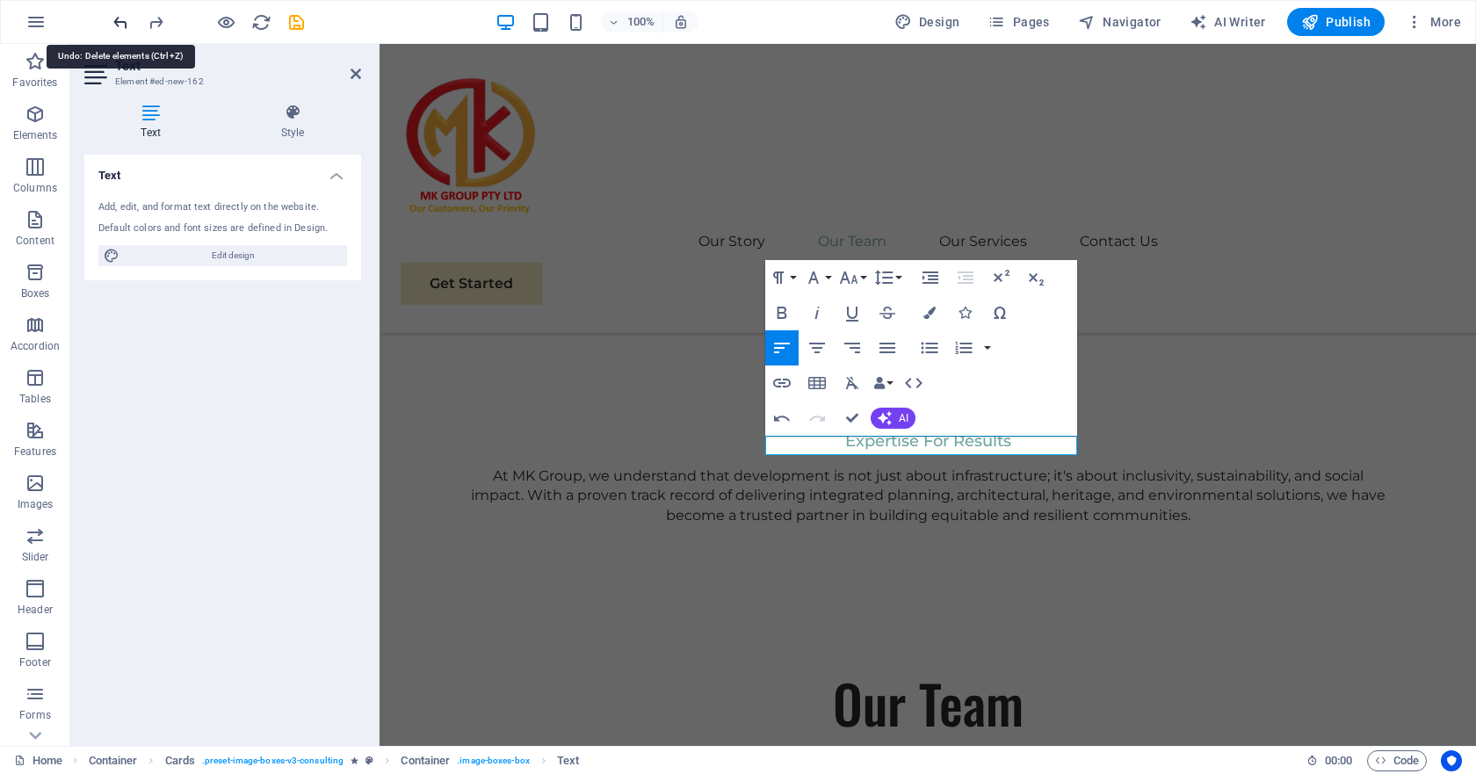
click at [119, 19] on icon "undo" at bounding box center [121, 22] width 20 height 20
click at [114, 22] on icon "undo" at bounding box center [121, 22] width 20 height 20
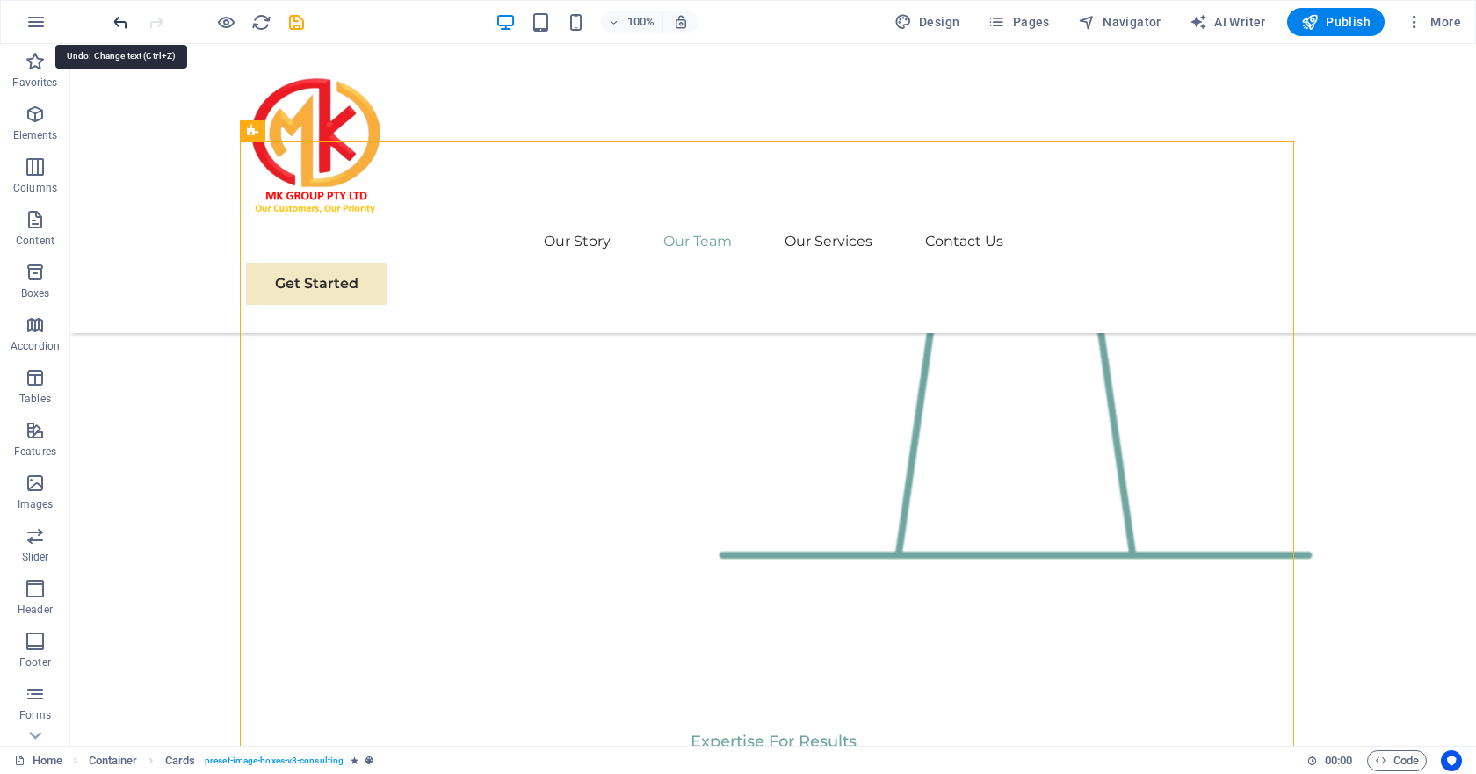
click at [123, 26] on icon "undo" at bounding box center [121, 22] width 20 height 20
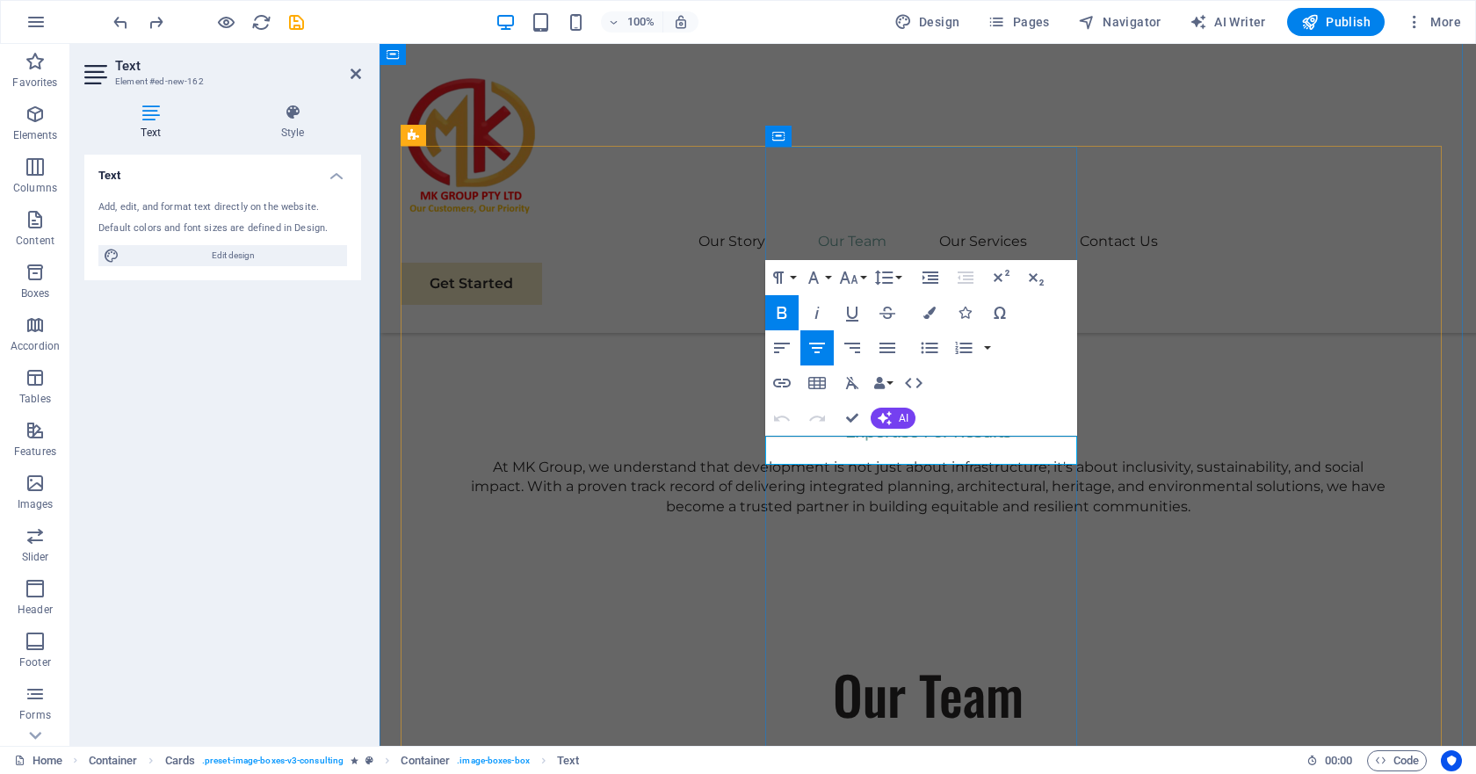
scroll to position [2732, 0]
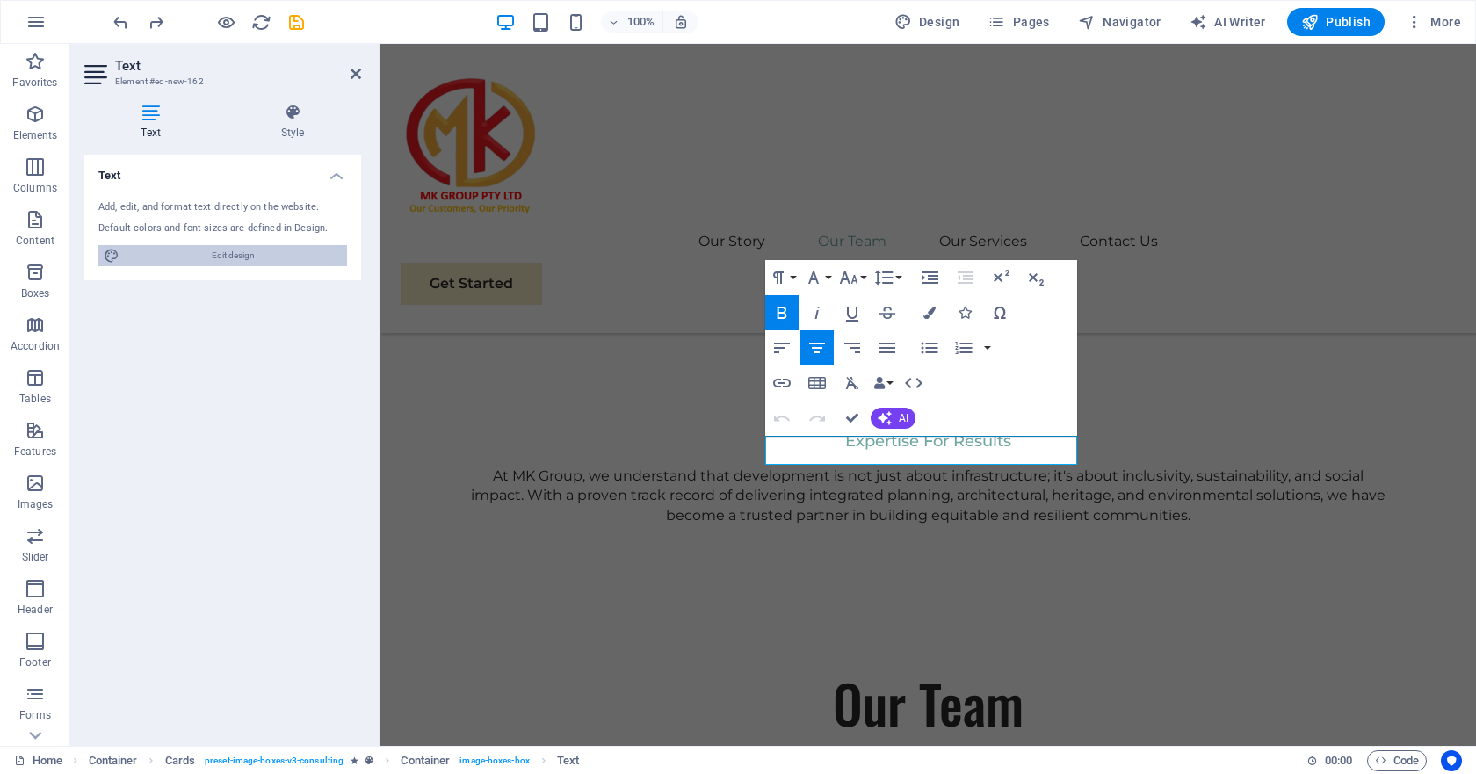
click at [262, 255] on span "Edit design" at bounding box center [233, 255] width 217 height 21
select select "px"
select select "400"
select select "px"
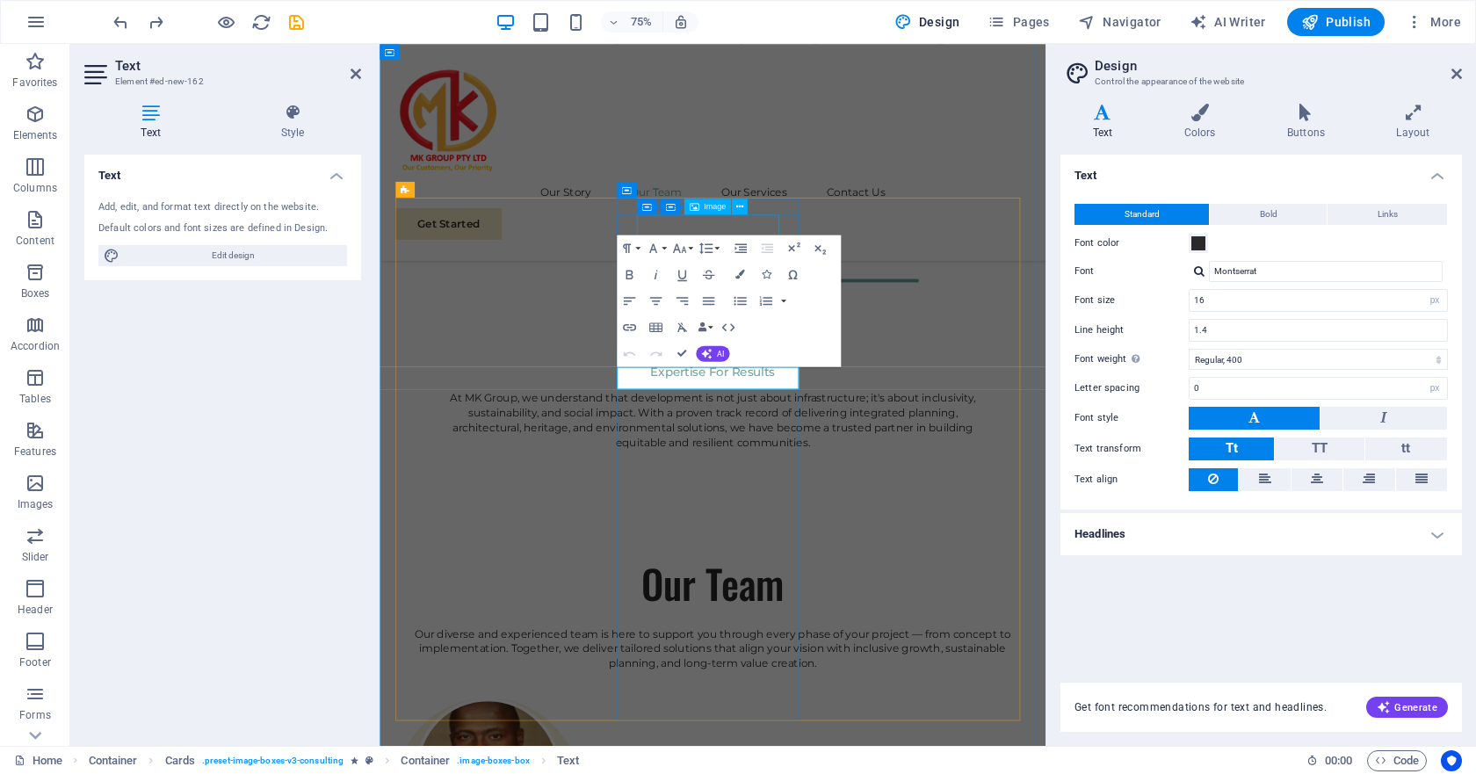
scroll to position [2694, 0]
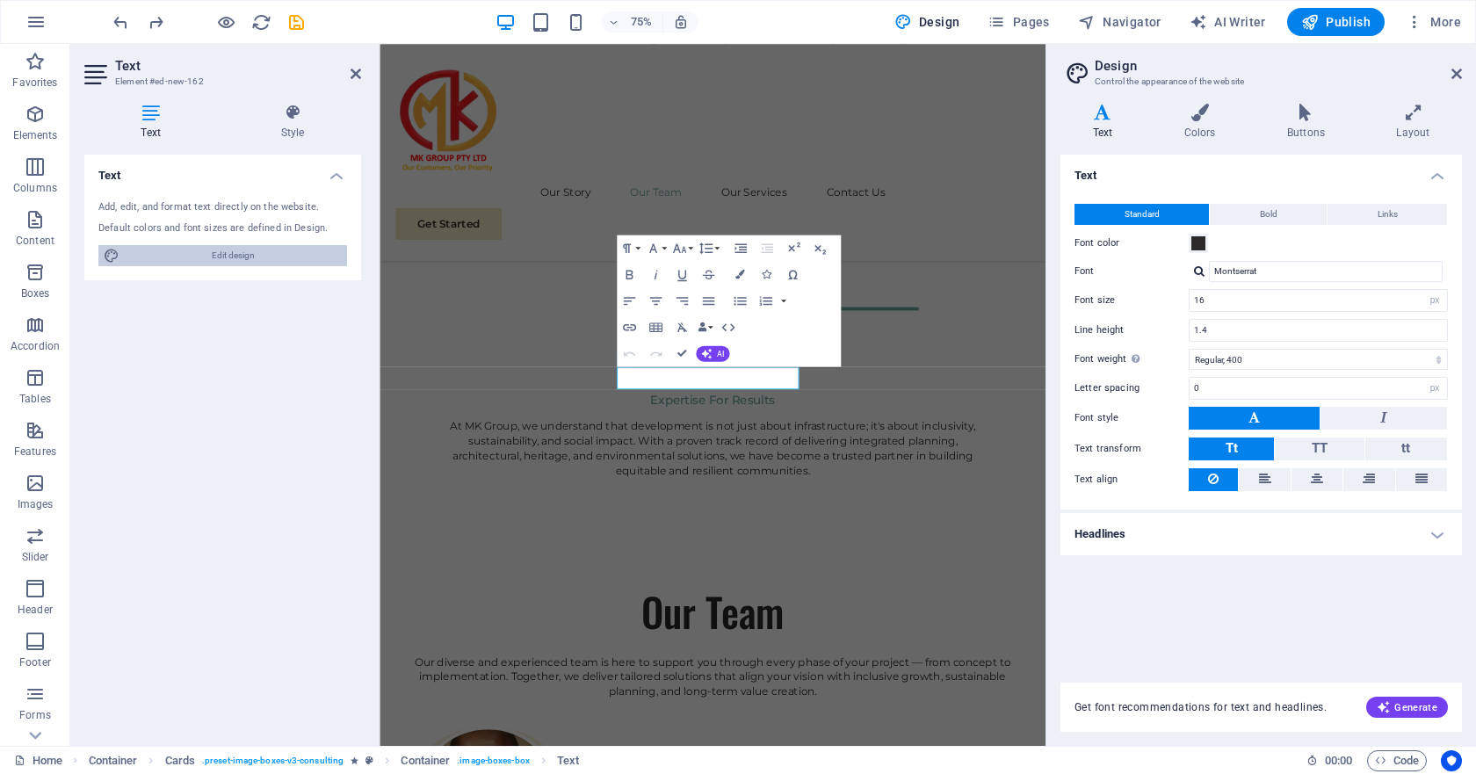
click at [215, 255] on span "Edit design" at bounding box center [233, 255] width 217 height 21
click at [1103, 119] on icon at bounding box center [1102, 113] width 84 height 18
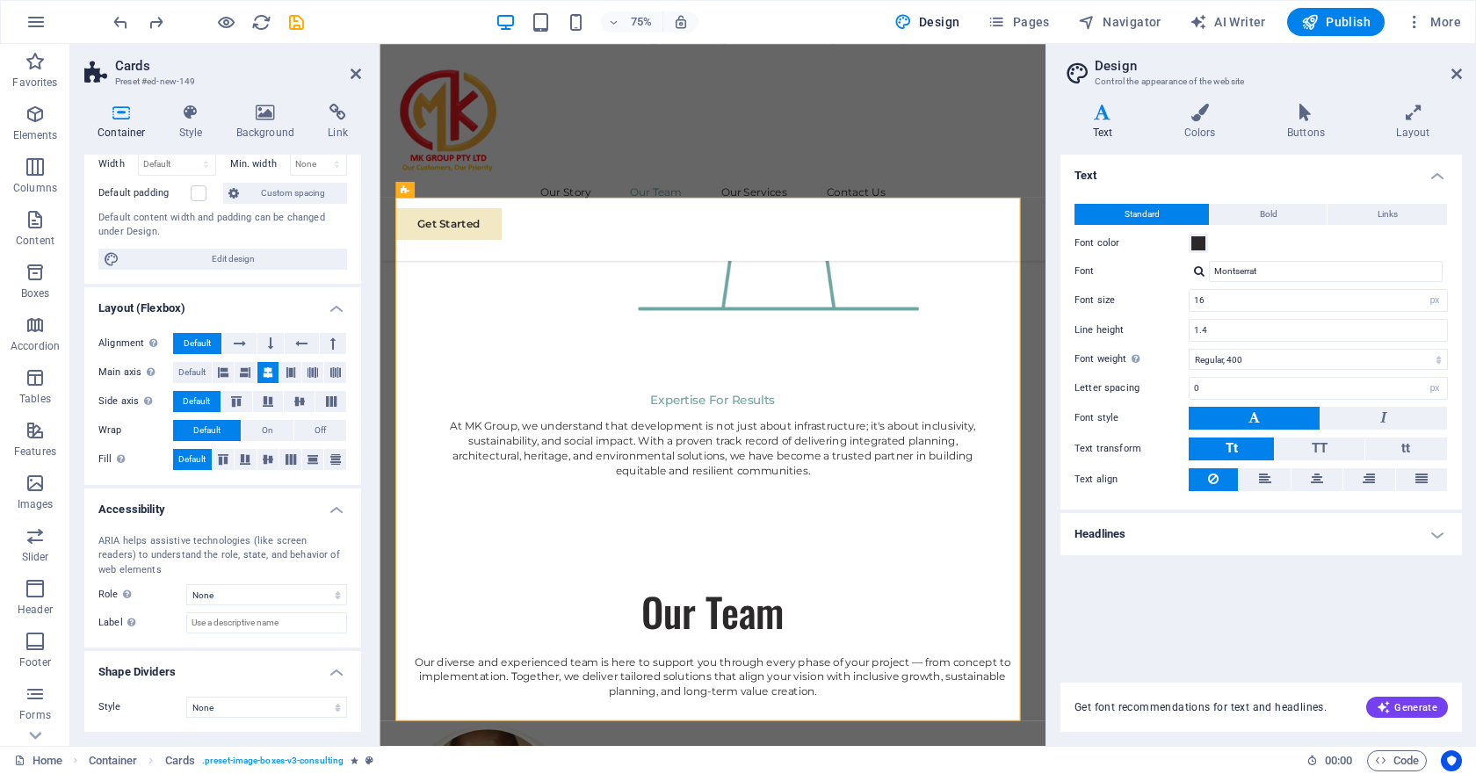
scroll to position [0, 0]
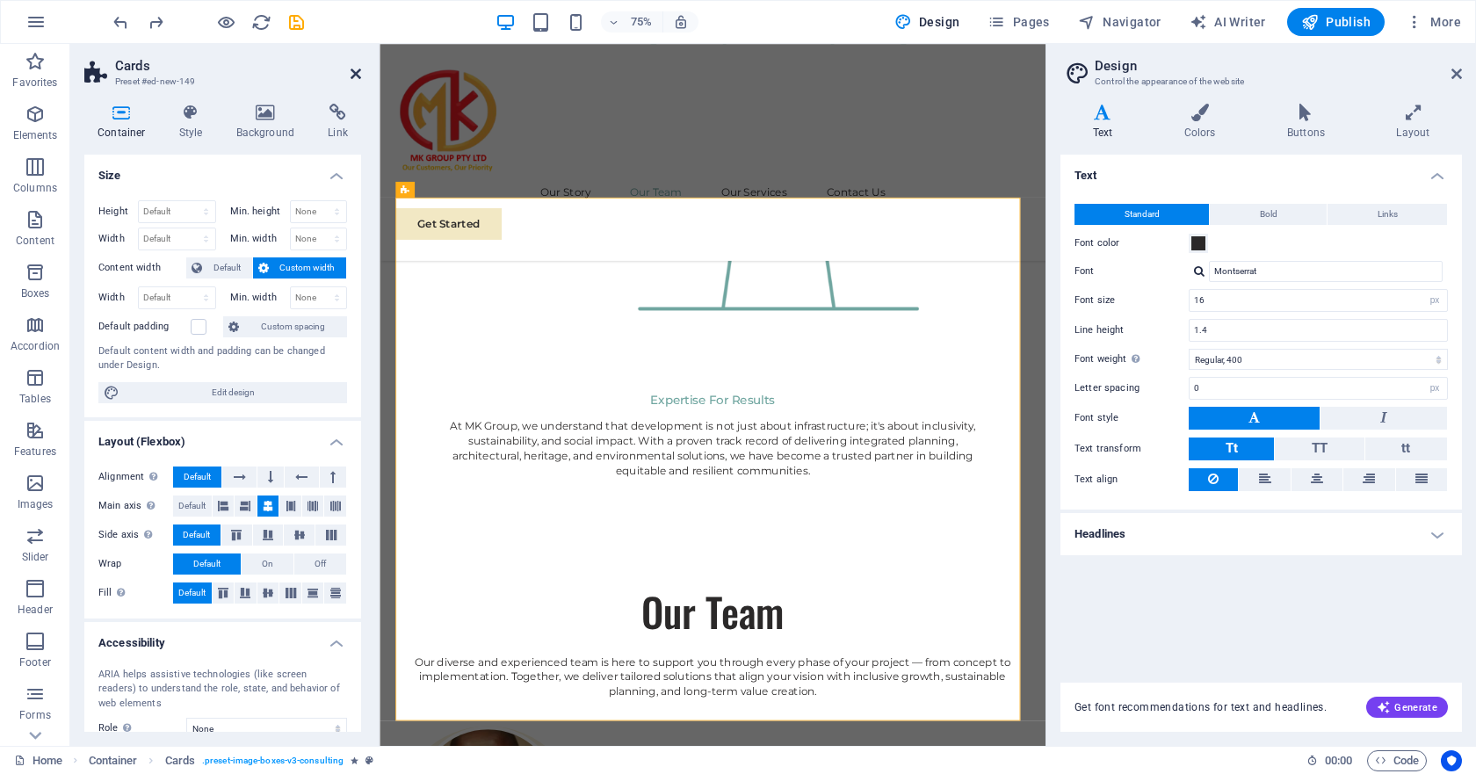
click at [354, 71] on icon at bounding box center [355, 74] width 11 height 14
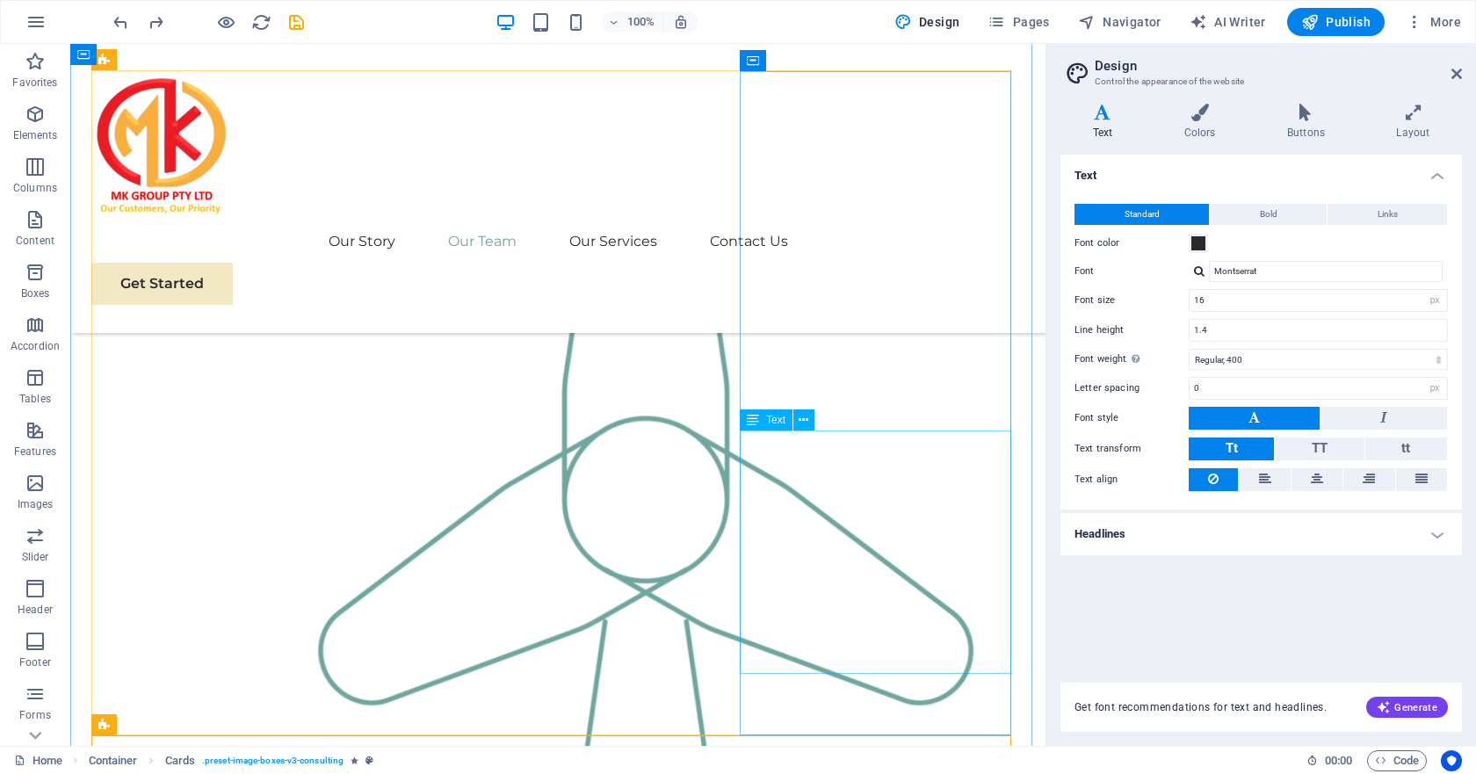
scroll to position [2758, 0]
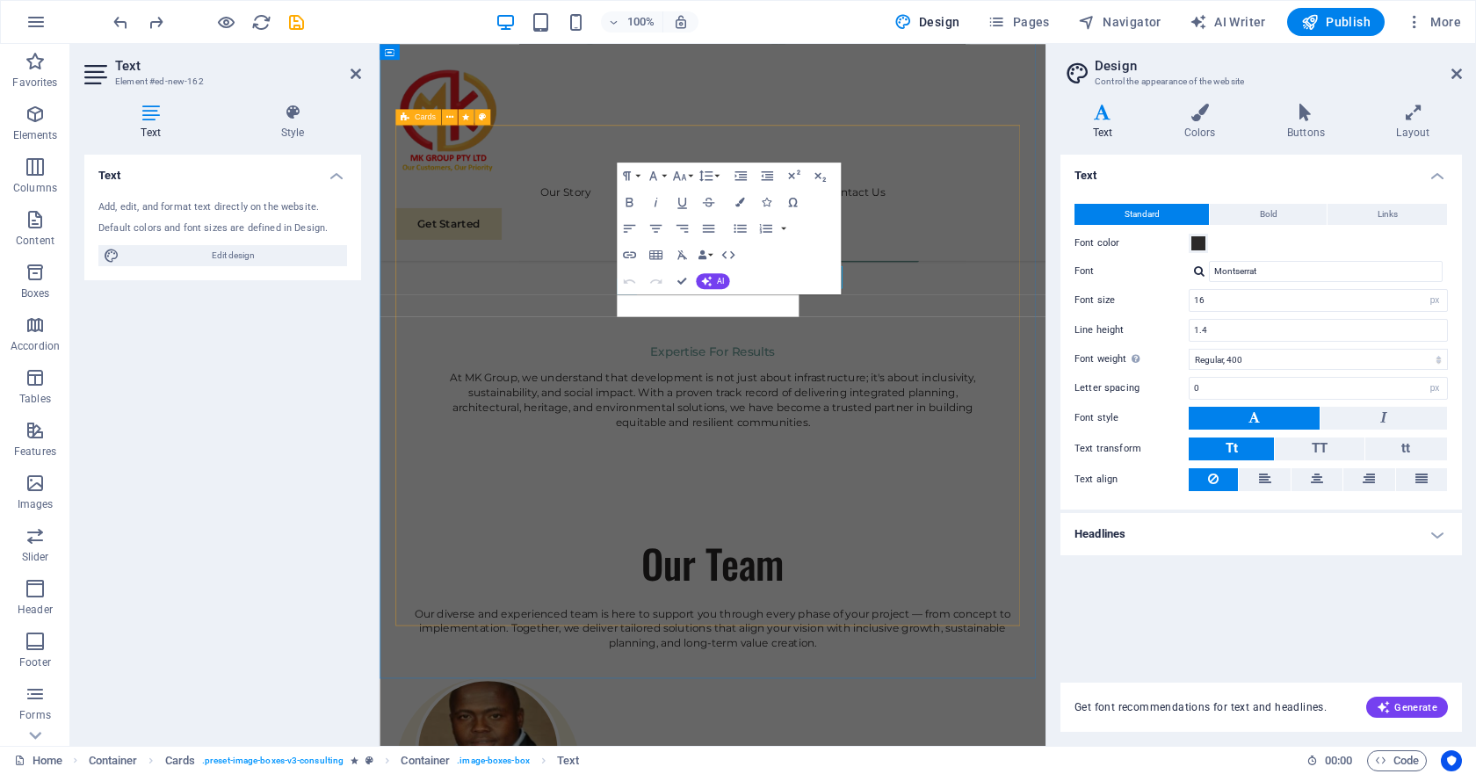
scroll to position [2791, 0]
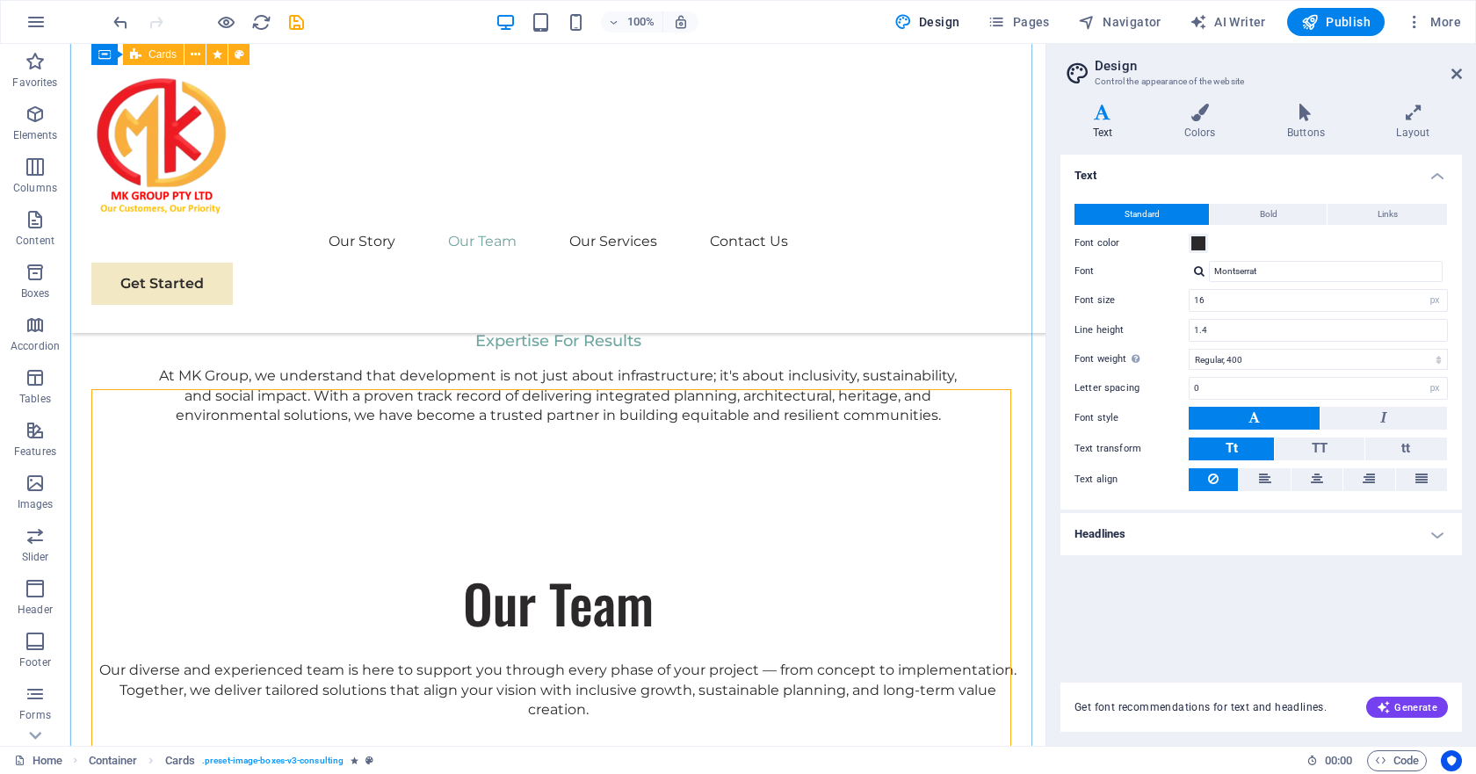
scroll to position [2489, 0]
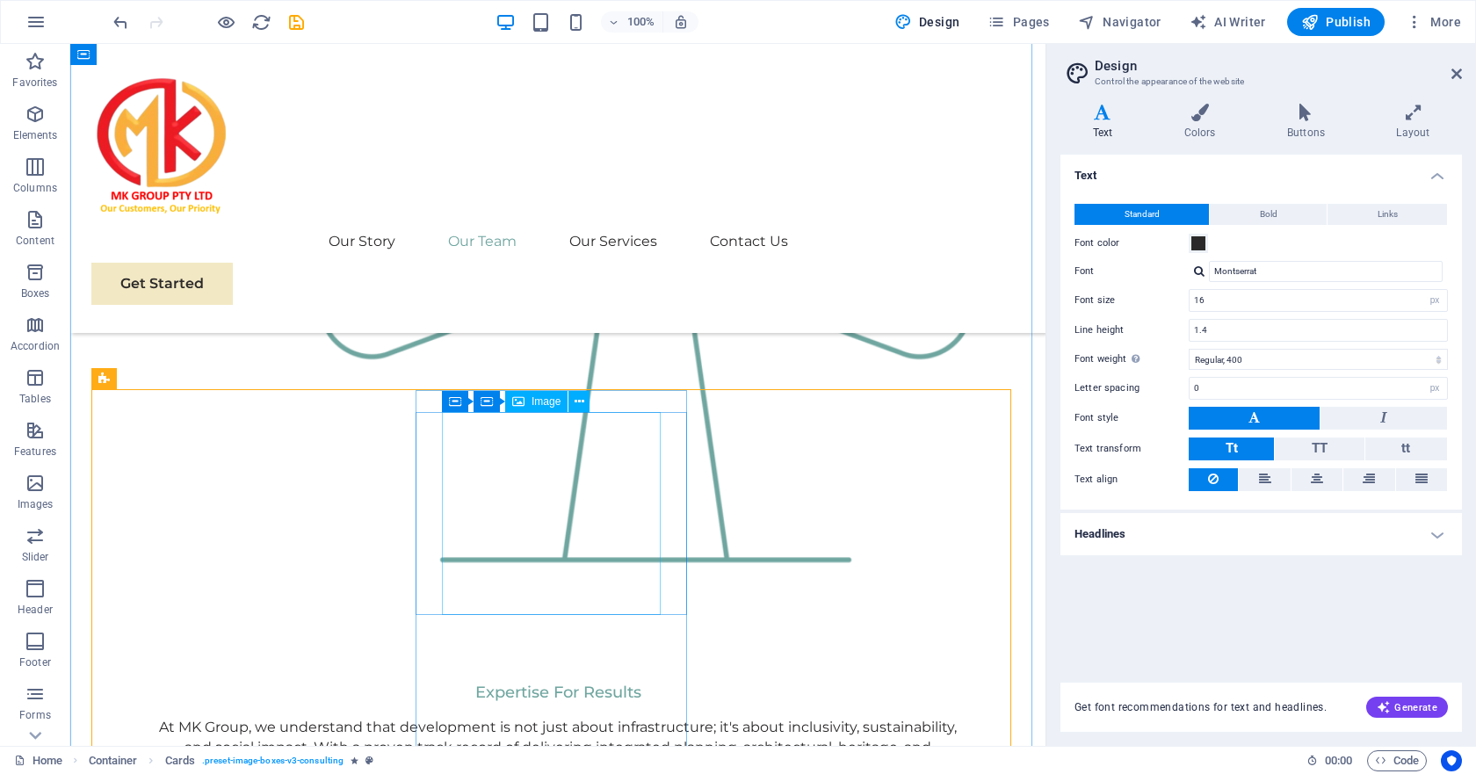
select select "px"
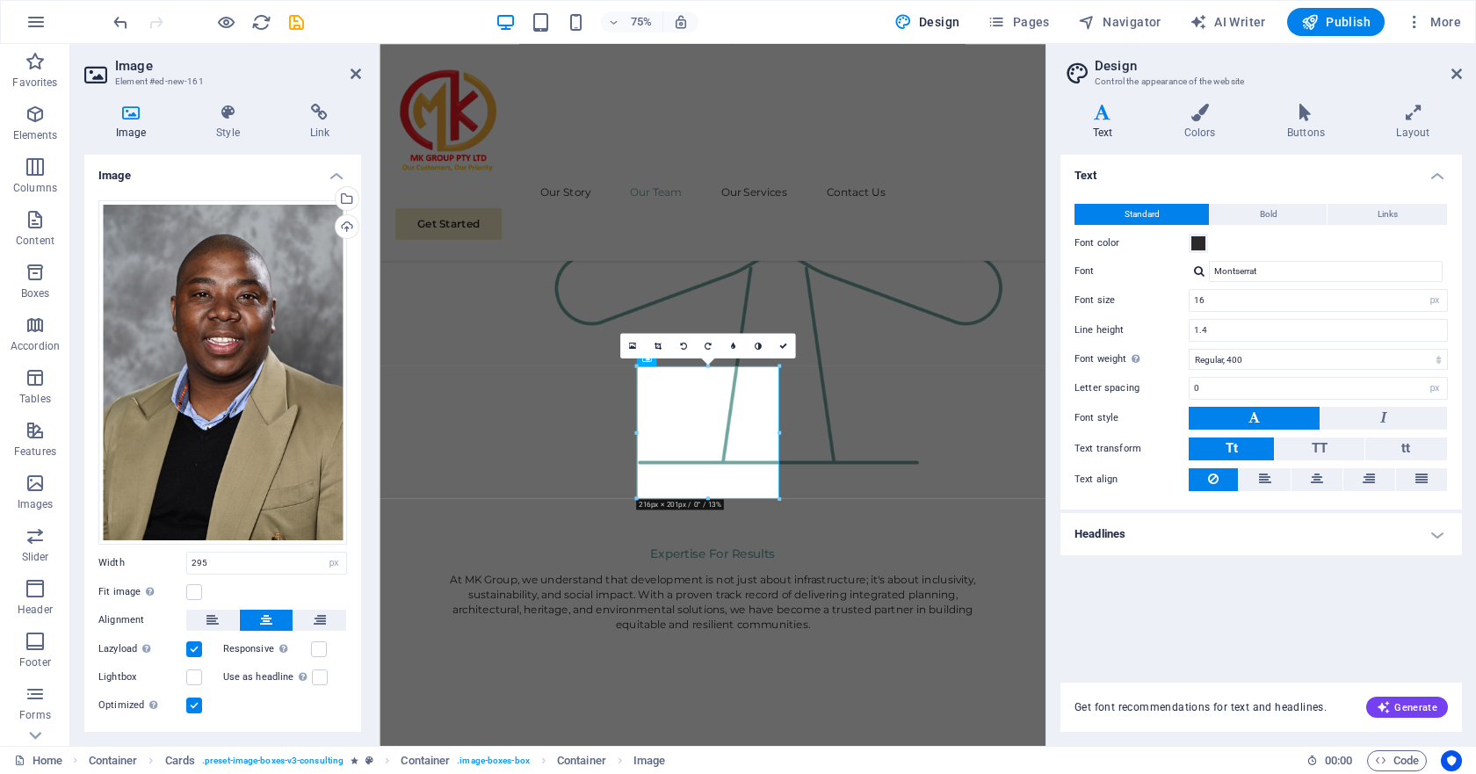
scroll to position [2492, 0]
click at [254, 329] on div "Drag files here, click to choose files or select files from Files or our free s…" at bounding box center [222, 372] width 249 height 344
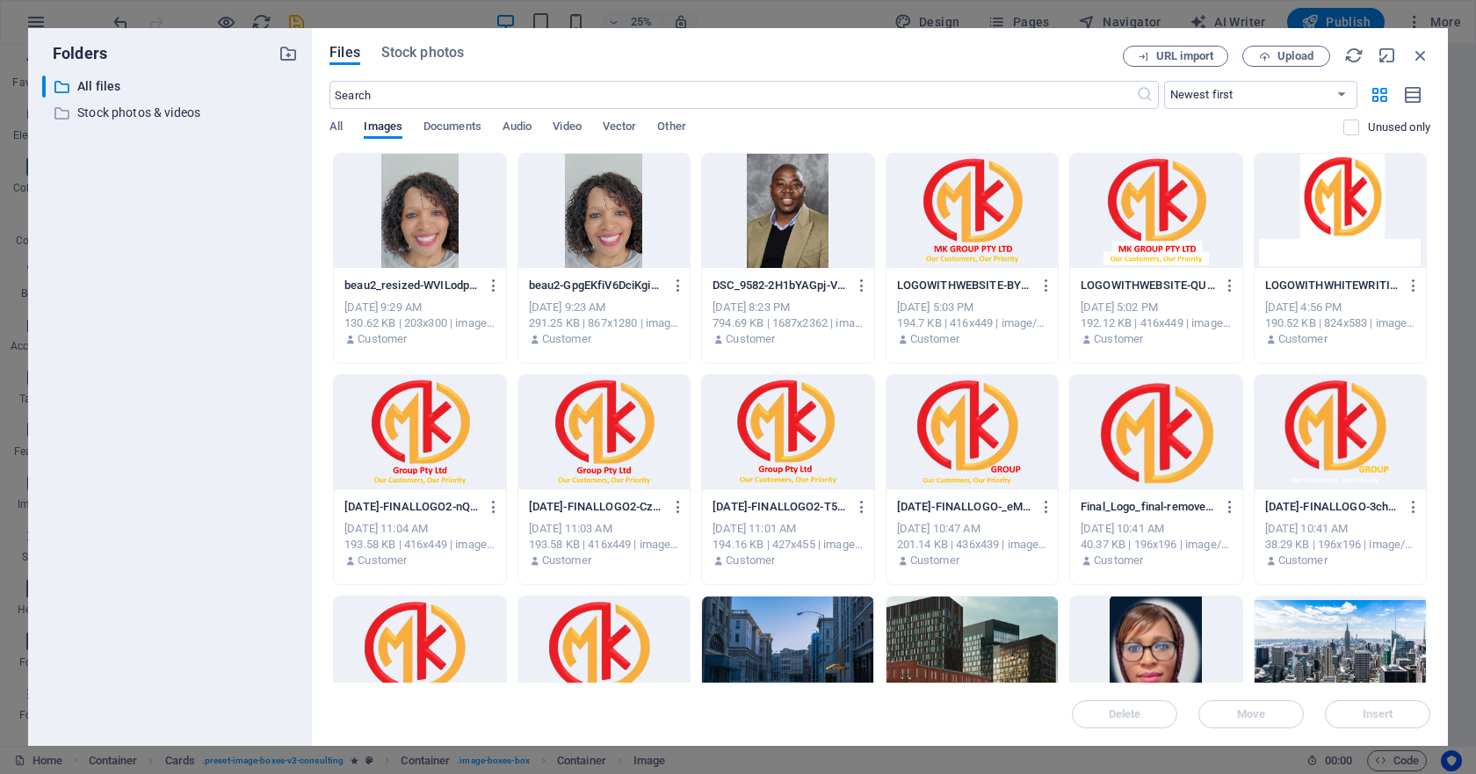
scroll to position [2468, 0]
click at [428, 229] on div at bounding box center [419, 211] width 171 height 114
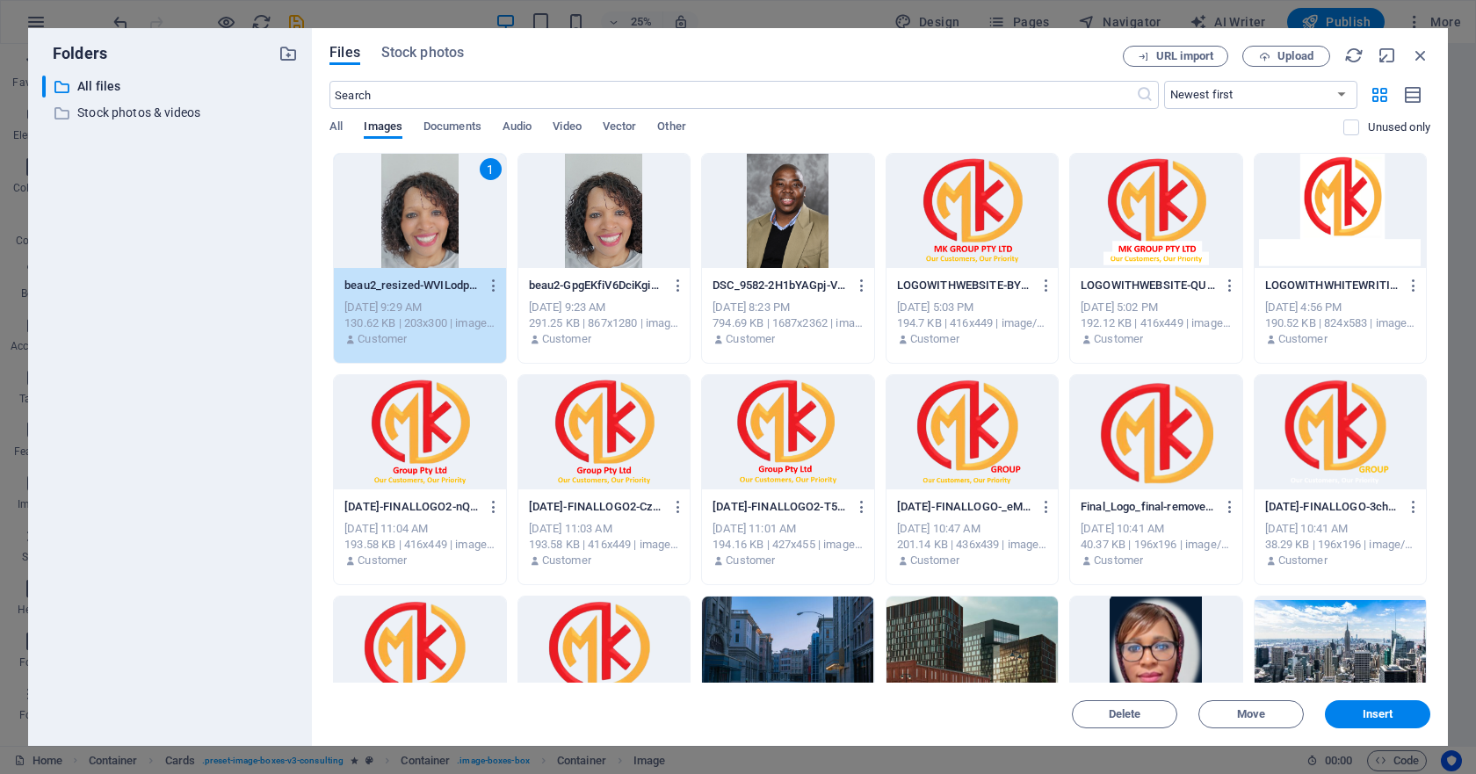
click at [428, 229] on div "1" at bounding box center [419, 211] width 171 height 114
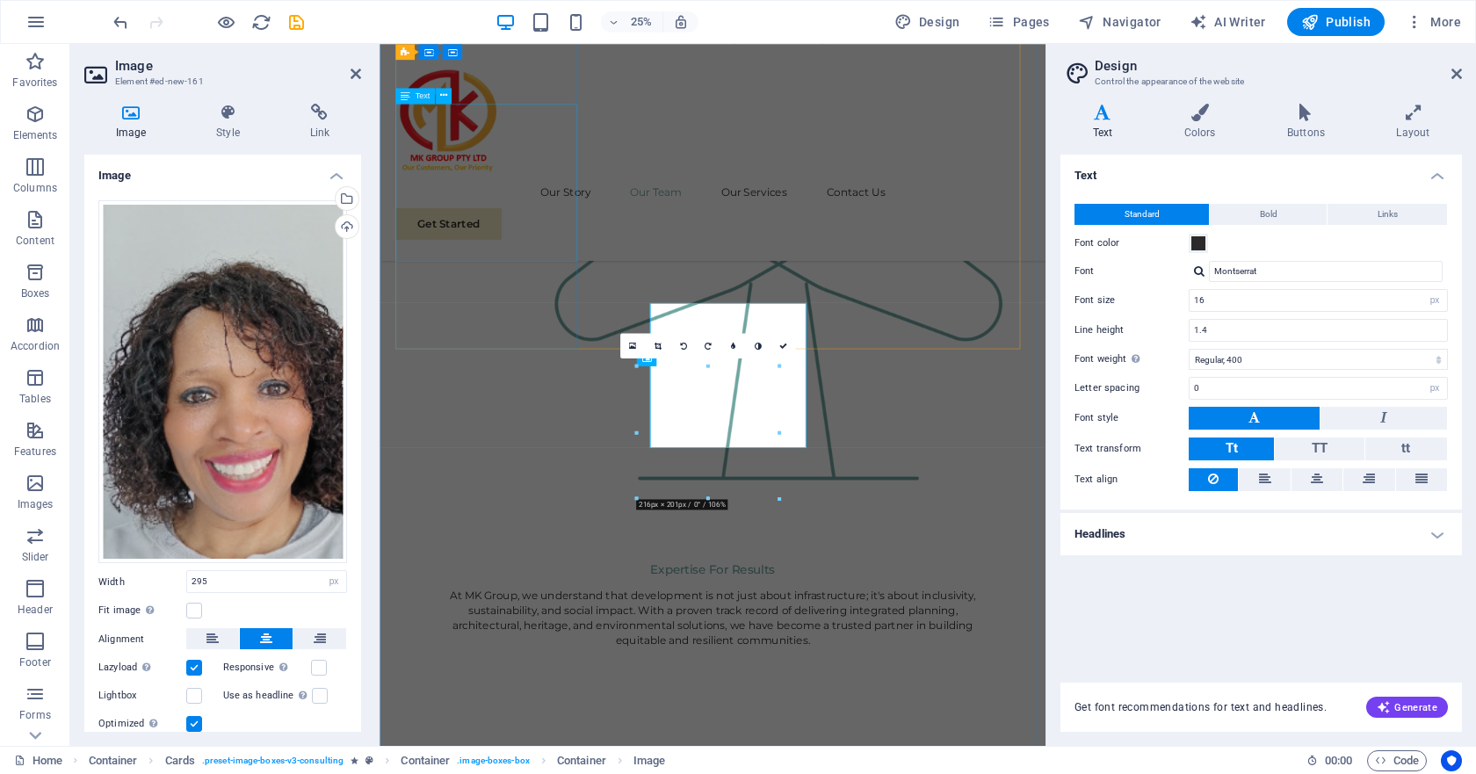
scroll to position [2492, 0]
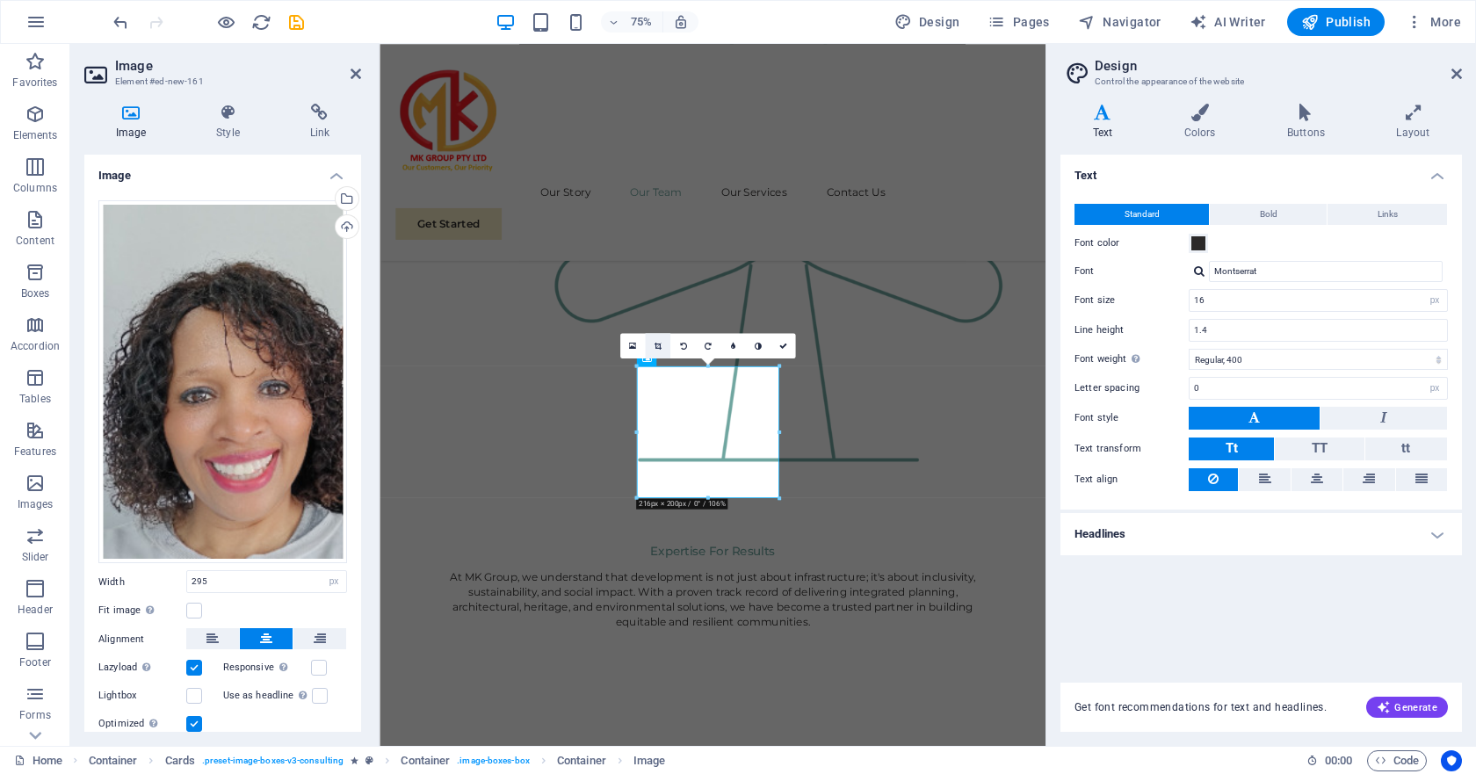
click at [655, 346] on icon at bounding box center [656, 346] width 7 height 8
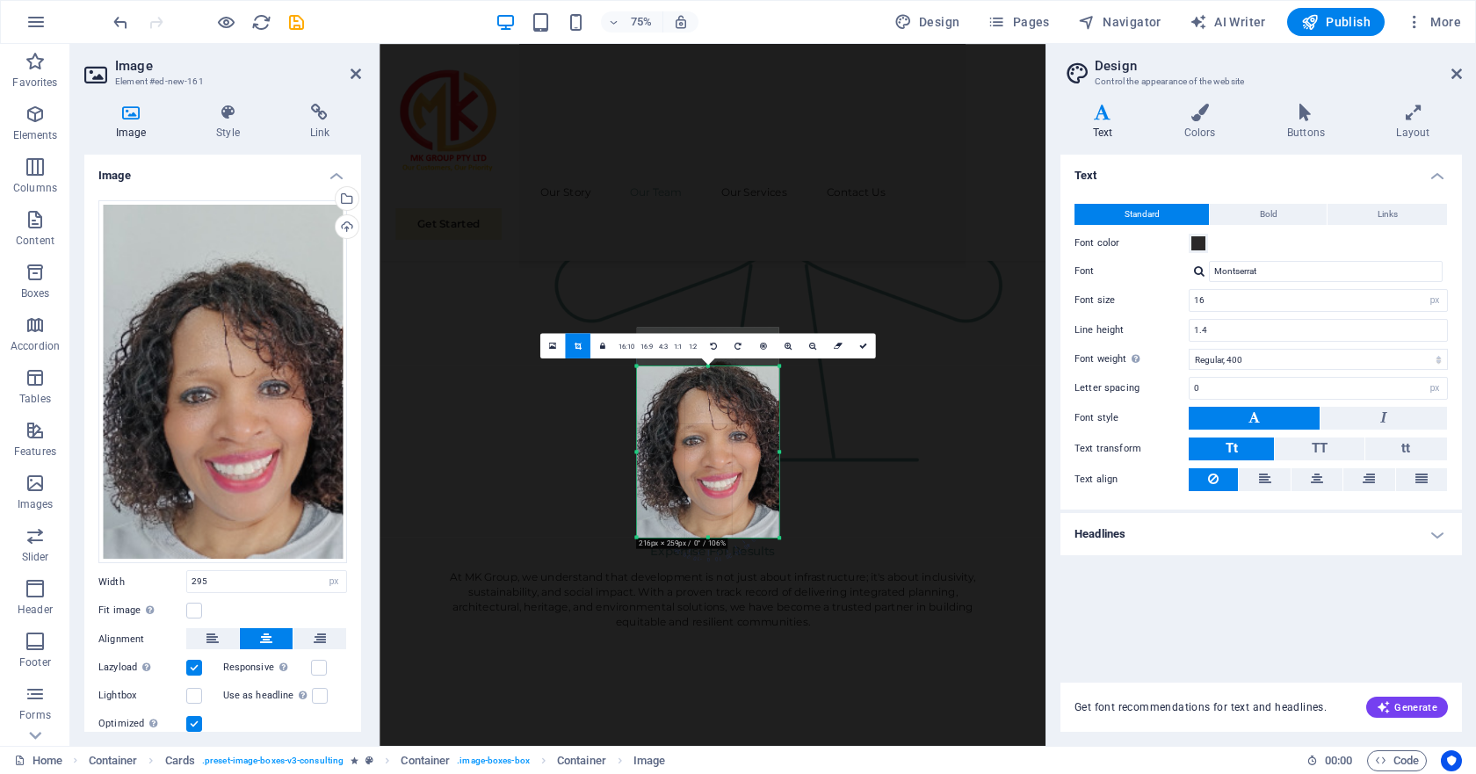
drag, startPoint x: 782, startPoint y: 501, endPoint x: 792, endPoint y: 550, distance: 50.3
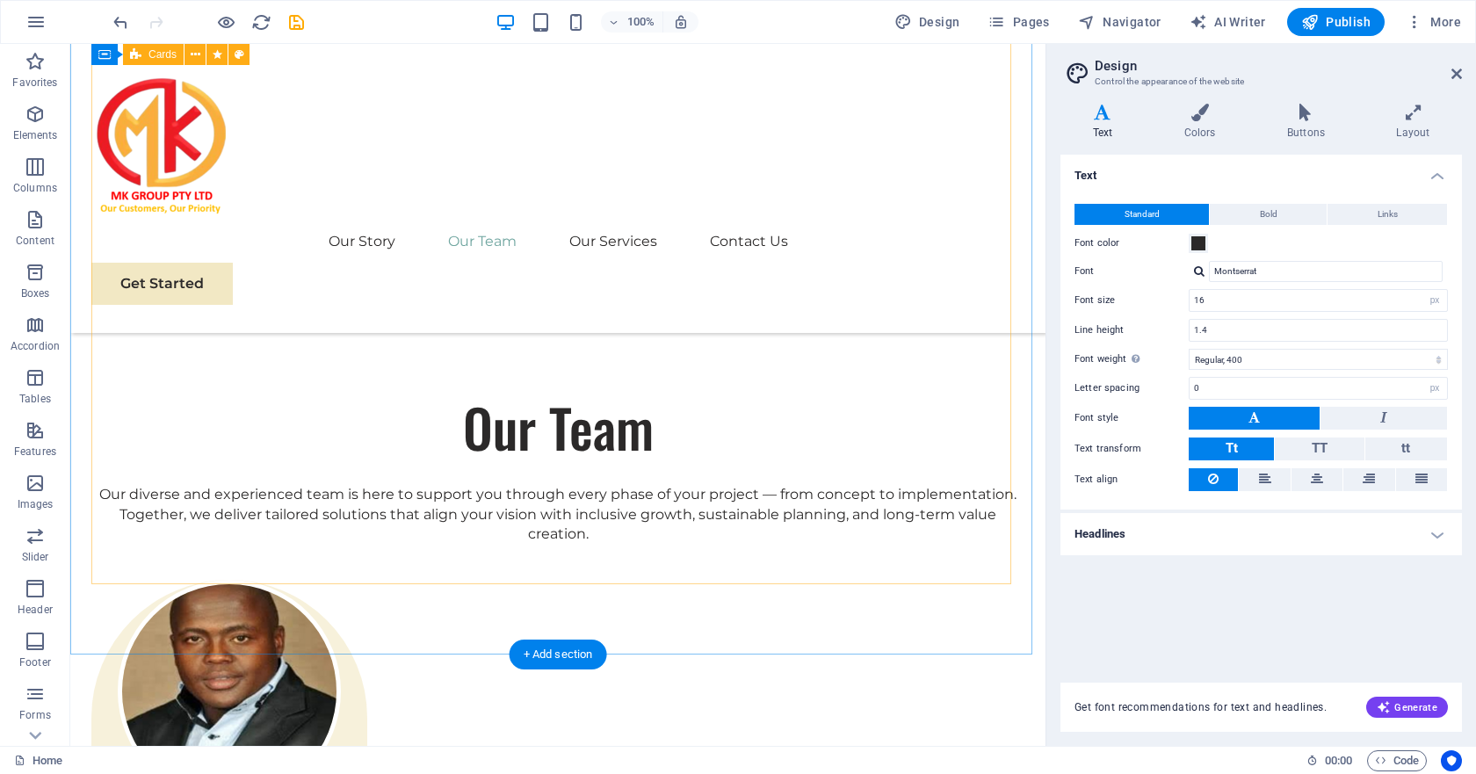
scroll to position [2665, 0]
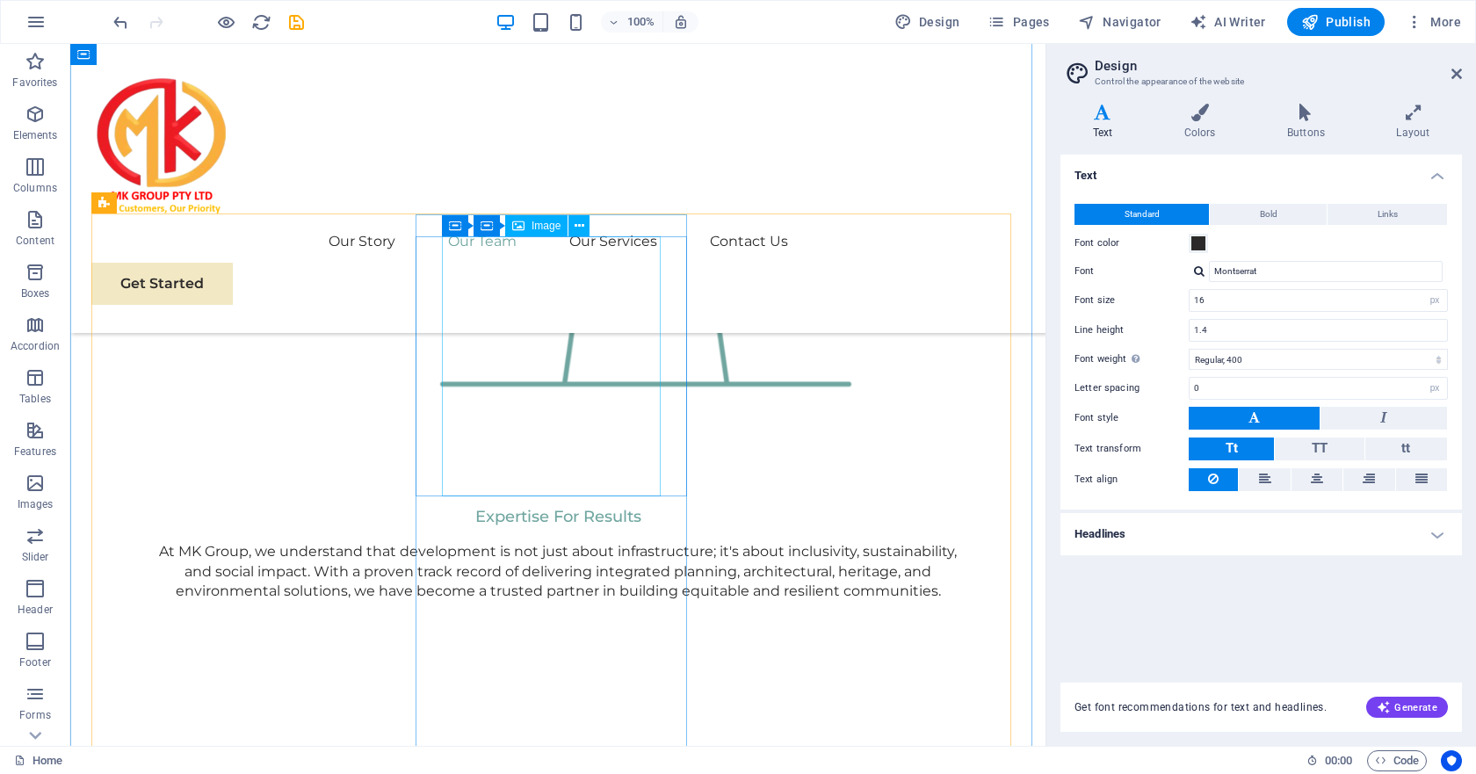
select select "px"
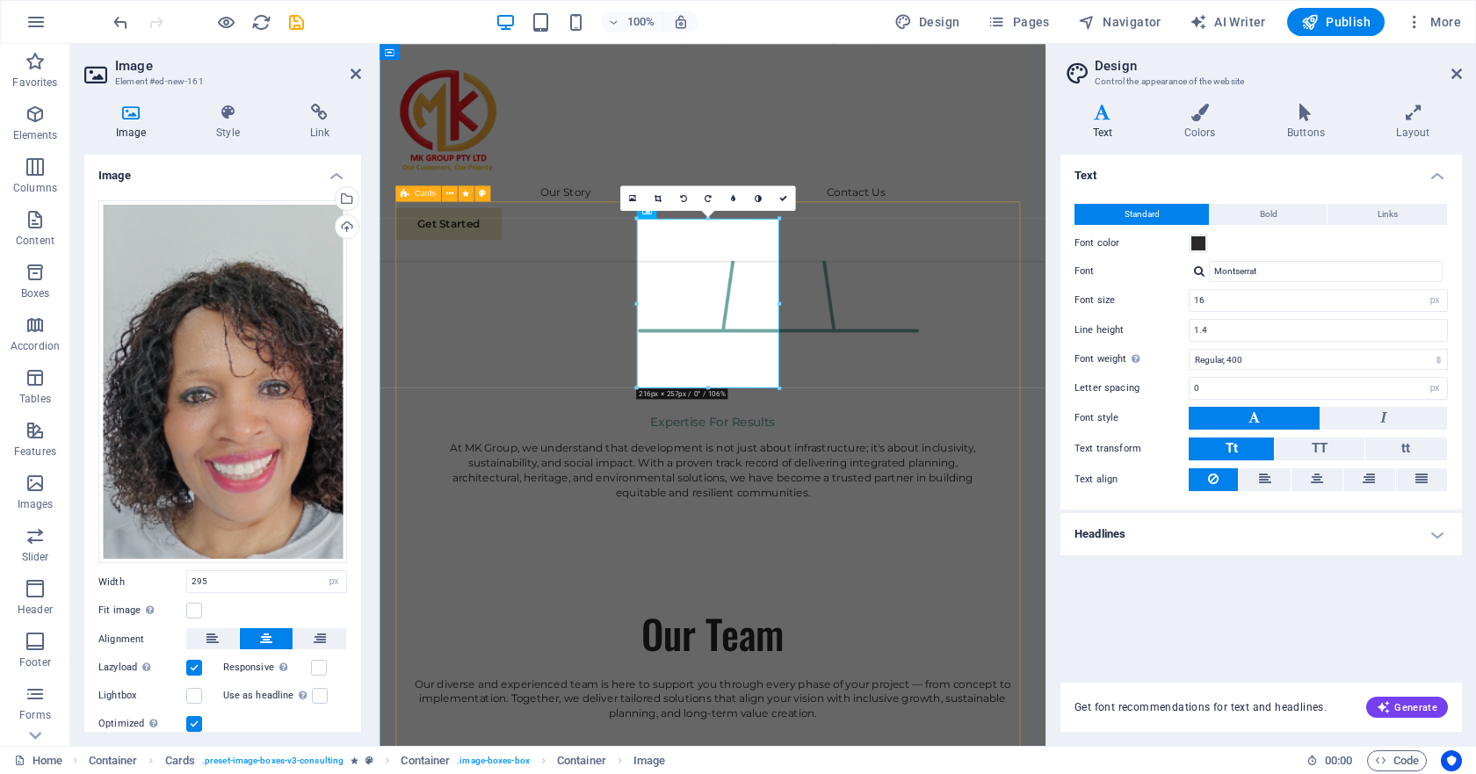
scroll to position [2689, 0]
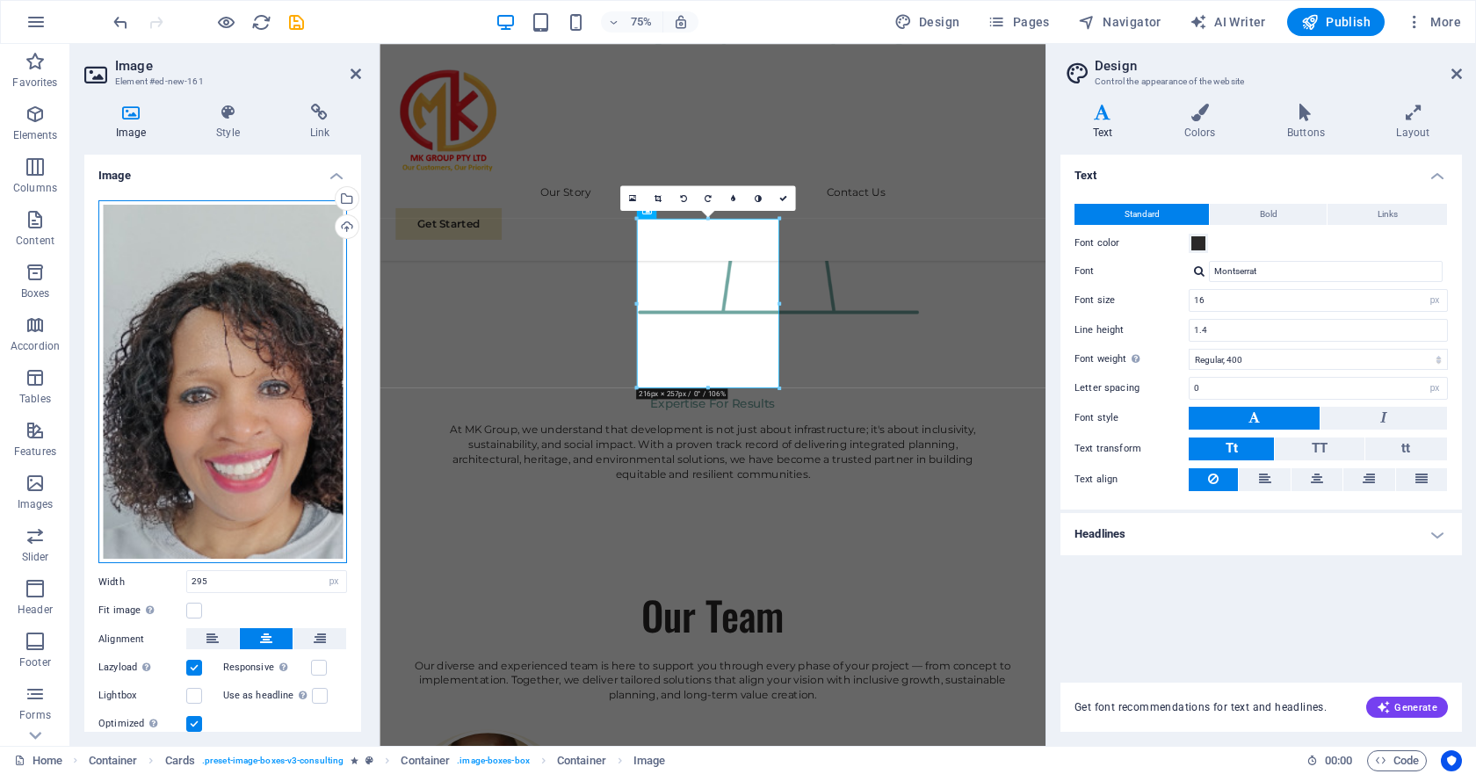
click at [263, 435] on div "Drag files here, click to choose files or select files from Files or our free s…" at bounding box center [222, 381] width 249 height 363
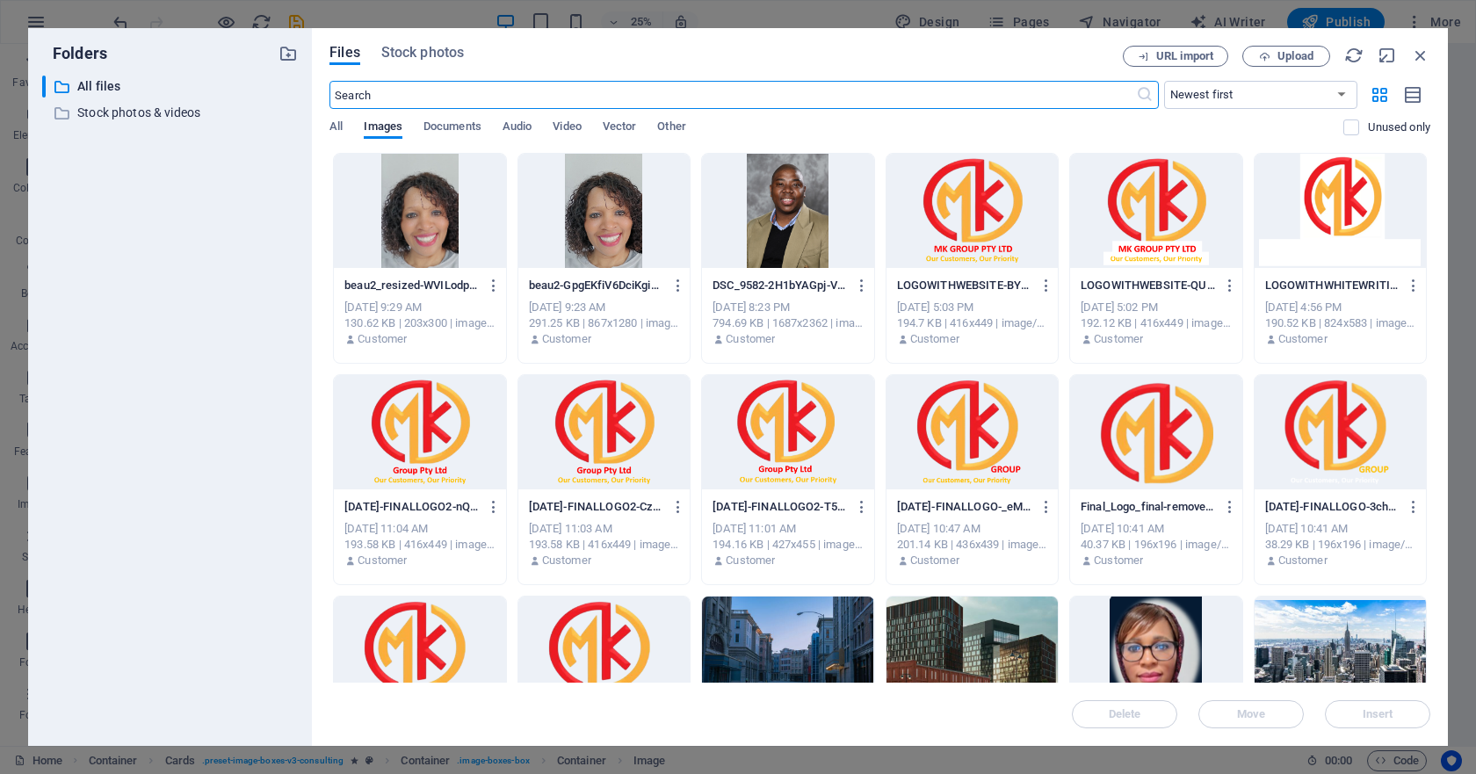
scroll to position [2645, 0]
click at [616, 233] on div at bounding box center [603, 211] width 171 height 114
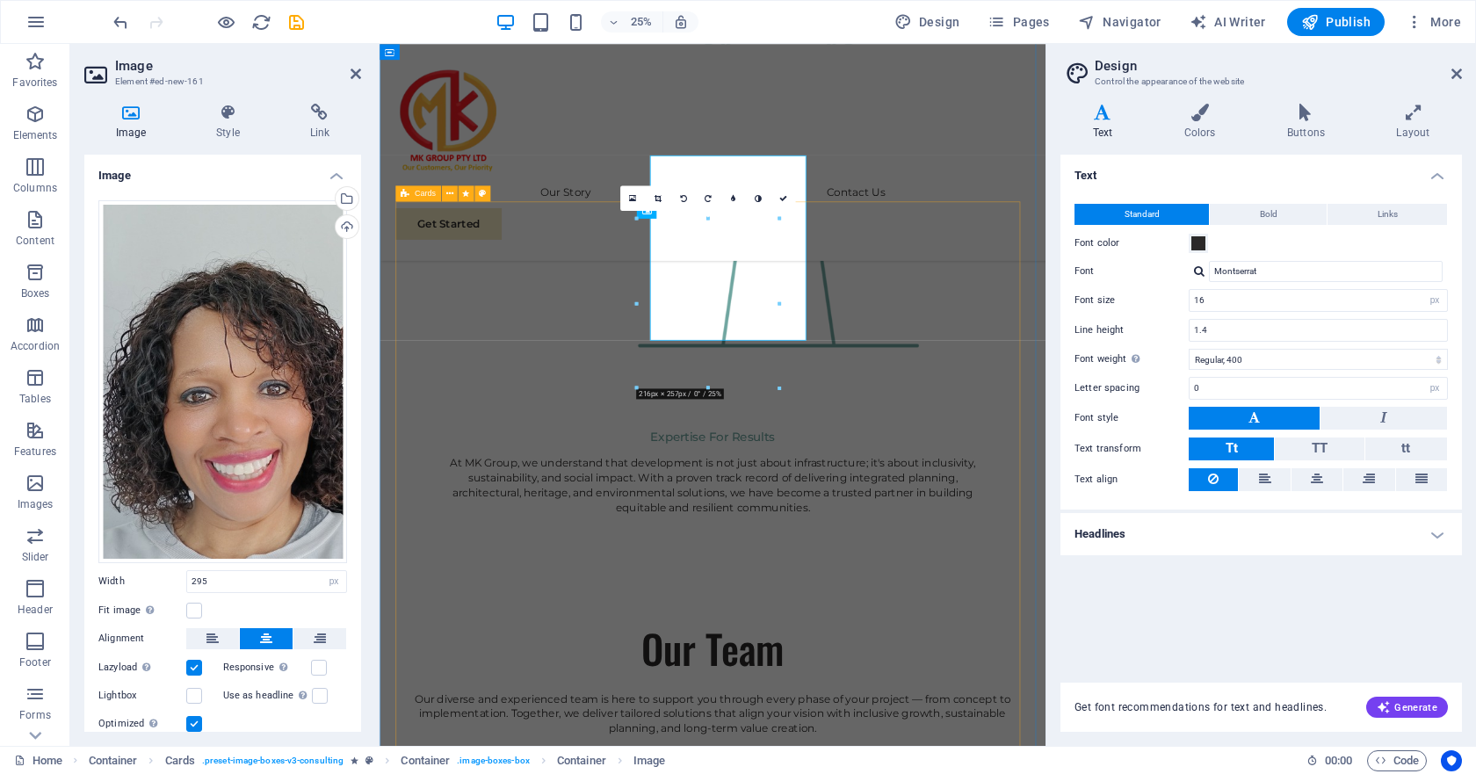
scroll to position [2689, 0]
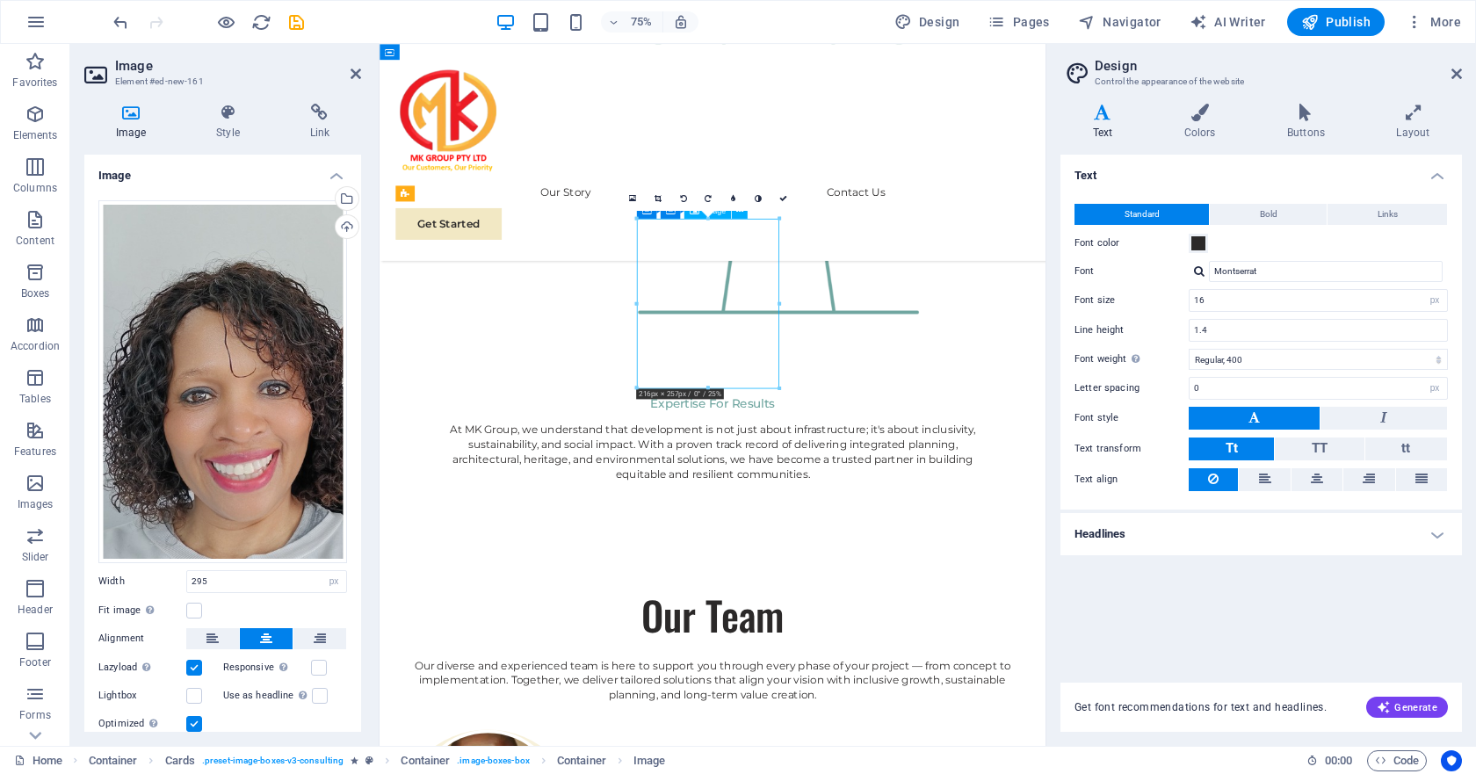
drag, startPoint x: 824, startPoint y: 451, endPoint x: 816, endPoint y: 442, distance: 11.8
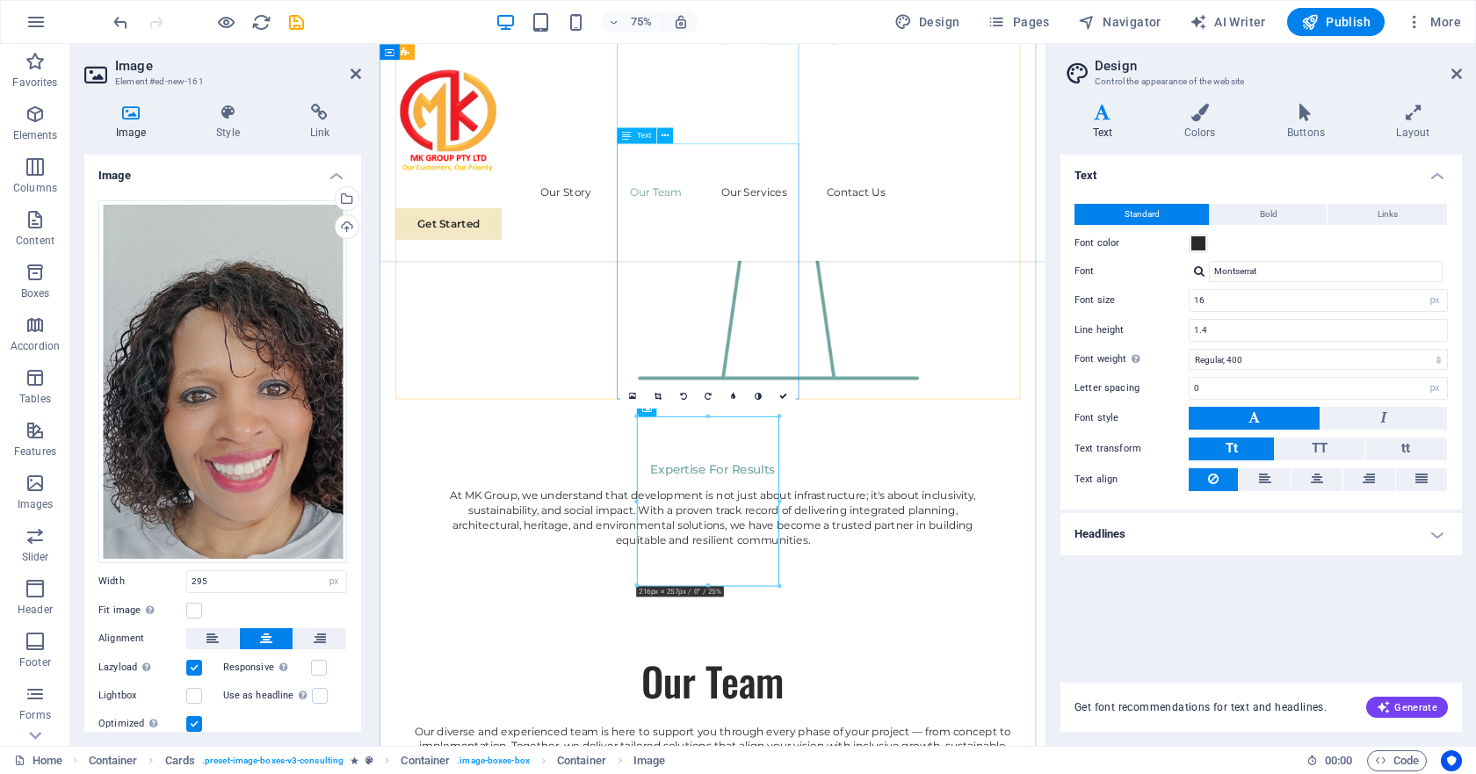
scroll to position [2425, 0]
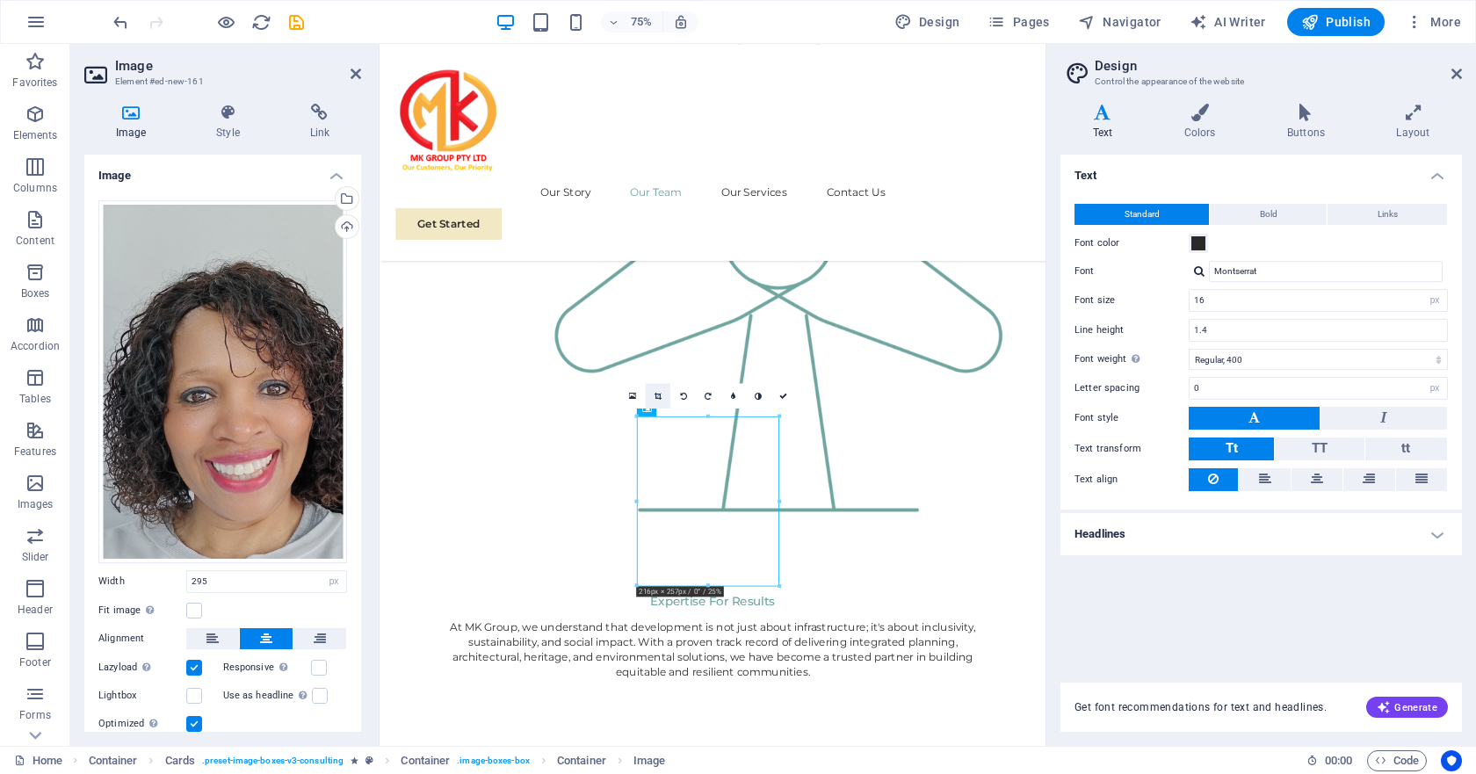
click at [658, 394] on icon at bounding box center [656, 396] width 7 height 8
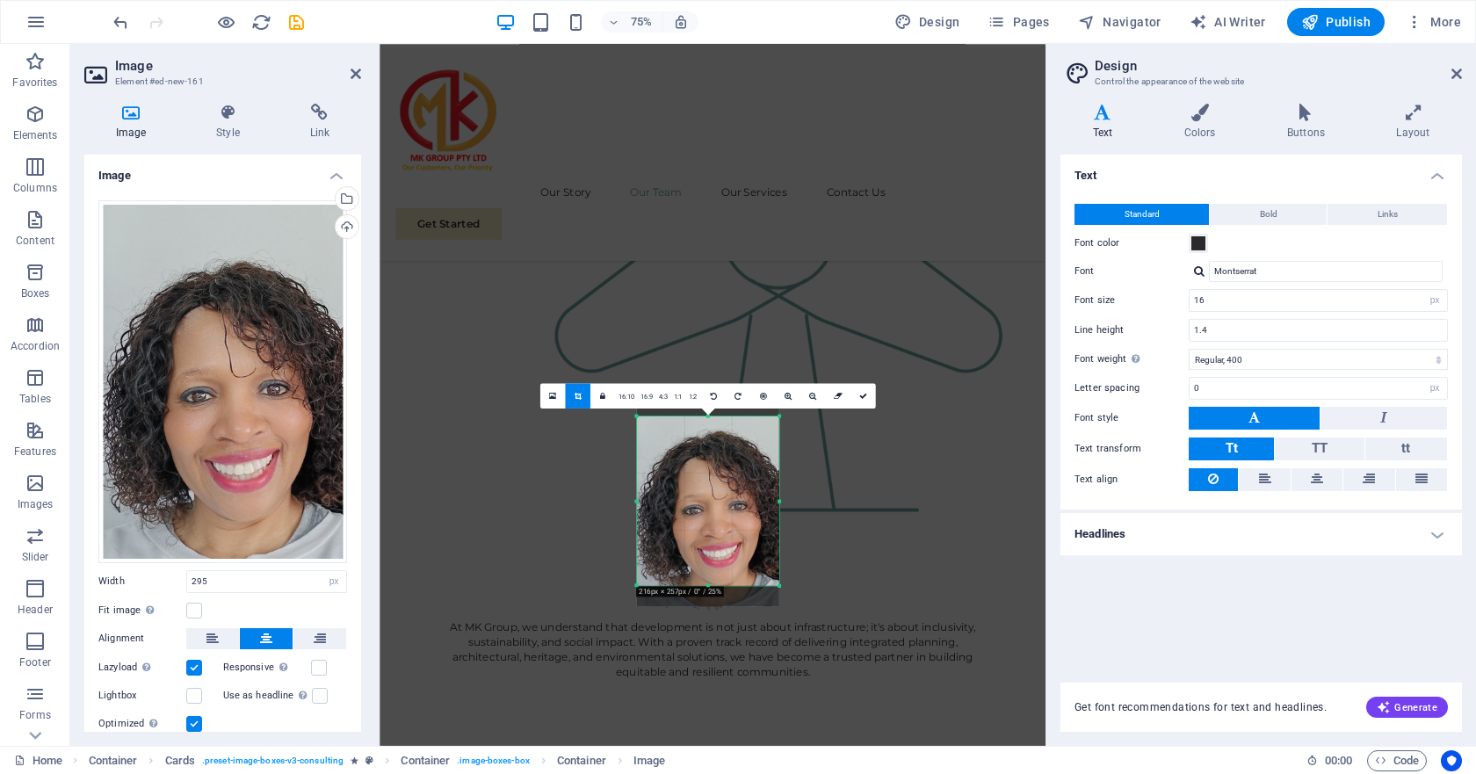
click at [780, 594] on div at bounding box center [708, 502] width 169 height 236
drag, startPoint x: 704, startPoint y: 587, endPoint x: 708, endPoint y: 604, distance: 18.1
click at [708, 599] on div "180 170 160 150 140 130 120 110 100 90 80 70 60 50 40 30 20 10 0 -10 -20 -30 -4…" at bounding box center [708, 507] width 142 height 183
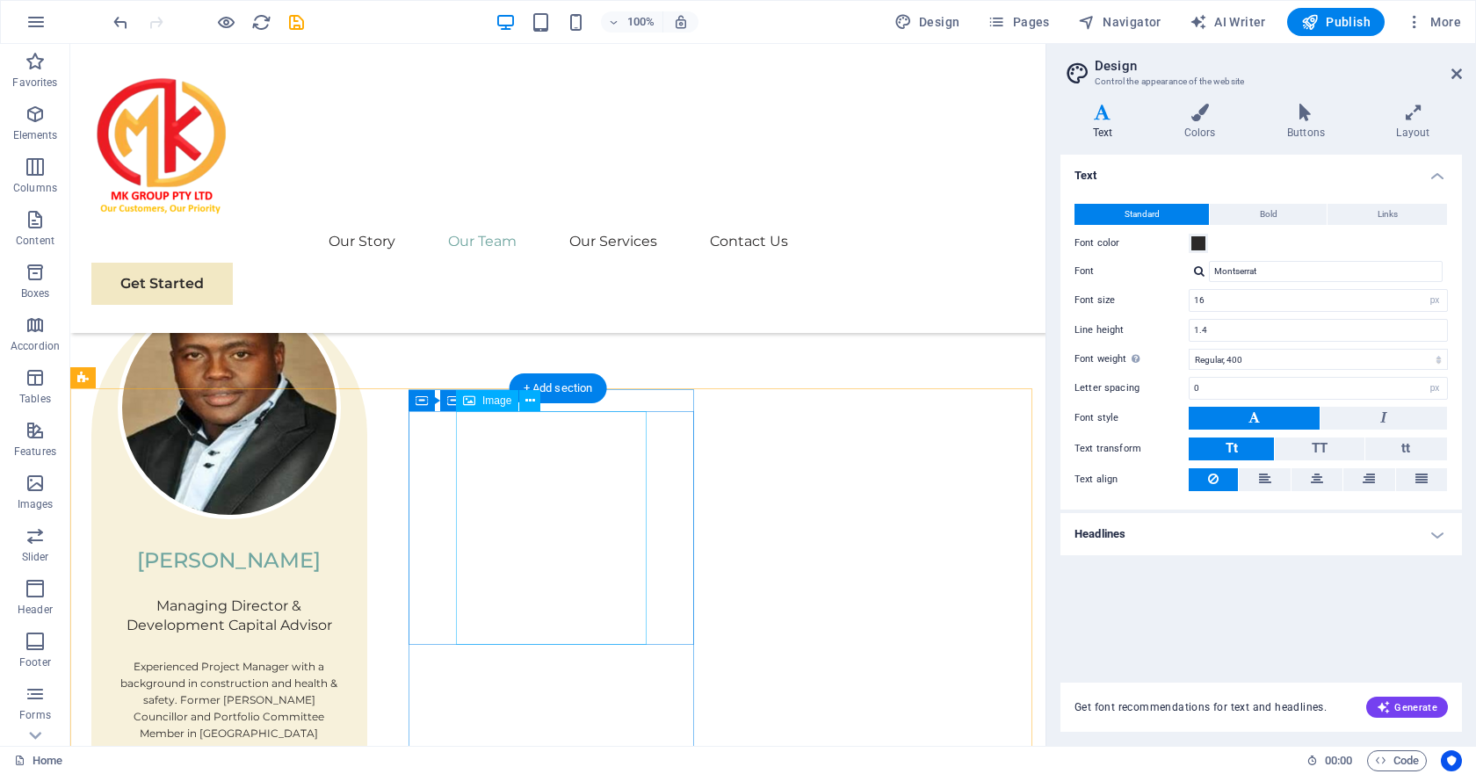
scroll to position [3563, 0]
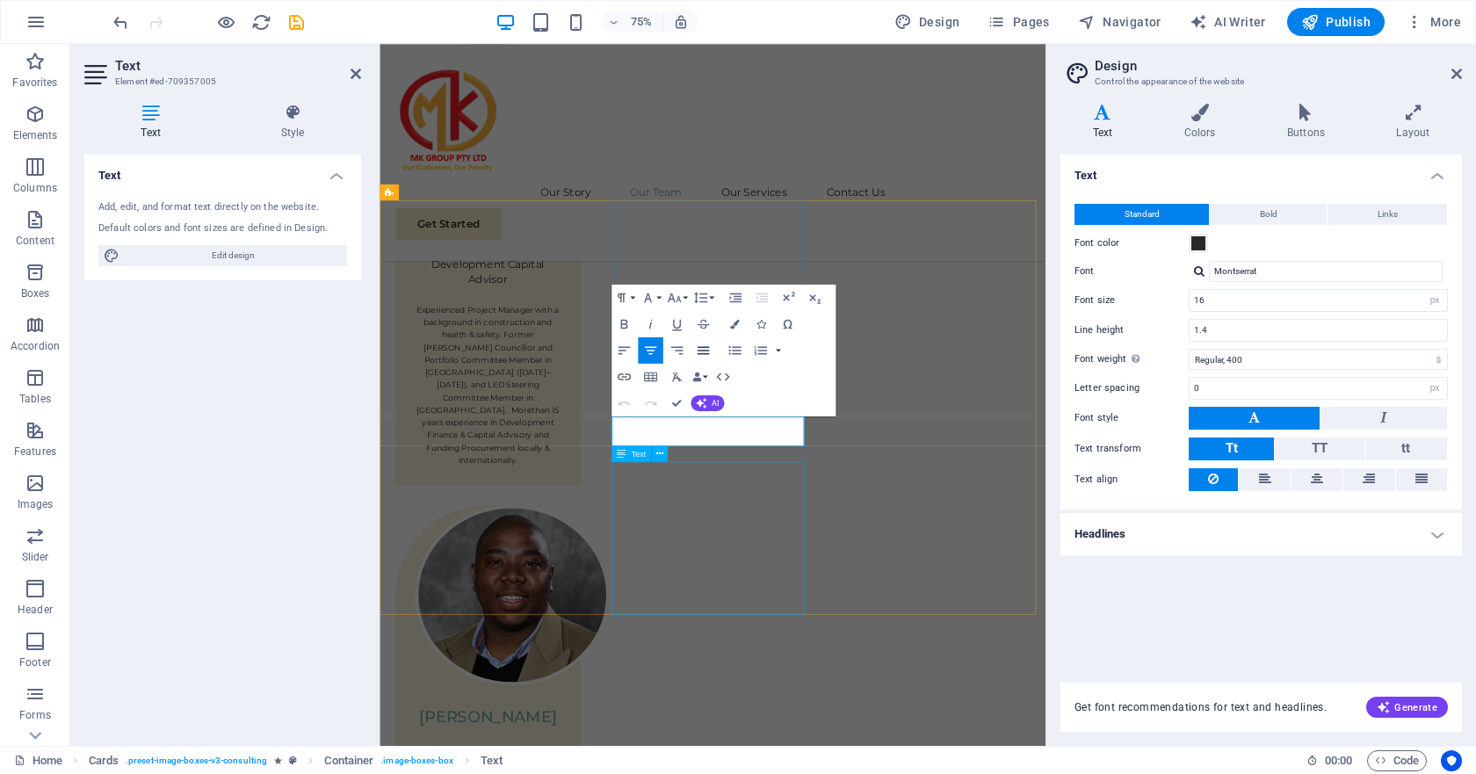
scroll to position [3346, 0]
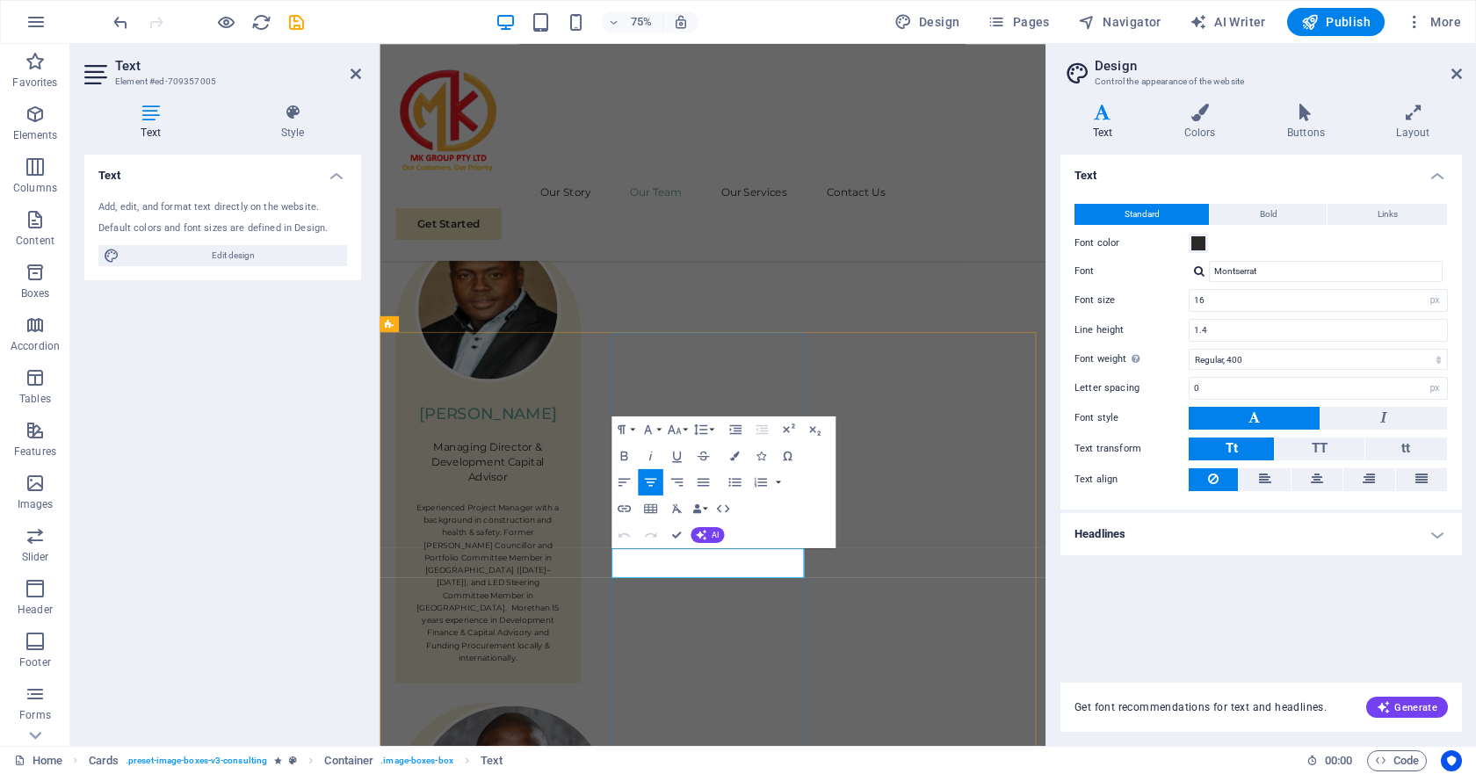
drag, startPoint x: 904, startPoint y: 745, endPoint x: 725, endPoint y: 724, distance: 180.4
copy p "IT Specialist, HR Head & Senior Project Manager"
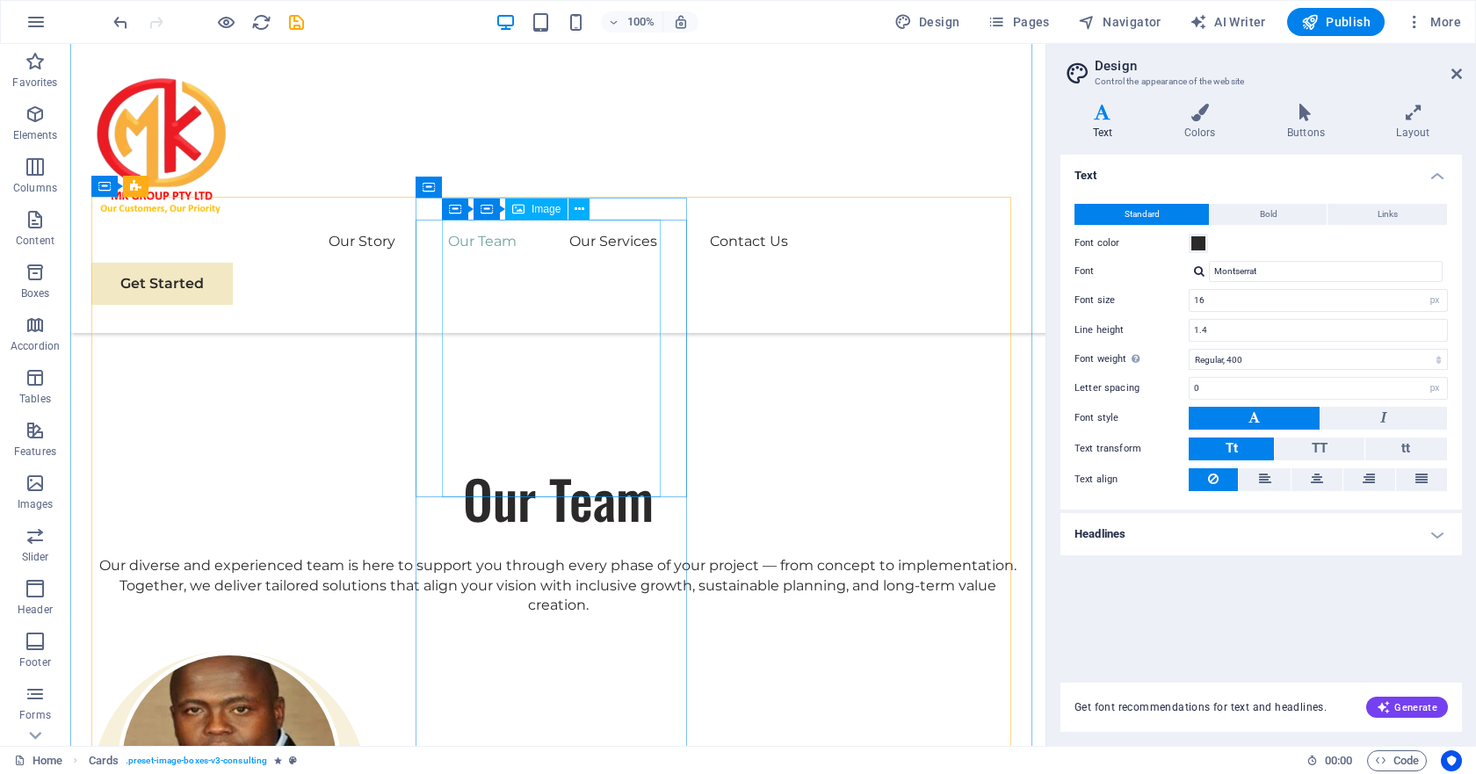
scroll to position [2682, 0]
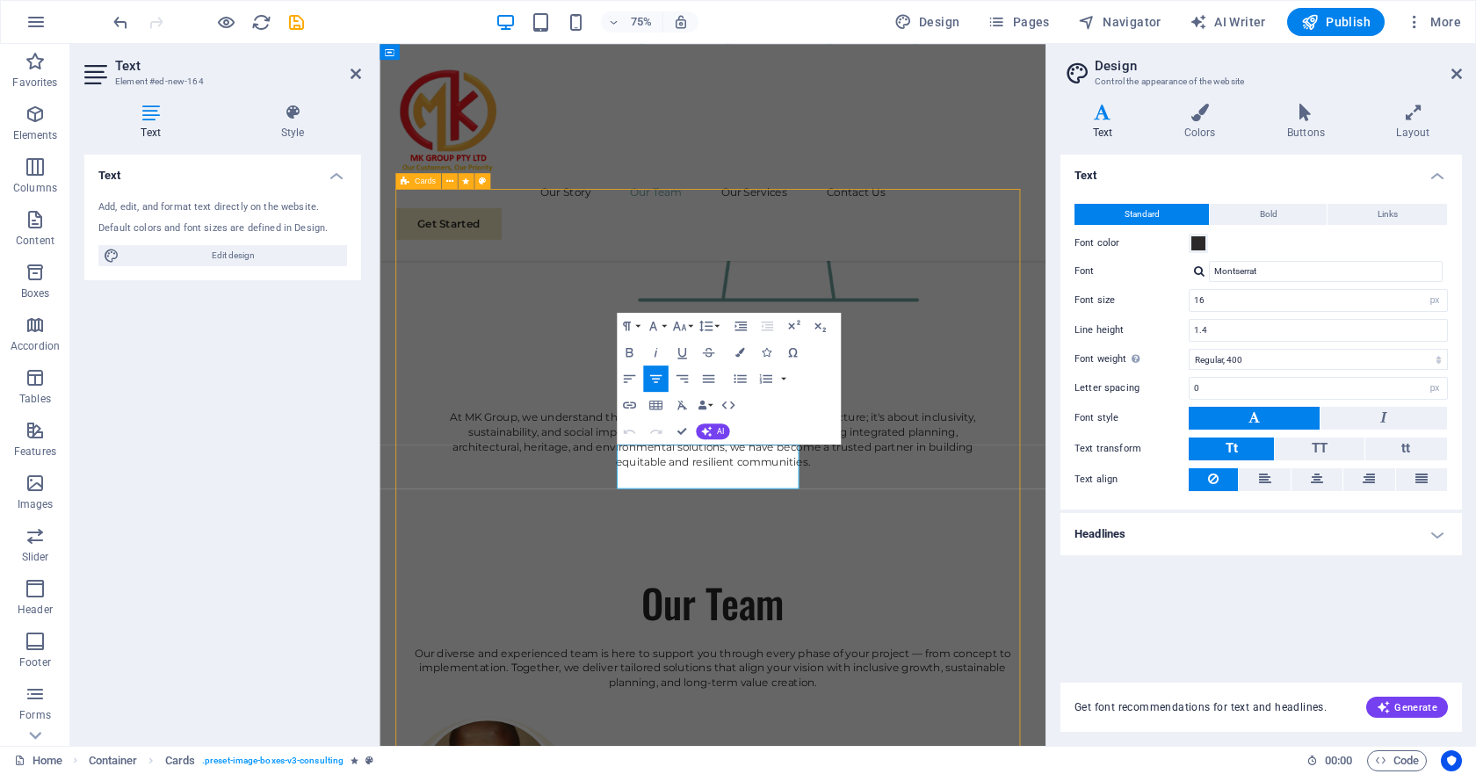
scroll to position [2678, 0]
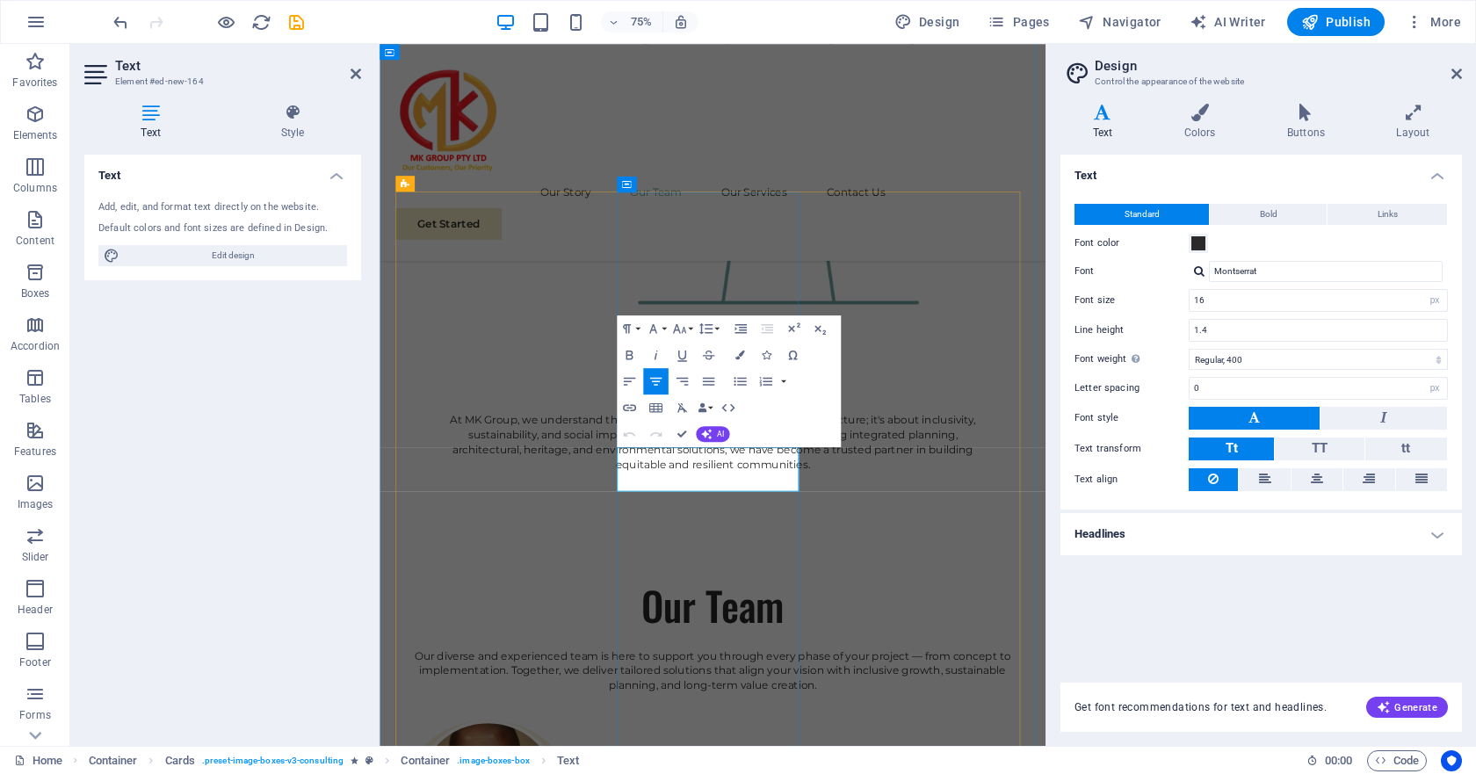
drag, startPoint x: 859, startPoint y: 628, endPoint x: 1030, endPoint y: 489, distance: 220.4
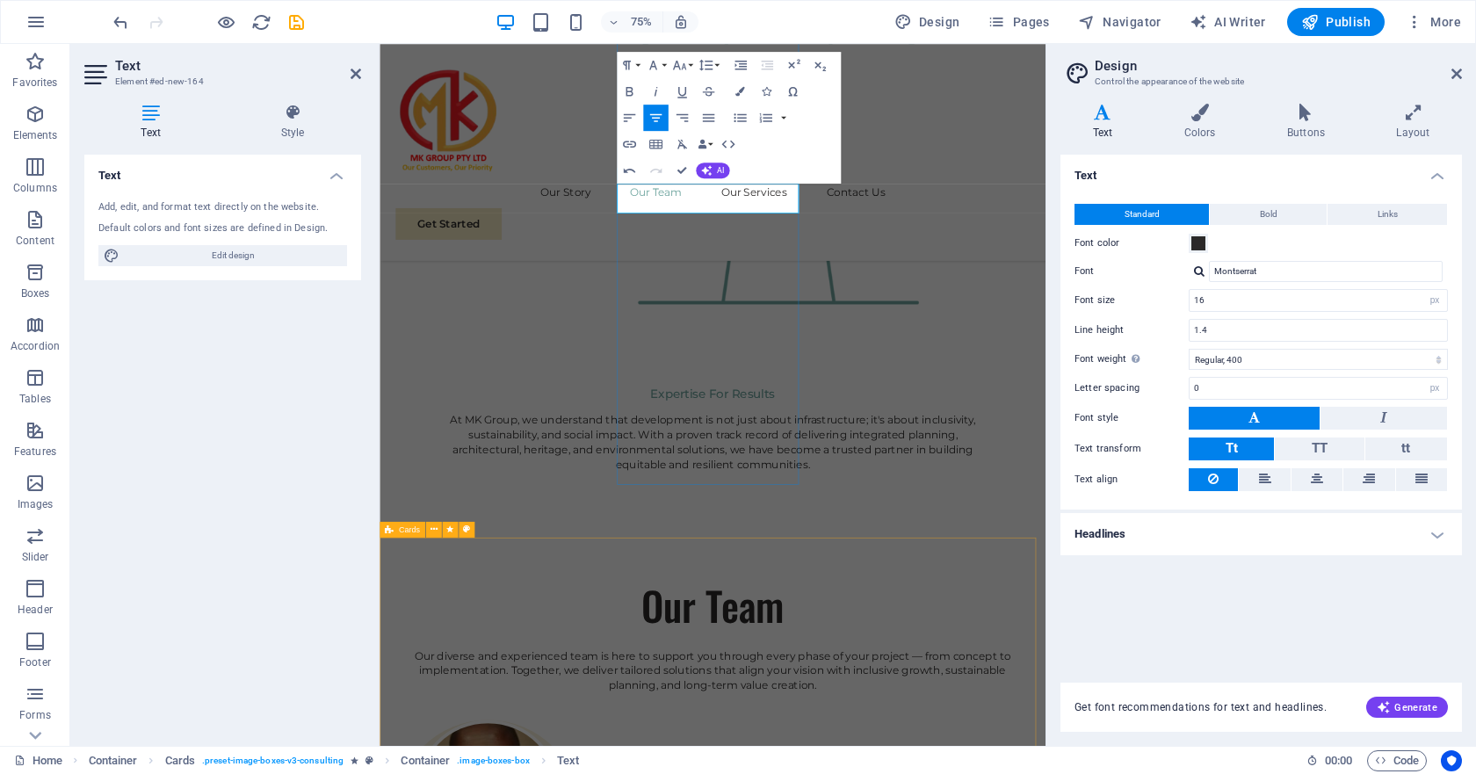
scroll to position [3141, 0]
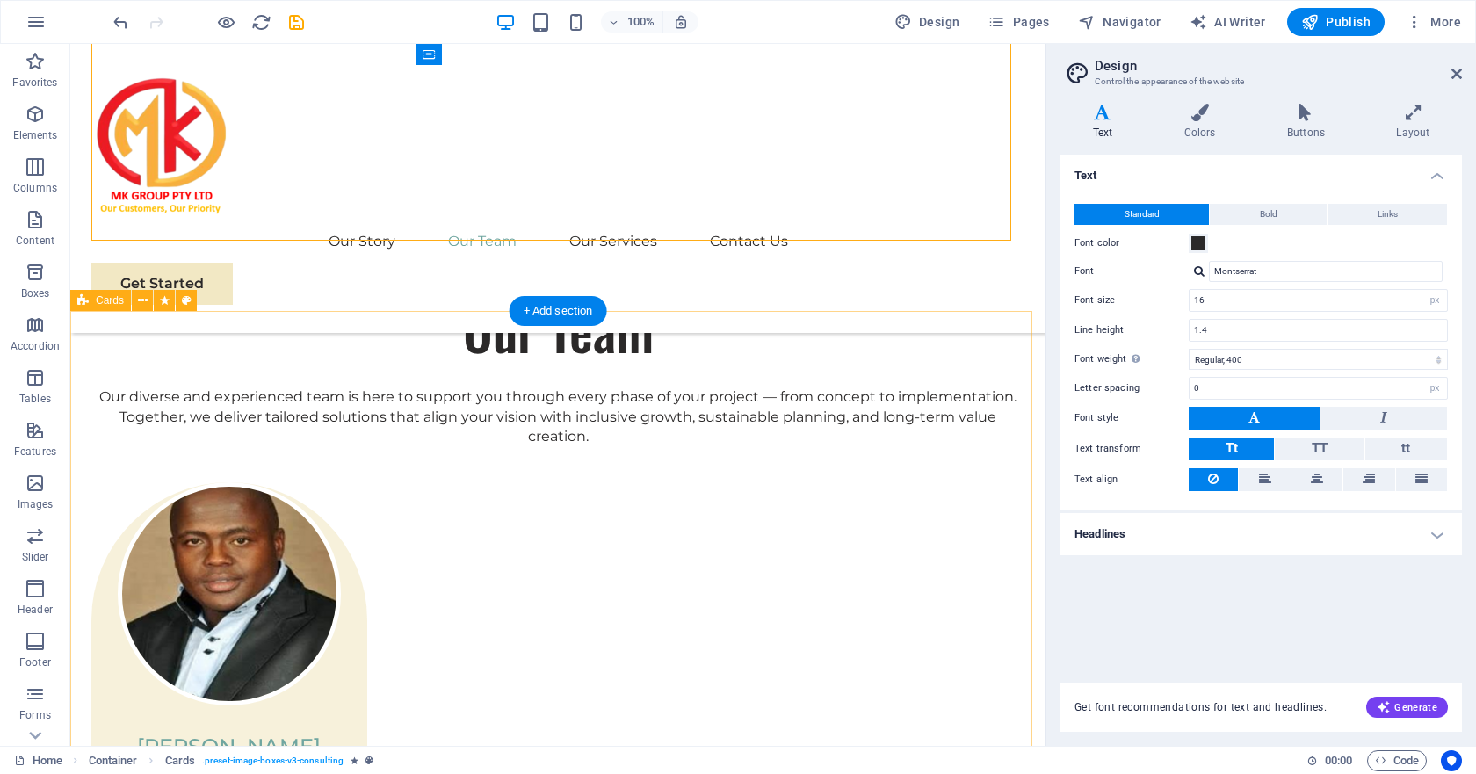
scroll to position [3553, 0]
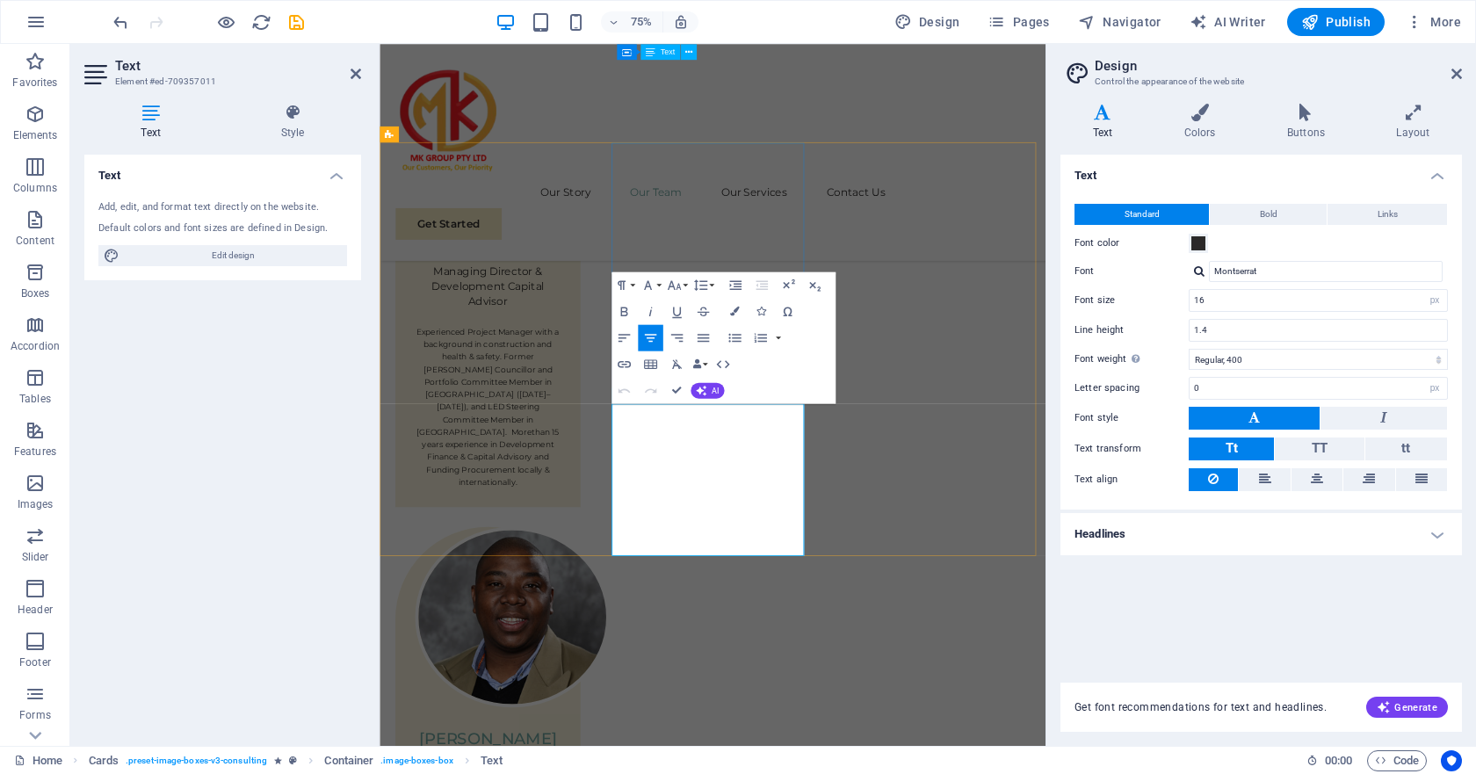
drag, startPoint x: 899, startPoint y: 677, endPoint x: 702, endPoint y: 528, distance: 247.0
copy span "Over 18 years of extensive experience in IT, HR related matters and Constructio…"
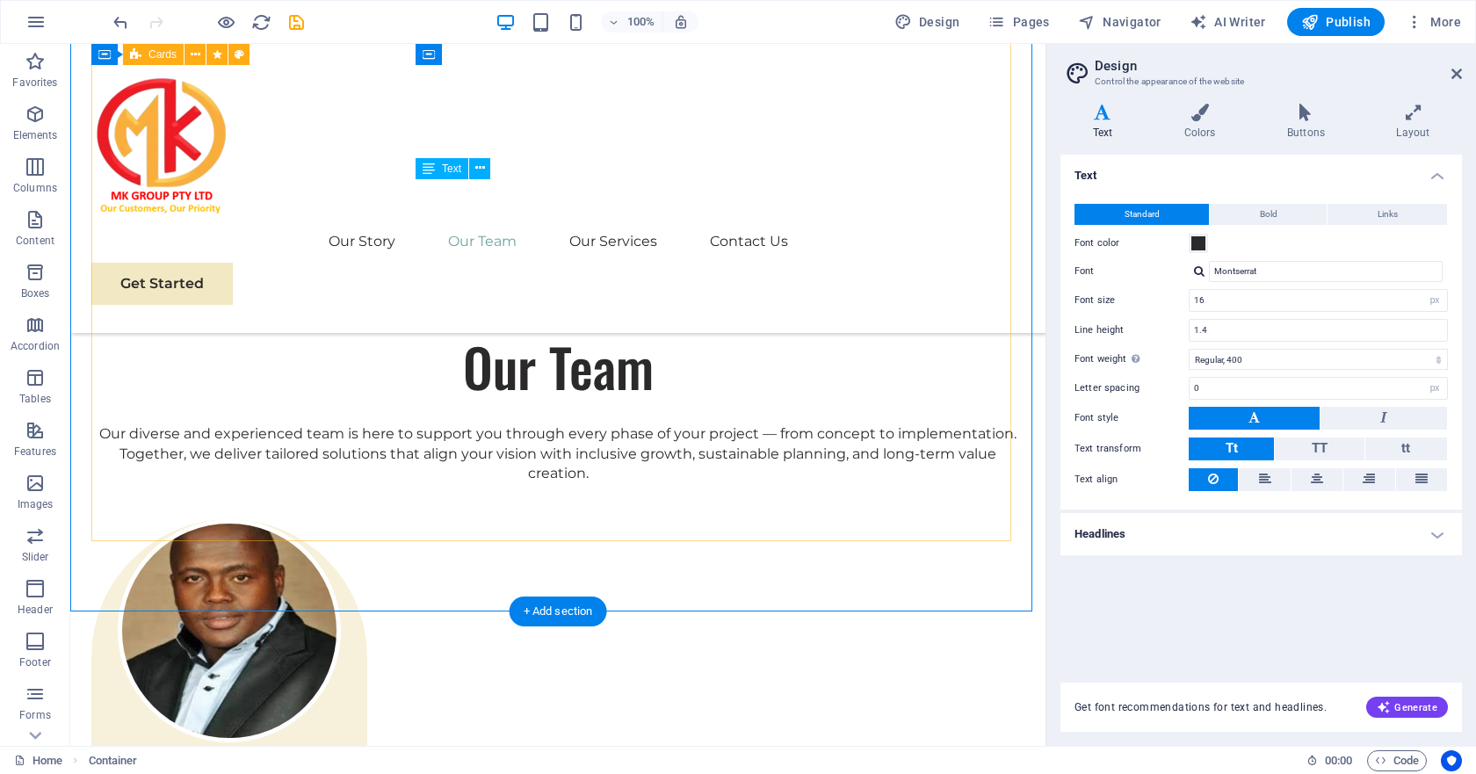
scroll to position [2726, 0]
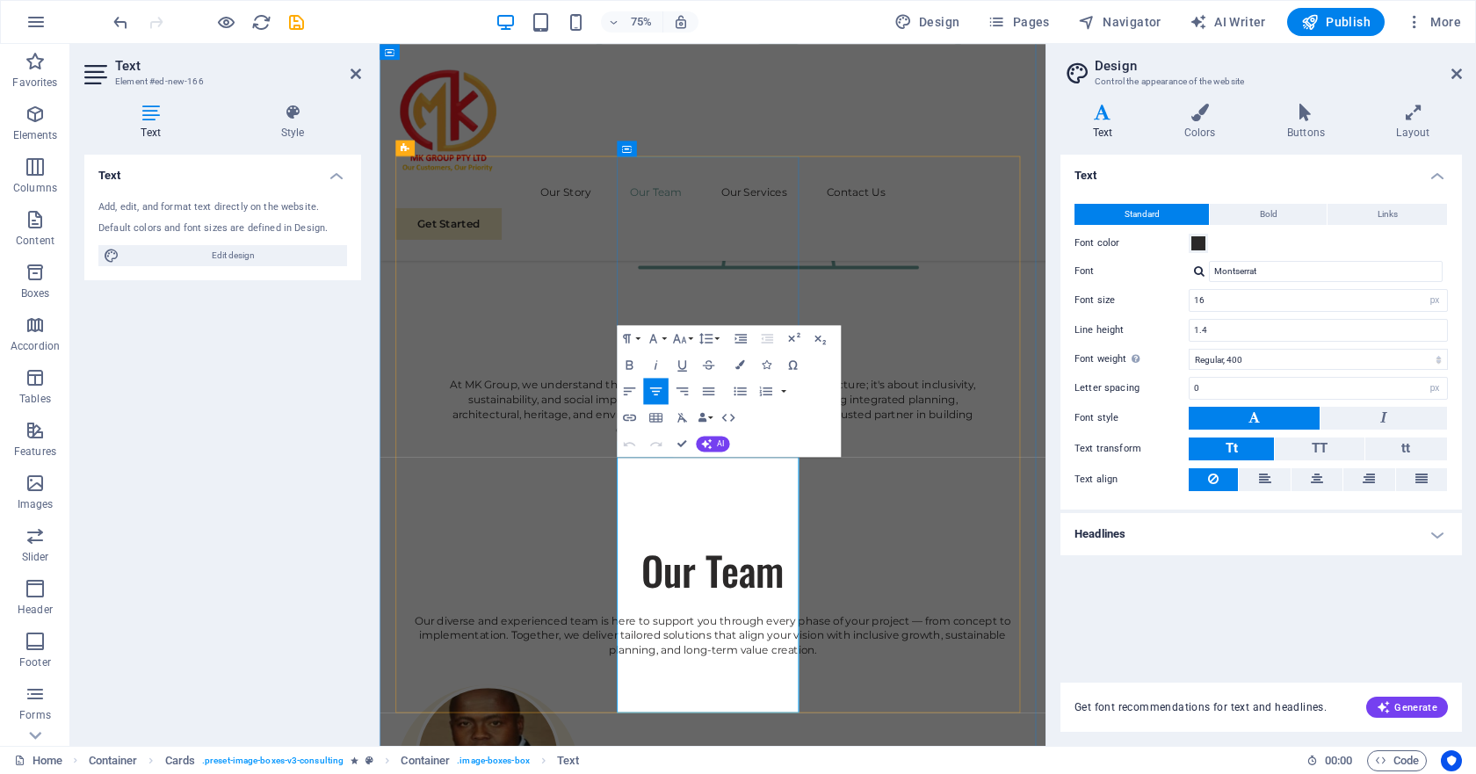
drag, startPoint x: 841, startPoint y: 900, endPoint x: 1014, endPoint y: 501, distance: 435.5
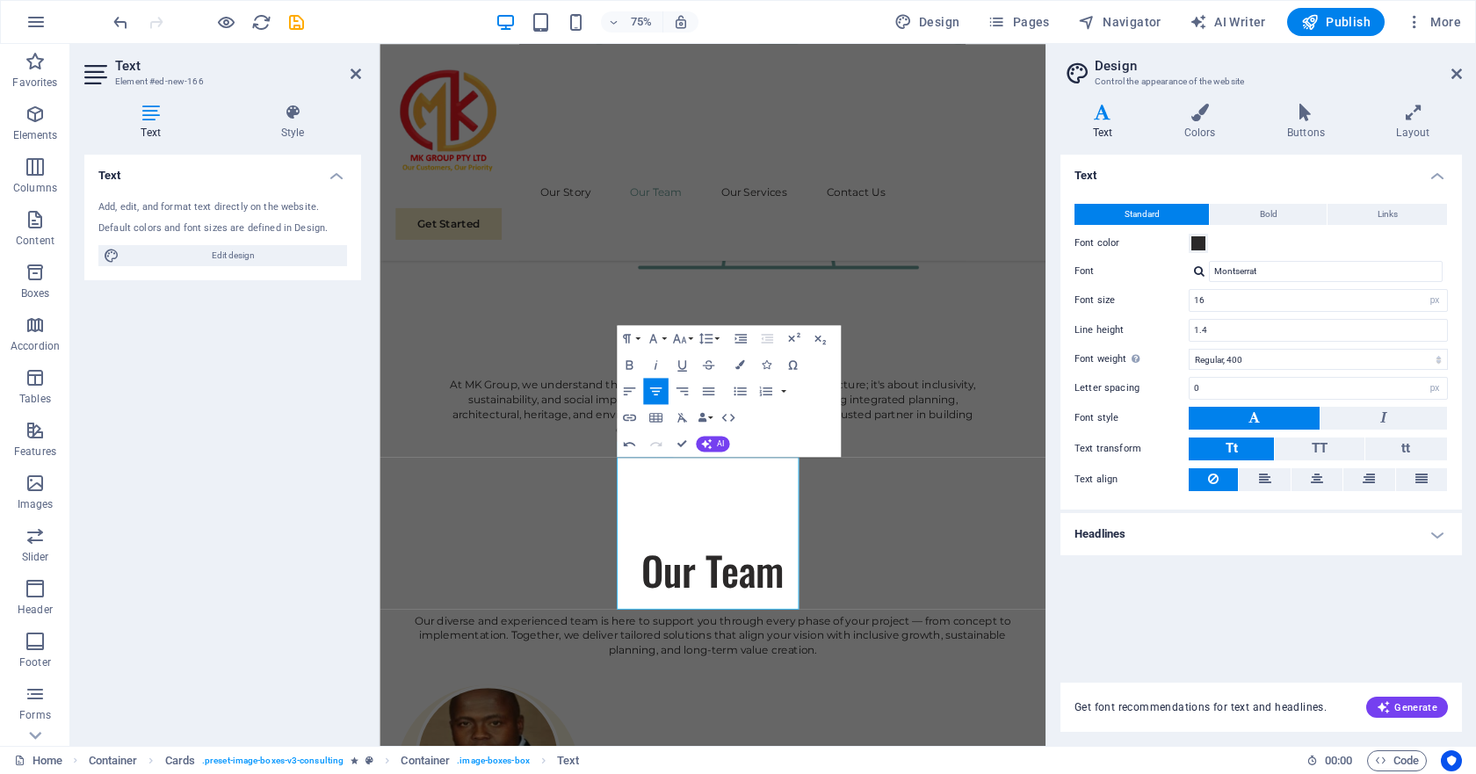
scroll to position [2072, 0]
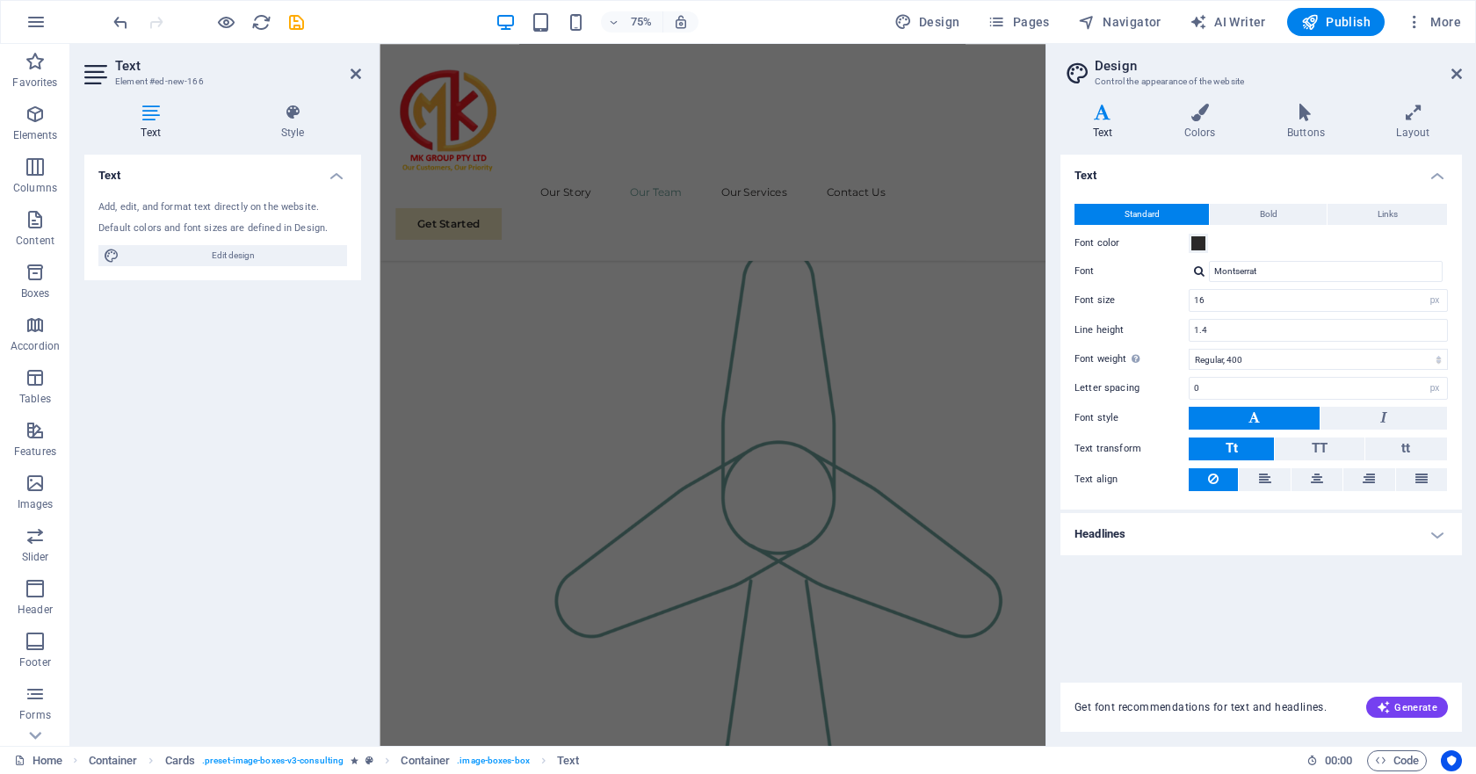
click at [299, 516] on div "Text Add, edit, and format text directly on the website. Default colors and fon…" at bounding box center [222, 443] width 277 height 577
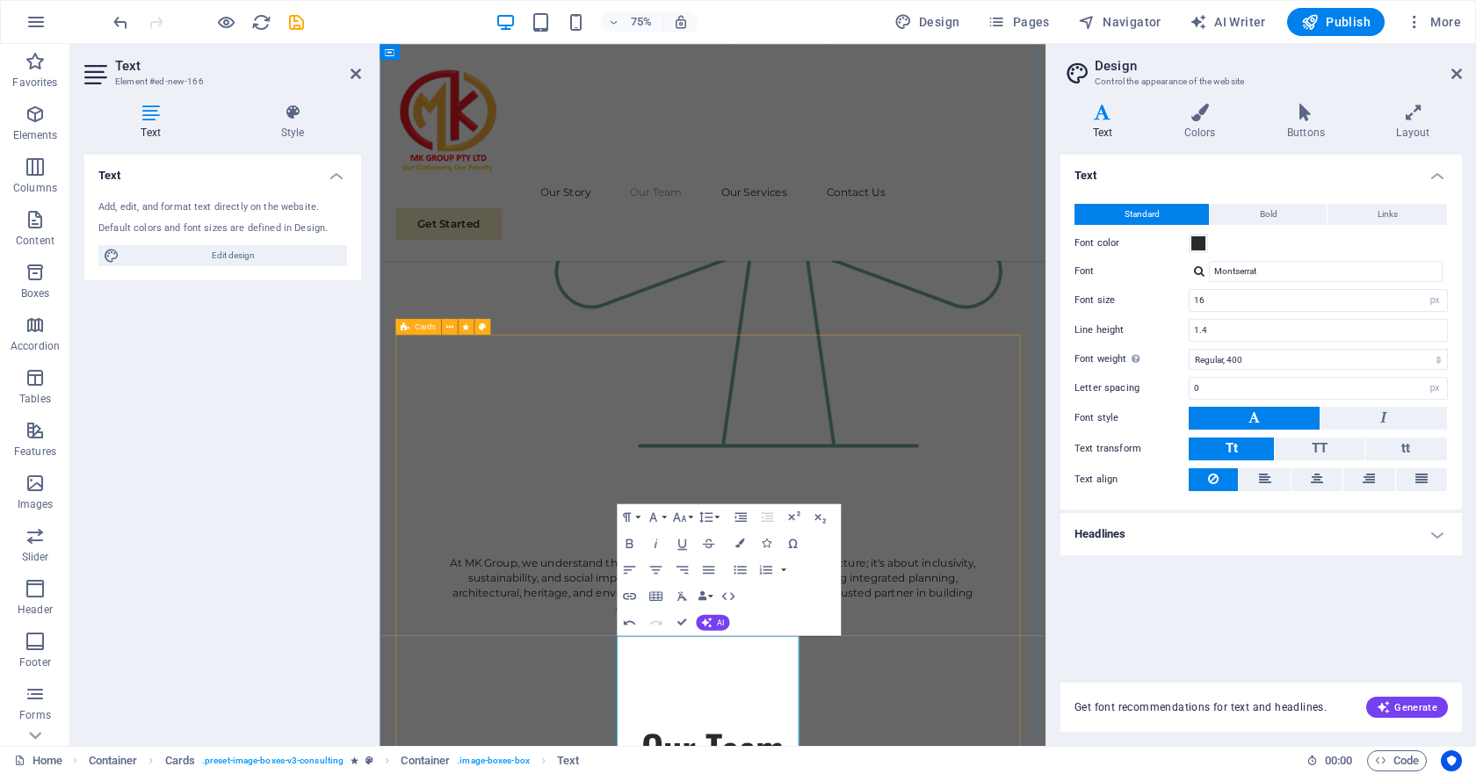
scroll to position [2248, 0]
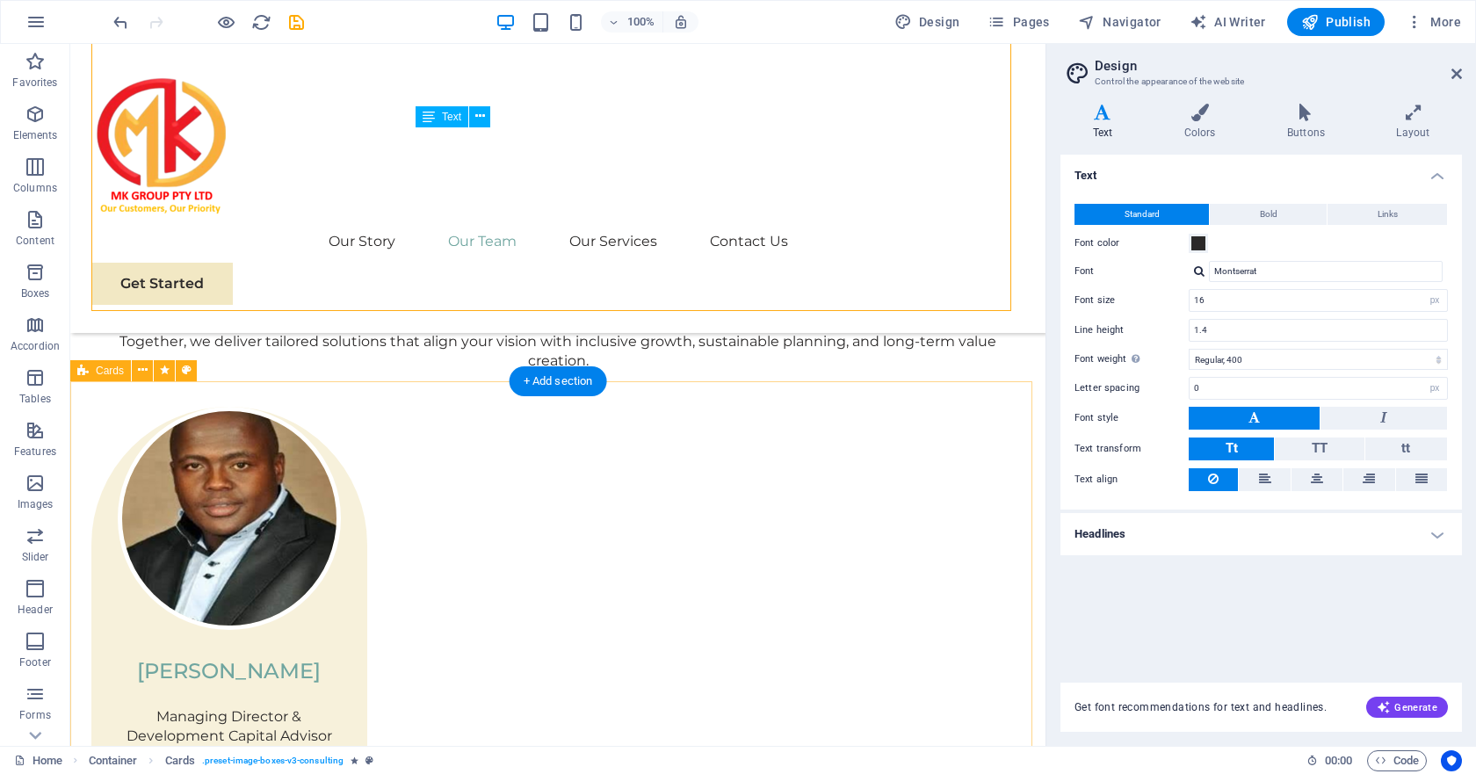
scroll to position [3541, 0]
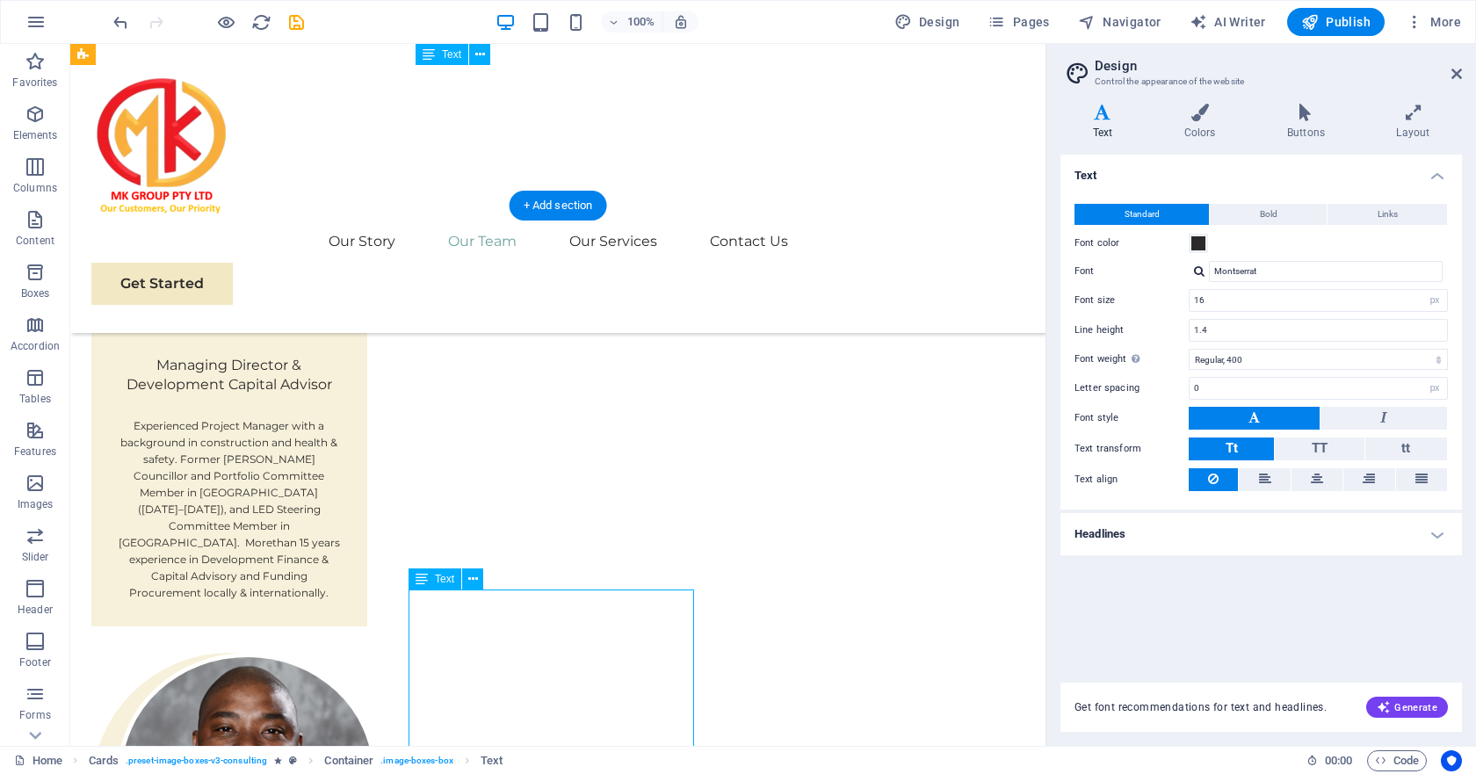
scroll to position [3277, 0]
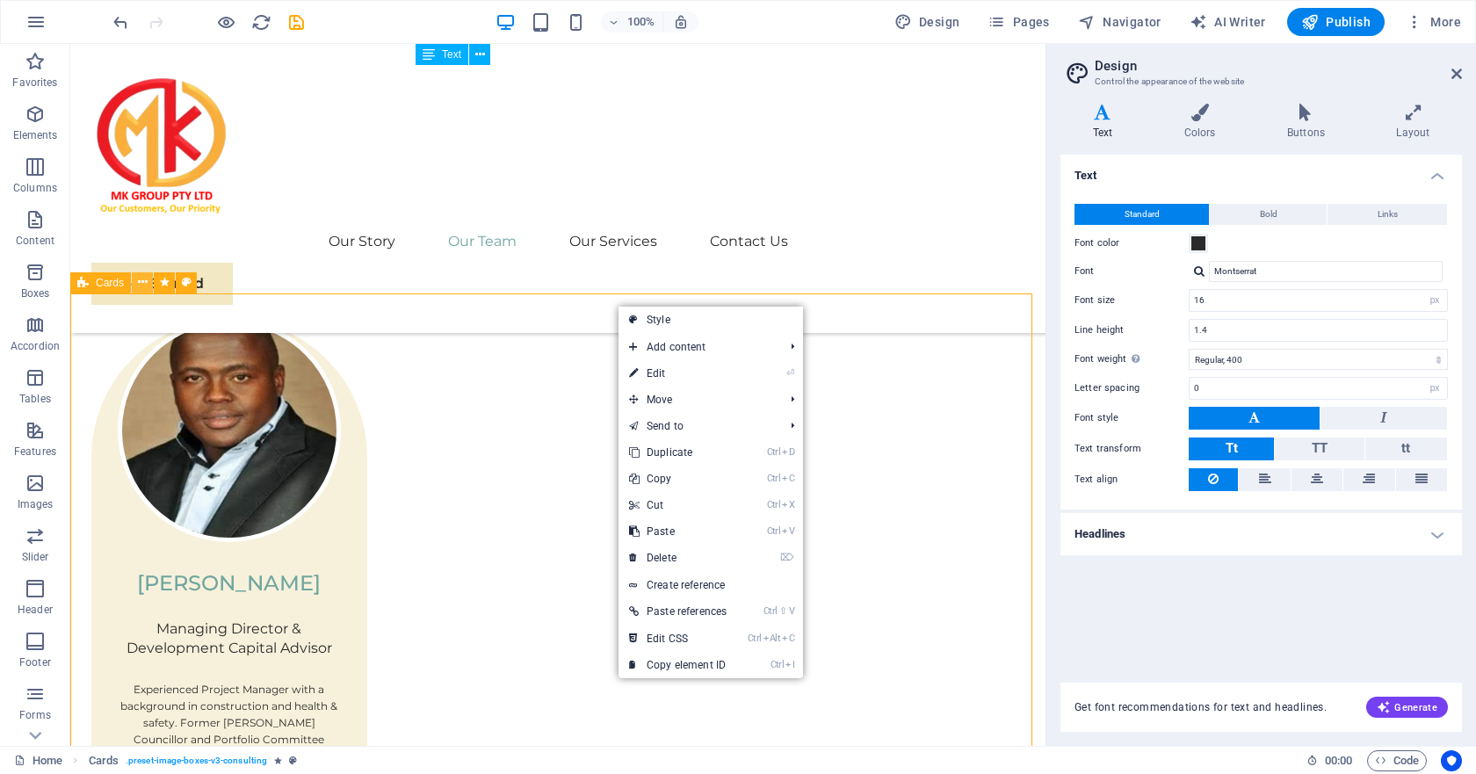
click at [142, 284] on icon at bounding box center [143, 282] width 10 height 18
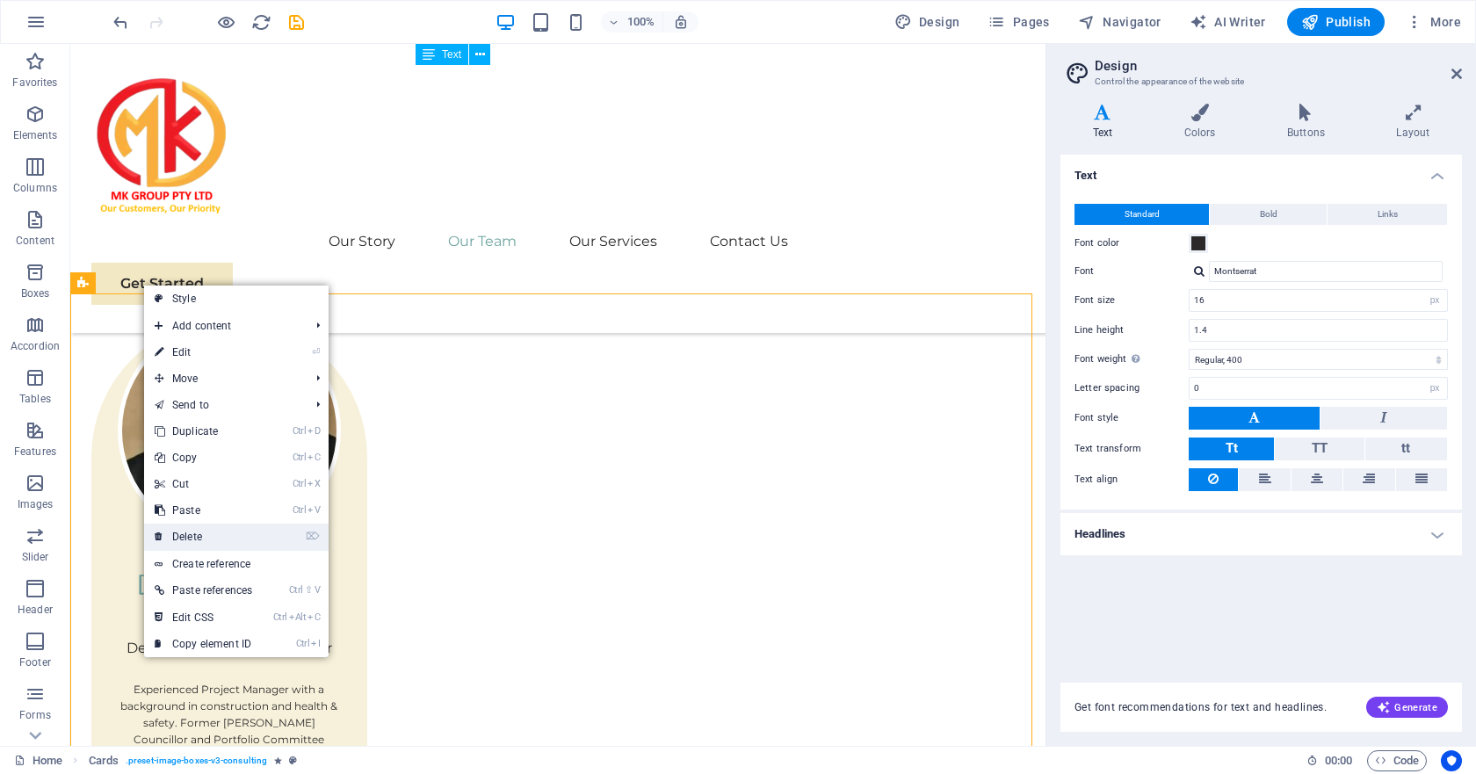
click at [191, 535] on link "⌦ Delete" at bounding box center [203, 536] width 119 height 26
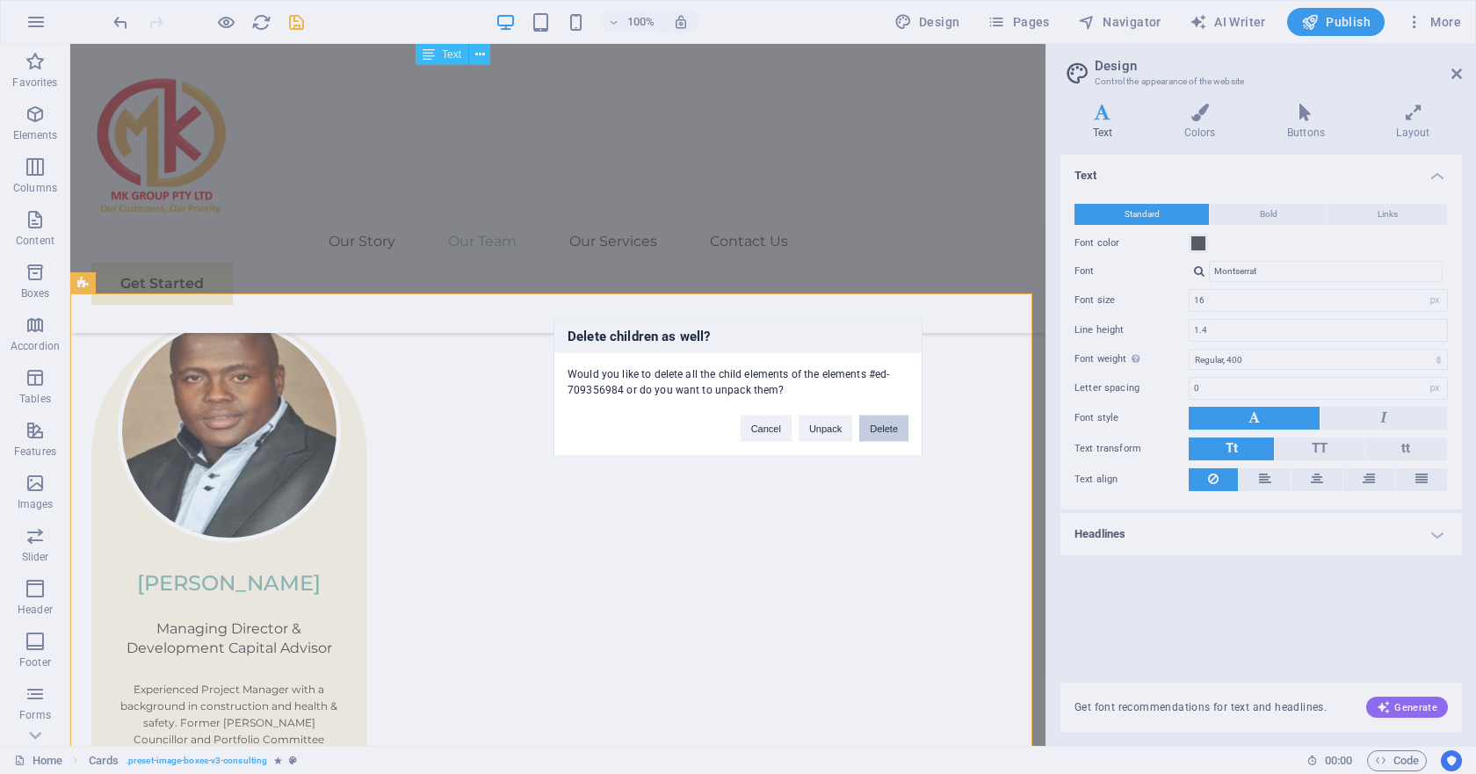
click at [874, 428] on button "Delete" at bounding box center [883, 428] width 49 height 26
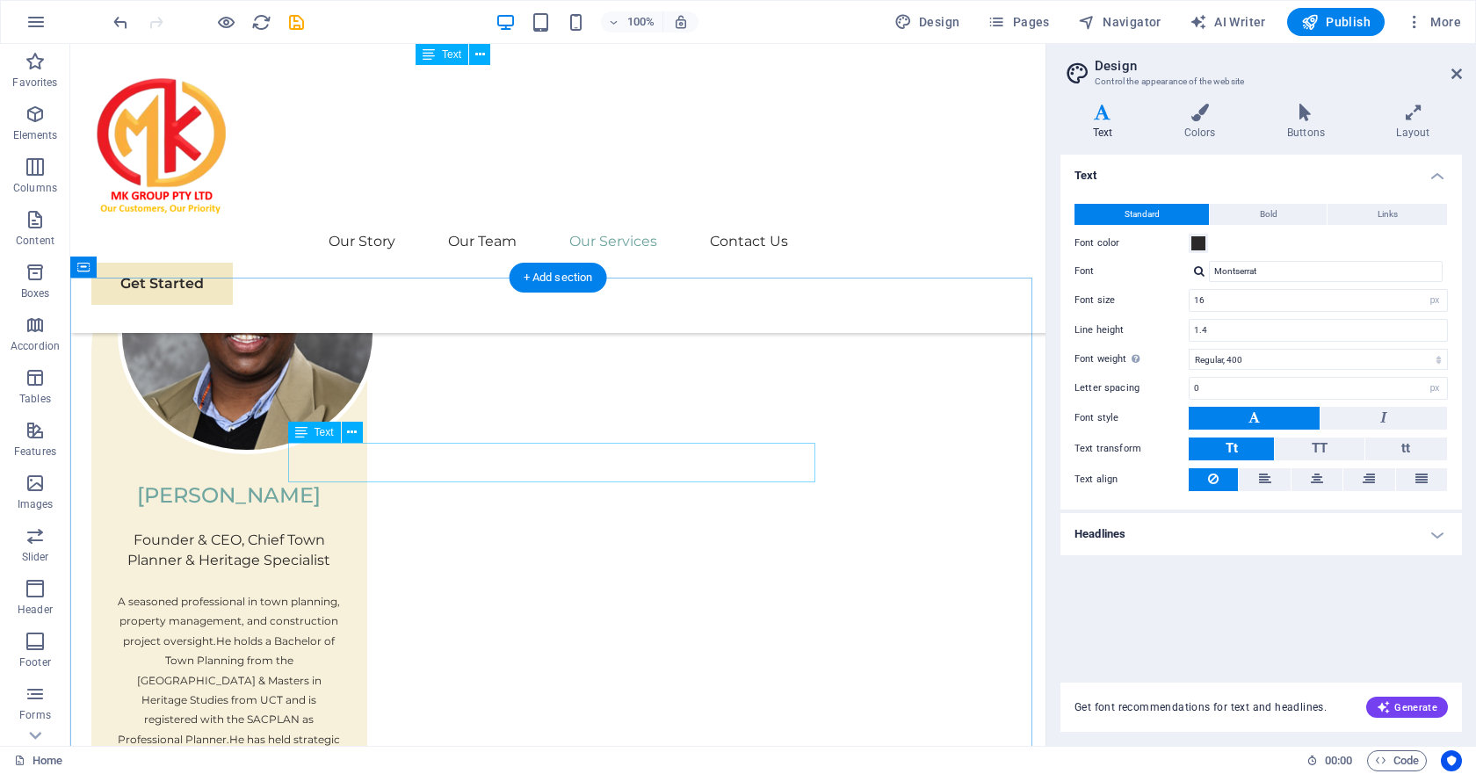
scroll to position [4419, 0]
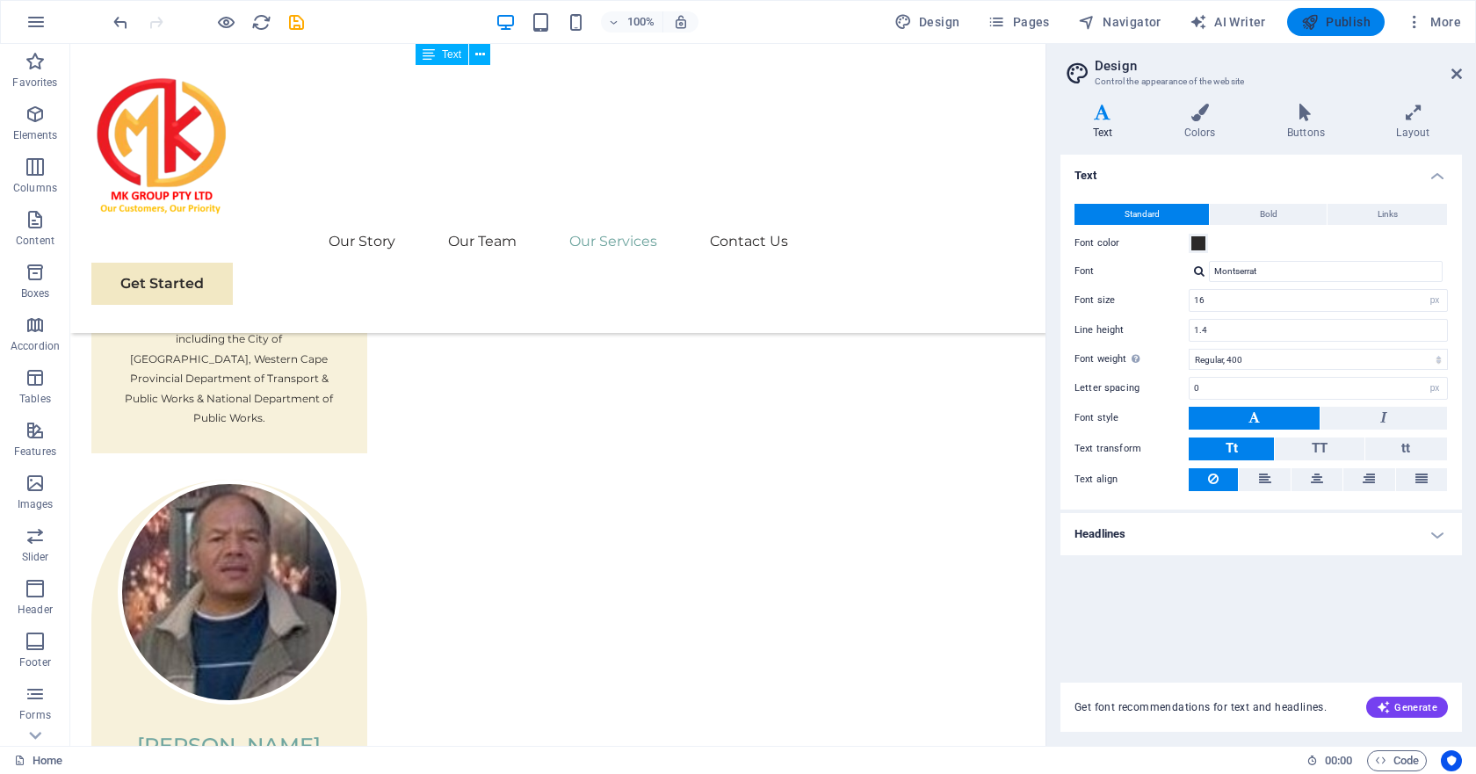
click at [1329, 21] on span "Publish" at bounding box center [1335, 22] width 69 height 18
checkbox input "false"
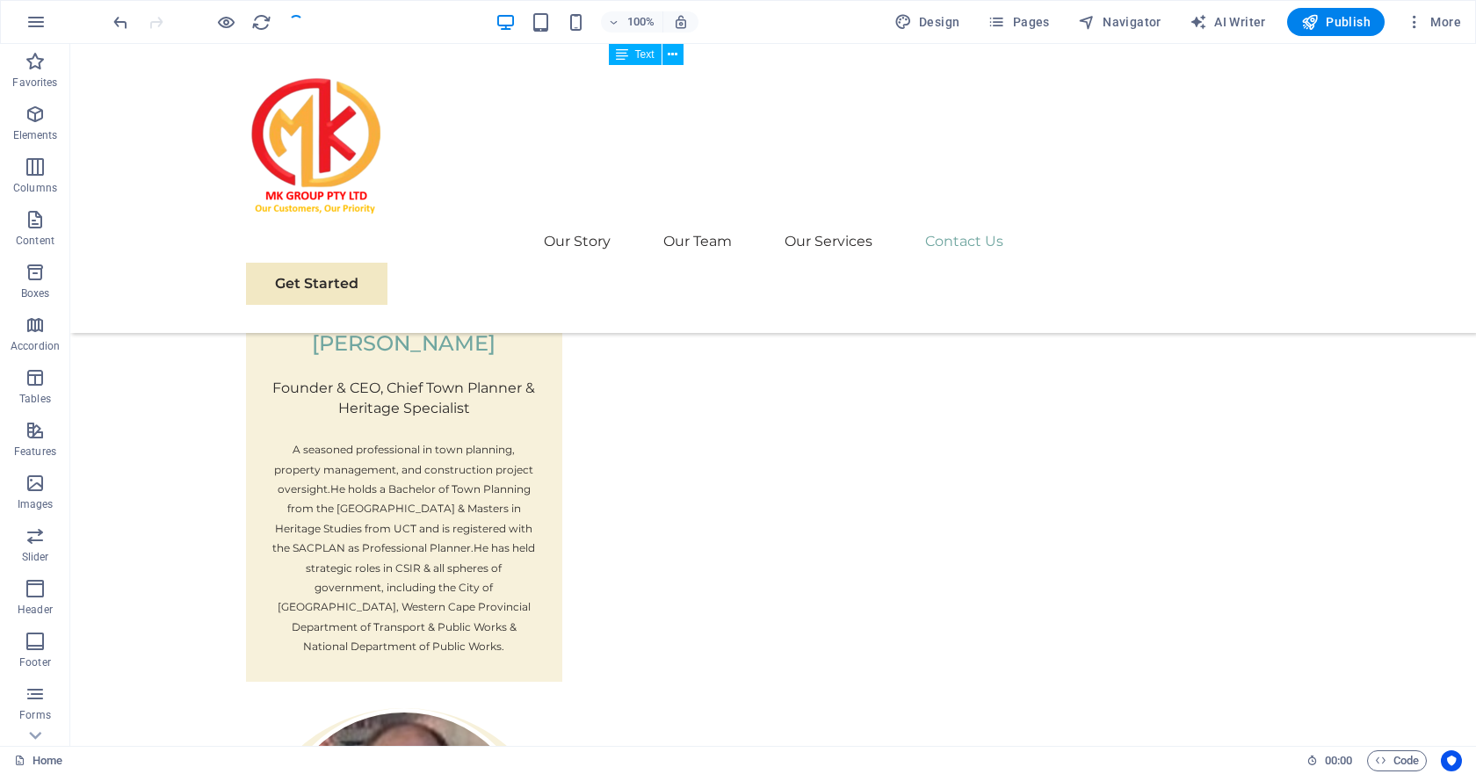
scroll to position [4435, 0]
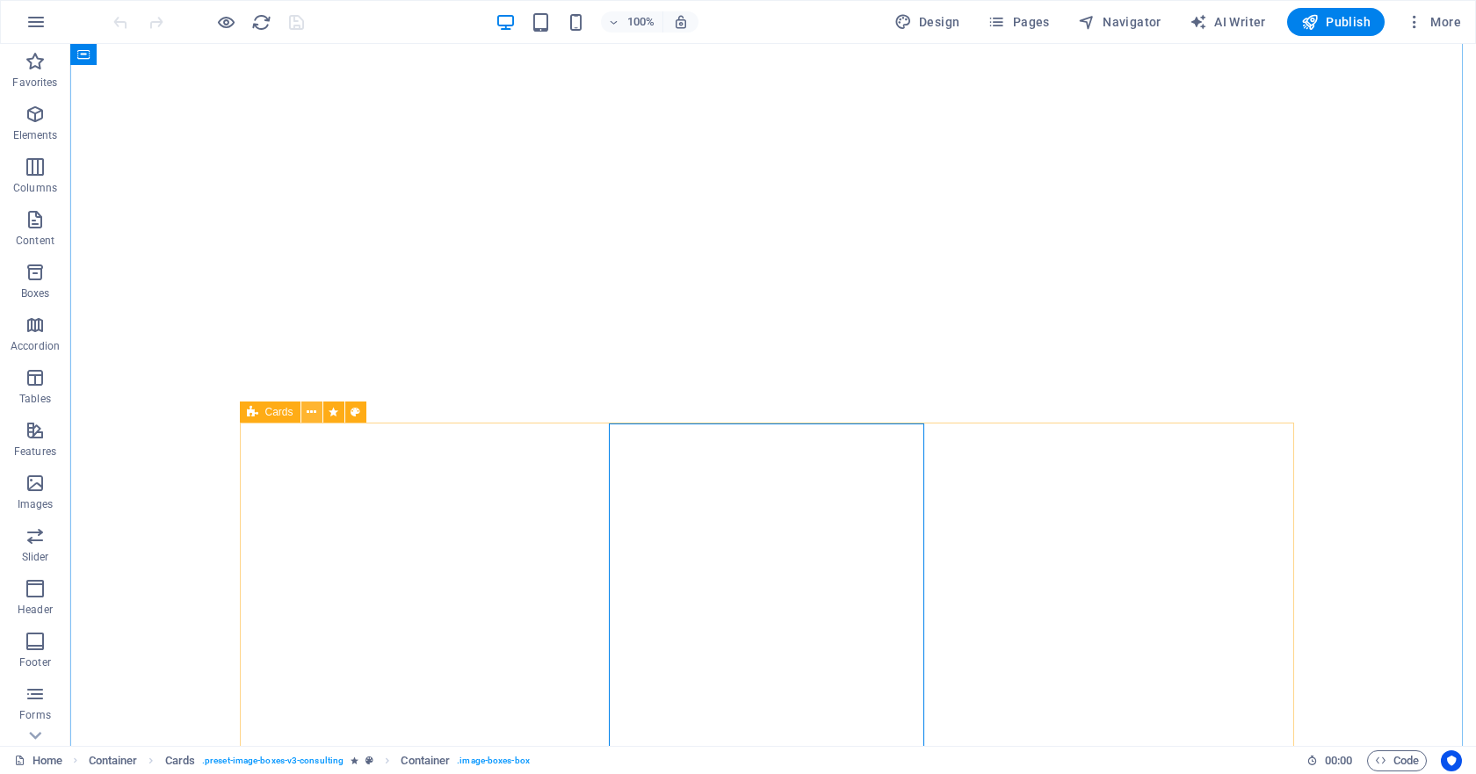
click at [313, 419] on icon at bounding box center [312, 412] width 10 height 18
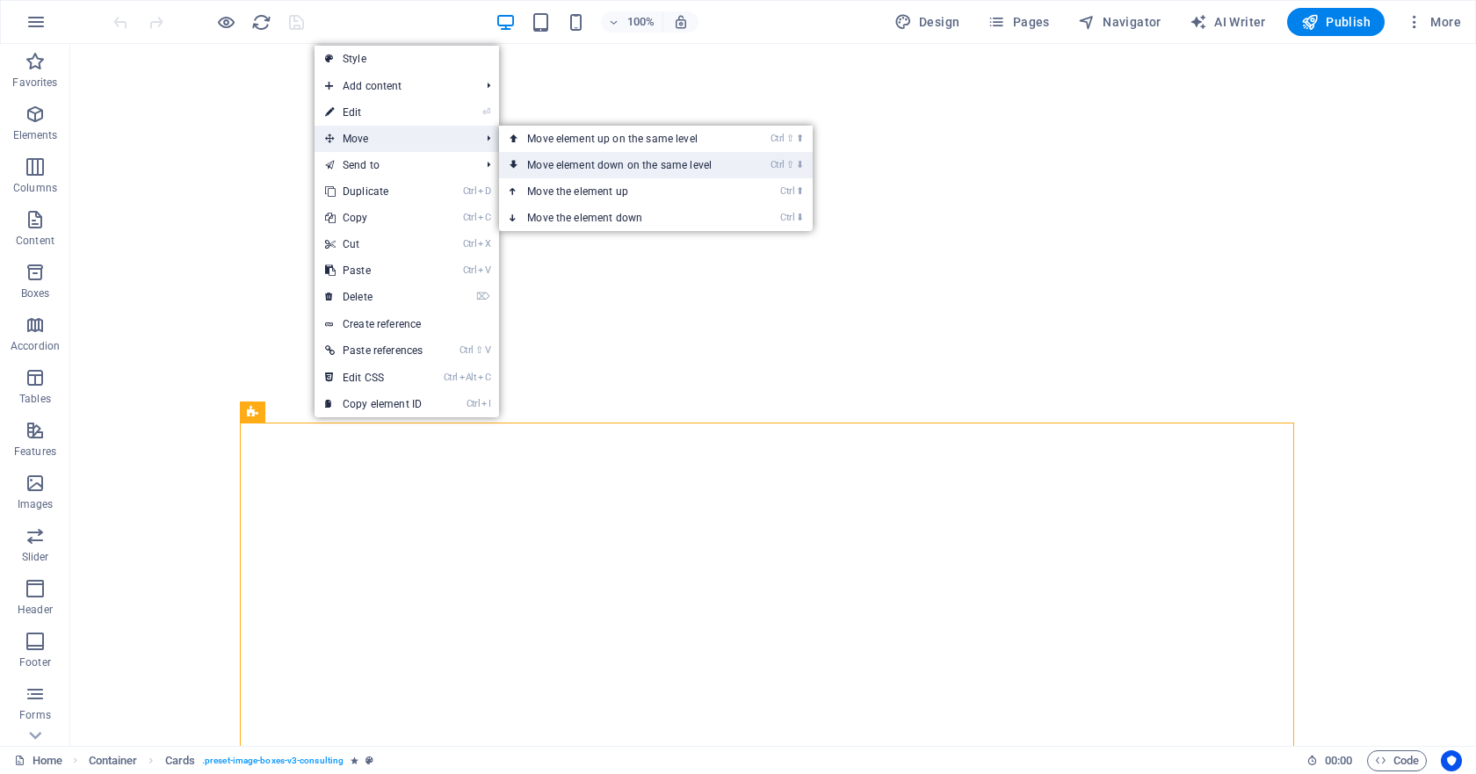
click at [593, 163] on link "Ctrl ⇧ ⬇ Move element down on the same level" at bounding box center [623, 165] width 248 height 26
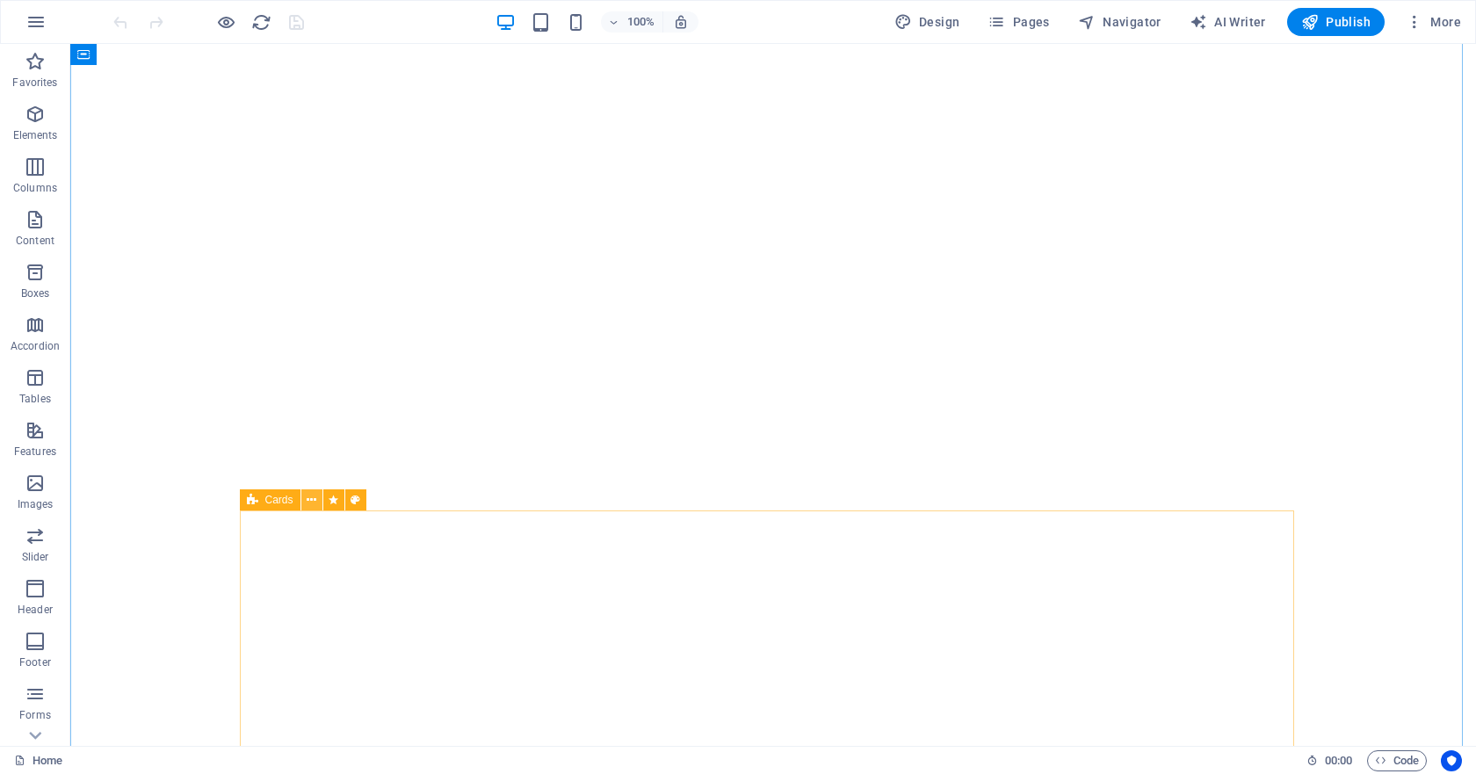
click at [309, 502] on icon at bounding box center [312, 500] width 10 height 18
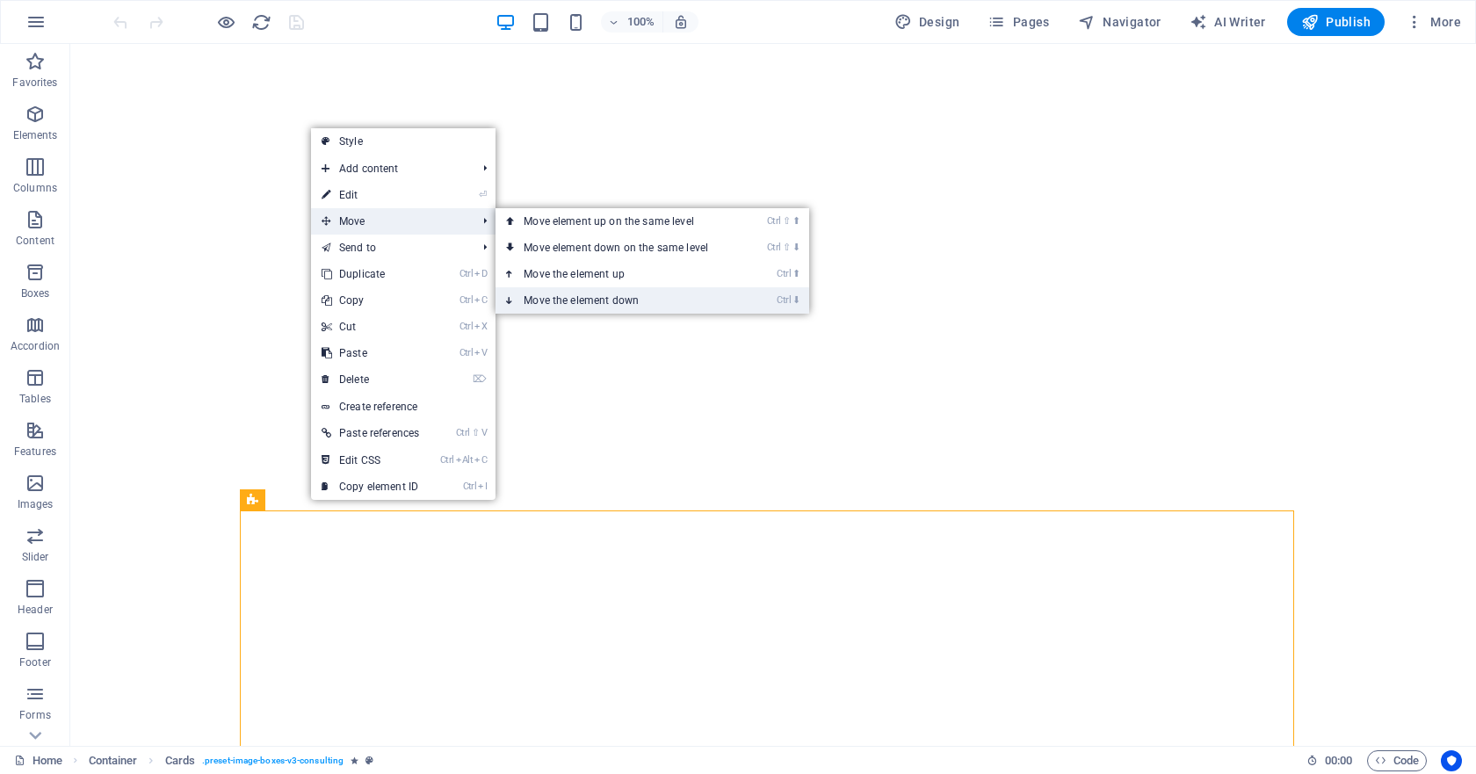
click at [590, 300] on link "Ctrl ⬇ Move the element down" at bounding box center [619, 300] width 248 height 26
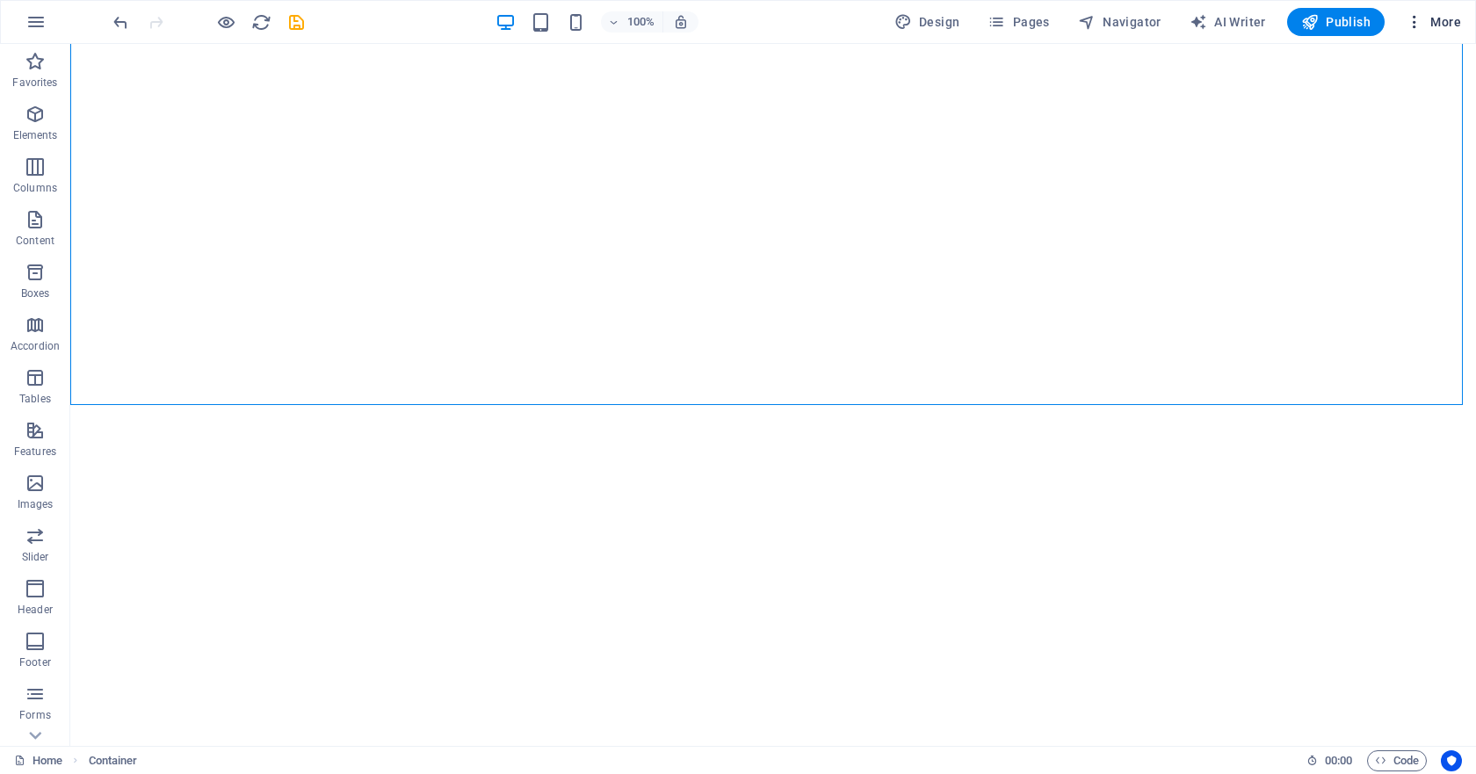
click at [1412, 24] on icon "button" at bounding box center [1414, 22] width 18 height 18
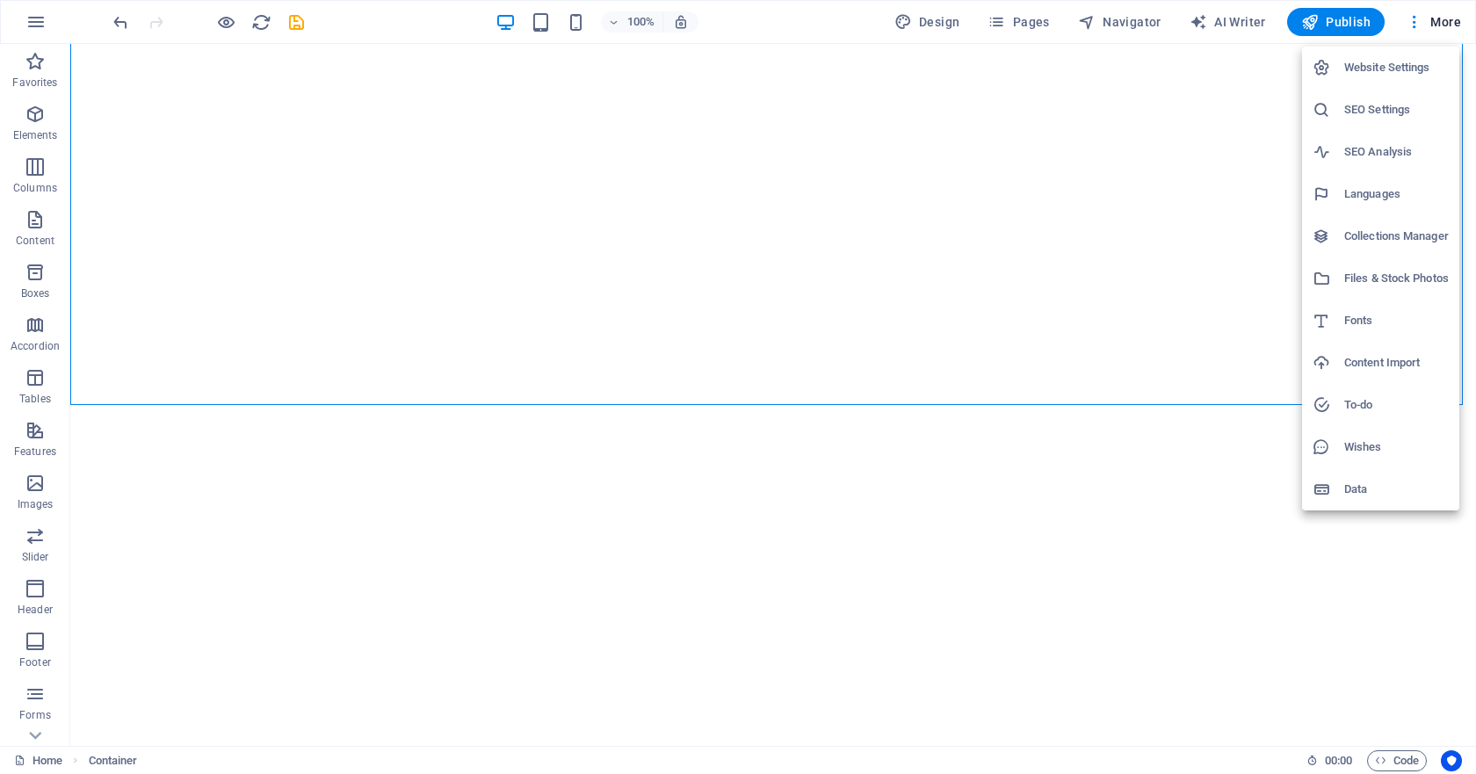
click at [121, 27] on div at bounding box center [738, 387] width 1476 height 774
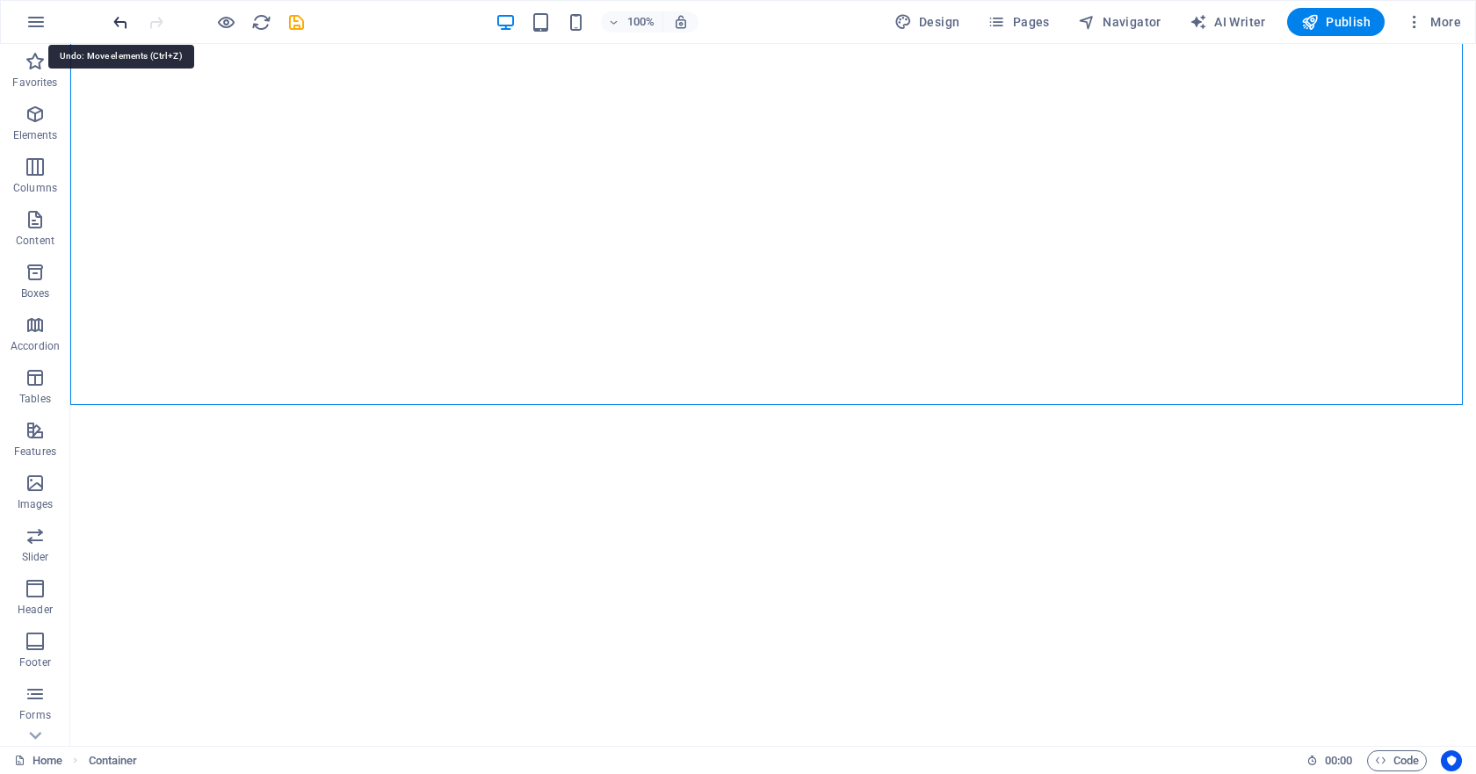
click at [123, 23] on icon "undo" at bounding box center [121, 22] width 20 height 20
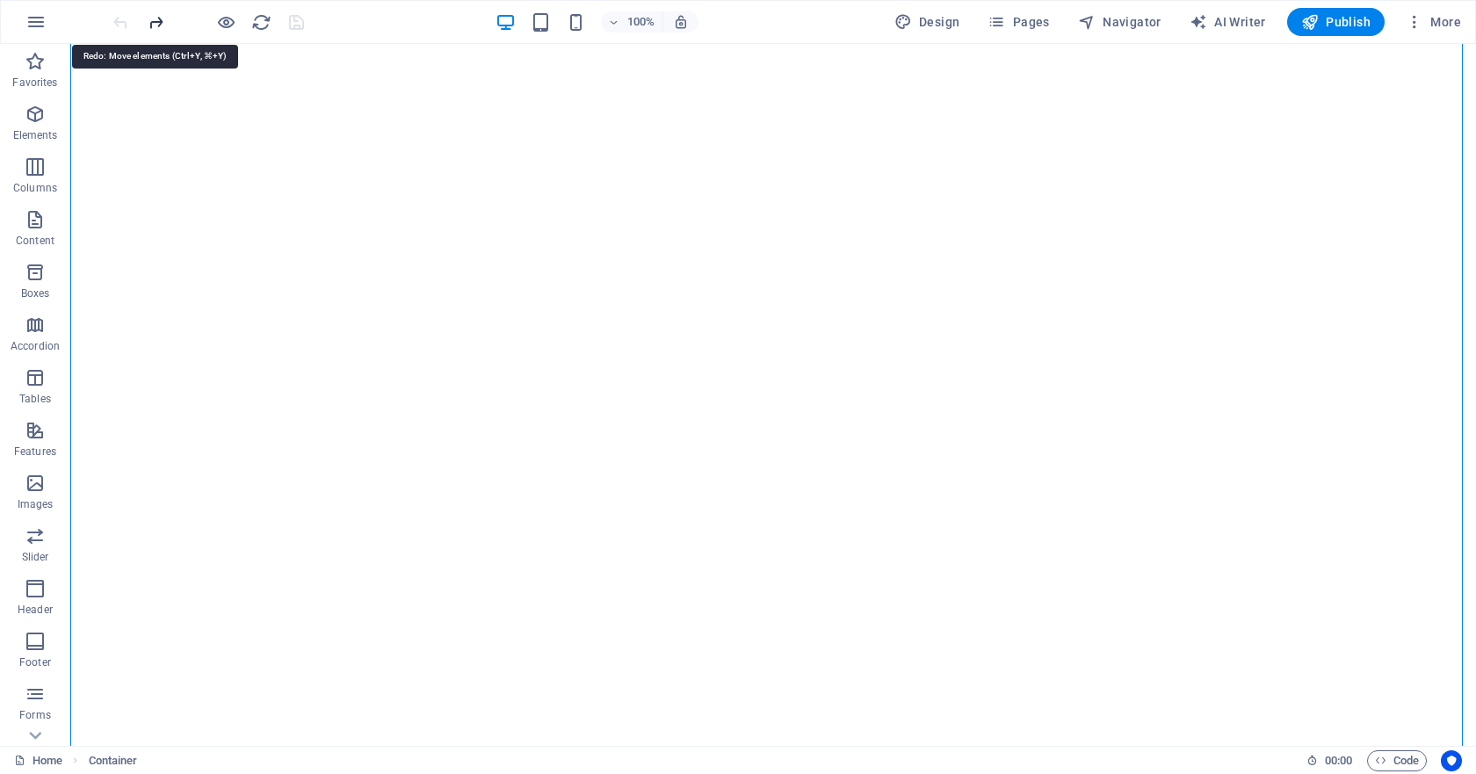
click at [154, 26] on icon "redo" at bounding box center [156, 22] width 20 height 20
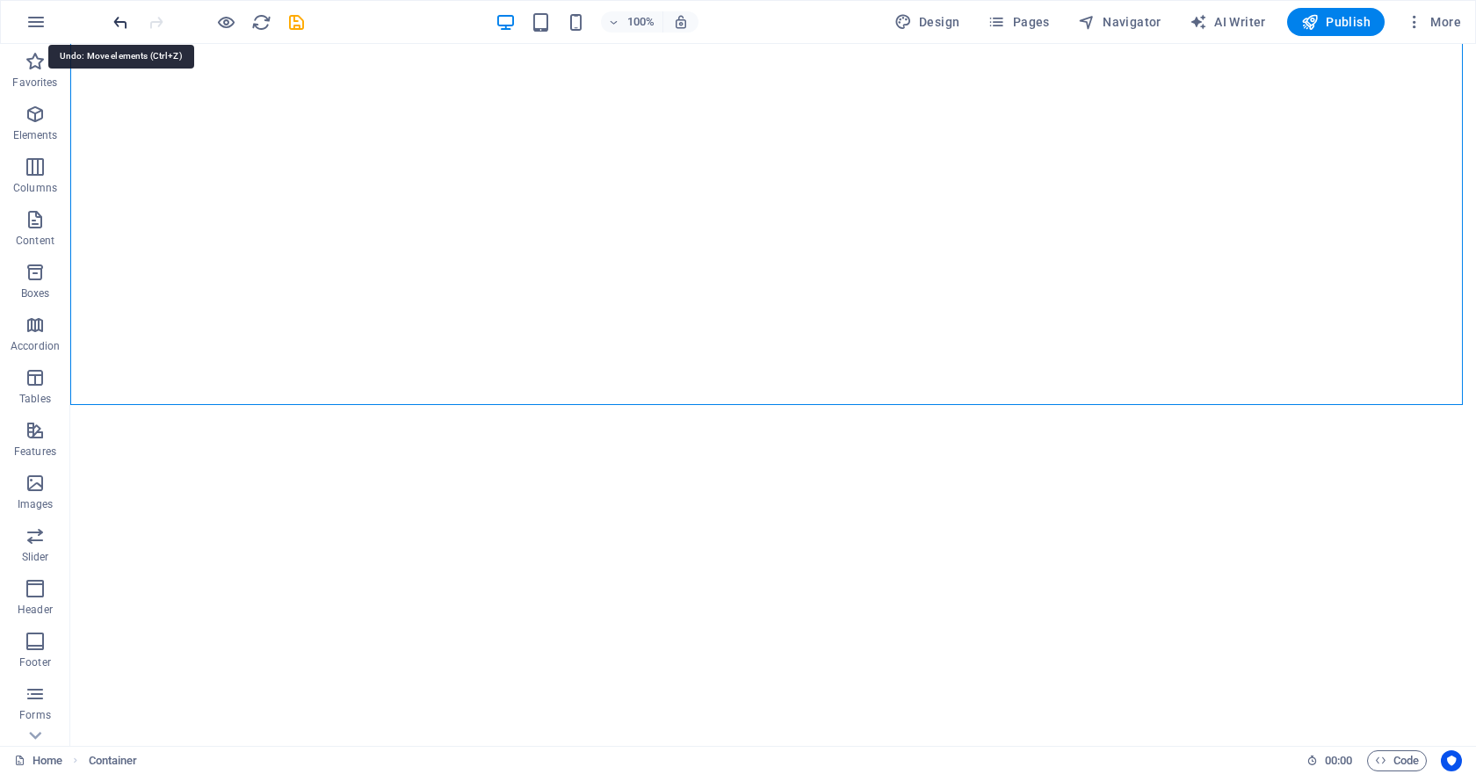
click at [124, 23] on icon "undo" at bounding box center [121, 22] width 20 height 20
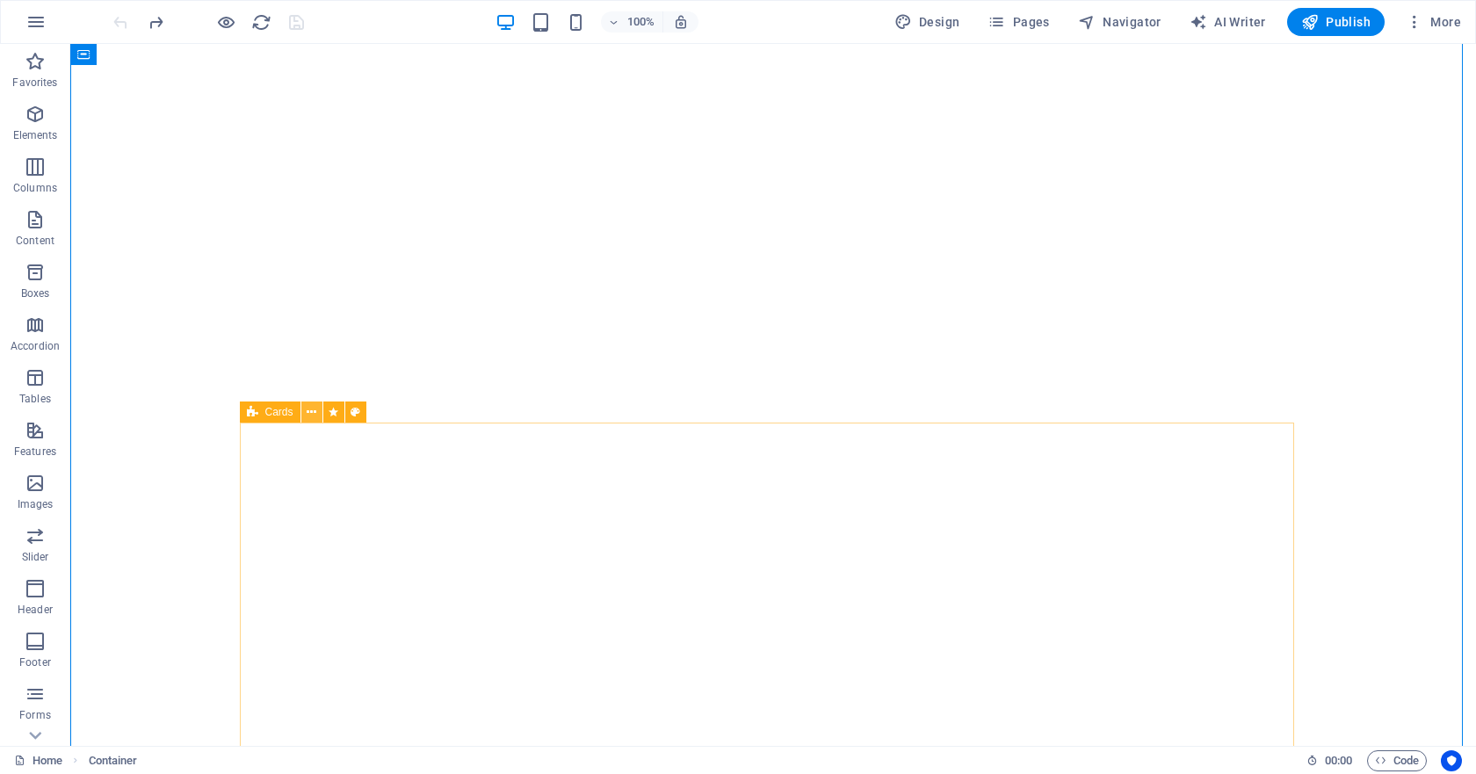
click at [311, 413] on icon at bounding box center [312, 412] width 10 height 18
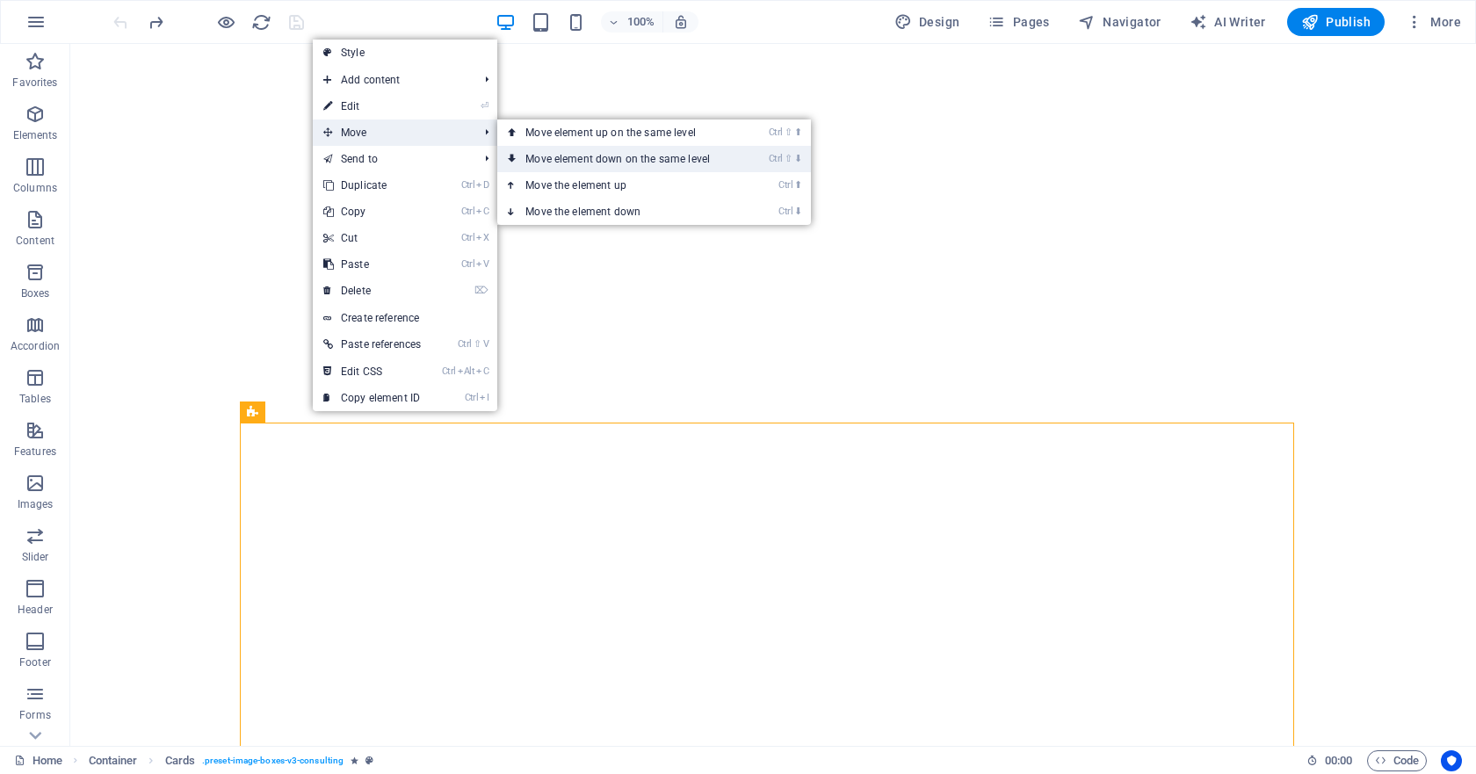
click at [656, 161] on link "Ctrl ⇧ ⬇ Move element down on the same level" at bounding box center [621, 159] width 248 height 26
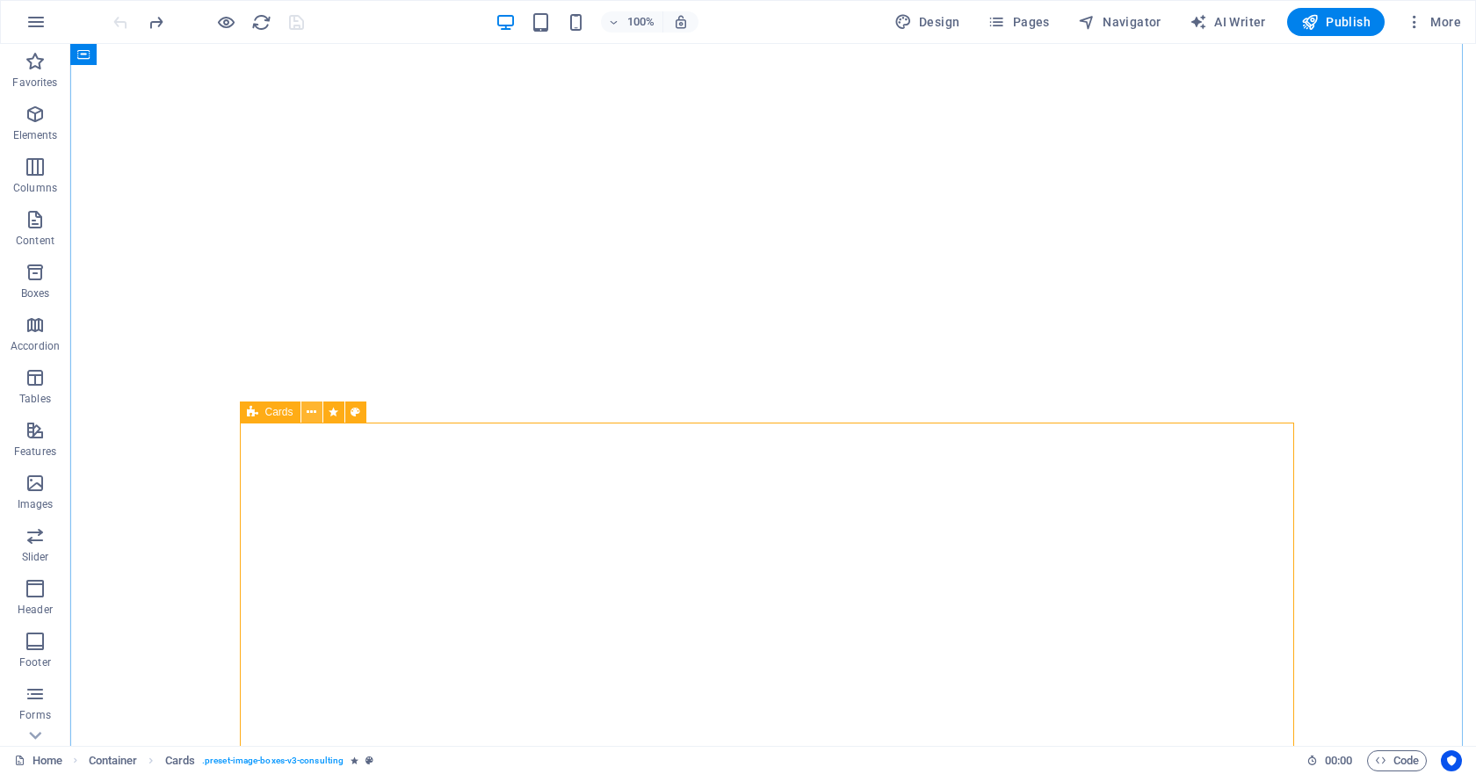
click at [309, 413] on icon at bounding box center [312, 412] width 10 height 18
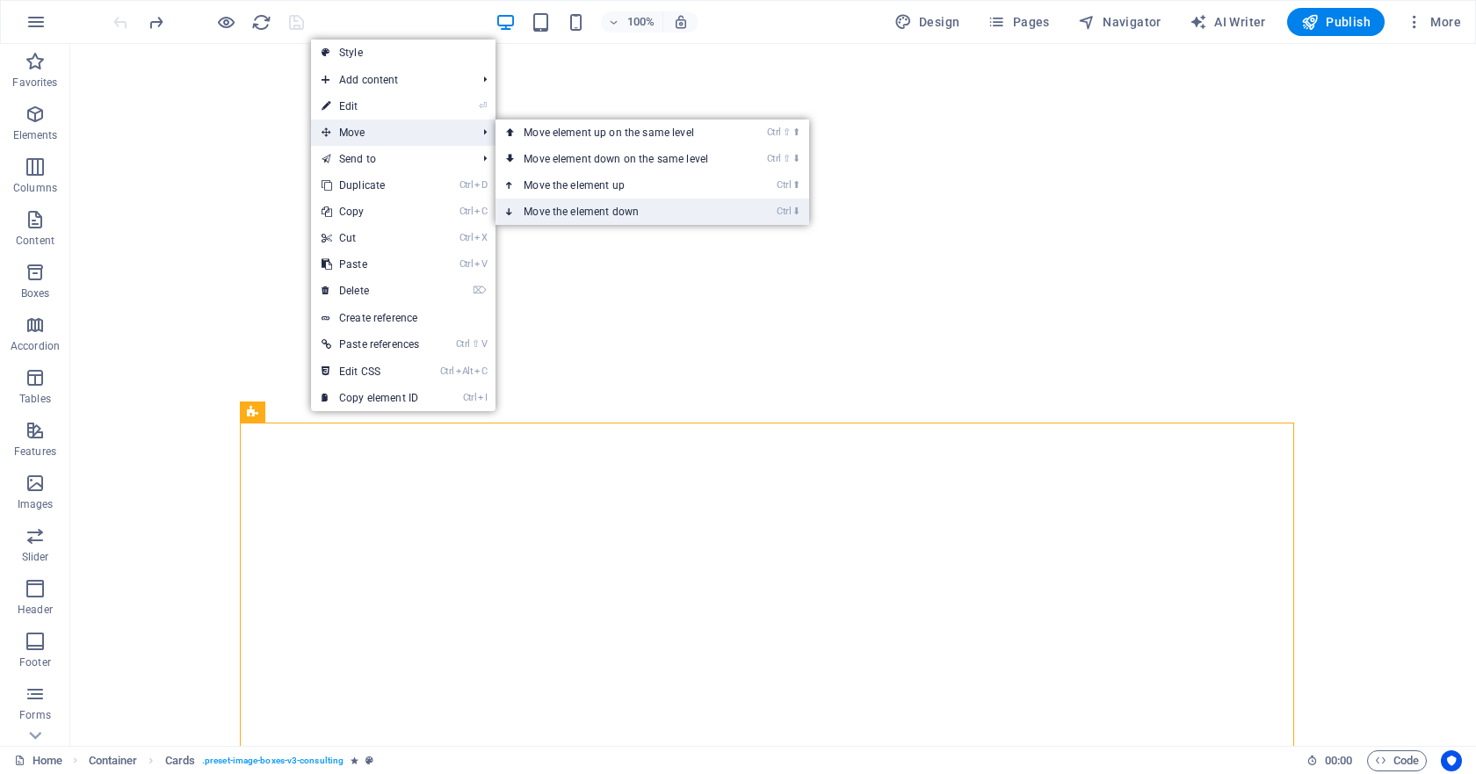
click at [602, 204] on link "Ctrl ⬇ Move the element down" at bounding box center [619, 212] width 248 height 26
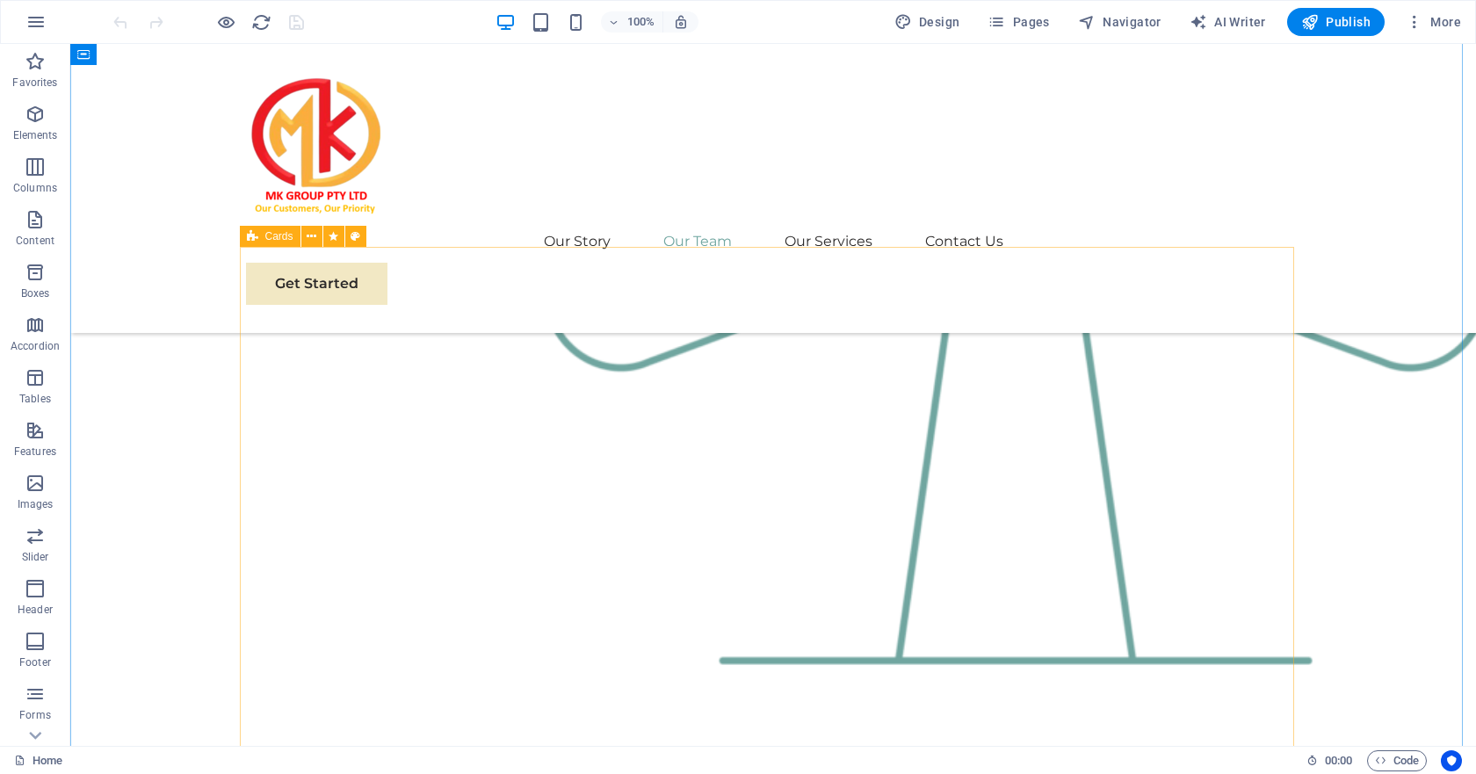
scroll to position [2372, 0]
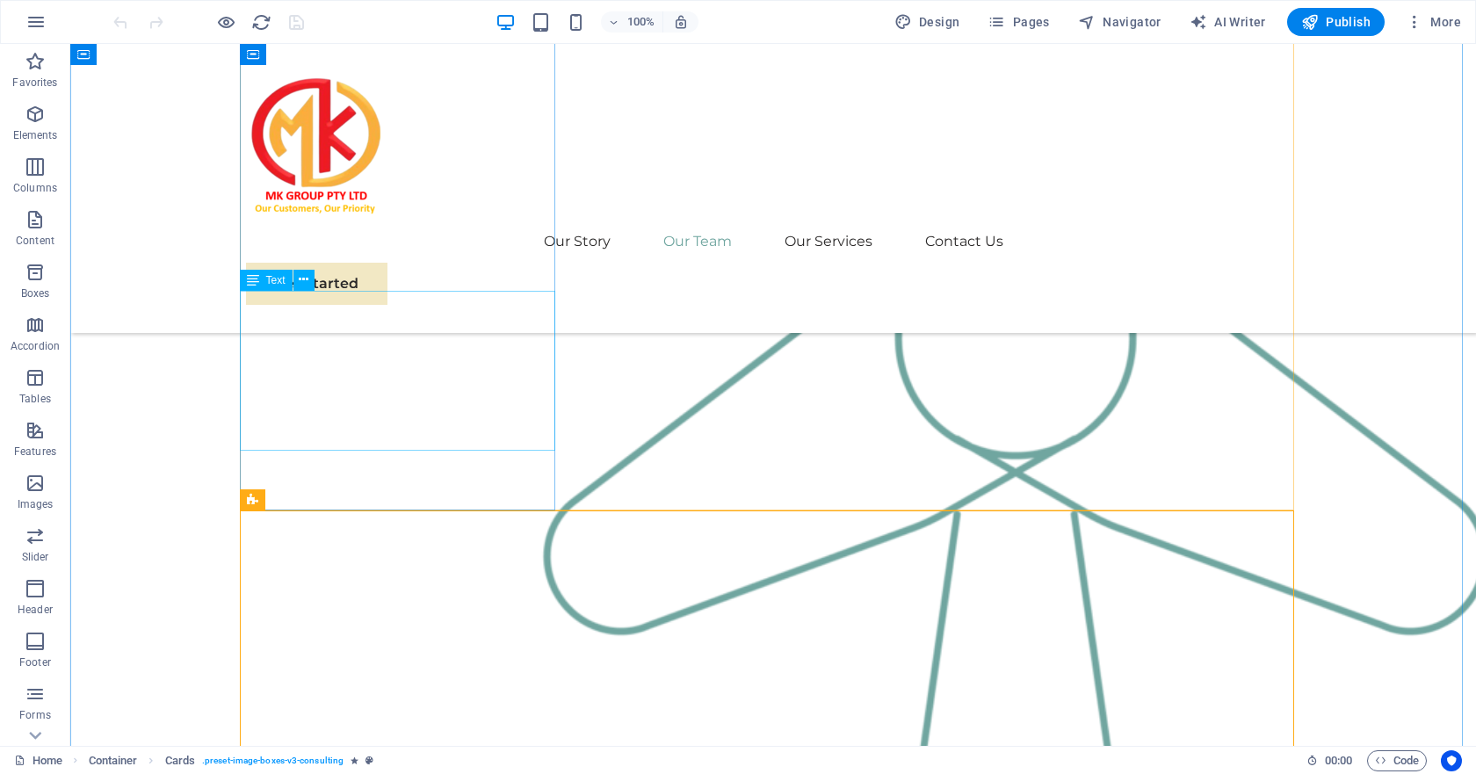
scroll to position [2020, 0]
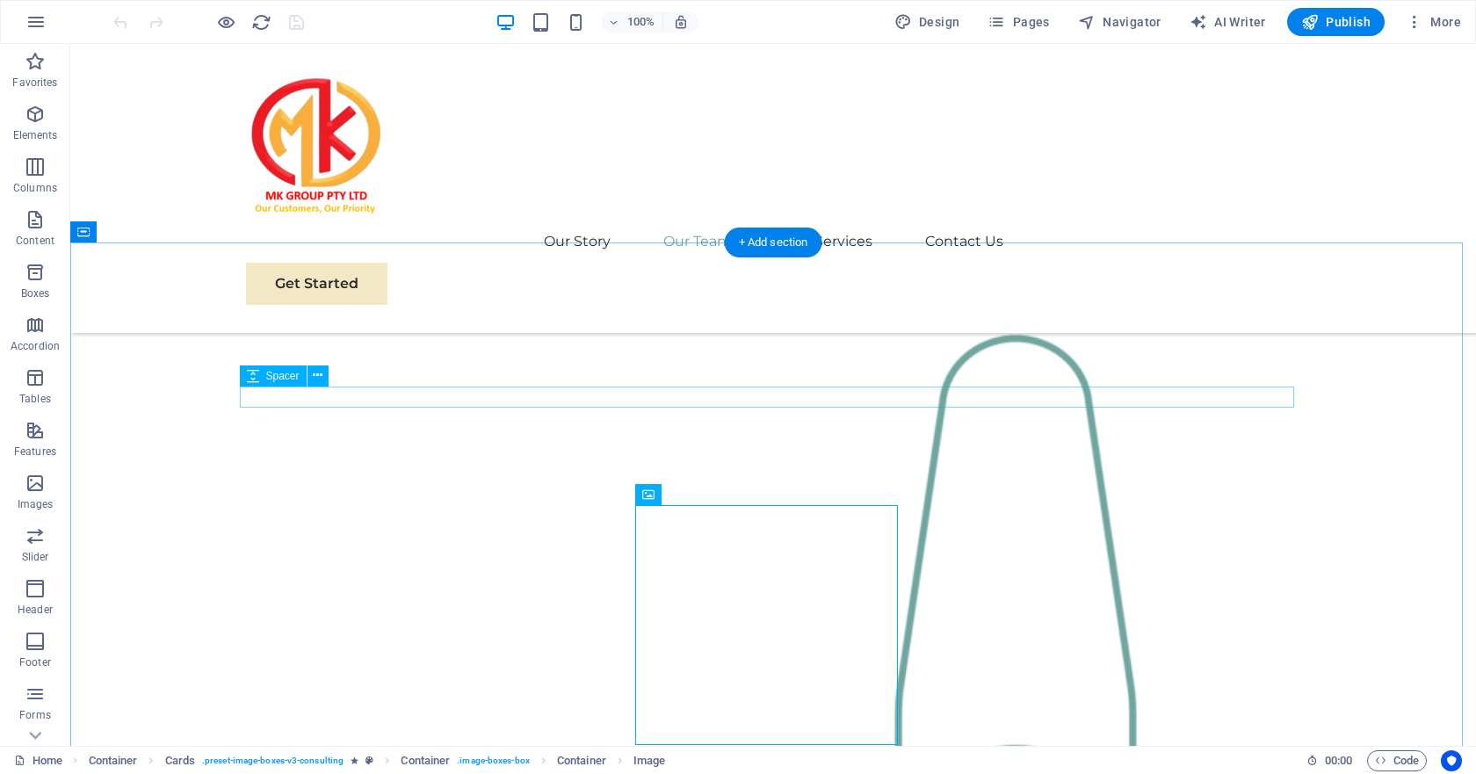
scroll to position [1757, 0]
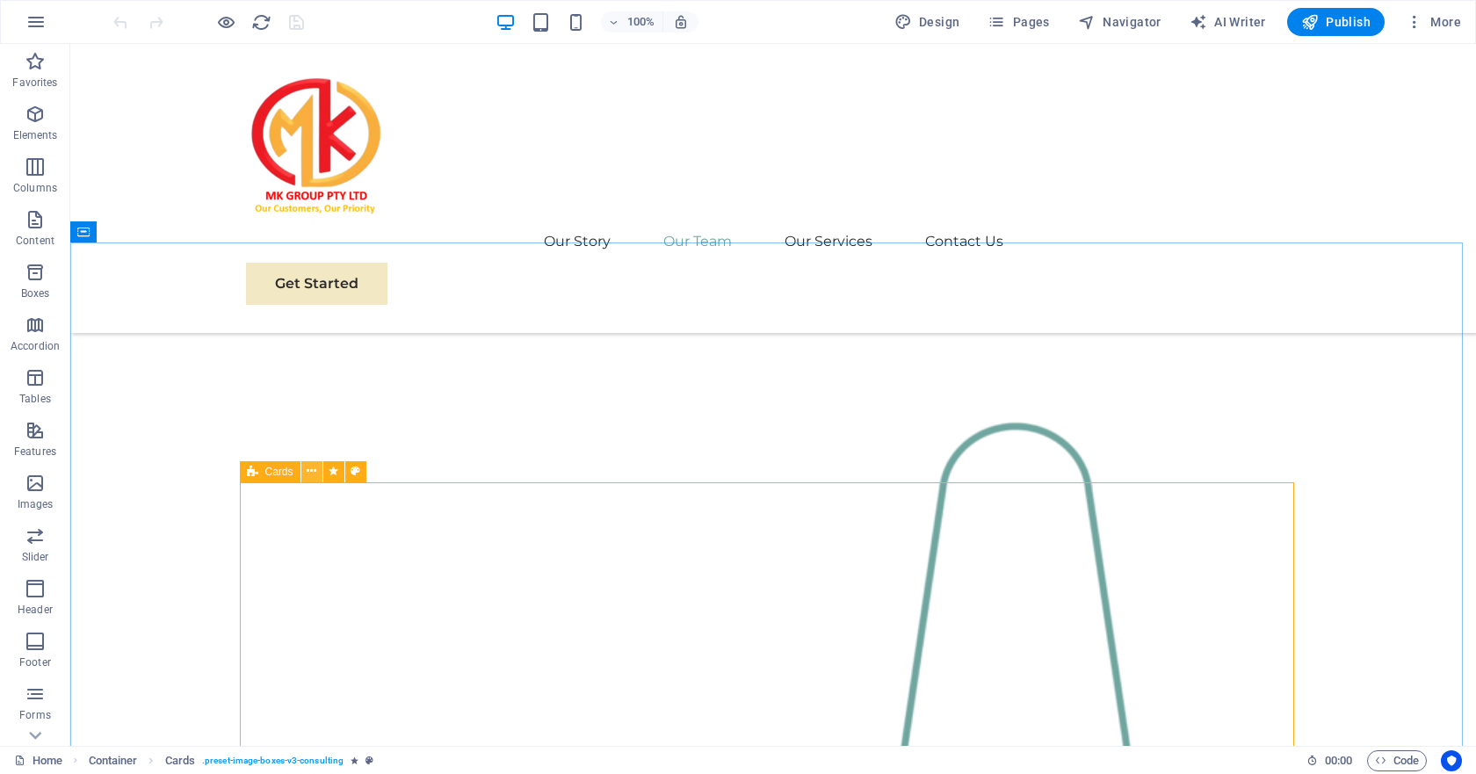
click at [310, 471] on icon at bounding box center [312, 471] width 10 height 18
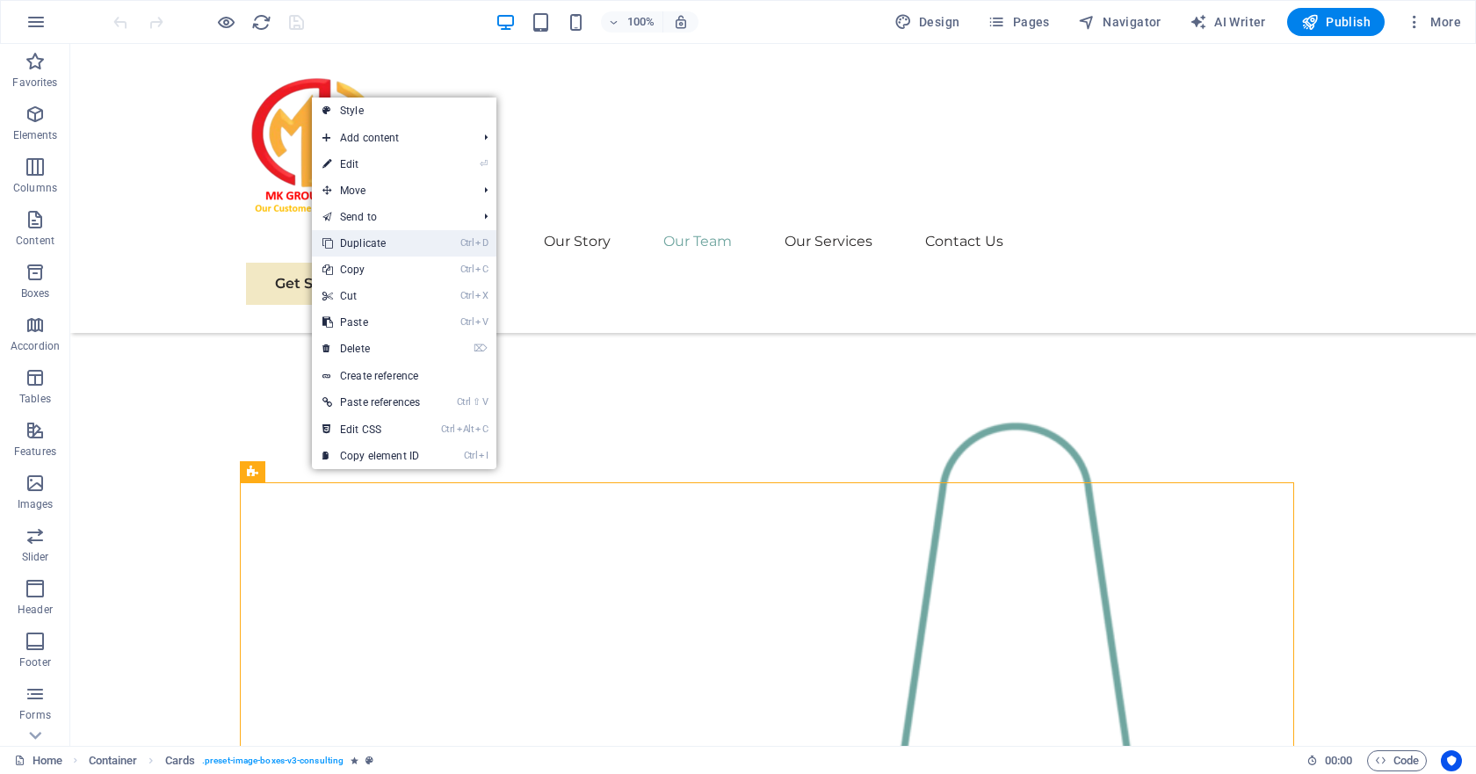
click at [369, 245] on link "Ctrl D Duplicate" at bounding box center [371, 243] width 119 height 26
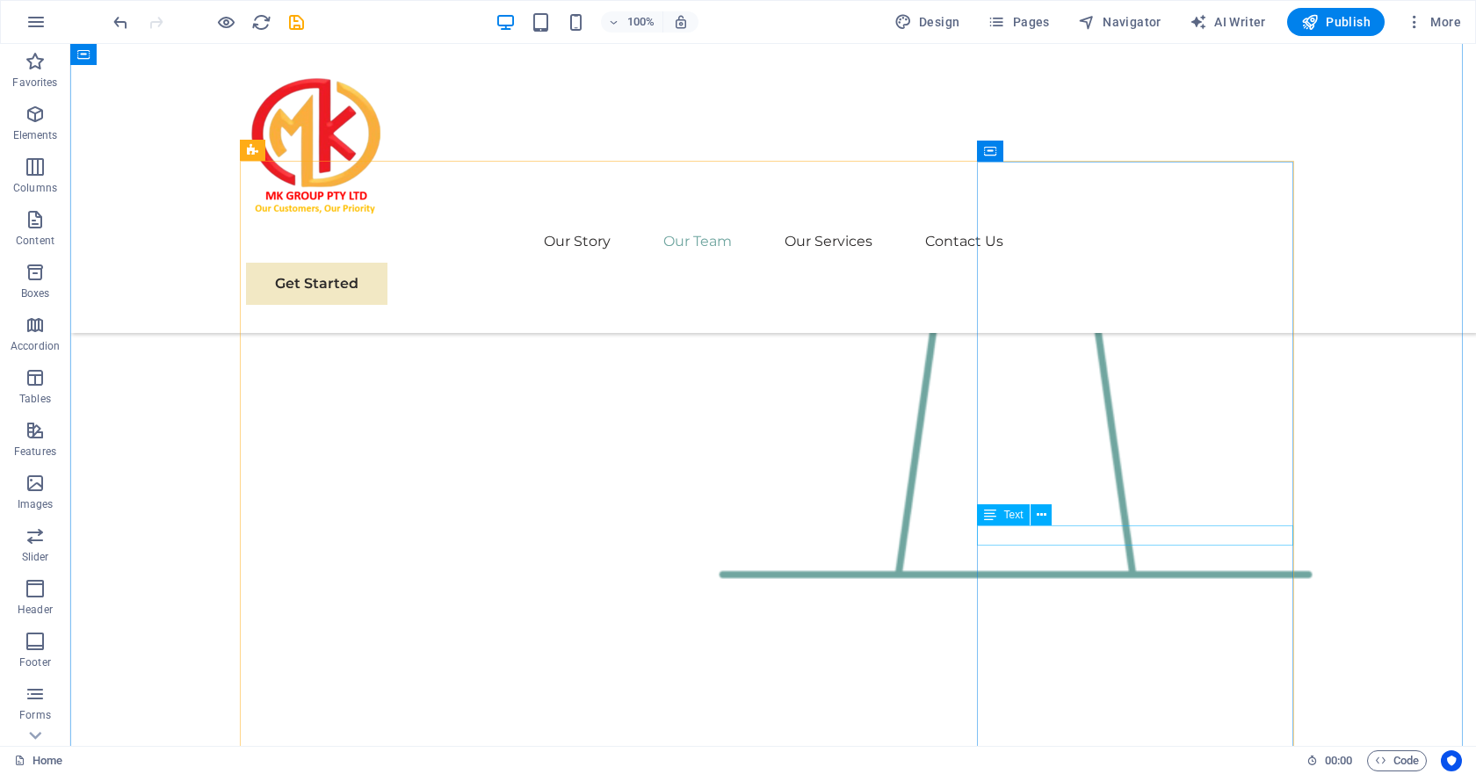
scroll to position [2458, 0]
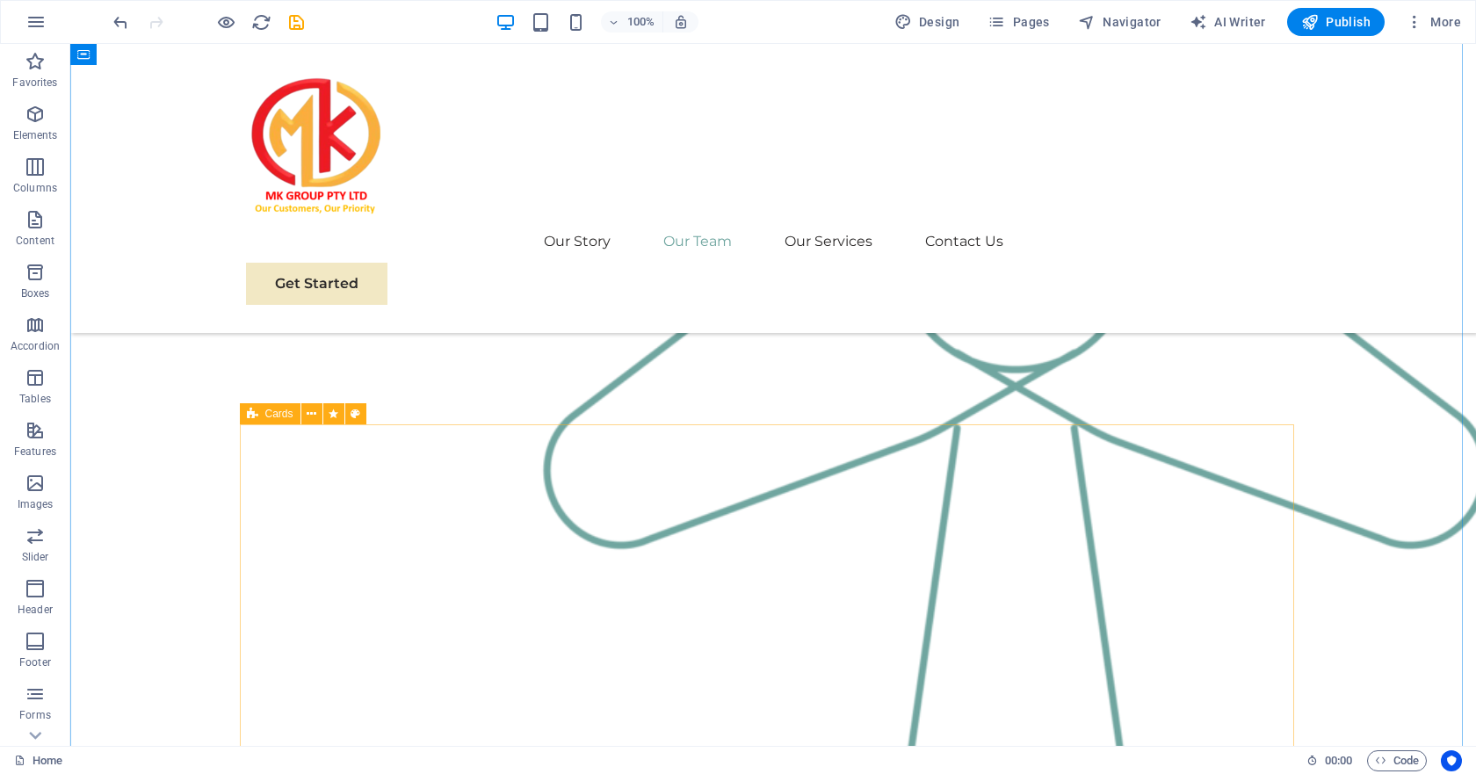
click at [309, 418] on icon at bounding box center [312, 414] width 10 height 18
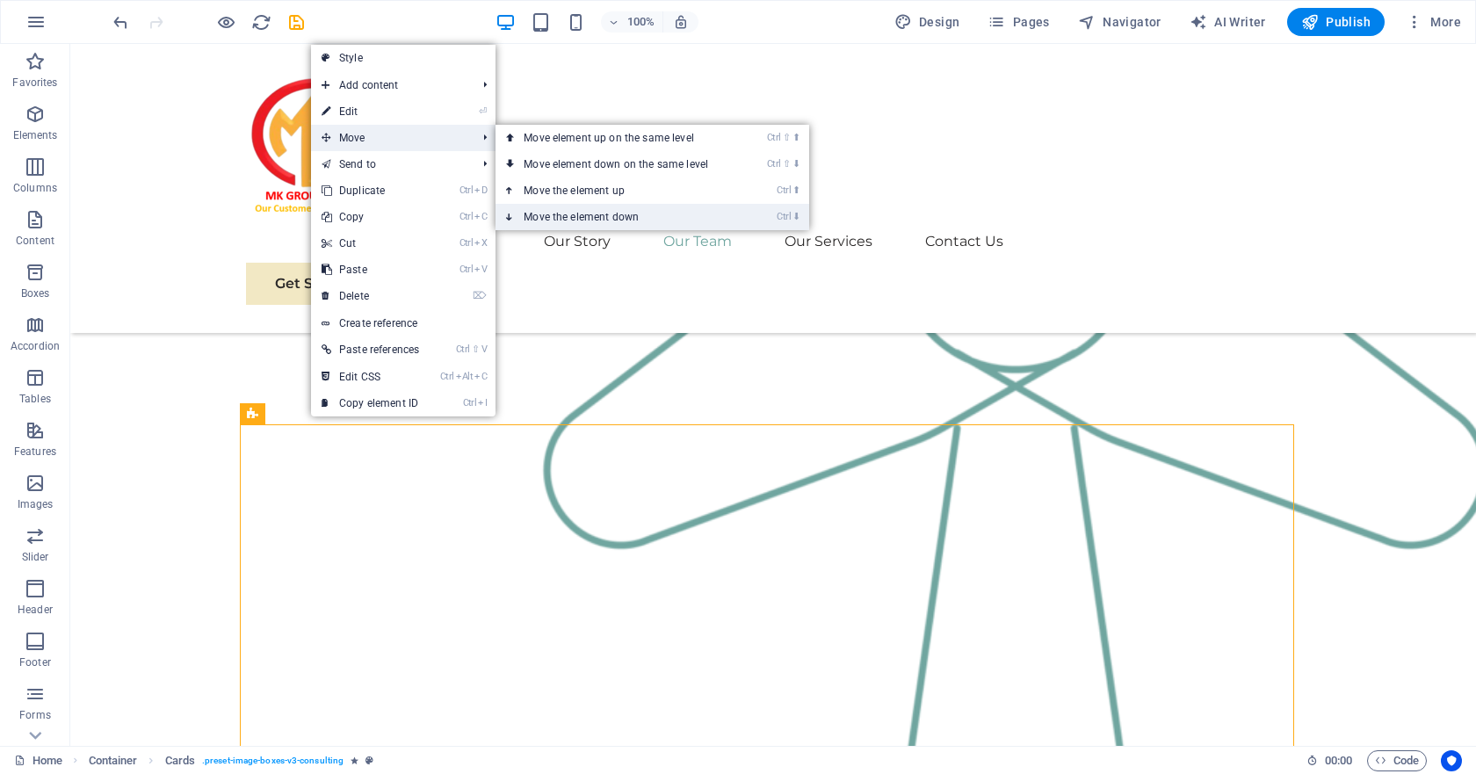
click at [604, 211] on link "Ctrl ⬇ Move the element down" at bounding box center [619, 217] width 248 height 26
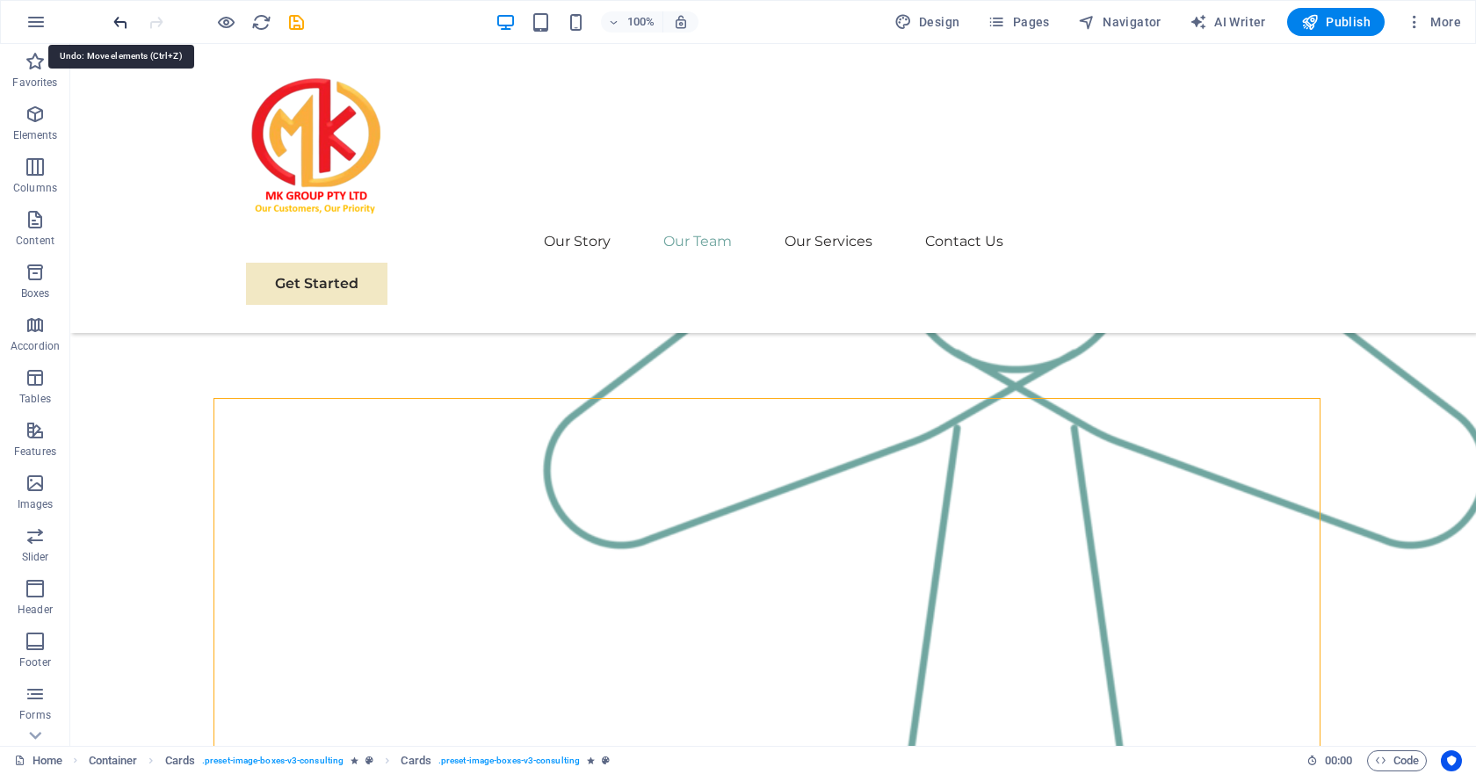
click at [123, 20] on icon "undo" at bounding box center [121, 22] width 20 height 20
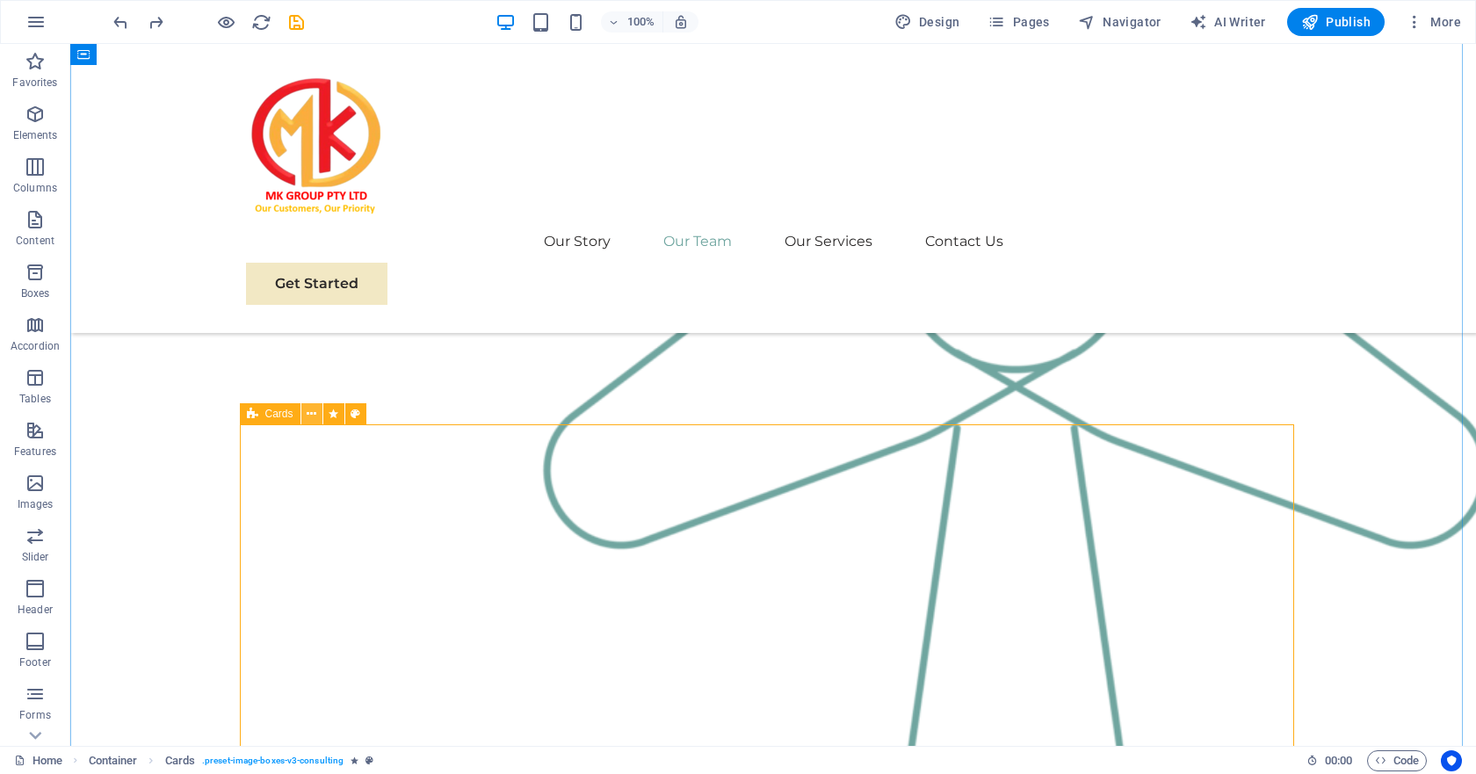
click at [309, 419] on icon at bounding box center [312, 414] width 10 height 18
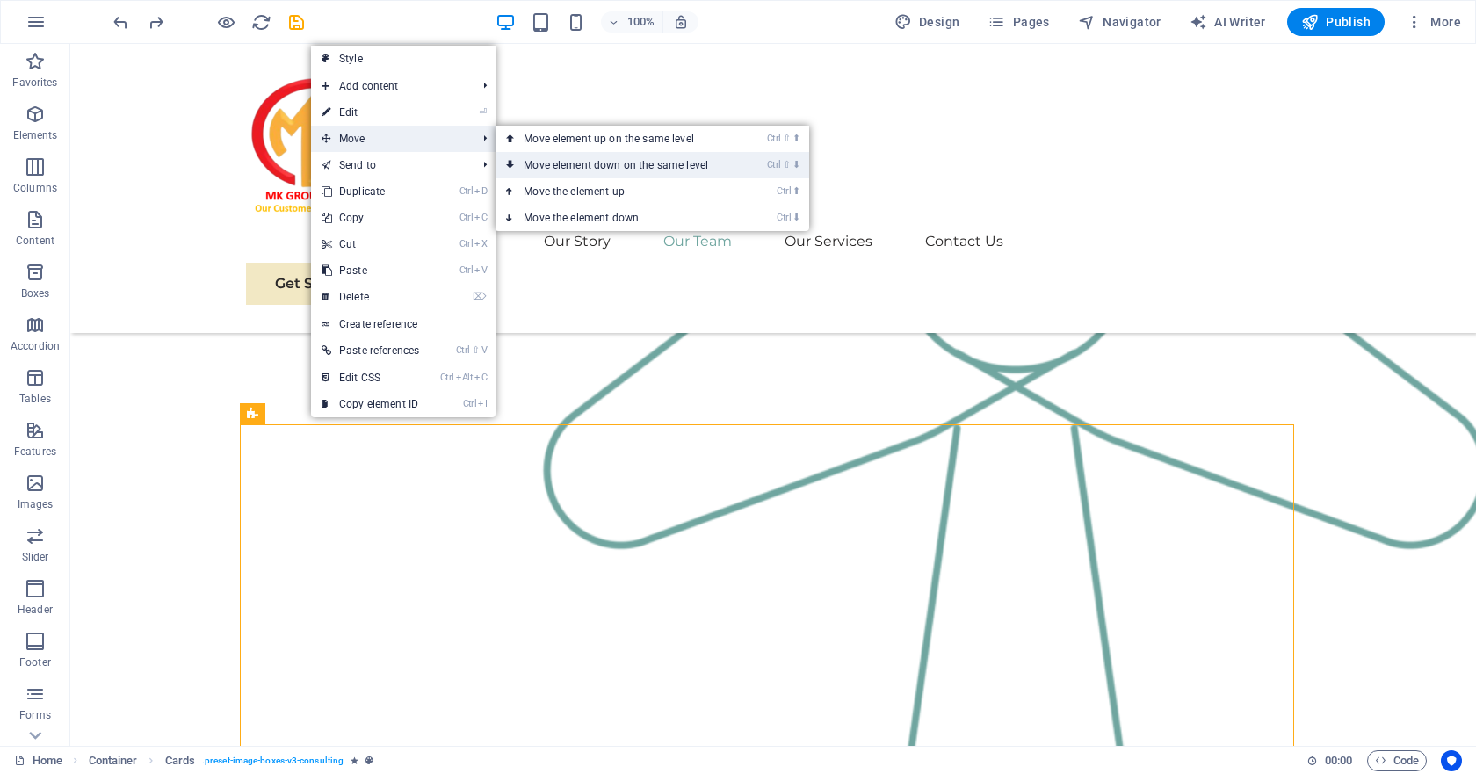
click at [612, 165] on link "Ctrl ⇧ ⬇ Move element down on the same level" at bounding box center [619, 165] width 248 height 26
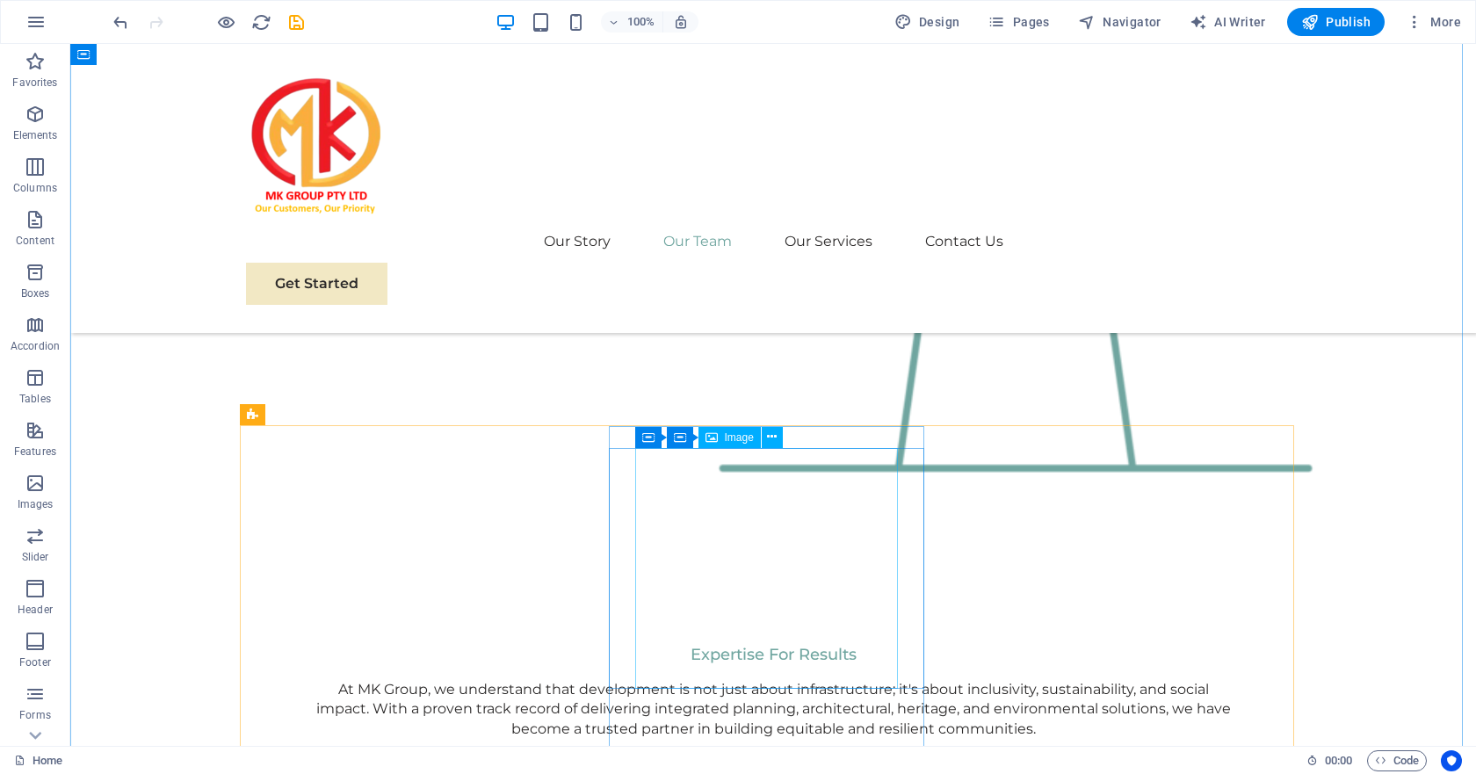
scroll to position [3267, 0]
